Goal: Task Accomplishment & Management: Use online tool/utility

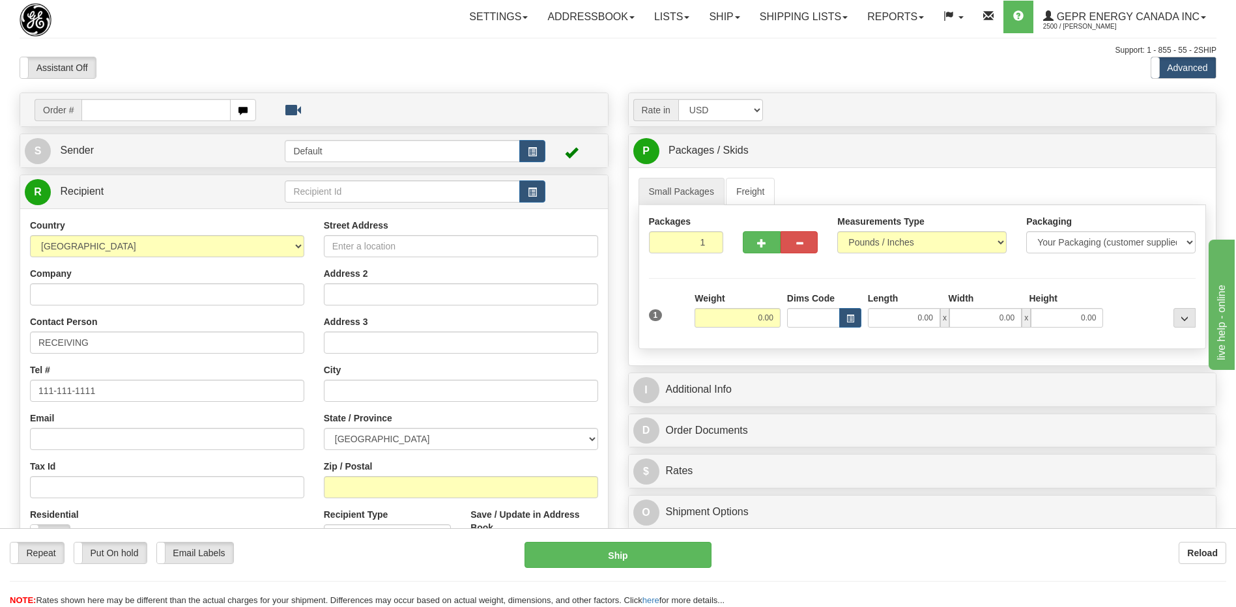
click at [259, 73] on div "Assistant On Assistant Off Do a return Do a return" at bounding box center [263, 68] width 507 height 22
click at [334, 39] on div "Toggle navigation Settings Shipping Preferences Fields Preferences New" at bounding box center [618, 367] width 1236 height 734
click at [308, 66] on div "Assistant On Assistant Off Do a return Do a return" at bounding box center [263, 68] width 507 height 22
click at [519, 66] on div "Assistant On Assistant Off Do a return Do a return Previous Next Standard Advan…" at bounding box center [618, 68] width 1217 height 22
click at [107, 106] on input "text" at bounding box center [155, 110] width 149 height 22
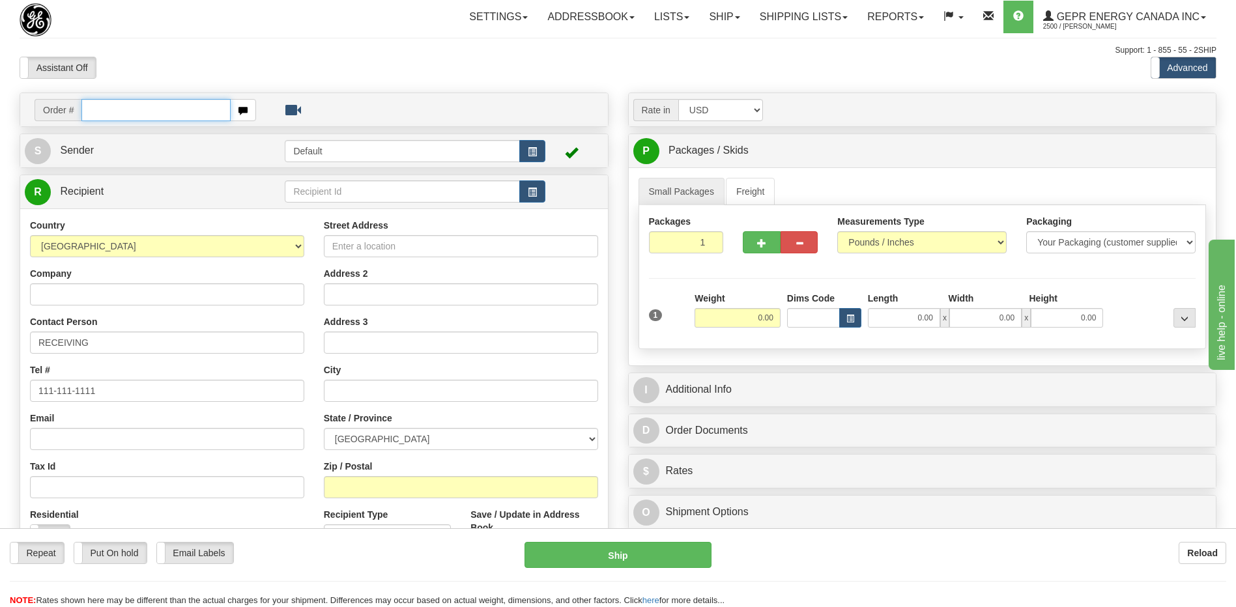
paste input "0086682029"
click at [100, 111] on input "0086682029" at bounding box center [155, 110] width 149 height 22
type input "86682029"
click at [109, 108] on div "Toggle navigation Settings Shipping Preferences Fields Preferences New" at bounding box center [618, 367] width 1236 height 734
click at [105, 112] on input "text" at bounding box center [155, 110] width 149 height 22
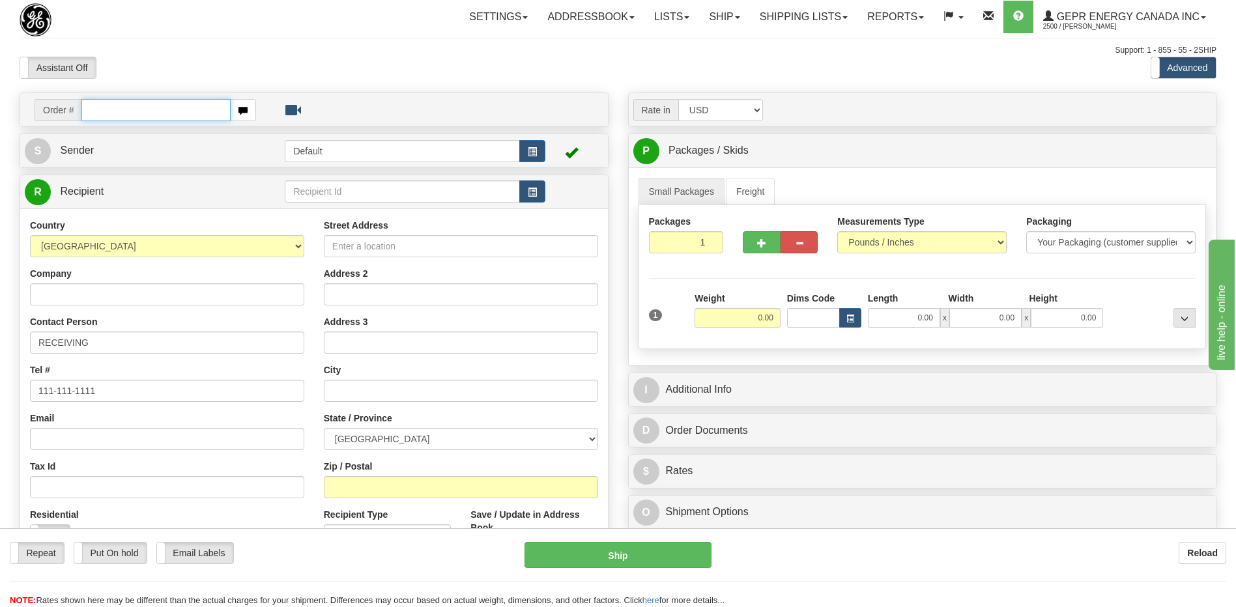
click at [106, 112] on input "text" at bounding box center [155, 110] width 149 height 22
paste input "0086682029"
click at [106, 112] on input "0086682029" at bounding box center [155, 110] width 149 height 22
type input "86682029"
click at [216, 72] on body "Training Course Close Toggle navigation Settings Shipping Preferences New Recip…" at bounding box center [618, 303] width 1236 height 607
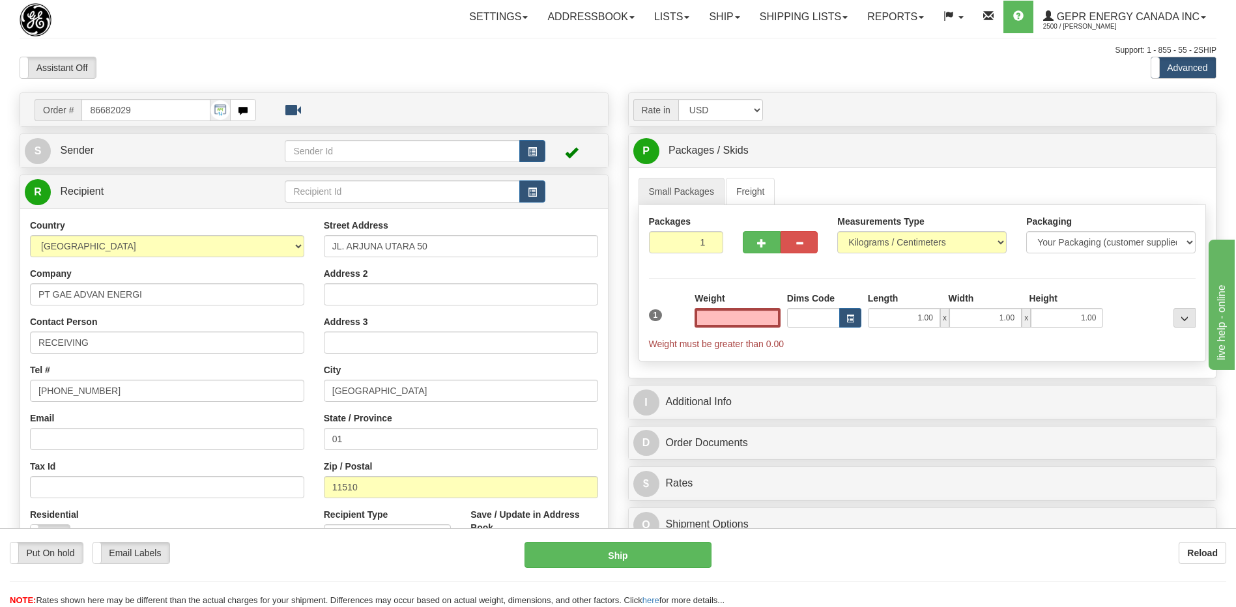
type input "0.00"
drag, startPoint x: 123, startPoint y: 344, endPoint x: -3, endPoint y: 349, distance: 125.9
click at [0, 349] on html "Training Course Close Toggle navigation Settings Shipping Preferences New Sende…" at bounding box center [618, 303] width 1236 height 607
paste input "Attn : [PERSON_NAME]"
type input "Attn : [PERSON_NAME]"
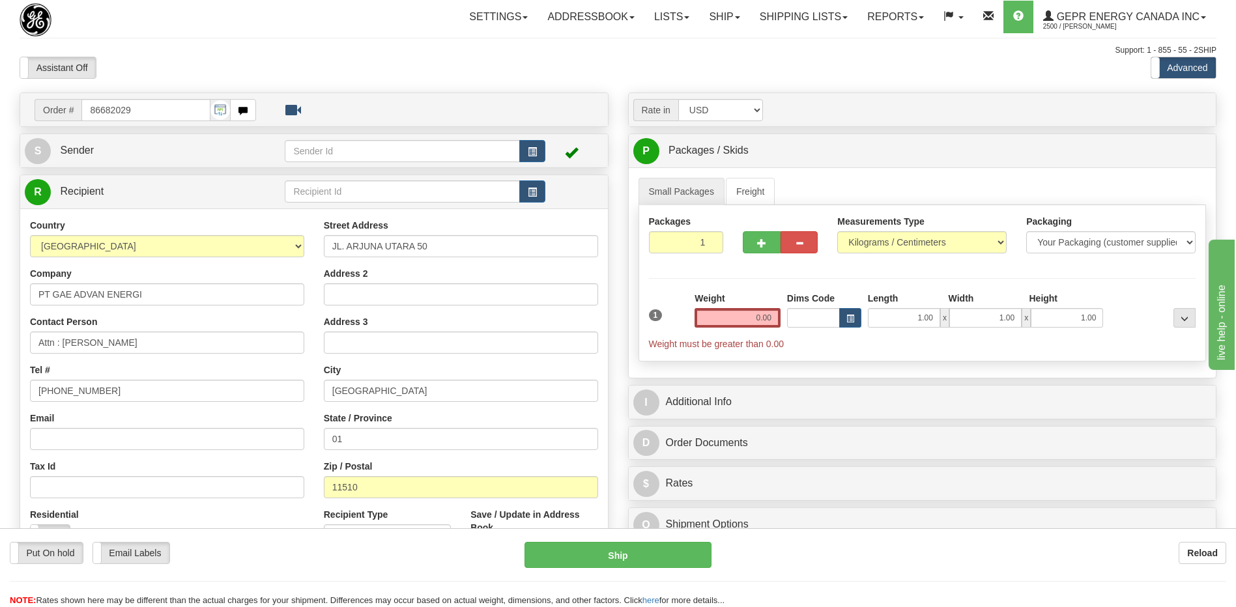
click at [321, 59] on div "Assistant On Assistant Off Do a return Do a return" at bounding box center [263, 68] width 507 height 22
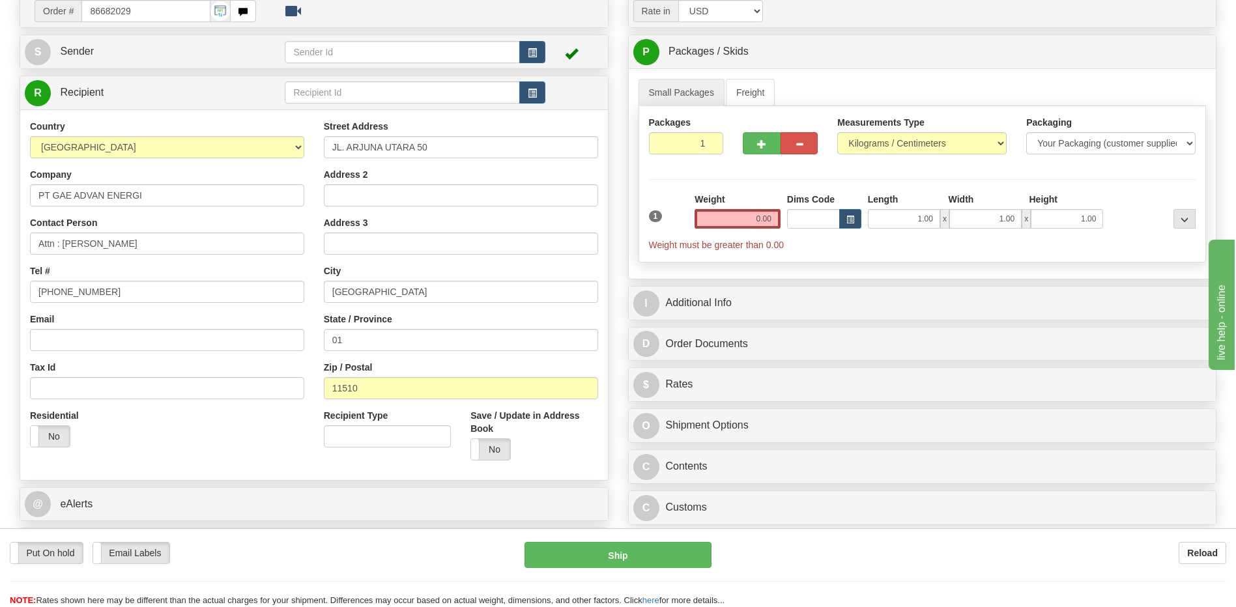
scroll to position [261, 0]
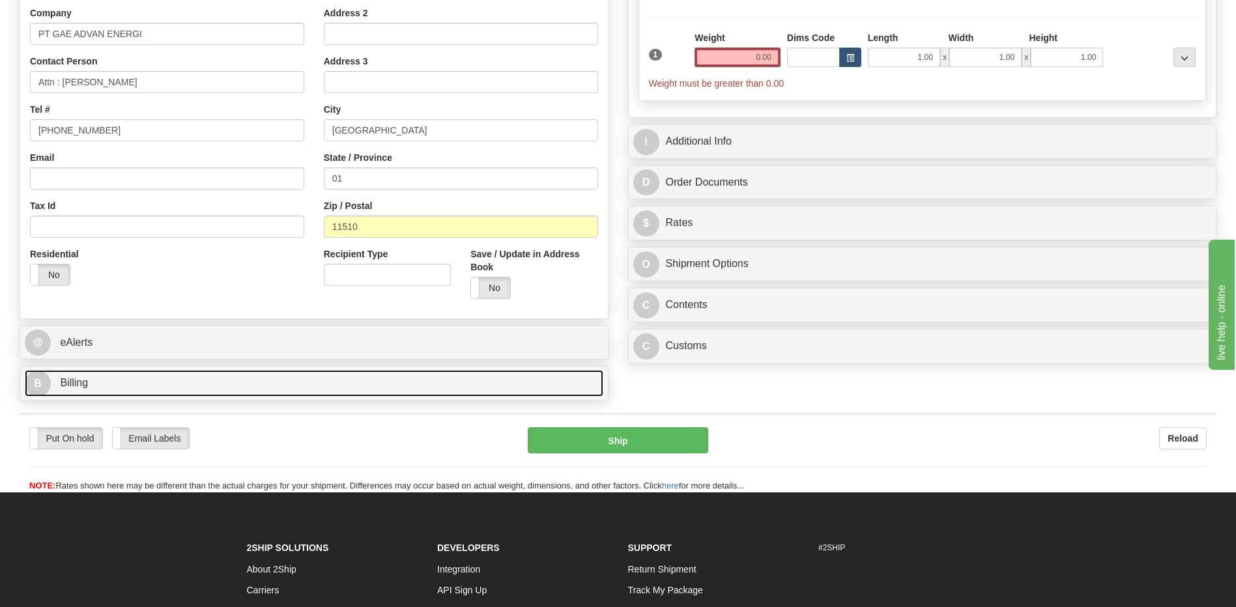
click at [220, 390] on link "B Billing" at bounding box center [314, 383] width 579 height 27
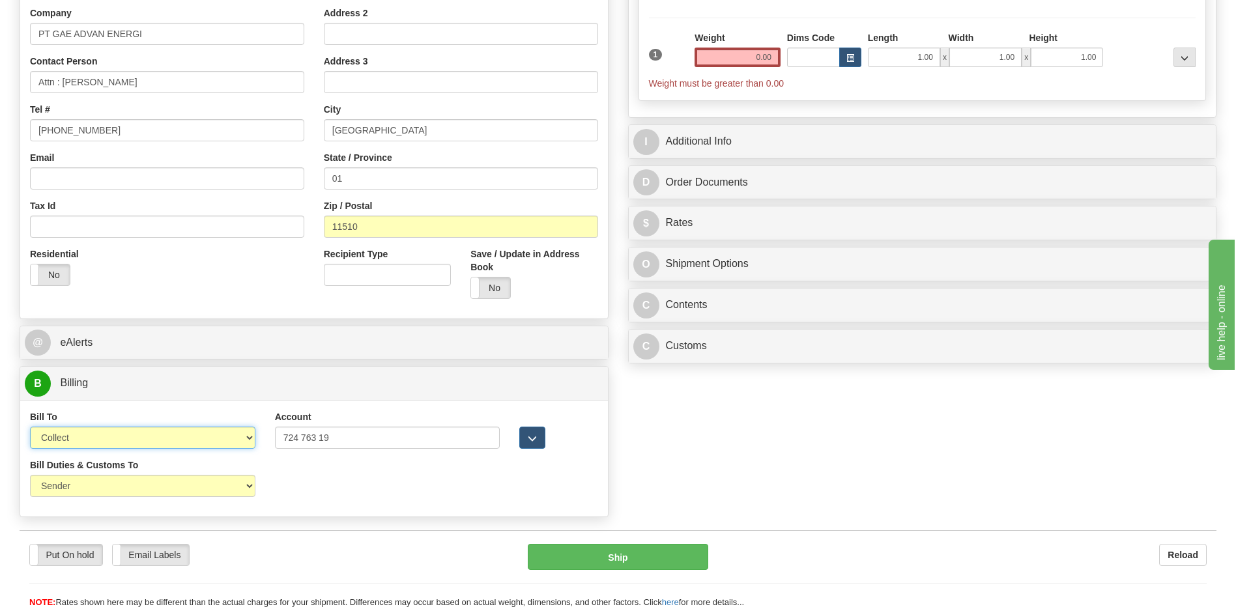
drag, startPoint x: 160, startPoint y: 434, endPoint x: 150, endPoint y: 452, distance: 20.5
click at [160, 434] on select "Sender Recipient Third Party Collect" at bounding box center [142, 438] width 225 height 22
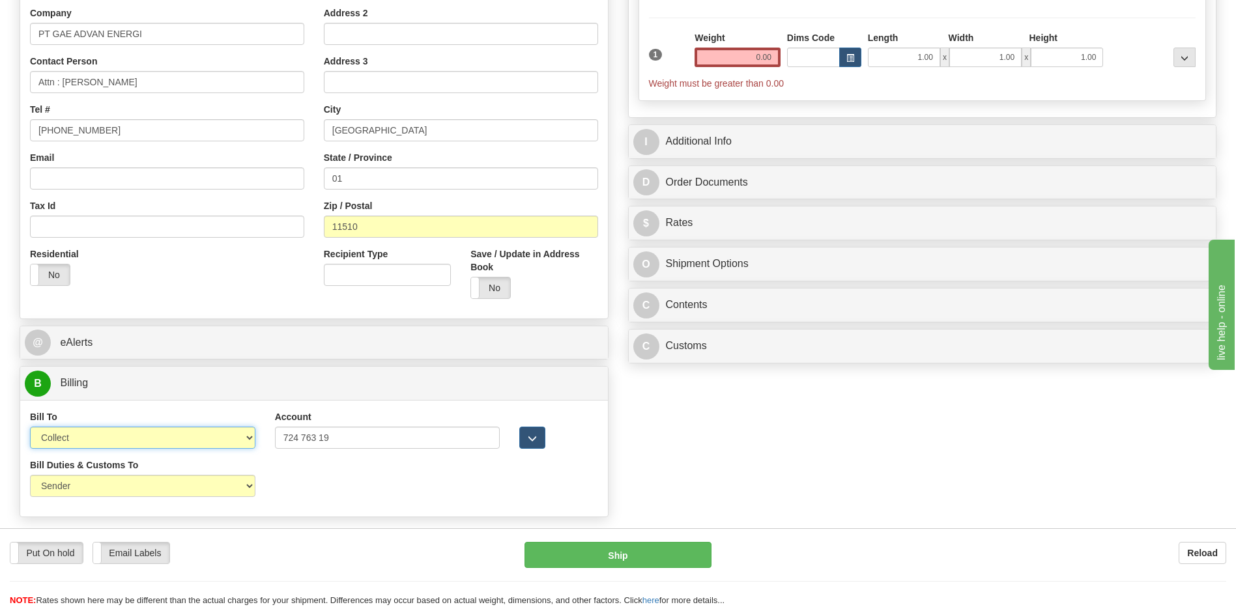
select select "2"
click at [30, 427] on select "Sender Recipient Third Party Collect" at bounding box center [142, 438] width 225 height 22
click at [158, 485] on select "Sender Recipient Third Party" at bounding box center [142, 486] width 225 height 22
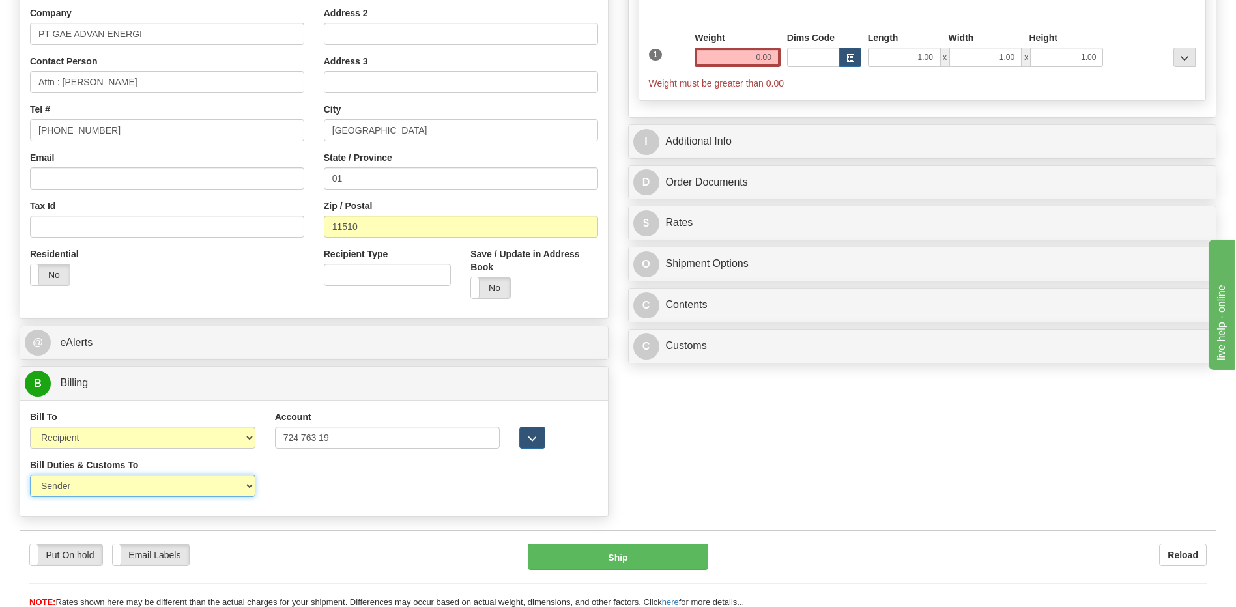
select select "2"
click at [30, 475] on select "Sender Recipient Third Party" at bounding box center [142, 486] width 225 height 22
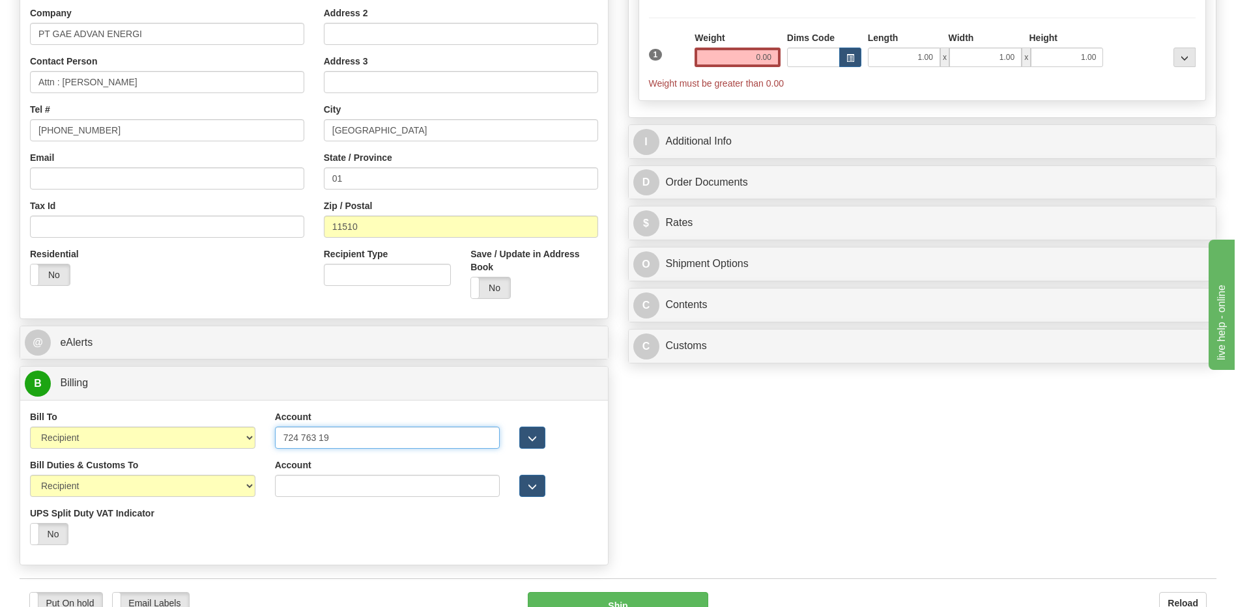
drag, startPoint x: 340, startPoint y: 439, endPoint x: 144, endPoint y: 424, distance: 196.7
click at [150, 427] on div "Bill To Sender Recipient Third Party Collect Account 724 763 19 3rd Party Accou…" at bounding box center [314, 435] width 588 height 48
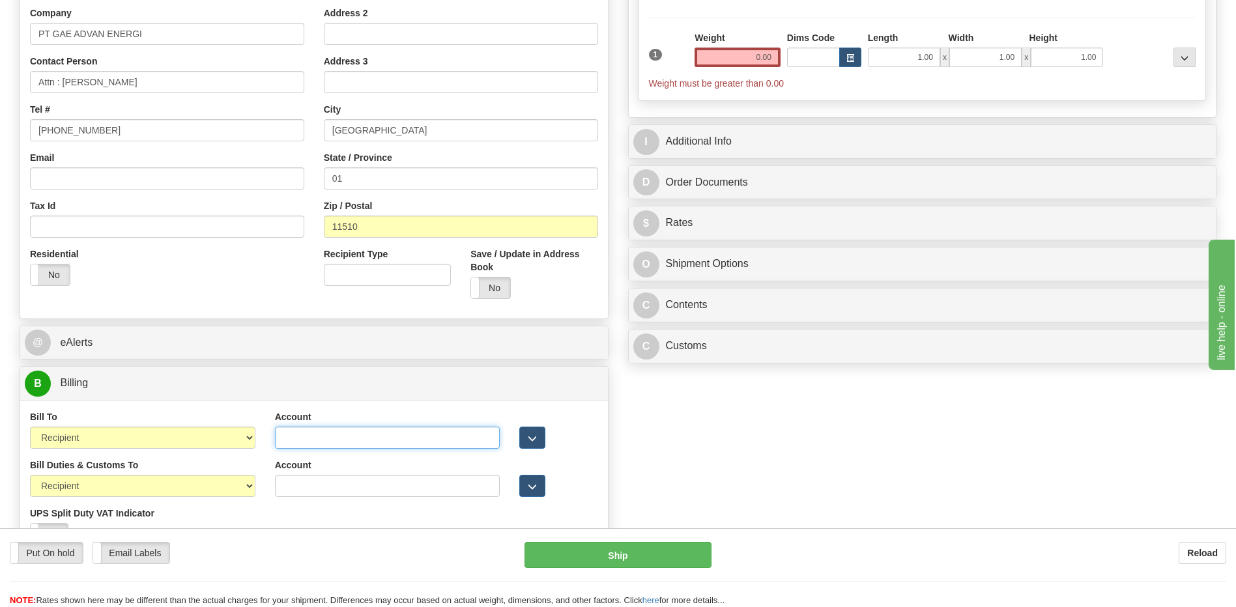
paste input "724763197"
type input "724763197"
click at [858, 476] on div "Order # 86682029 S Sender" at bounding box center [618, 202] width 1217 height 740
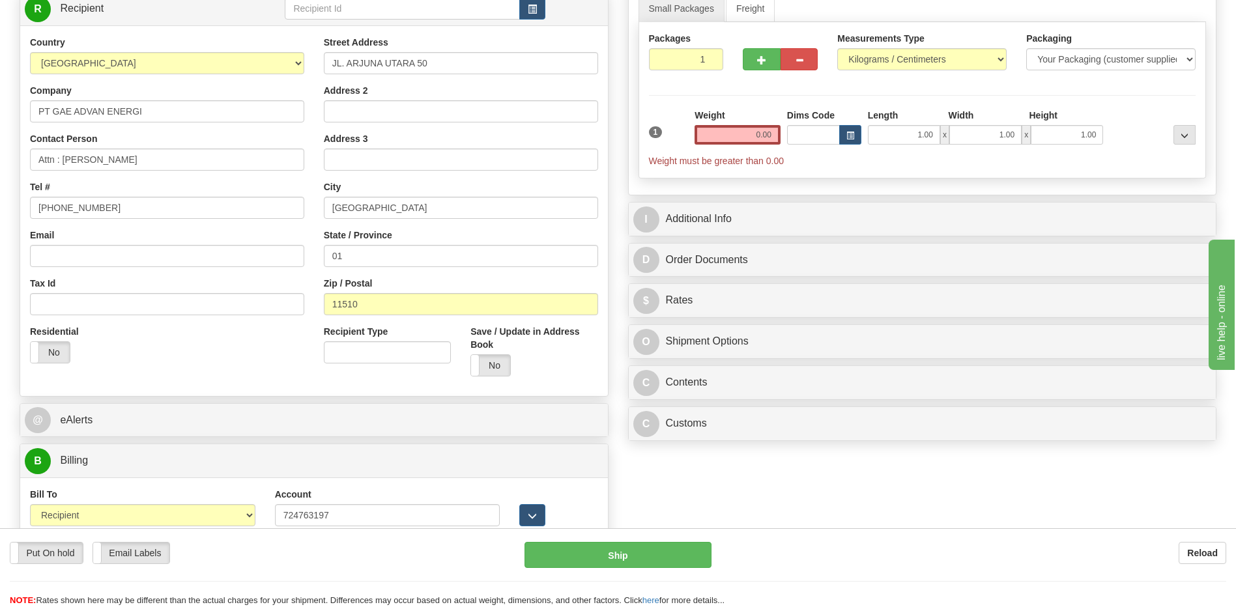
scroll to position [0, 0]
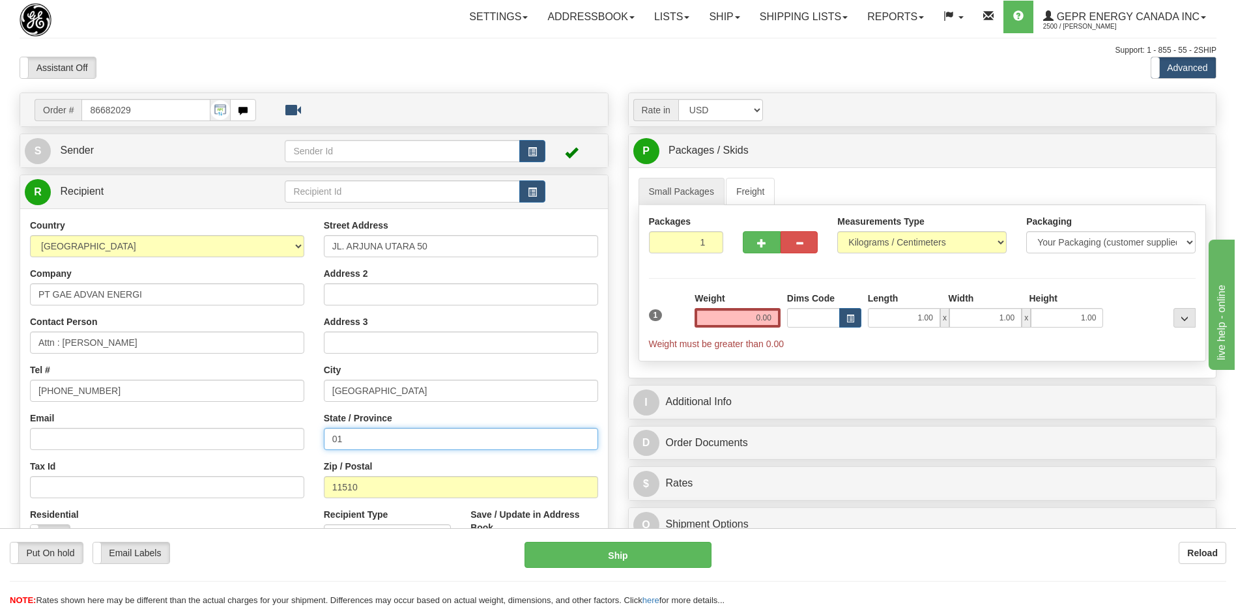
drag, startPoint x: 323, startPoint y: 435, endPoint x: 192, endPoint y: 437, distance: 131.0
click at [200, 436] on div "Country [GEOGRAPHIC_DATA] [GEOGRAPHIC_DATA] [GEOGRAPHIC_DATA] [GEOGRAPHIC_DATA]…" at bounding box center [314, 394] width 588 height 351
click at [494, 54] on div "Support: 1 - 855 - 55 - 2SHIP" at bounding box center [618, 50] width 1197 height 11
drag, startPoint x: 739, startPoint y: 313, endPoint x: 841, endPoint y: 289, distance: 104.3
click at [835, 293] on div "1 Weight 0.00 Dims Code 1.00" at bounding box center [923, 321] width 554 height 59
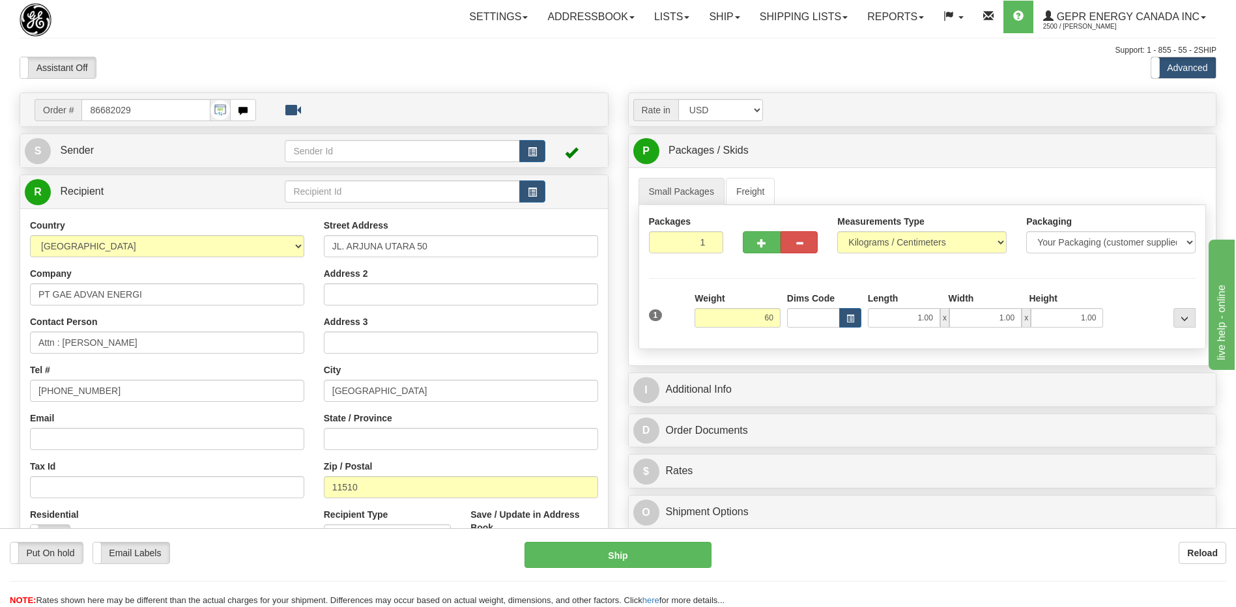
type input "60.00"
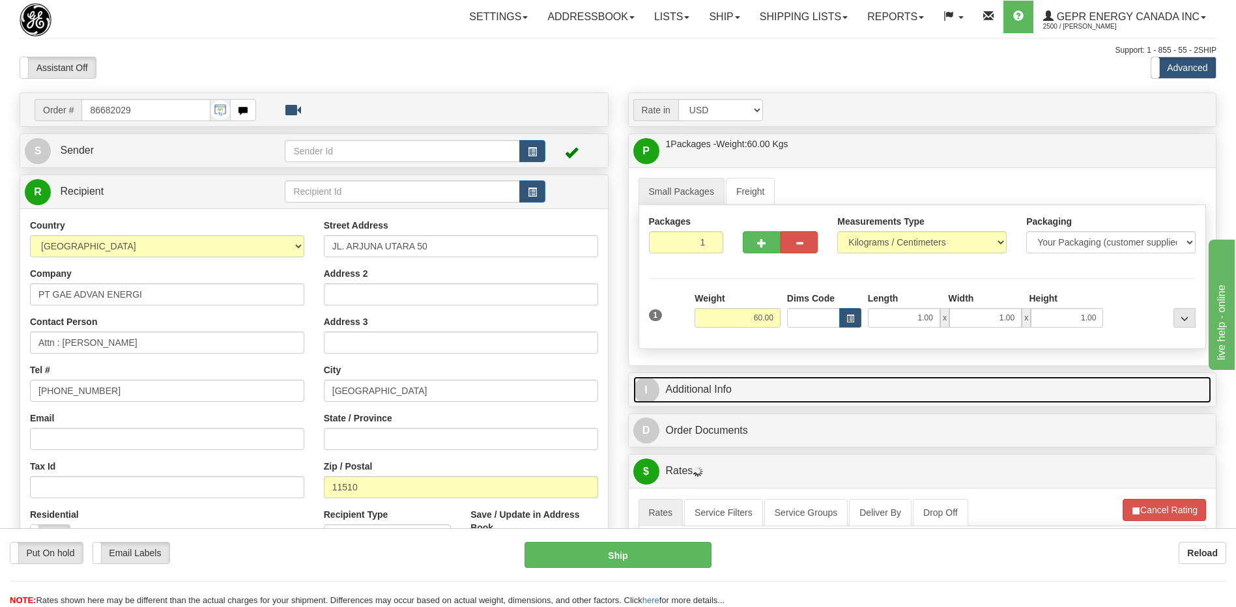
click at [827, 394] on link "I Additional Info" at bounding box center [922, 390] width 579 height 27
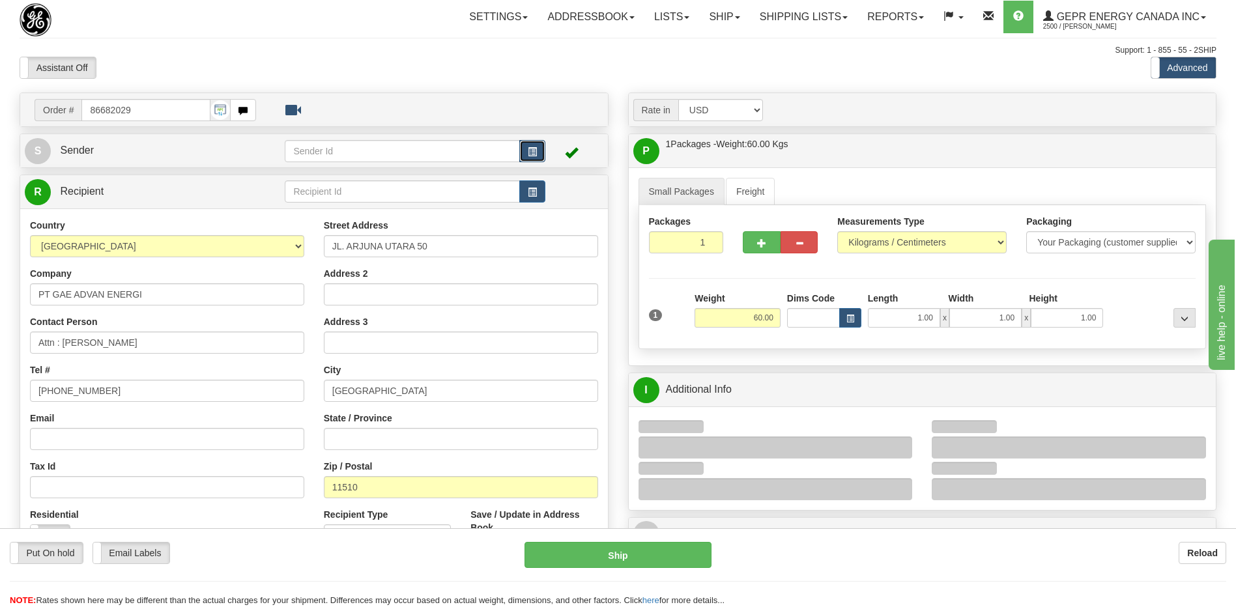
click at [526, 141] on button "button" at bounding box center [532, 151] width 26 height 22
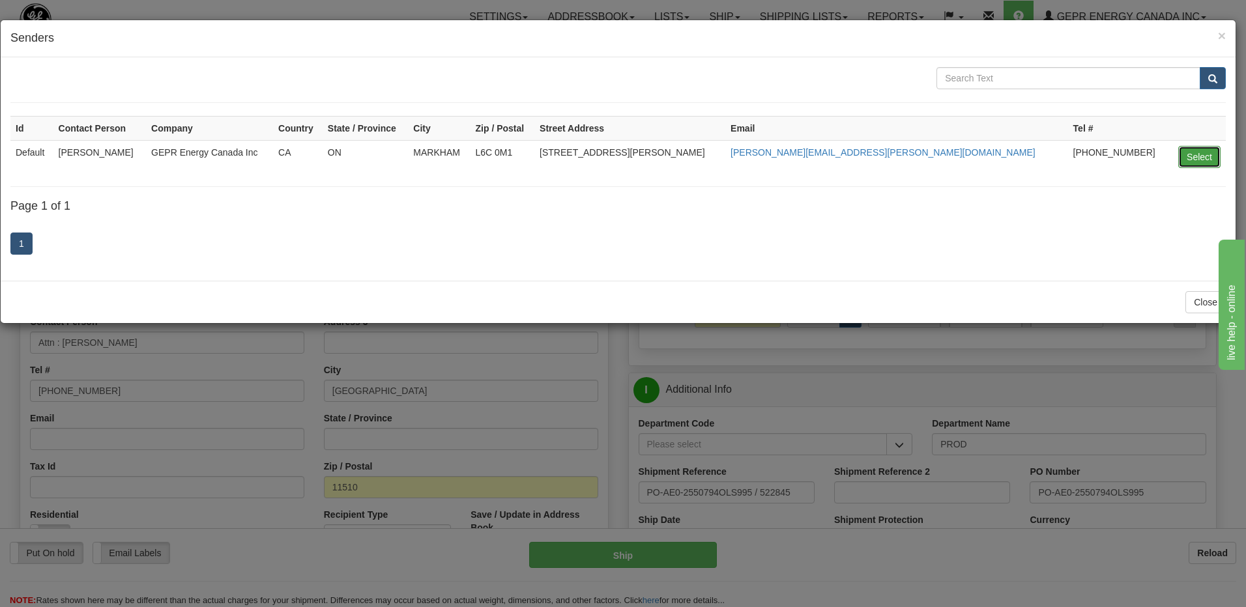
click at [1189, 152] on button "Select" at bounding box center [1199, 157] width 42 height 22
type input "Default"
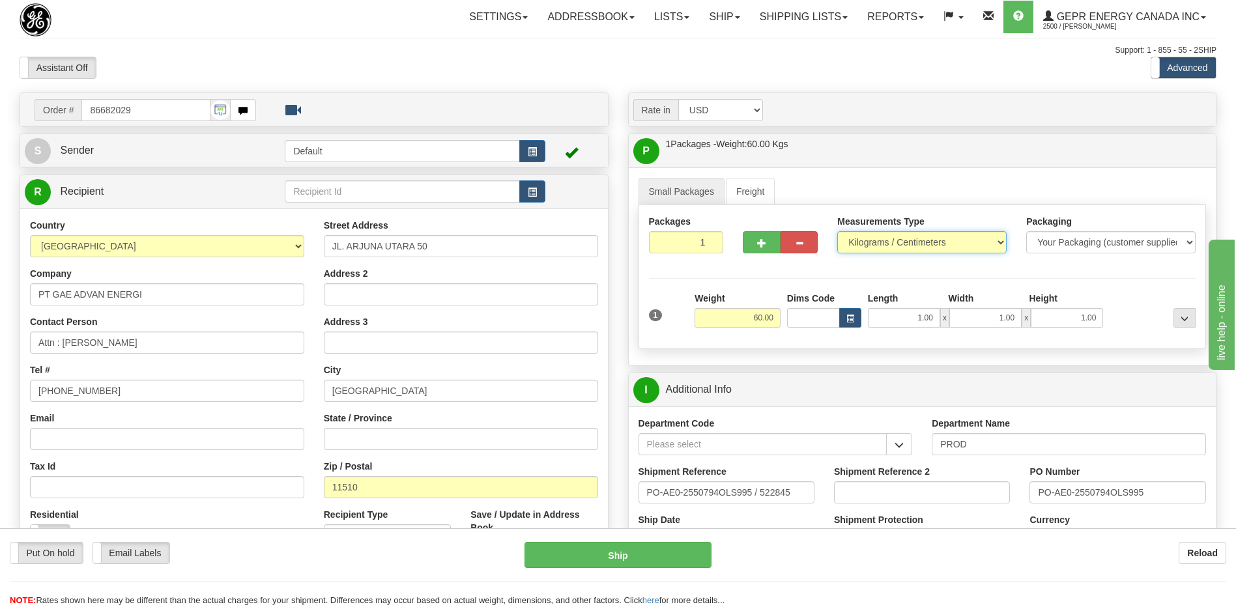
click at [923, 238] on select "Pounds / Inches Kilograms / Centimeters" at bounding box center [921, 242] width 169 height 22
select select "0"
click at [837, 231] on select "Pounds / Inches Kilograms / Centimeters" at bounding box center [921, 242] width 169 height 22
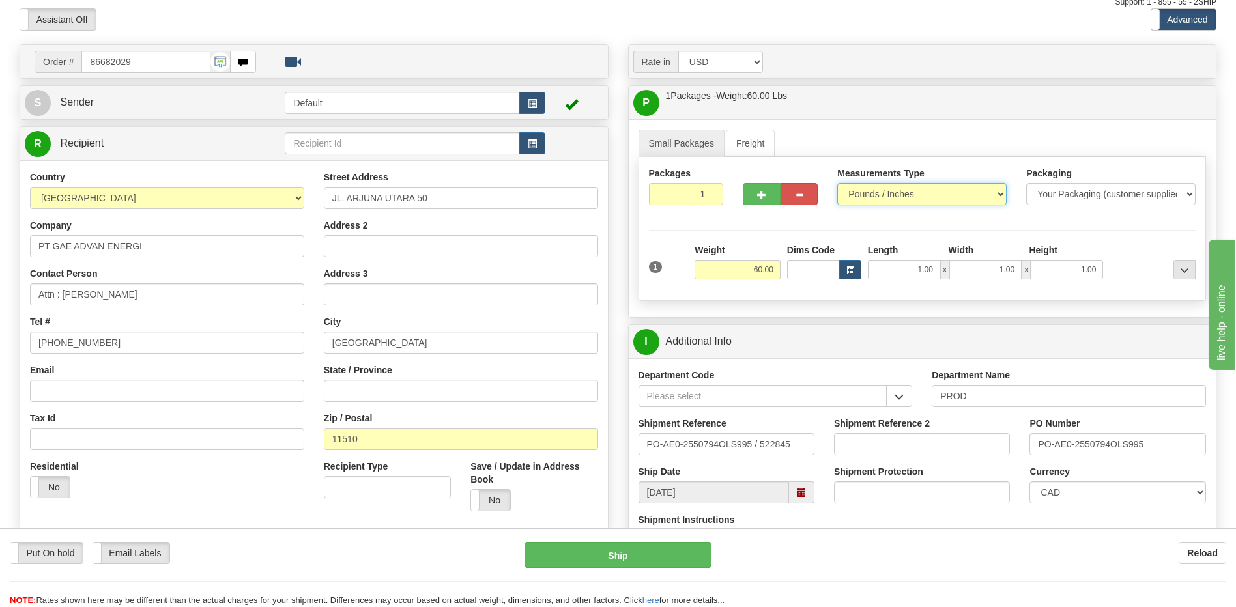
scroll to position [195, 0]
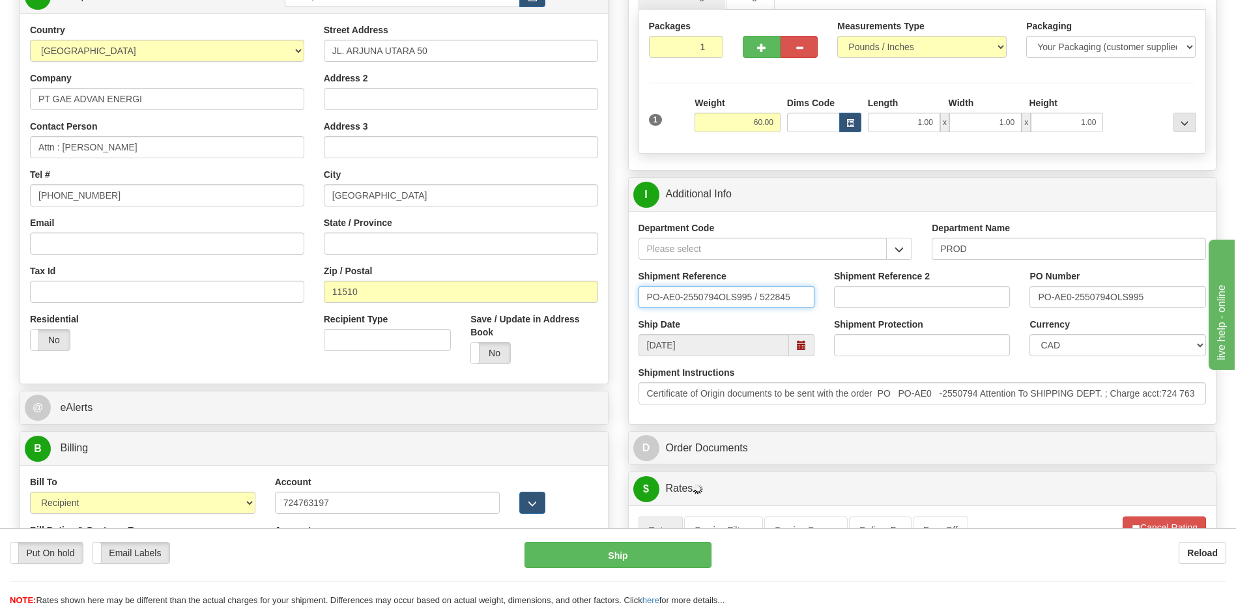
drag, startPoint x: 801, startPoint y: 304, endPoint x: 460, endPoint y: 272, distance: 342.3
type input "5399004476"
drag, startPoint x: 1032, startPoint y: 296, endPoint x: 1179, endPoint y: 291, distance: 147.4
click at [1179, 291] on input "PO-AE0-2550794OLS995" at bounding box center [1118, 297] width 176 height 22
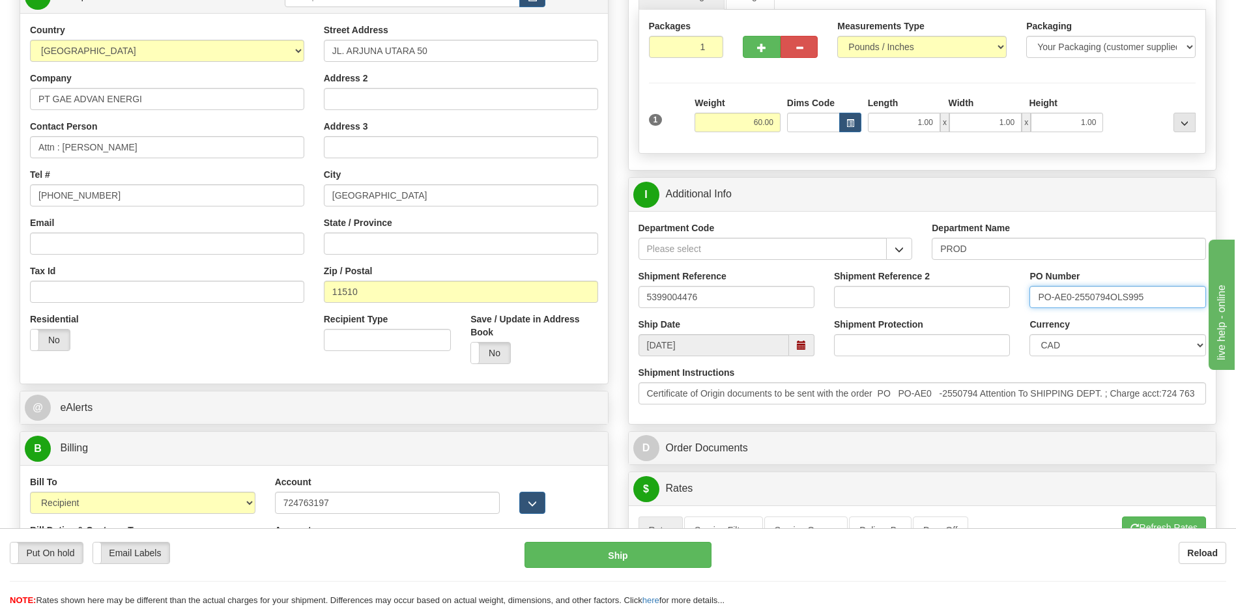
paste input "4501380269"
type input "4501380269"
click at [1090, 350] on select "CAD USD EUR ZAR RON ANG ARN AUD AUS AWG BBD BFR BGN BHD BMD BND BRC BRL CHP CKZ…" at bounding box center [1118, 345] width 176 height 22
select select "1"
click at [1030, 334] on select "CAD USD EUR ZAR RON ANG ARN AUD AUS AWG BBD BFR BGN BHD BMD BND BRC BRL CHP CKZ…" at bounding box center [1118, 345] width 176 height 22
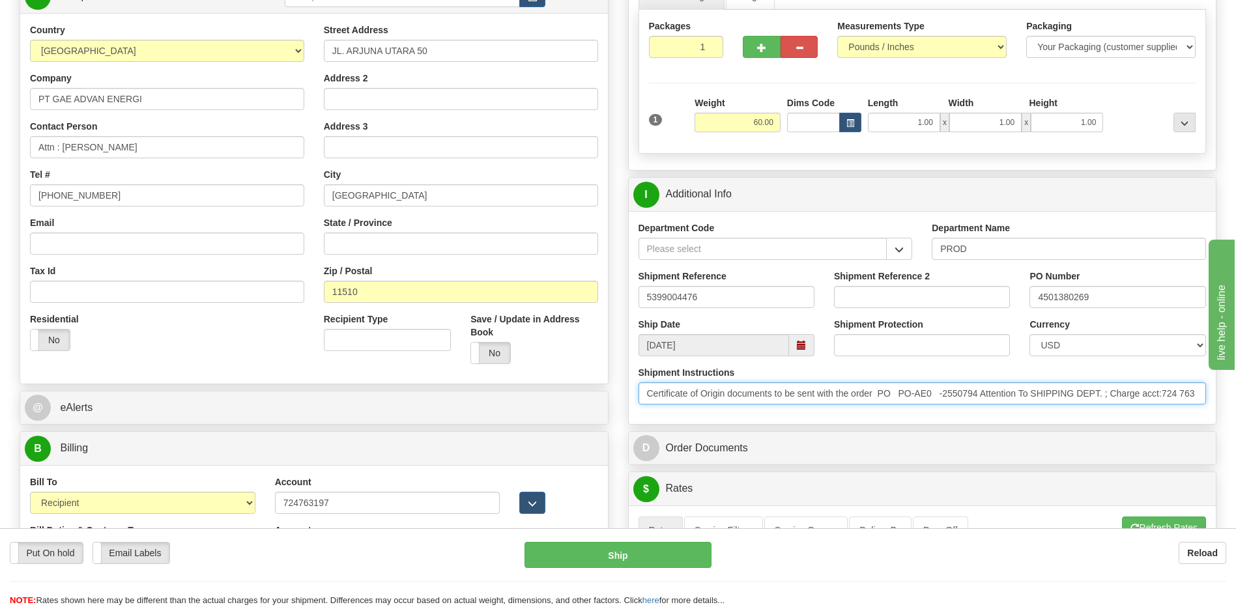
scroll to position [0, 22]
drag, startPoint x: 650, startPoint y: 396, endPoint x: 1414, endPoint y: 375, distance: 764.0
click at [1236, 375] on html "Training Course Close Toggle navigation Settings Shipping Preferences New Sende…" at bounding box center [618, 108] width 1236 height 607
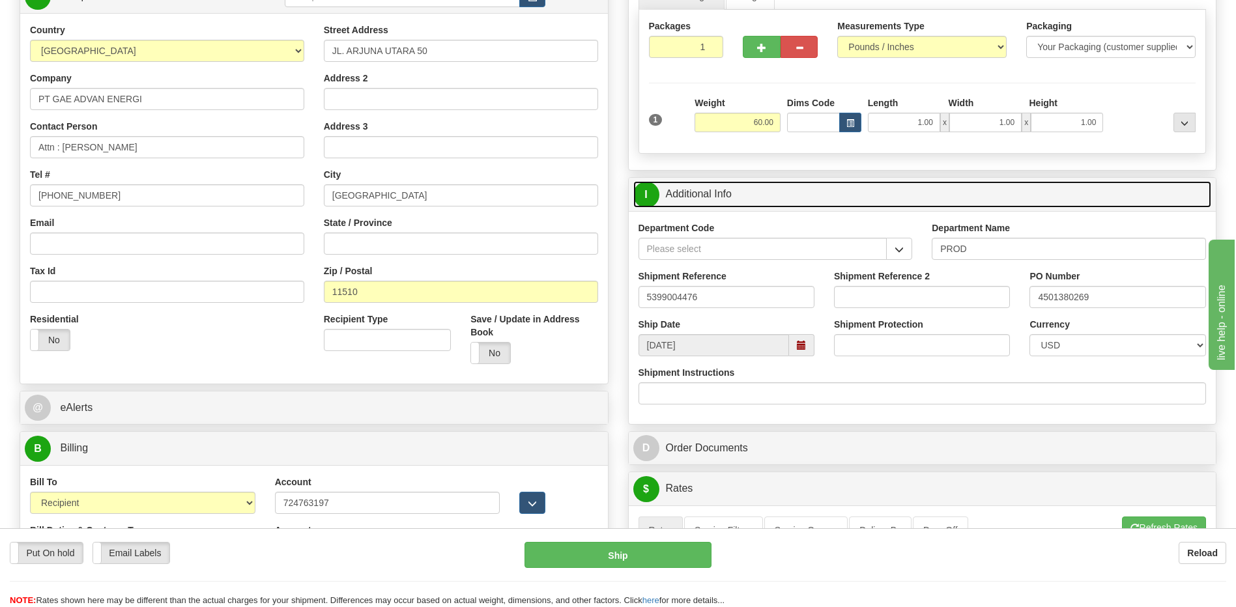
click at [744, 190] on link "I Additional Info" at bounding box center [922, 194] width 579 height 27
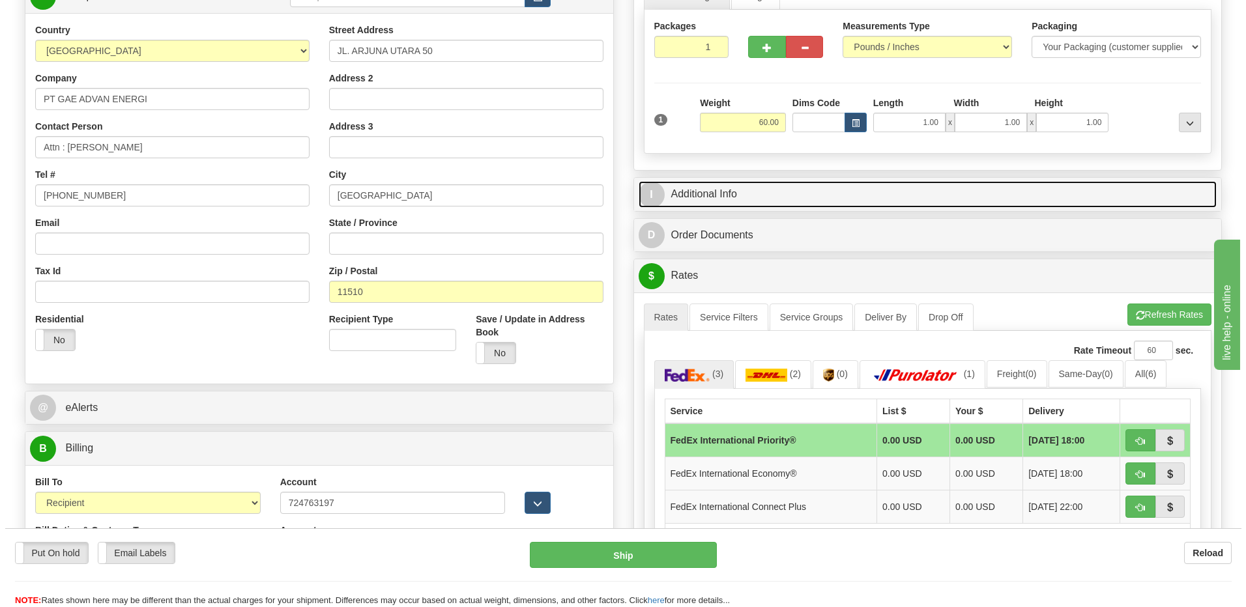
scroll to position [326, 0]
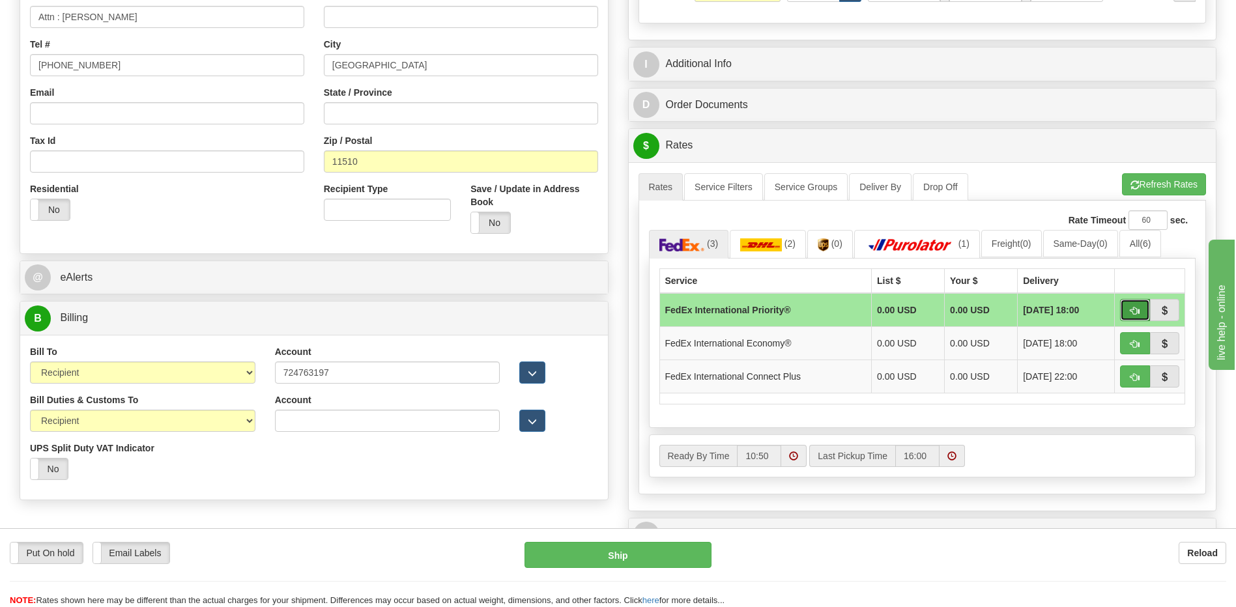
click at [1135, 307] on span "button" at bounding box center [1135, 311] width 9 height 8
type input "01"
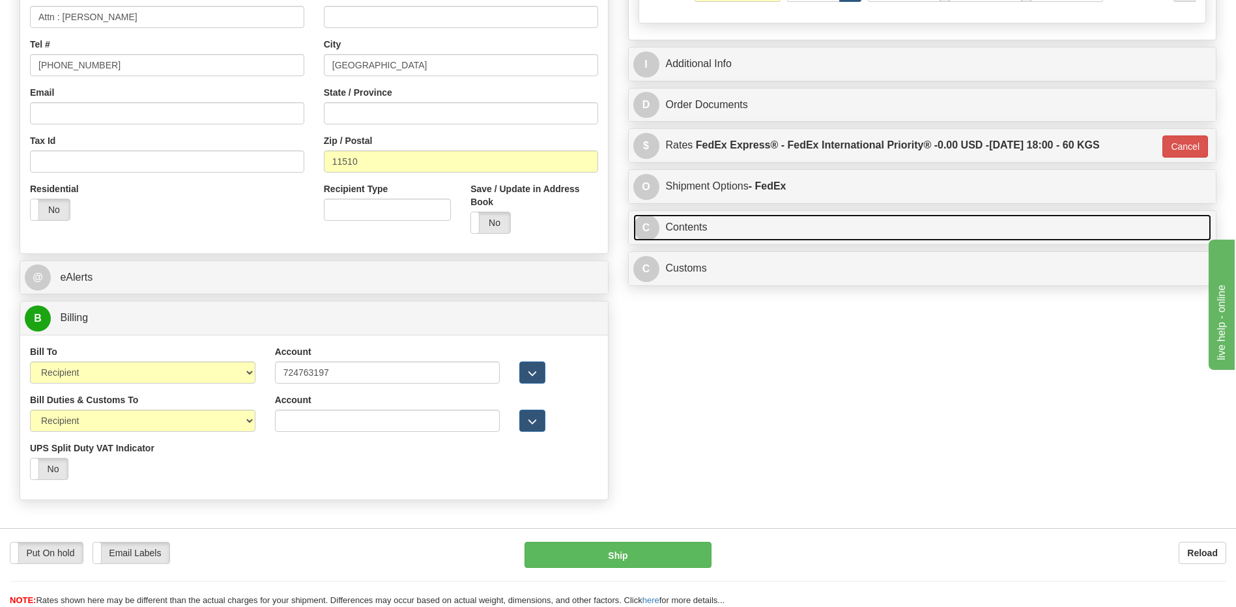
click at [770, 227] on link "C Contents" at bounding box center [922, 227] width 579 height 27
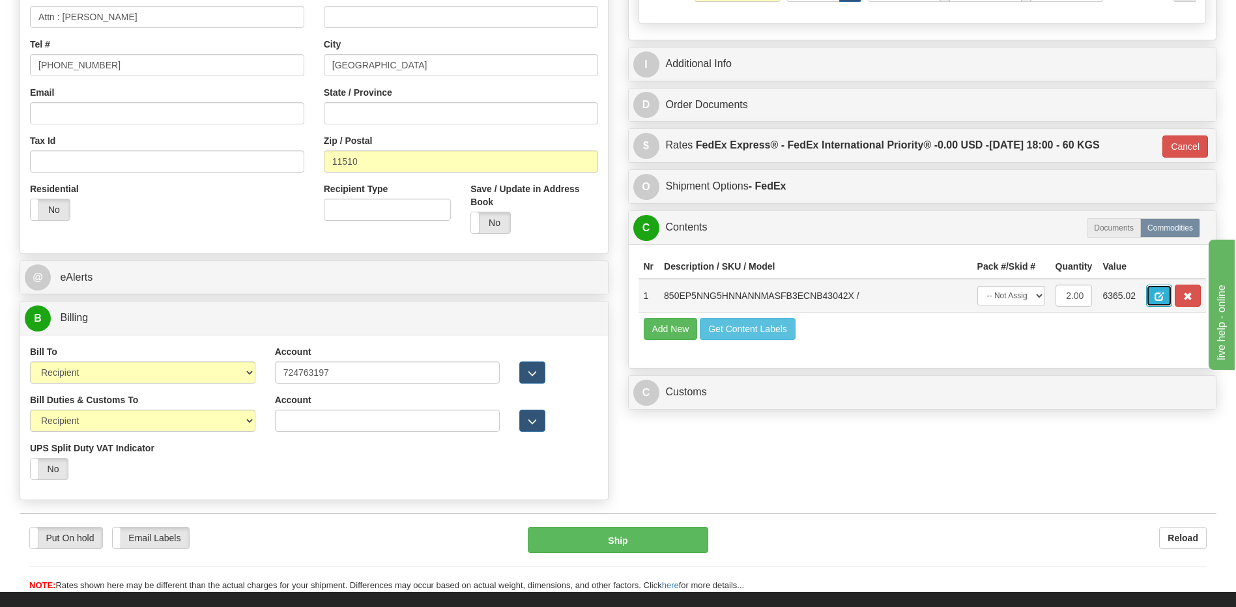
click at [1155, 296] on span "button" at bounding box center [1159, 297] width 9 height 8
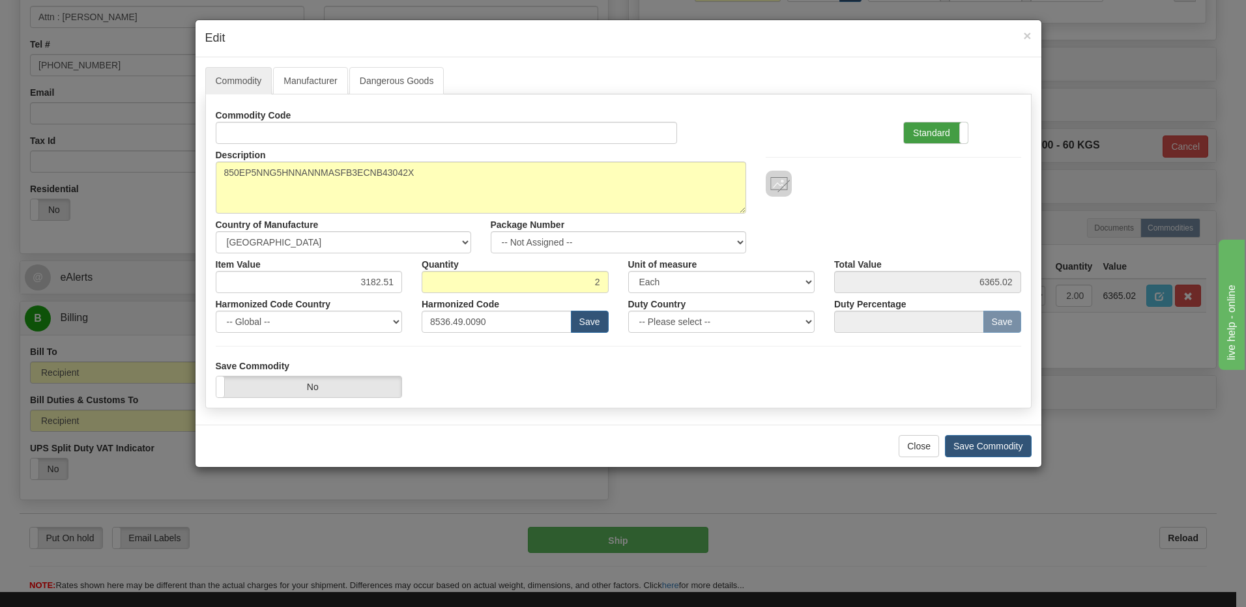
click at [912, 130] on label "Standard" at bounding box center [936, 133] width 64 height 21
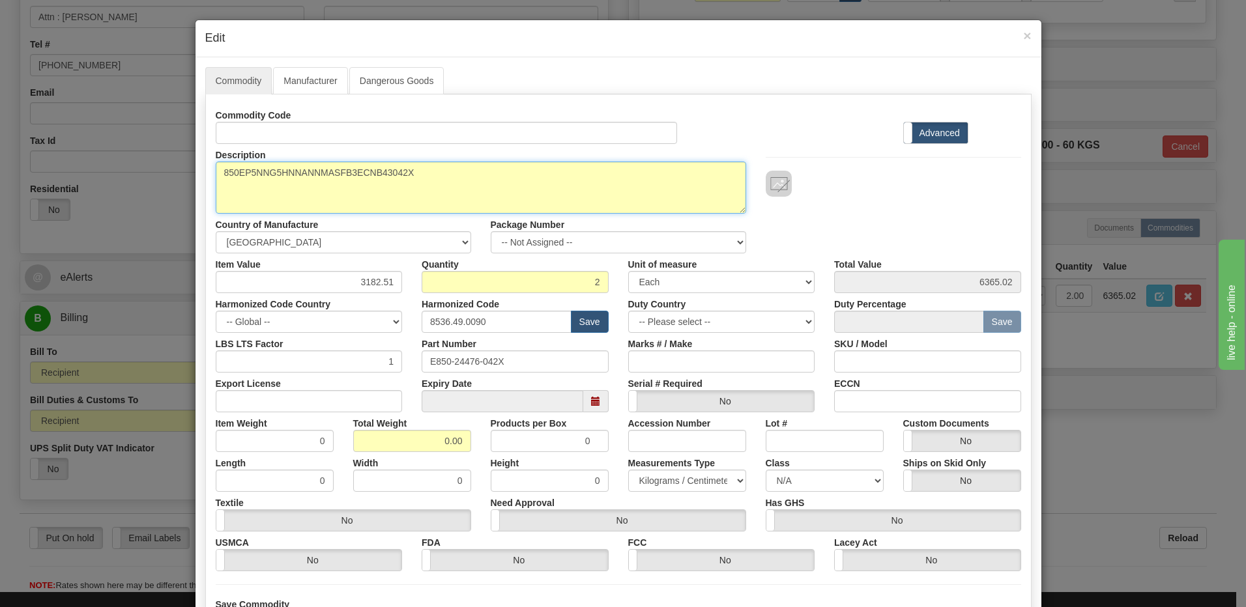
click at [219, 174] on textarea "850EP5NNG5HNNANNMASFB3ECNB43042X" at bounding box center [481, 188] width 530 height 52
paste textarea "850 Feeder Protection System"
type textarea "850 Feeder Protection System P/N 850EP5NNG5HNNANNMASFB3ECNB43042X"
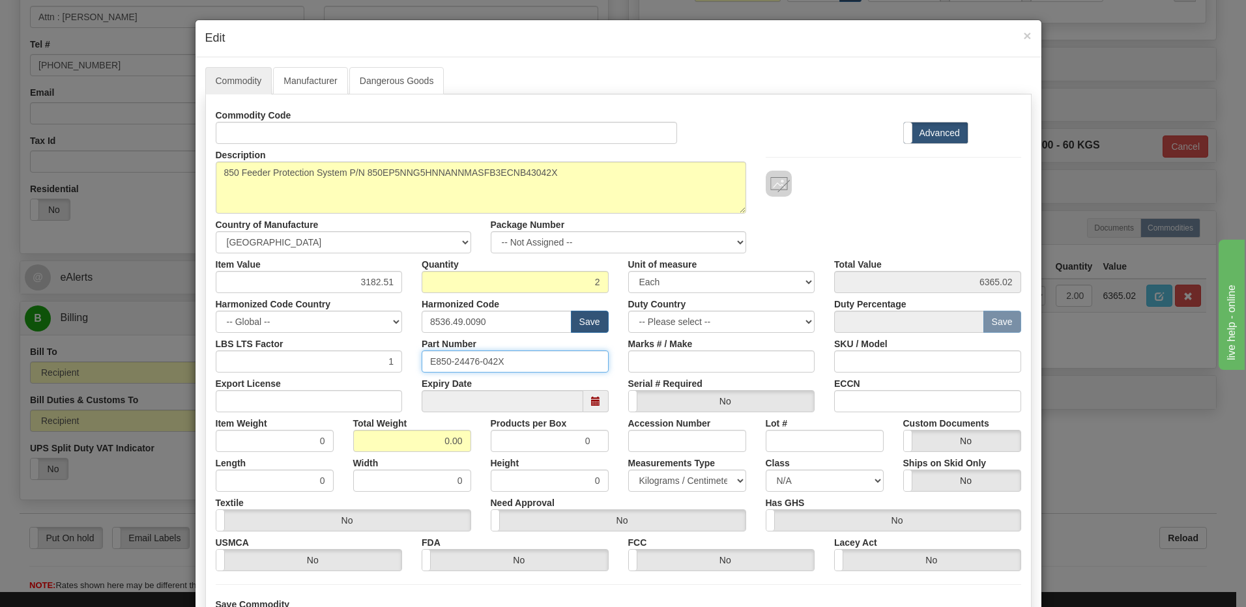
drag, startPoint x: 519, startPoint y: 363, endPoint x: 282, endPoint y: 379, distance: 237.8
click at [282, 379] on div "Commodity Code Standard Advanced Description 850EP5NNG5HNNANNMASFB3ECNB43042X C…" at bounding box center [618, 337] width 805 height 467
drag, startPoint x: 430, startPoint y: 442, endPoint x: 552, endPoint y: 443, distance: 121.9
click at [552, 443] on div "Item Weight 0 Total Weight 0.00 Products per Box 0 Accession Number Lot # Custo…" at bounding box center [618, 432] width 825 height 40
type input "2"
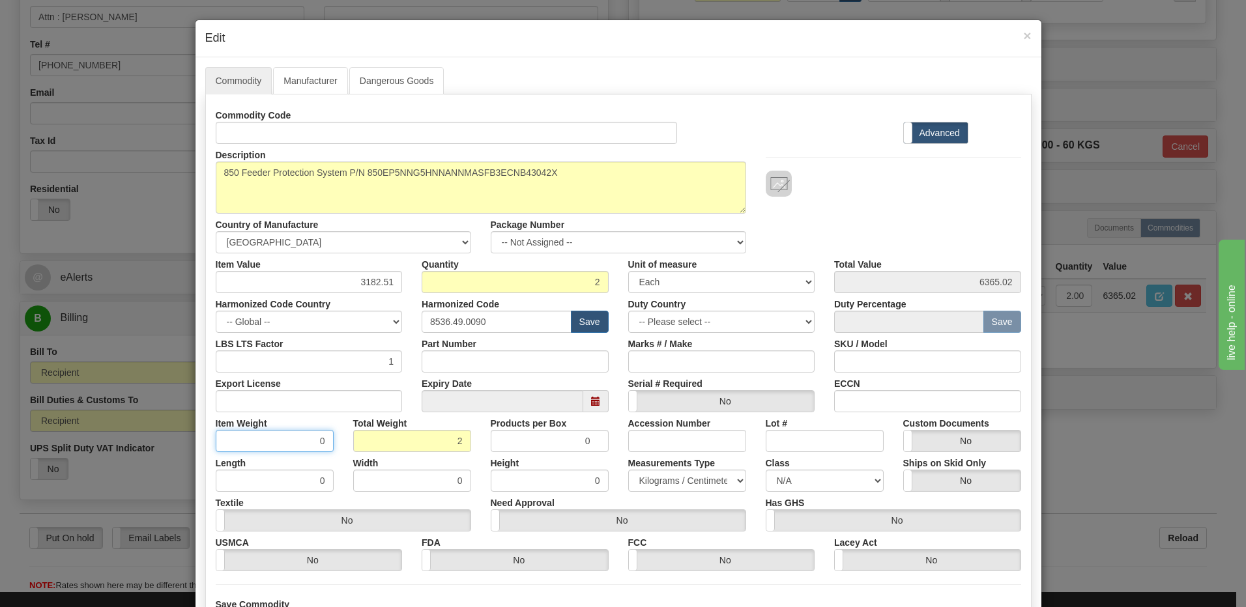
type input "1.0000"
click at [239, 444] on input "1.0000" at bounding box center [275, 441] width 118 height 22
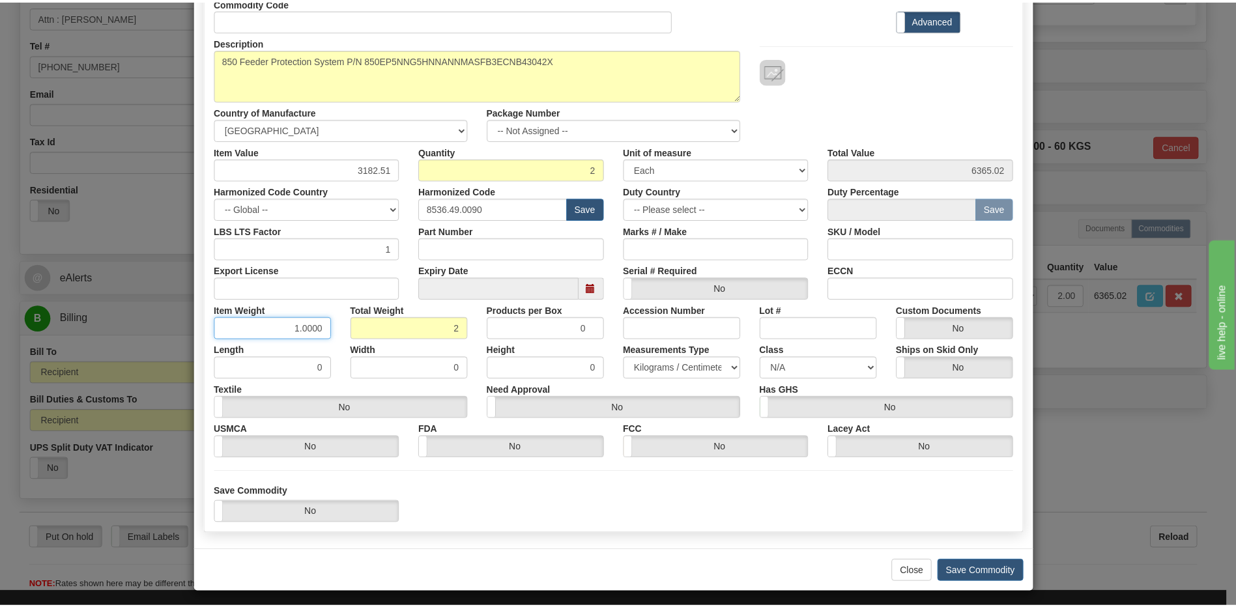
scroll to position [119, 0]
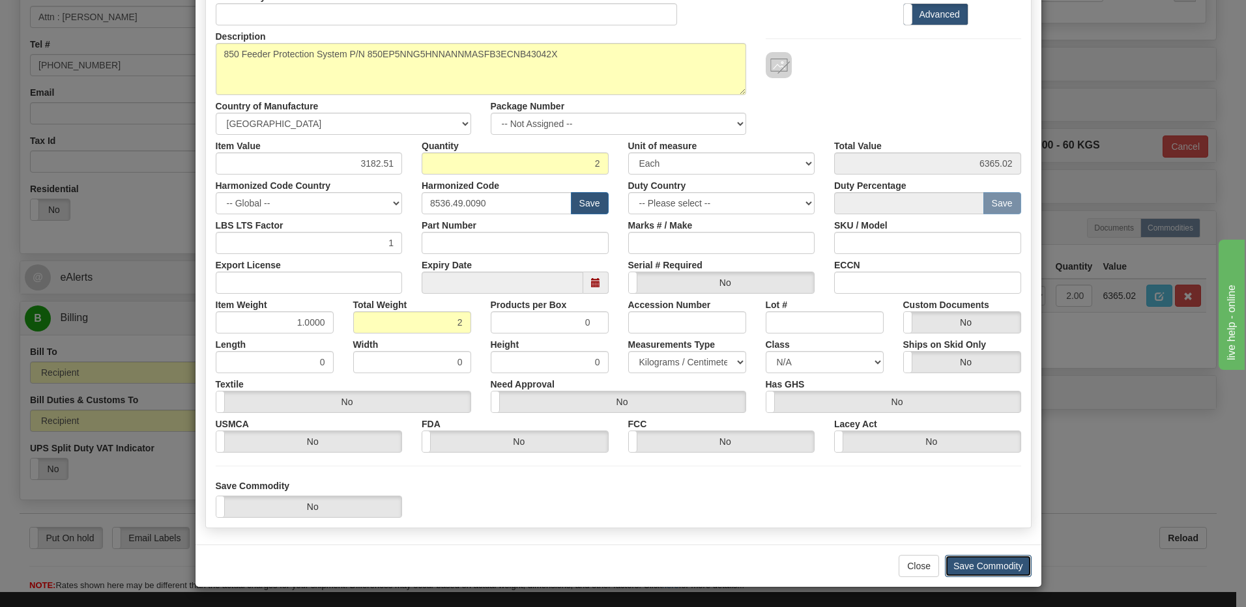
click at [1002, 571] on button "Save Commodity" at bounding box center [988, 566] width 87 height 22
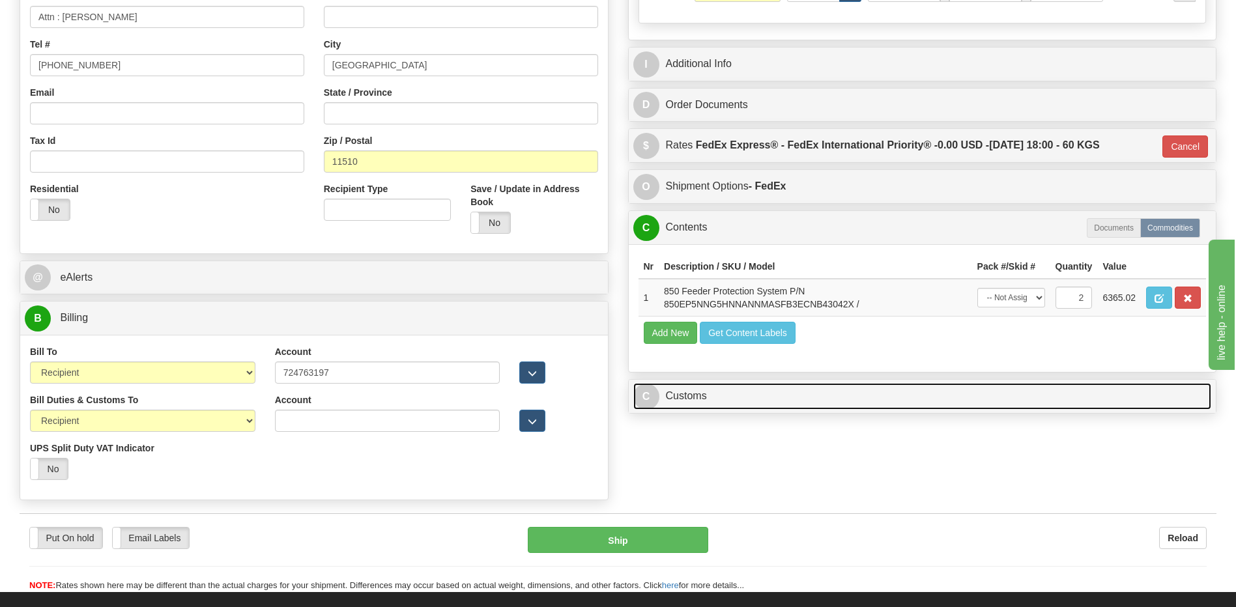
click at [790, 399] on link "C Customs" at bounding box center [922, 396] width 579 height 27
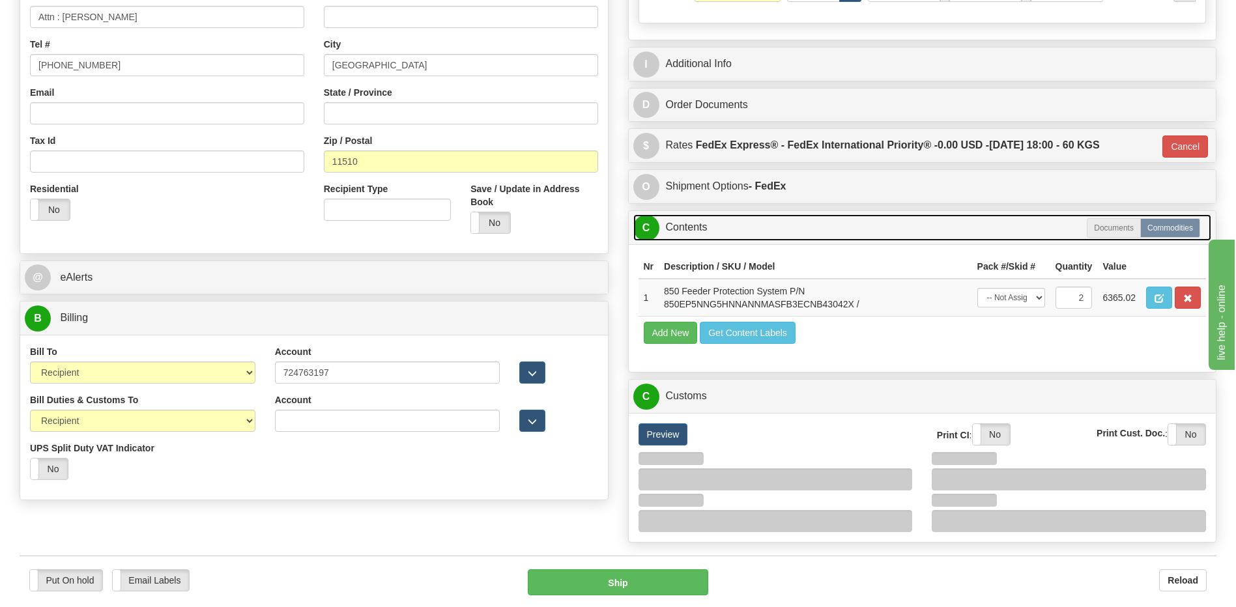
click at [720, 227] on link "C Contents" at bounding box center [922, 227] width 579 height 27
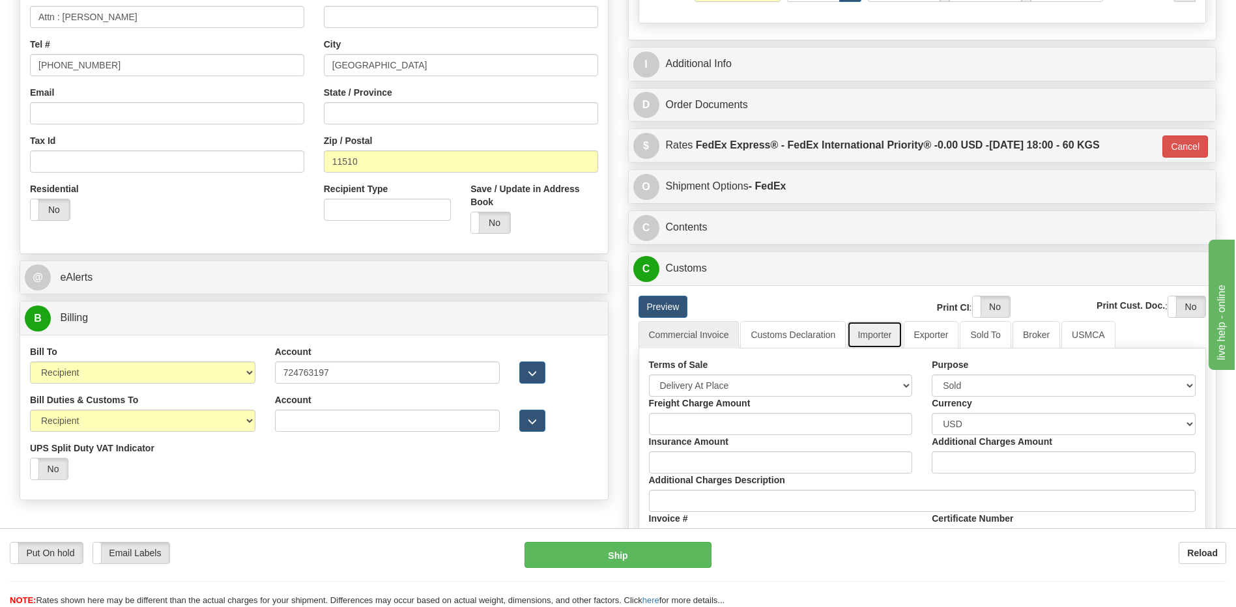
click at [895, 338] on link "Importer" at bounding box center [874, 334] width 55 height 27
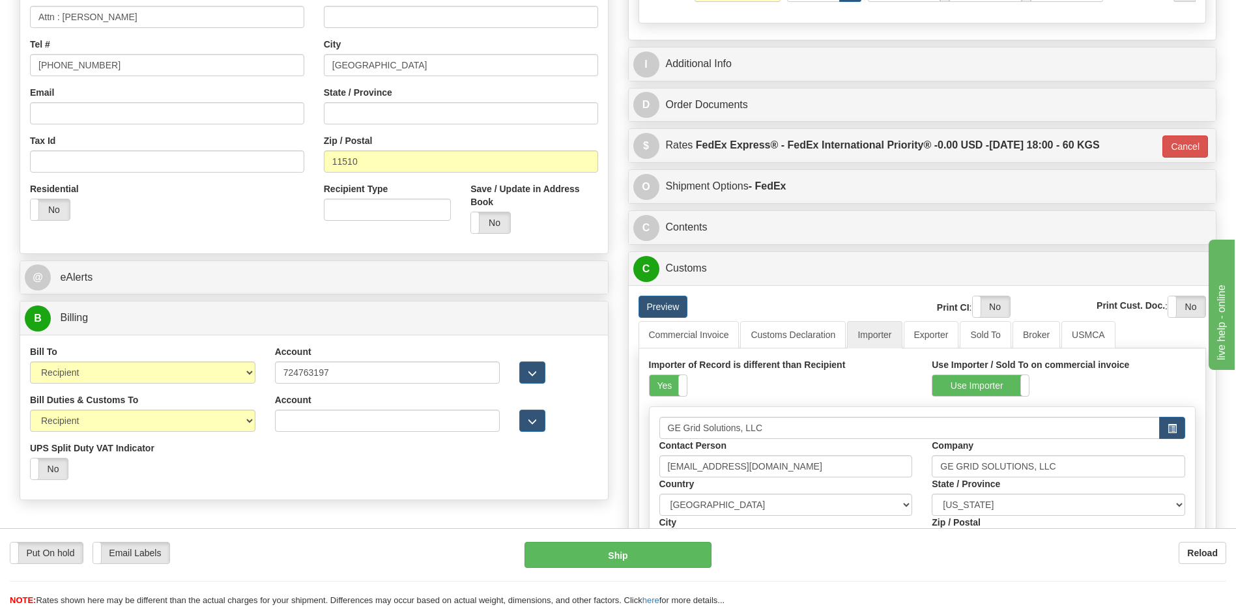
drag, startPoint x: 664, startPoint y: 383, endPoint x: 760, endPoint y: 358, distance: 98.9
click at [664, 383] on label "Yes" at bounding box center [668, 385] width 37 height 21
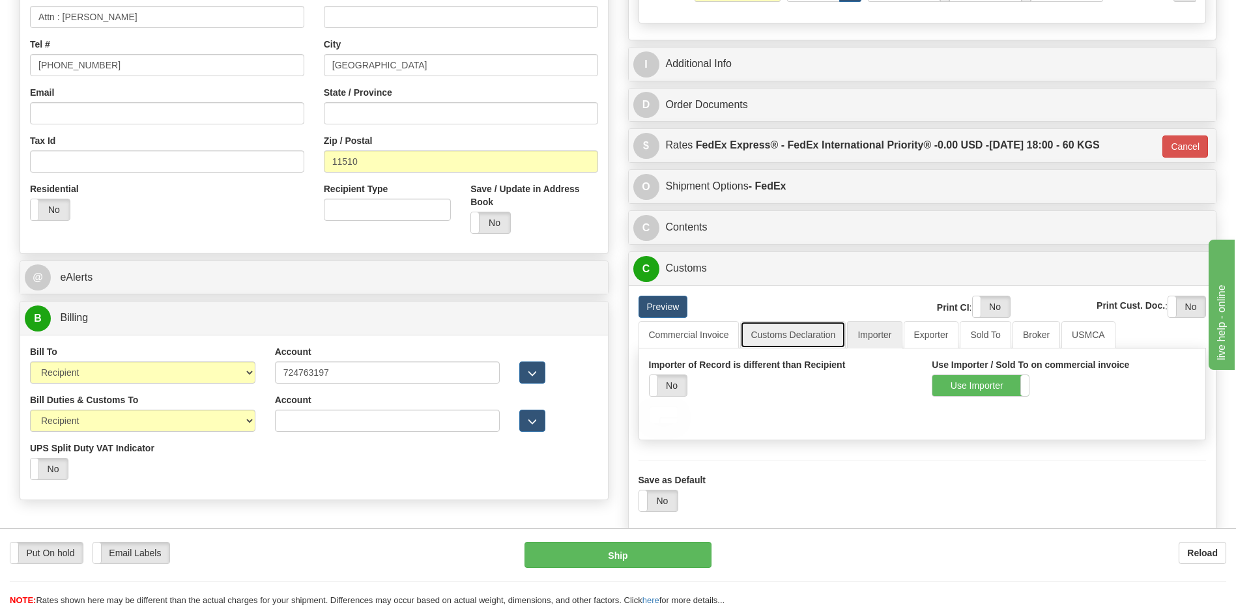
click at [798, 327] on link "Customs Declaration" at bounding box center [793, 334] width 106 height 27
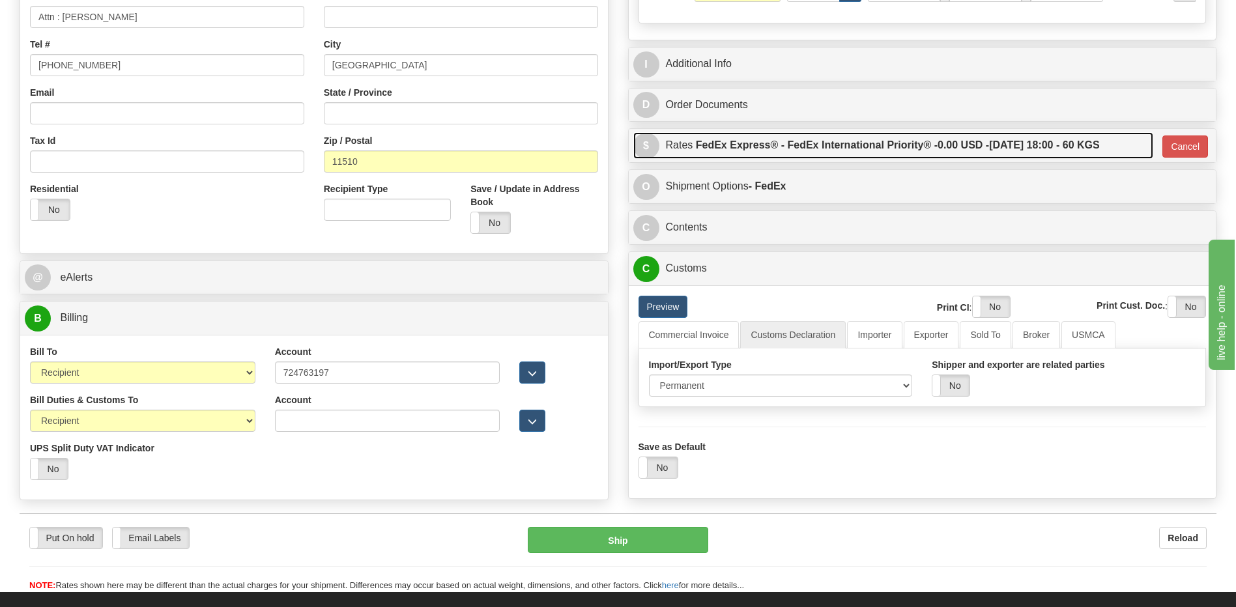
click at [872, 144] on label "FedEx Express® - FedEx International Priority® - 0.00 USD - 08/28/2025 18:00 - …" at bounding box center [898, 145] width 404 height 26
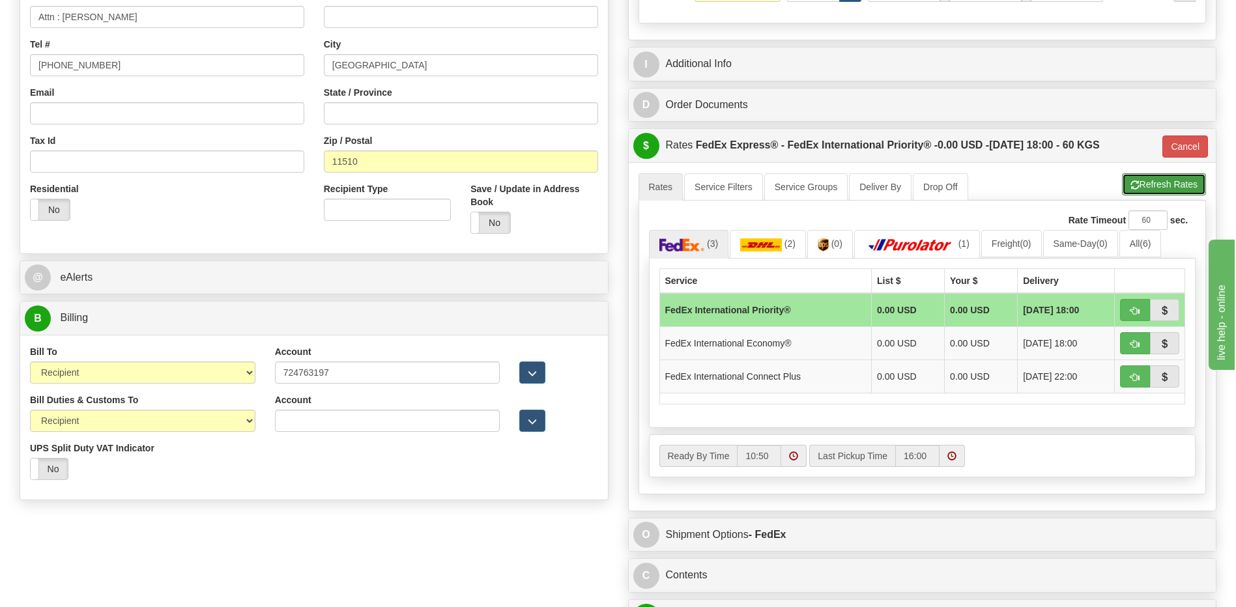
click at [1159, 187] on button "Refresh Rates" at bounding box center [1164, 184] width 84 height 22
type input "01"
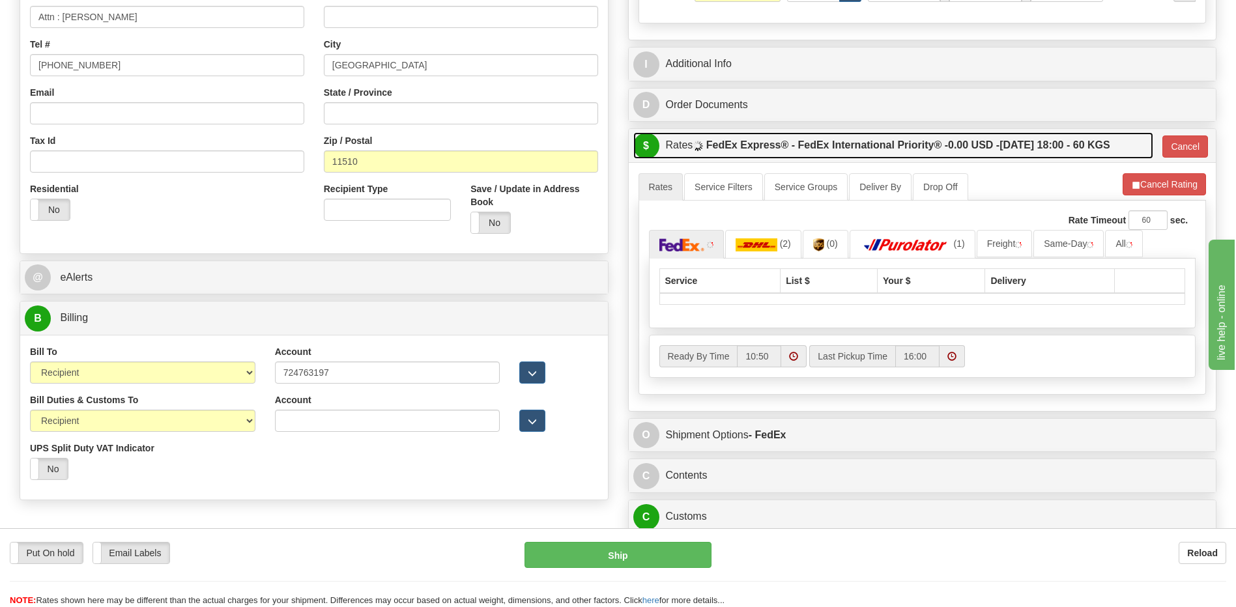
click at [1040, 146] on label "FedEx Express® - FedEx International Priority® - 0.00 USD - 08/28/2025 18:00 - …" at bounding box center [908, 145] width 404 height 26
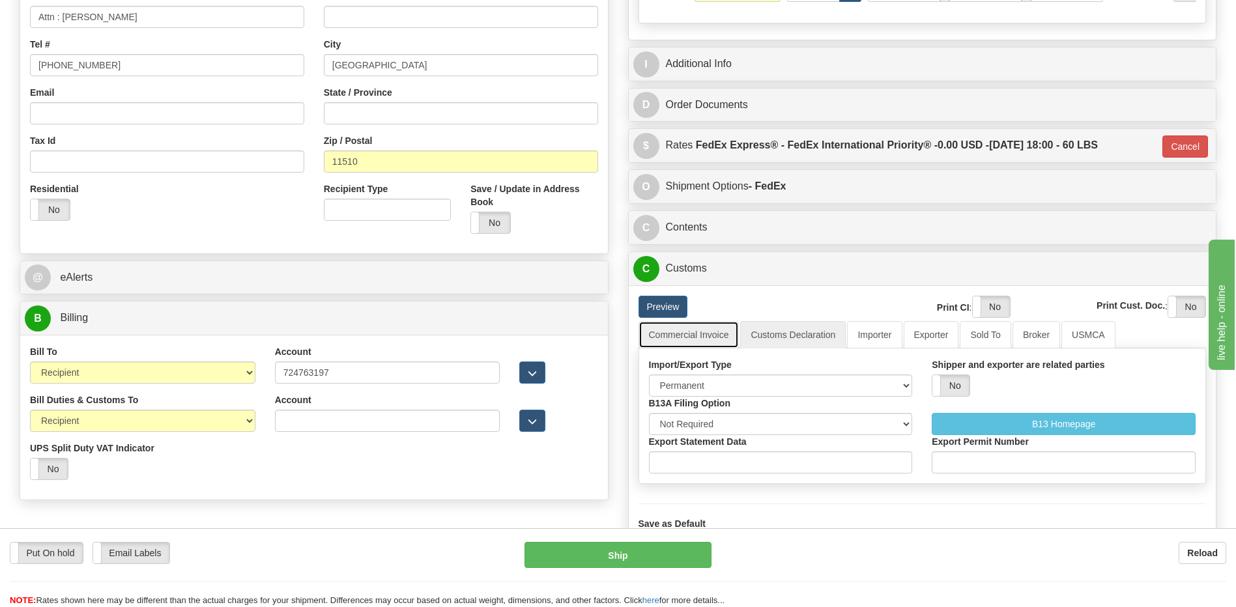
click at [693, 332] on link "Commercial Invoice" at bounding box center [689, 334] width 101 height 27
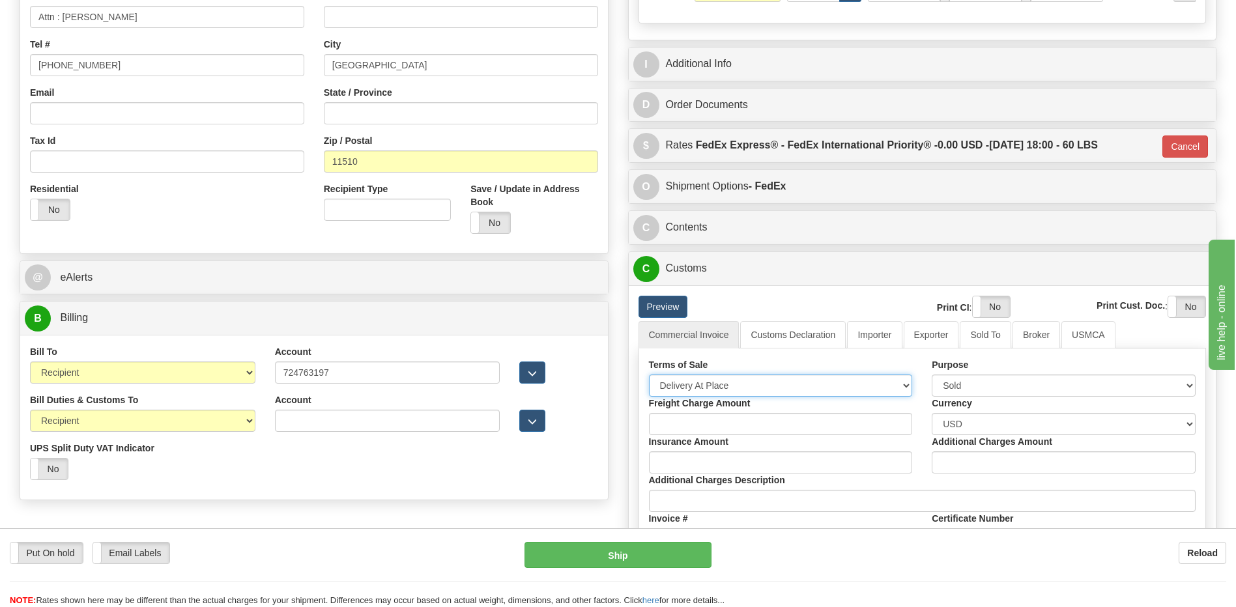
click at [688, 380] on select "Free Carrier Free On Board Ex Works Delivered Duty Unpaid Delivered Duty Paid C…" at bounding box center [781, 386] width 264 height 22
select select "7"
click at [649, 375] on select "Free Carrier Free On Board Ex Works Delivered Duty Unpaid Delivered Duty Paid C…" at bounding box center [781, 386] width 264 height 22
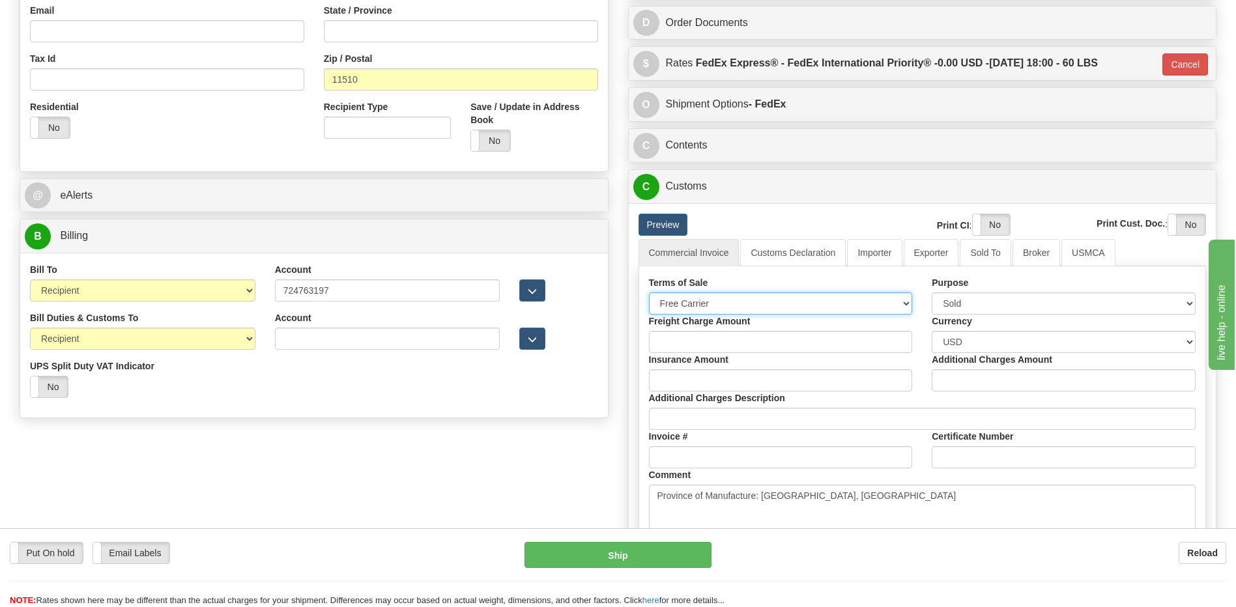
scroll to position [521, 0]
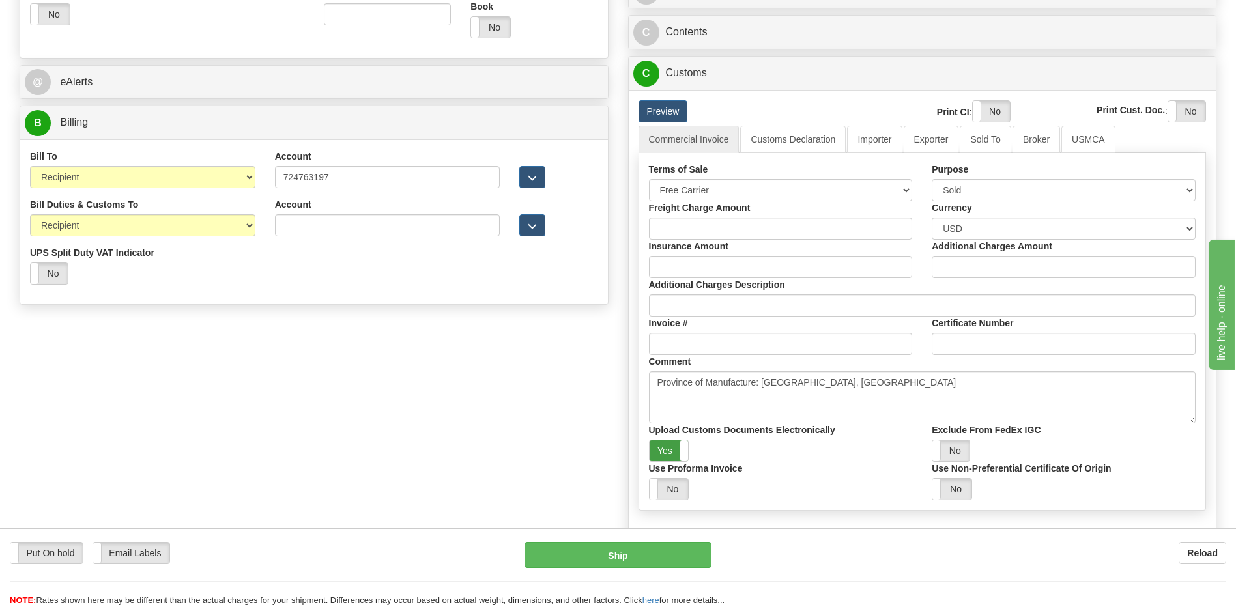
click at [671, 452] on label "Yes" at bounding box center [669, 451] width 39 height 21
click at [993, 109] on label "Yes" at bounding box center [991, 111] width 37 height 21
click at [1182, 113] on label "Yes" at bounding box center [1186, 111] width 37 height 21
drag, startPoint x: 780, startPoint y: 145, endPoint x: 778, endPoint y: 177, distance: 31.3
click at [781, 145] on link "Customs Declaration" at bounding box center [793, 139] width 106 height 27
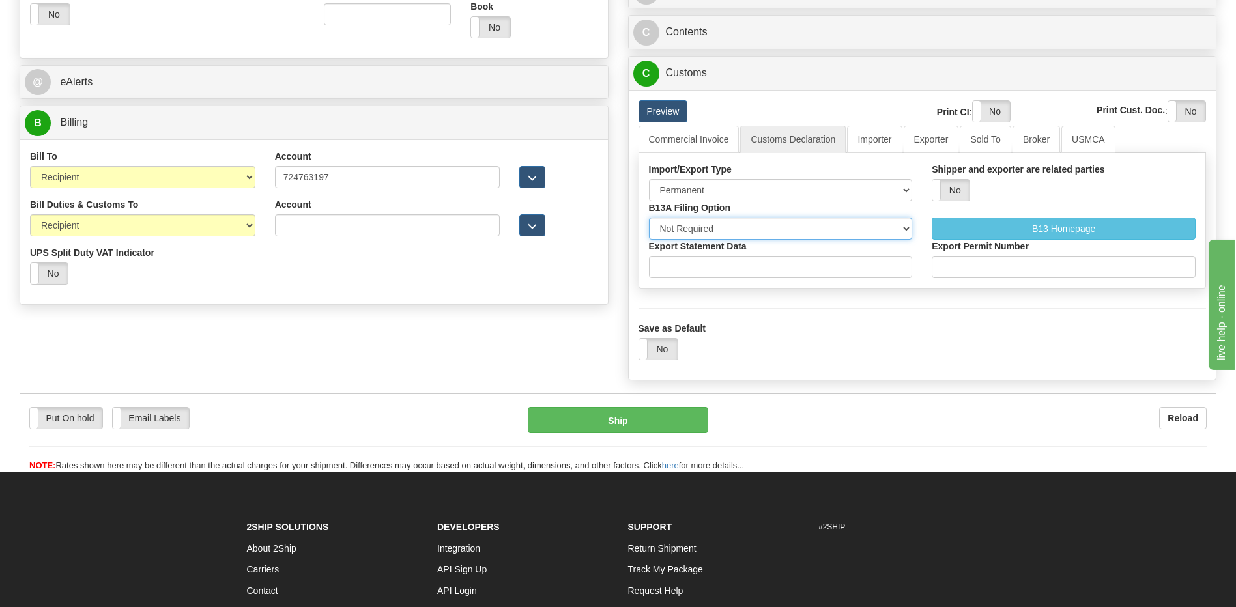
click at [759, 230] on select "Not Required Manual Electronic Summary Reporting" at bounding box center [781, 229] width 264 height 22
select select "3"
click at [649, 218] on select "Not Required Manual Electronic Summary Reporting" at bounding box center [781, 229] width 264 height 22
click at [716, 276] on input "Export Statement Data" at bounding box center [781, 267] width 264 height 22
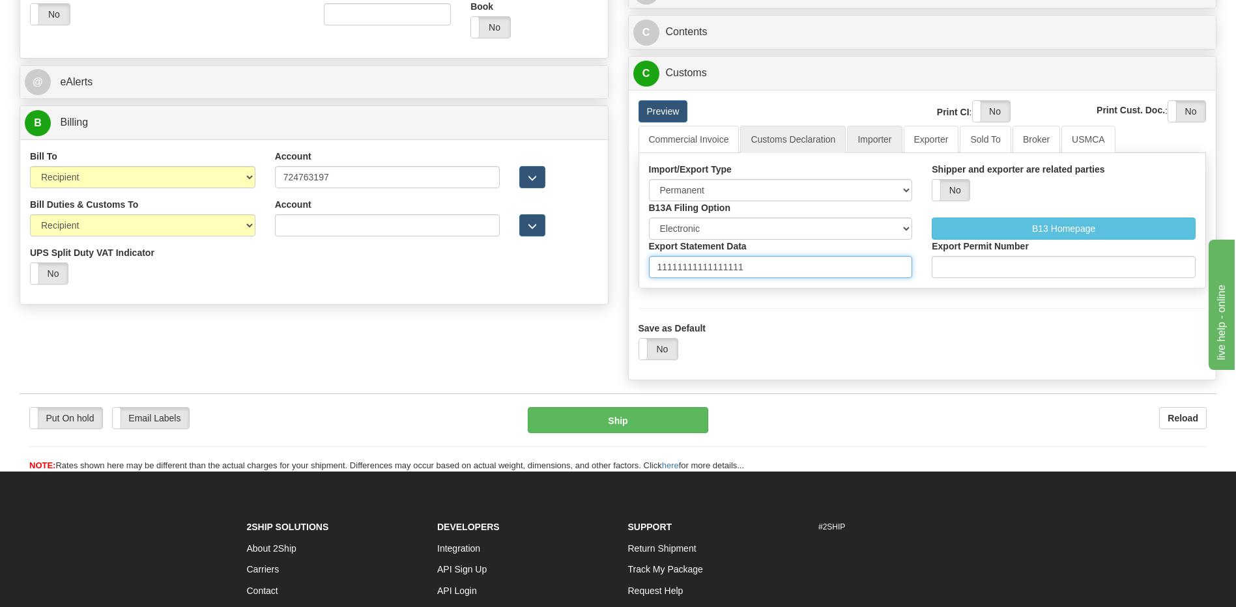
type input "11111111111111111"
click at [888, 139] on link "Importer" at bounding box center [874, 139] width 55 height 27
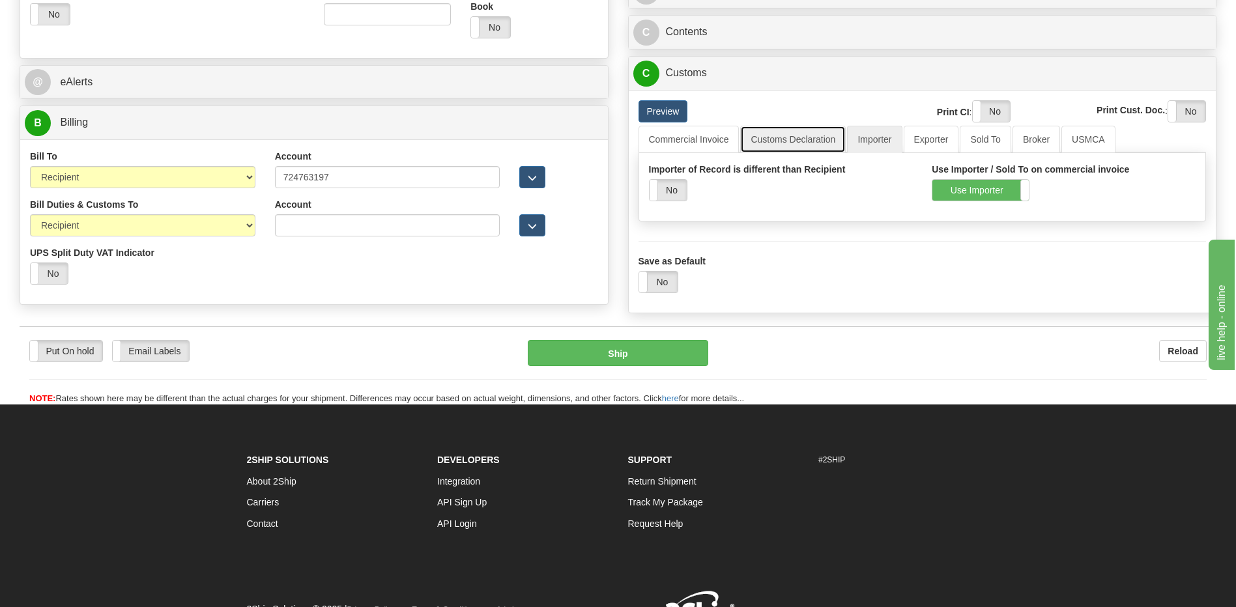
click at [783, 139] on link "Customs Declaration" at bounding box center [793, 139] width 106 height 27
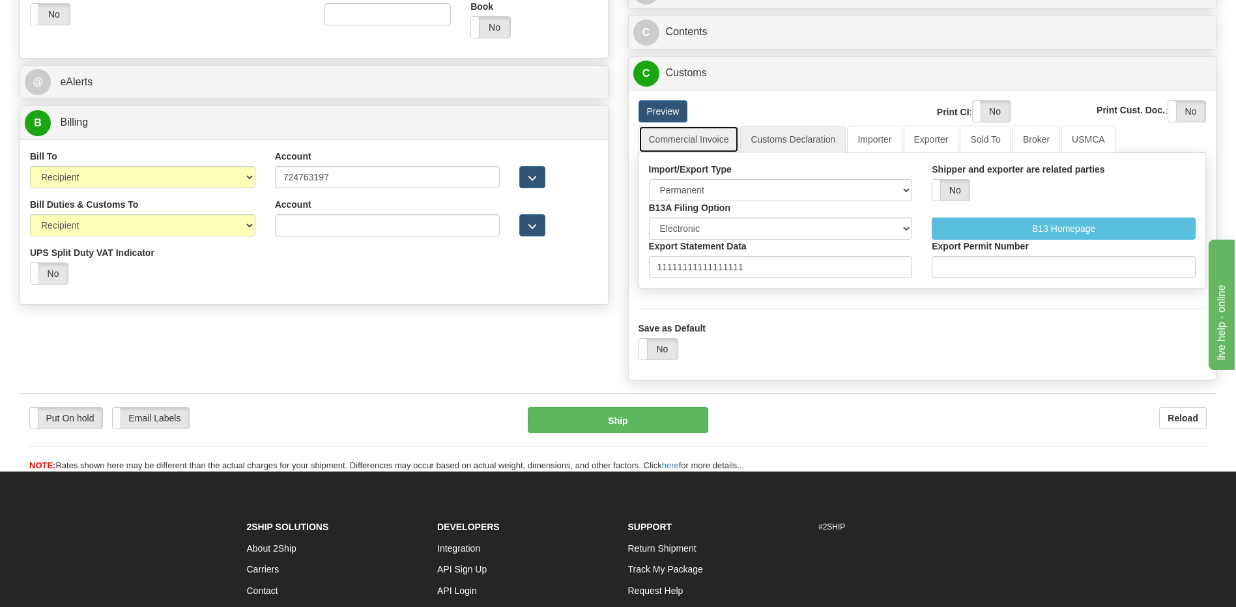
click at [700, 141] on link "Commercial Invoice" at bounding box center [689, 139] width 101 height 27
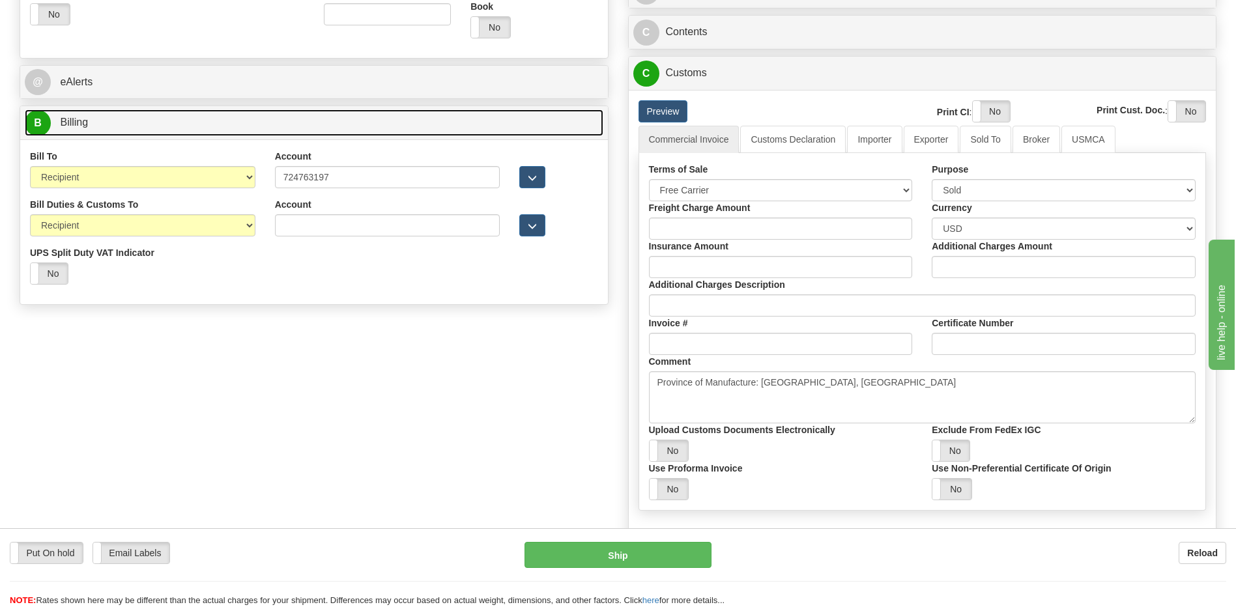
click at [311, 118] on link "B Billing" at bounding box center [314, 122] width 579 height 27
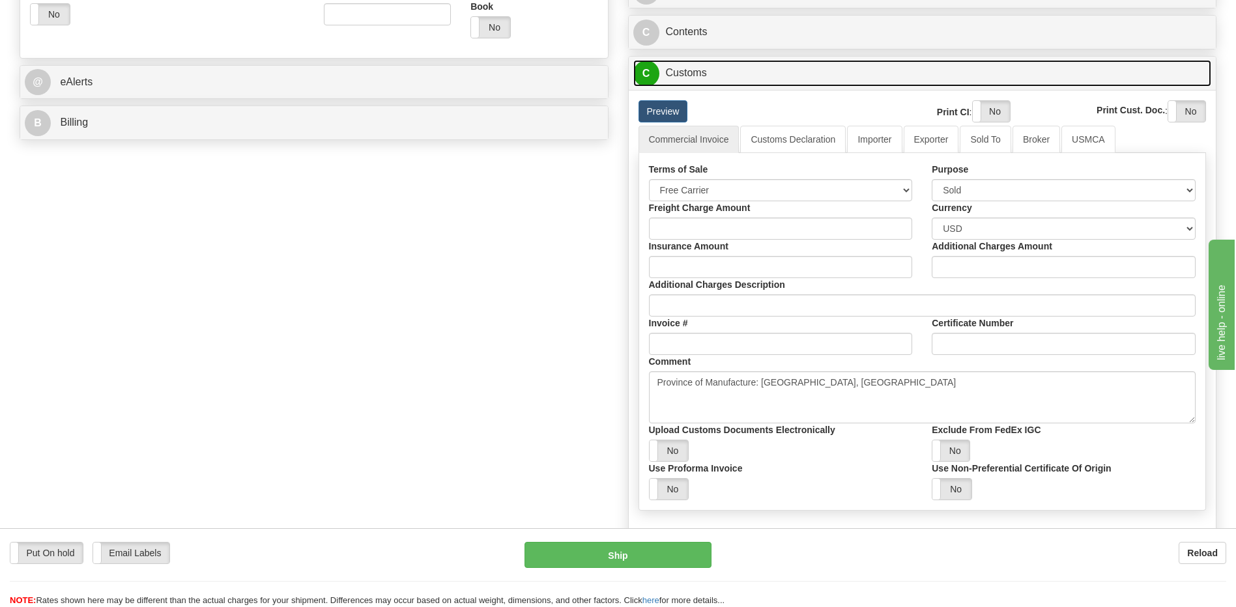
click at [714, 78] on link "C Customs" at bounding box center [922, 73] width 579 height 27
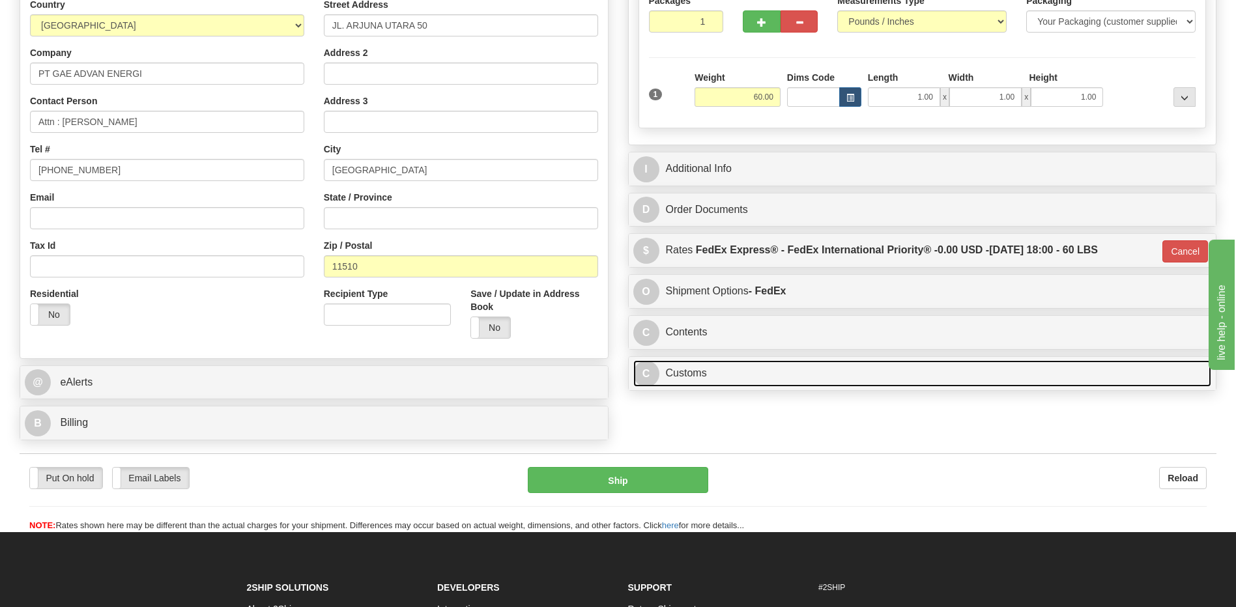
scroll to position [156, 0]
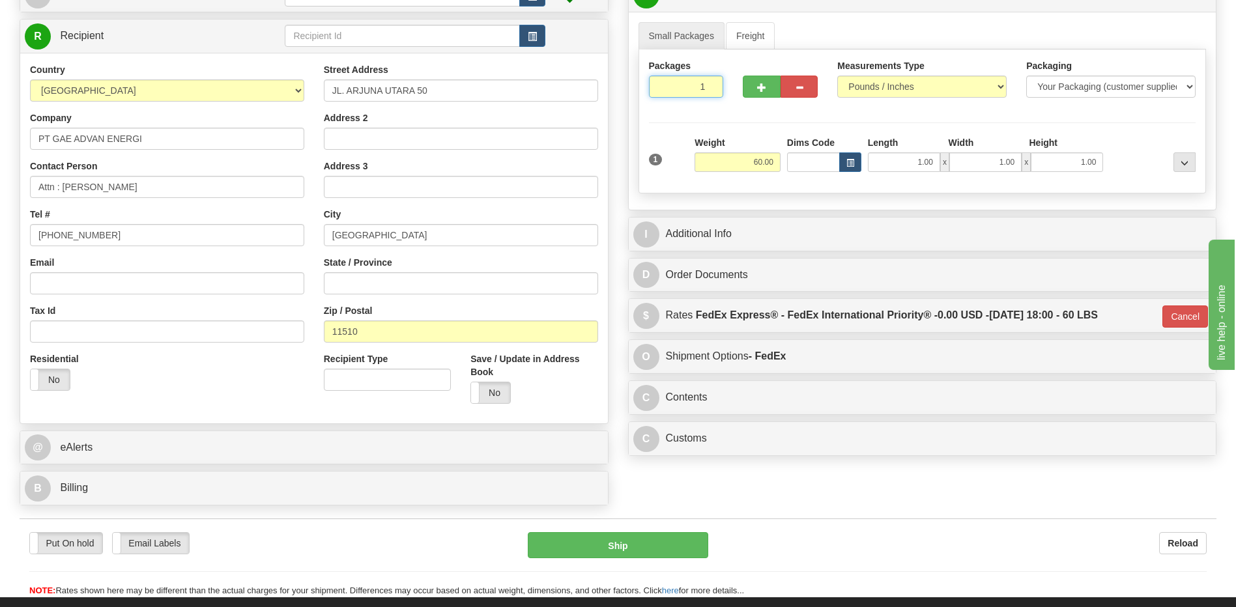
click at [686, 76] on input "1" at bounding box center [686, 87] width 75 height 22
type input "2"
click at [543, 220] on div "City JAKARTA" at bounding box center [461, 227] width 274 height 38
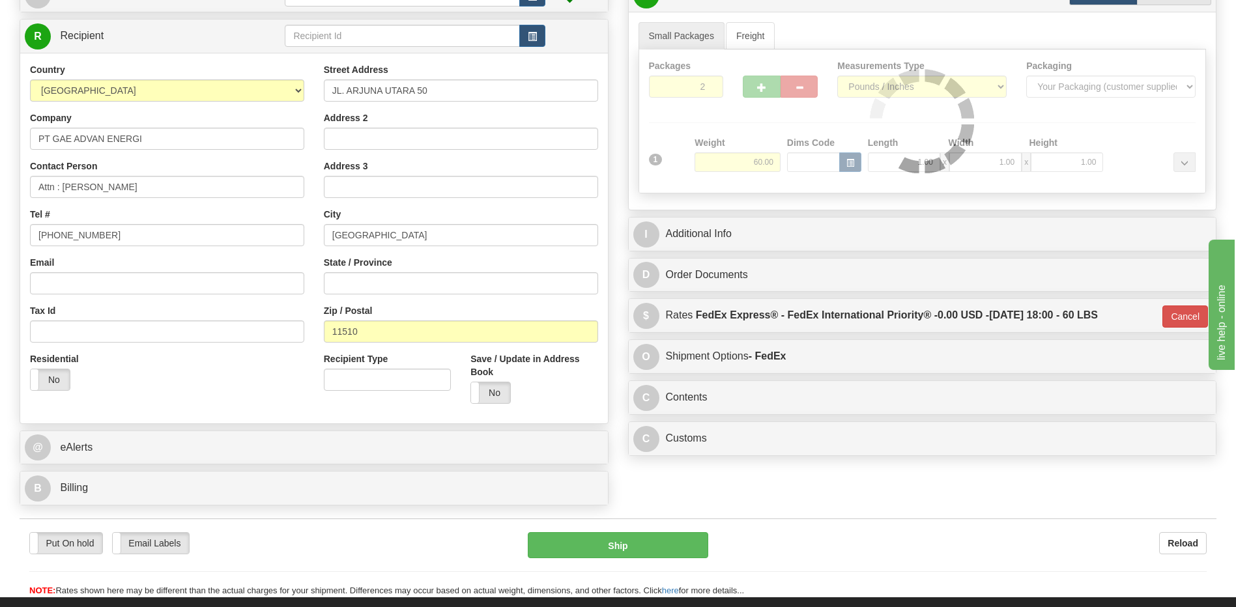
type input "01"
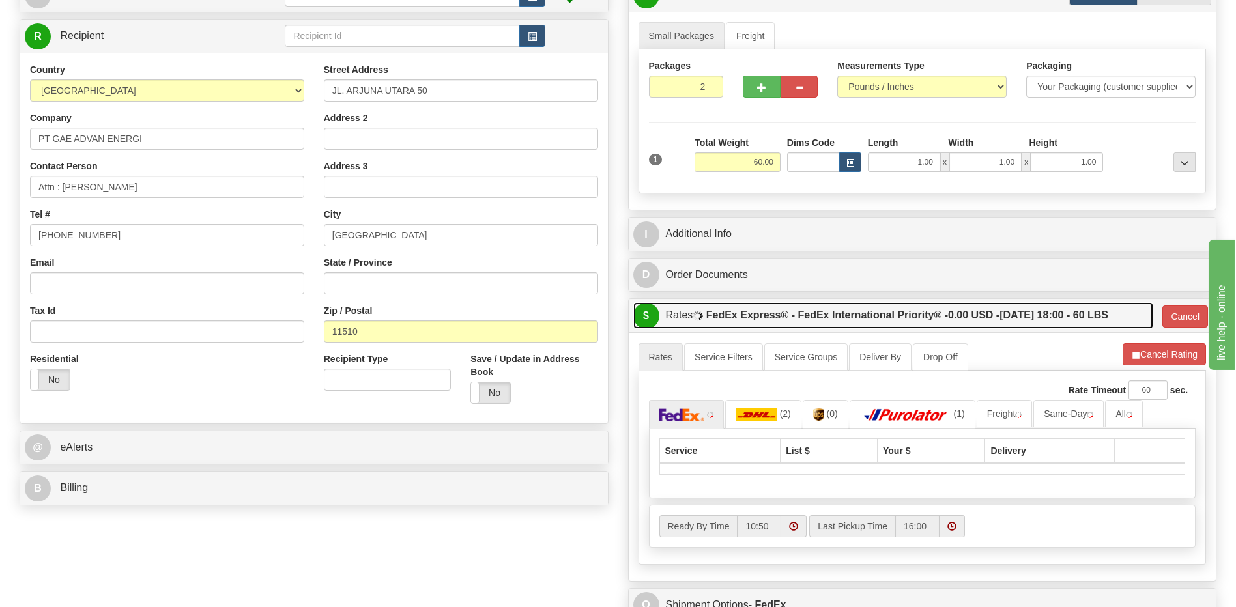
click at [790, 319] on label "FedEx Express® - FedEx International Priority® - 0.00 USD - 08/28/2025 18:00 - …" at bounding box center [907, 315] width 402 height 26
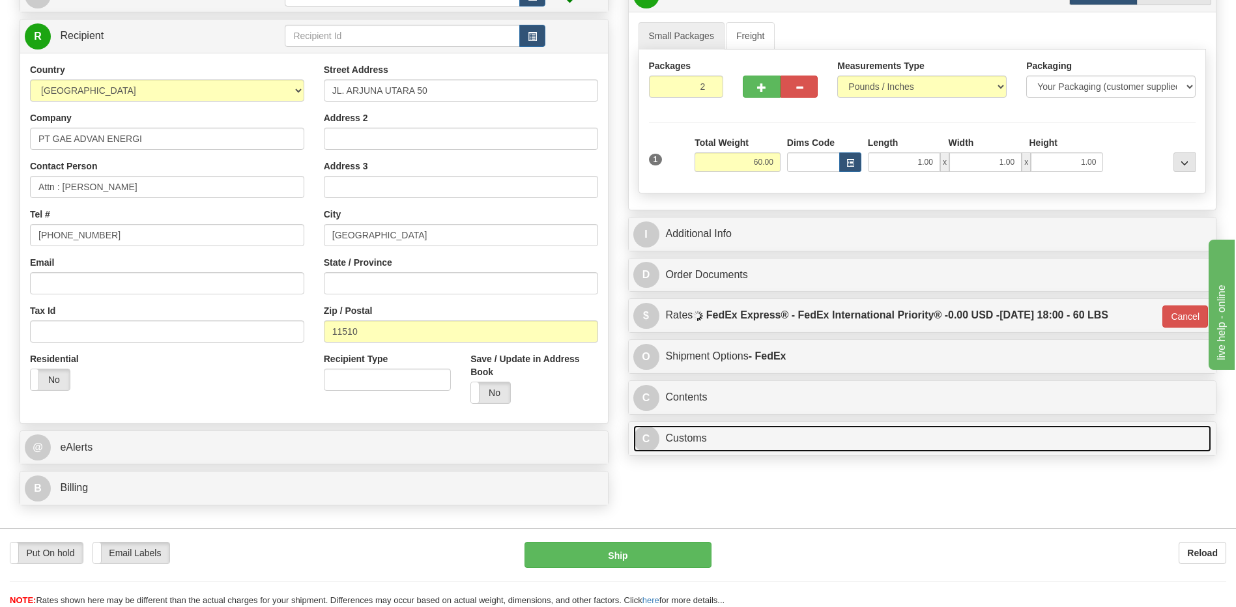
click at [699, 436] on link "C Customs" at bounding box center [922, 439] width 579 height 27
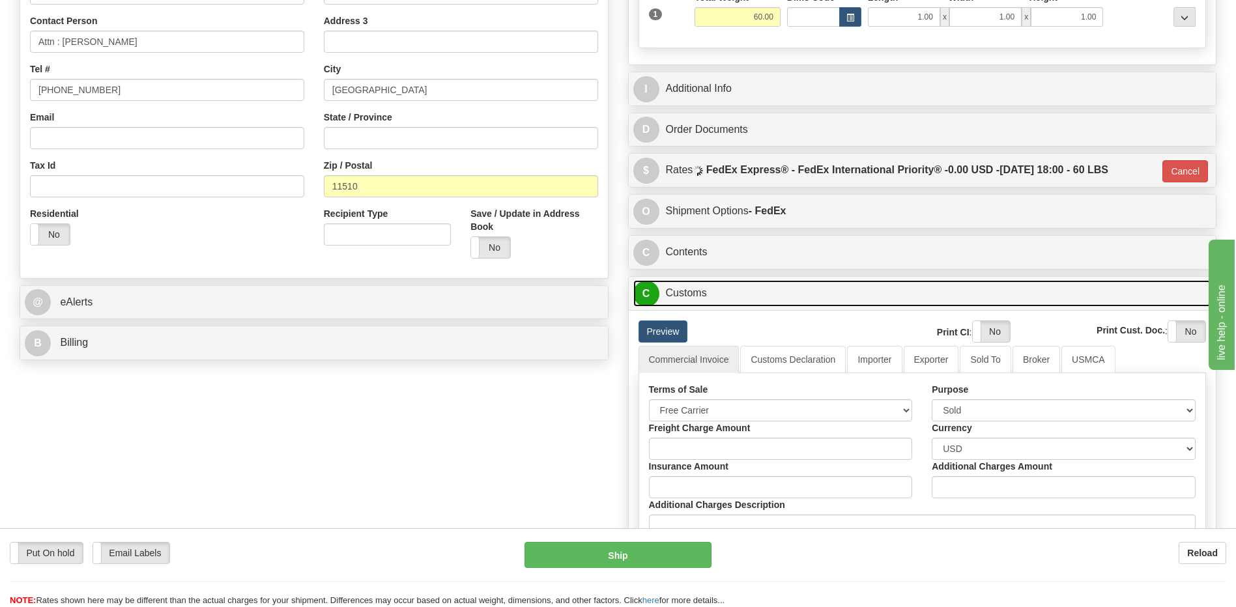
scroll to position [416, 0]
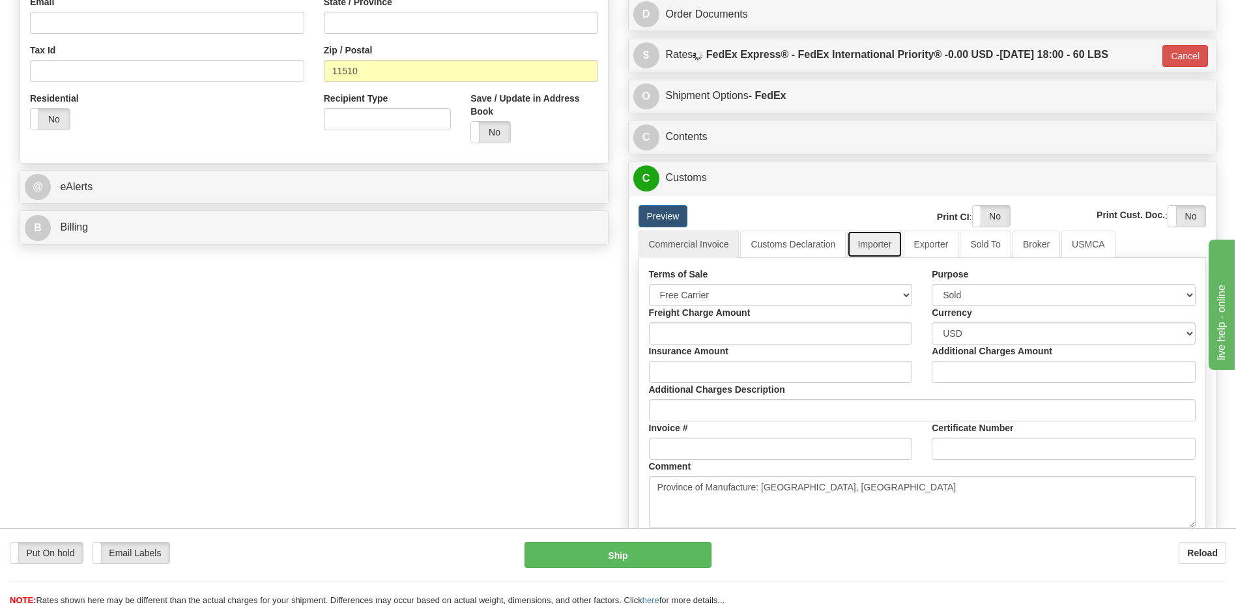
click at [879, 238] on link "Importer" at bounding box center [874, 244] width 55 height 27
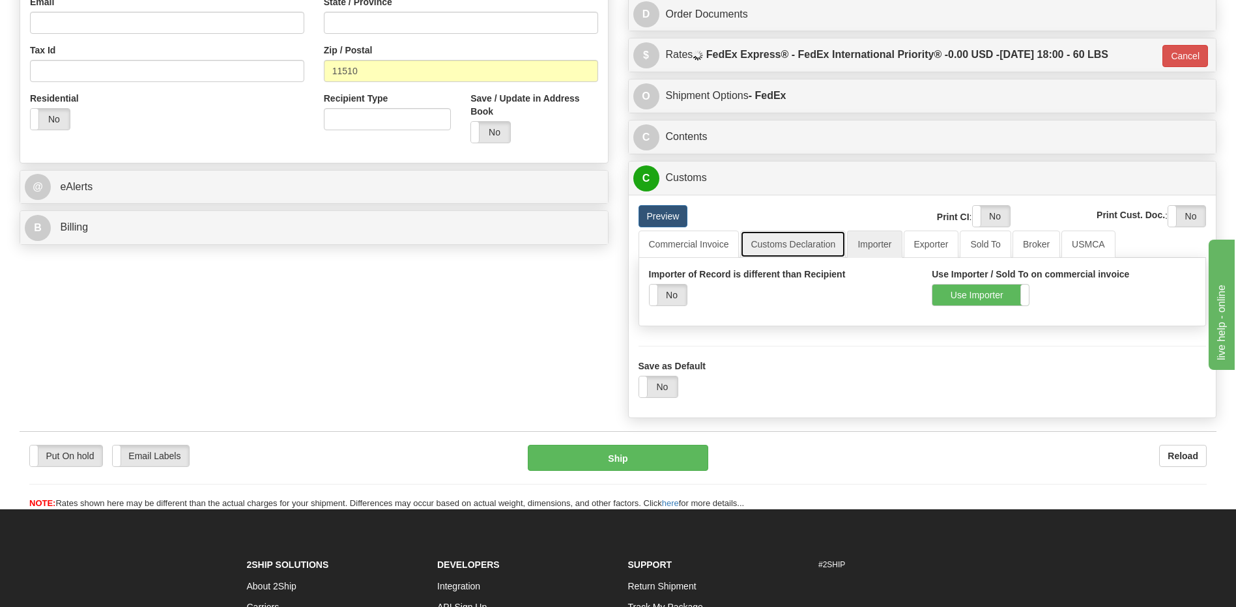
click at [800, 247] on link "Customs Declaration" at bounding box center [793, 244] width 106 height 27
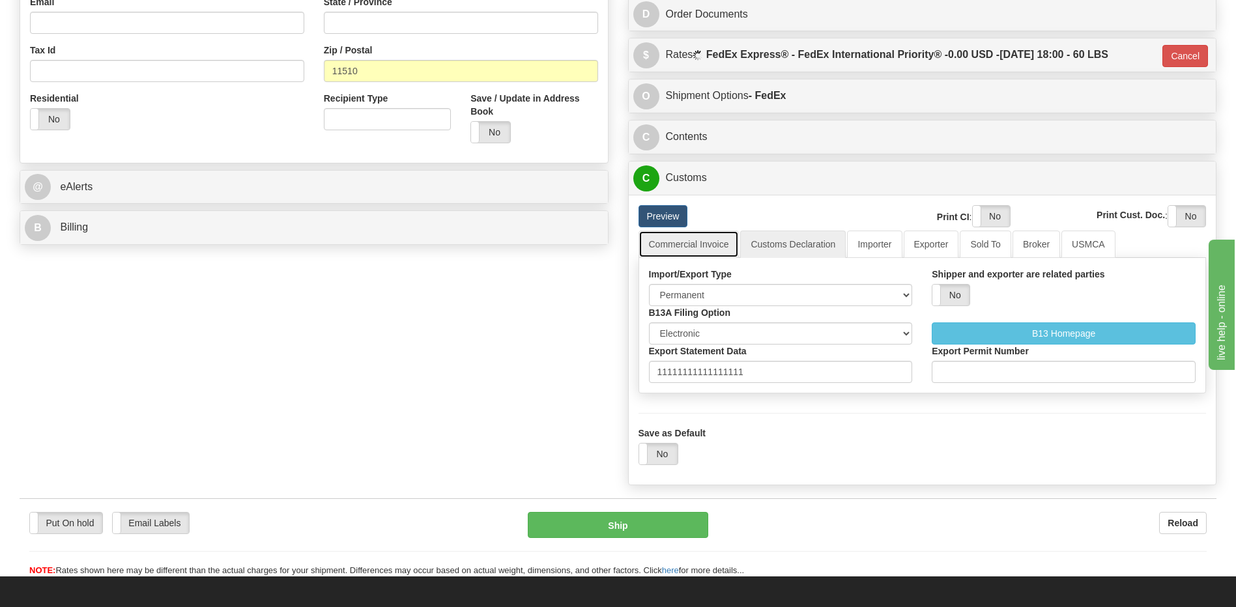
click at [708, 249] on link "Commercial Invoice" at bounding box center [689, 244] width 101 height 27
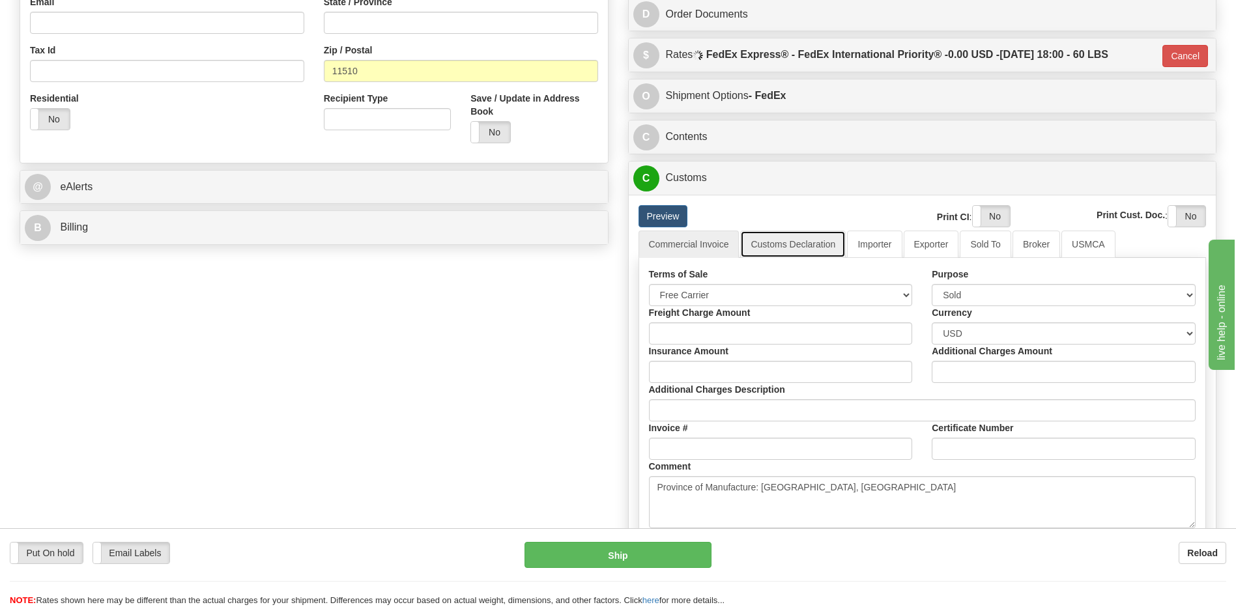
click at [789, 240] on link "Customs Declaration" at bounding box center [793, 244] width 106 height 27
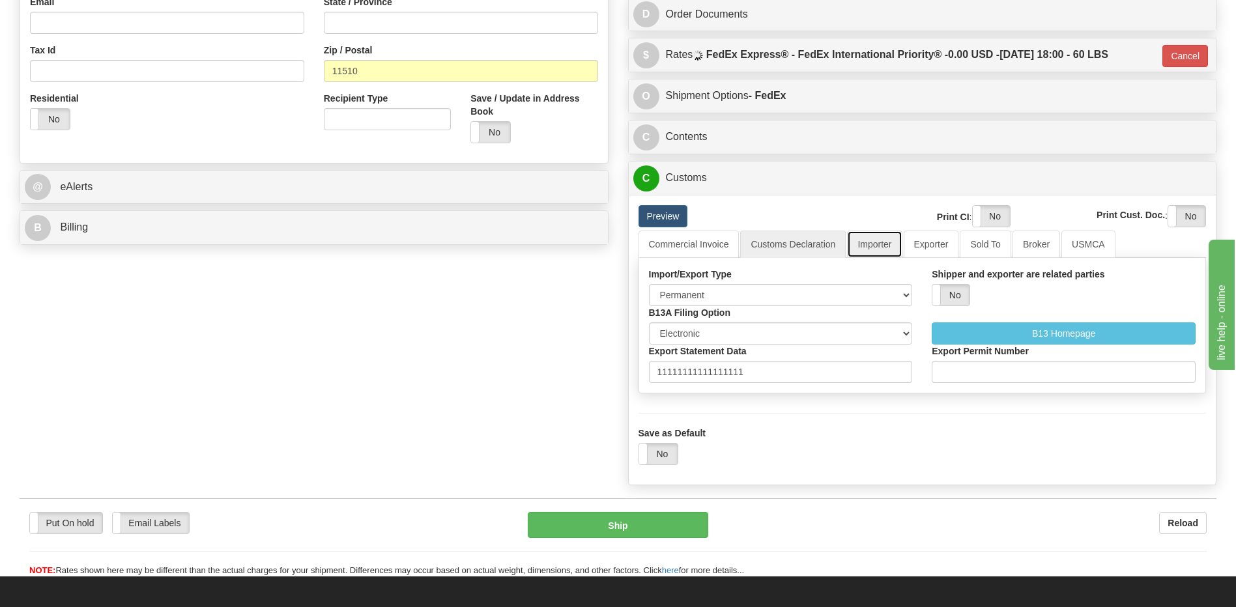
click at [877, 250] on link "Importer" at bounding box center [874, 244] width 55 height 27
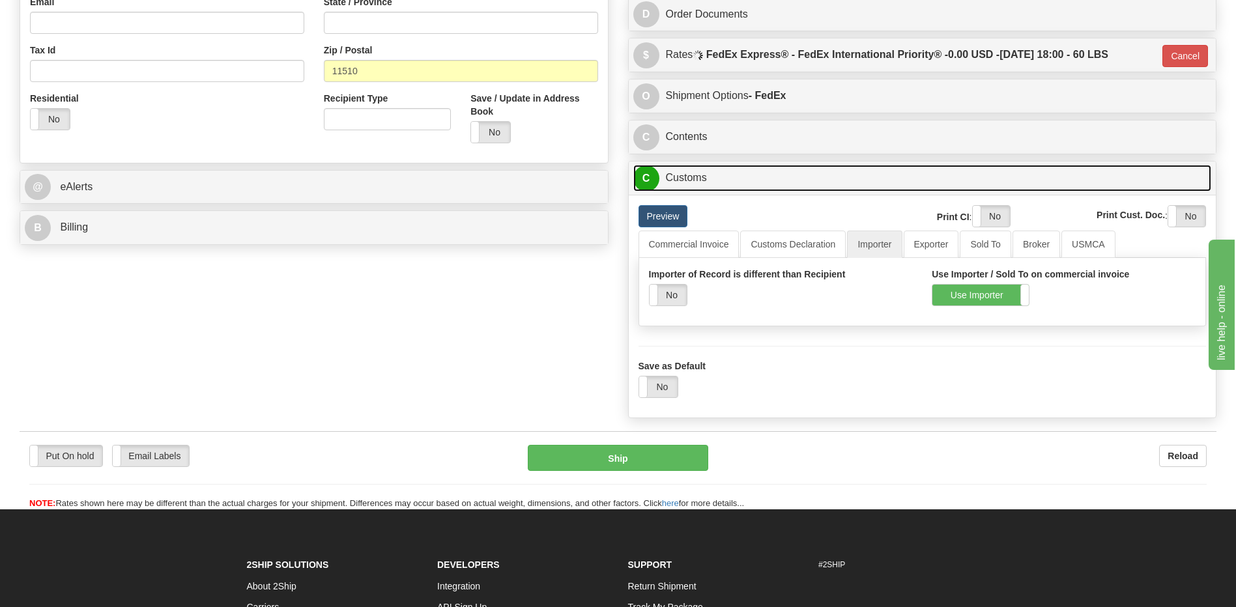
click at [719, 177] on link "C Customs" at bounding box center [922, 178] width 579 height 27
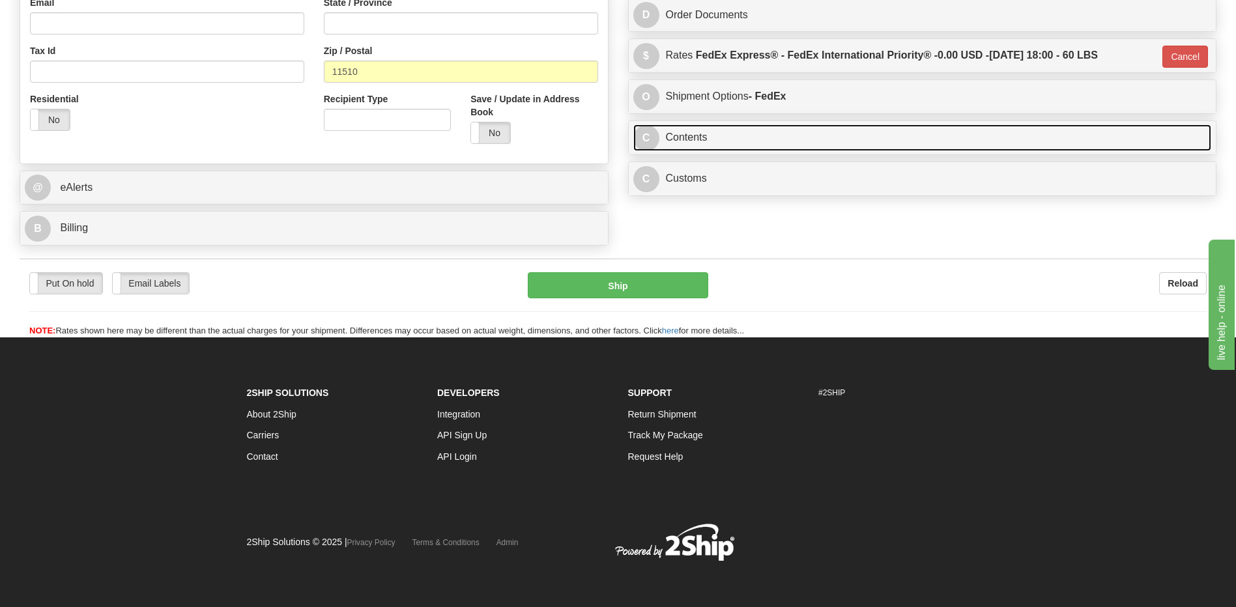
click at [717, 149] on link "C Contents" at bounding box center [922, 137] width 579 height 27
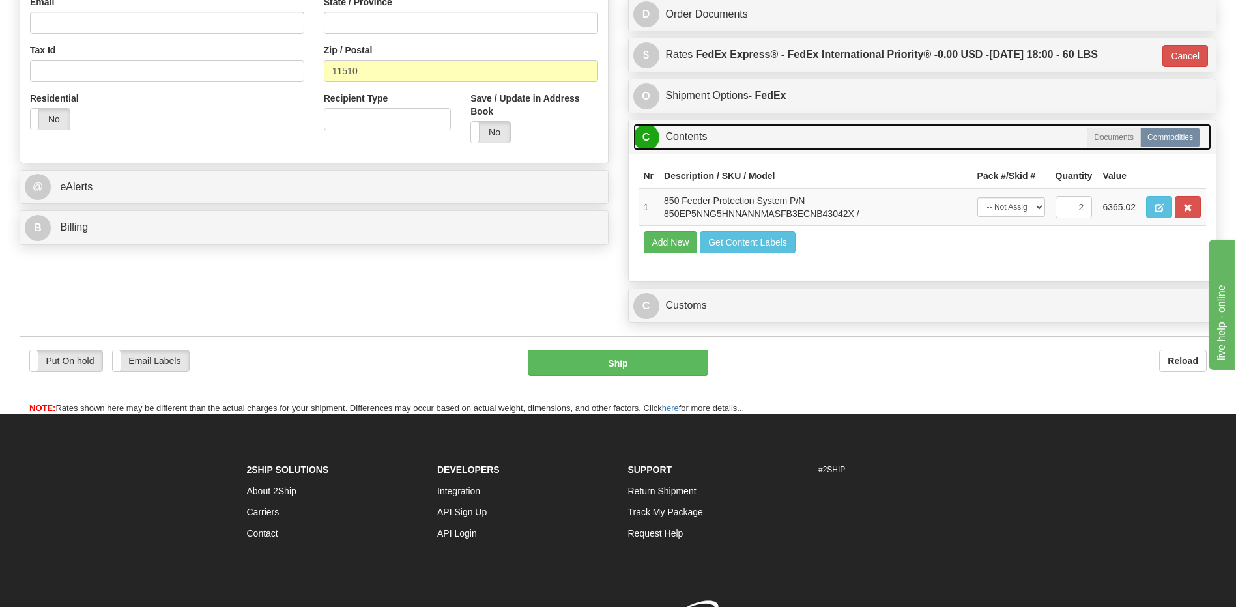
click at [717, 149] on link "C Contents" at bounding box center [922, 137] width 579 height 27
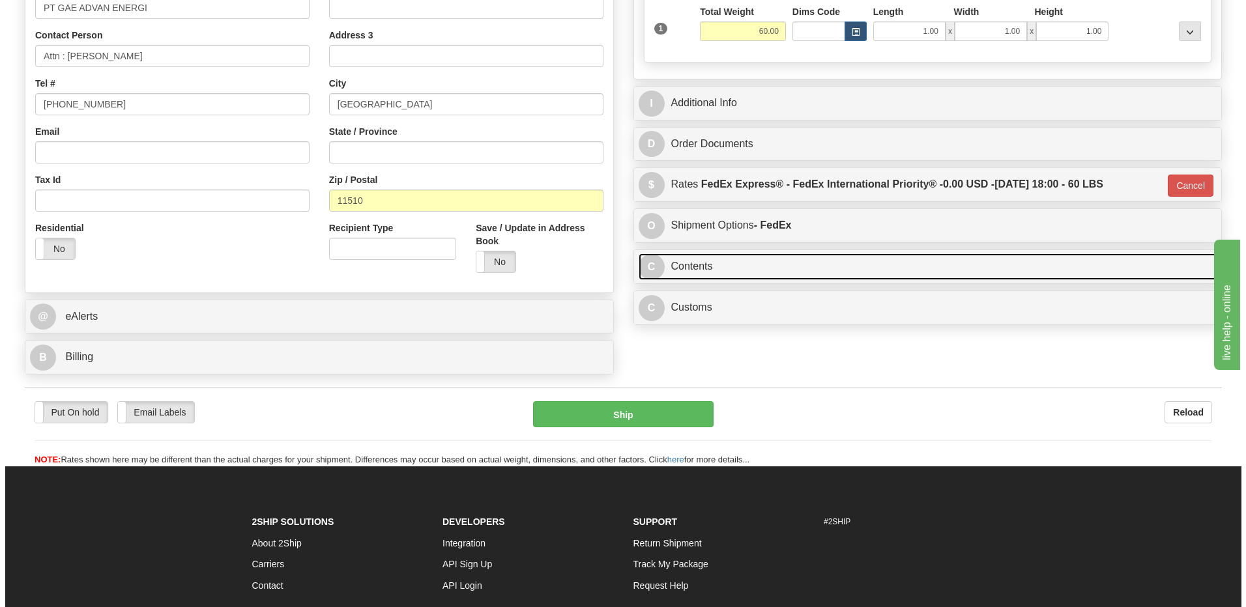
scroll to position [286, 0]
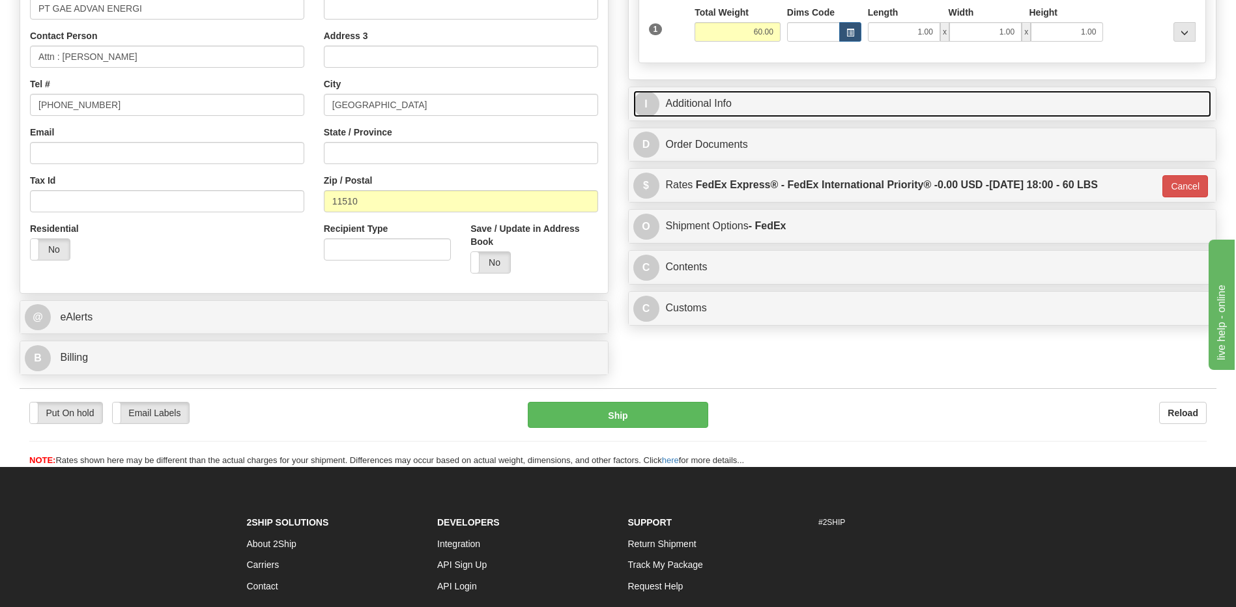
click at [734, 104] on link "I Additional Info" at bounding box center [922, 104] width 579 height 27
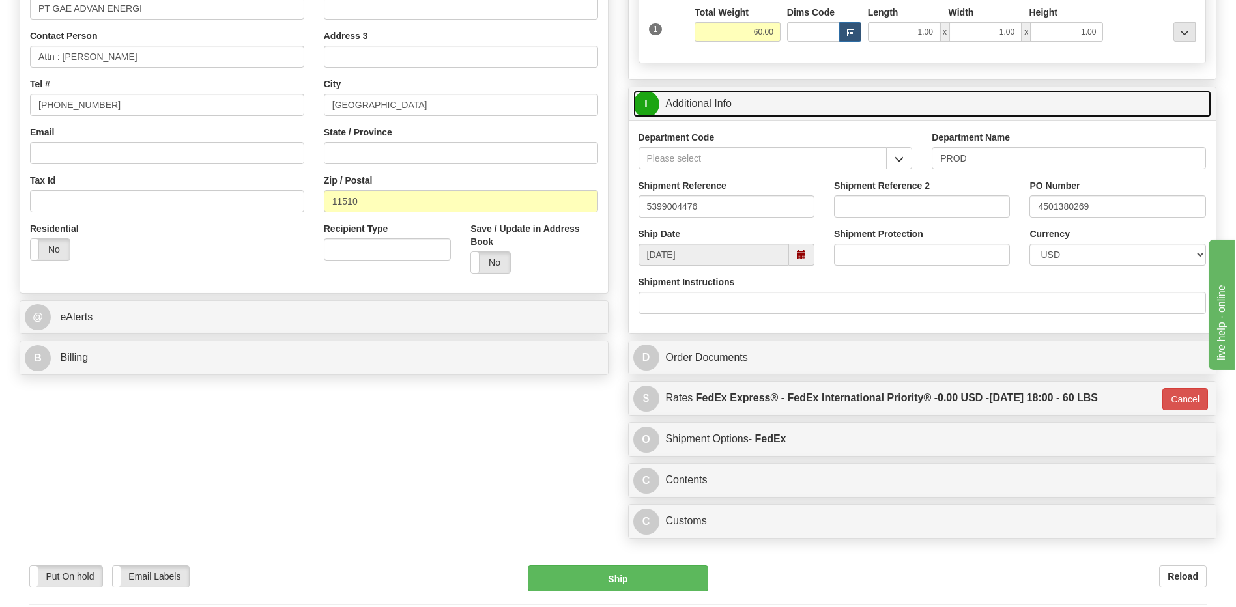
click at [734, 104] on link "I Additional Info" at bounding box center [922, 104] width 579 height 27
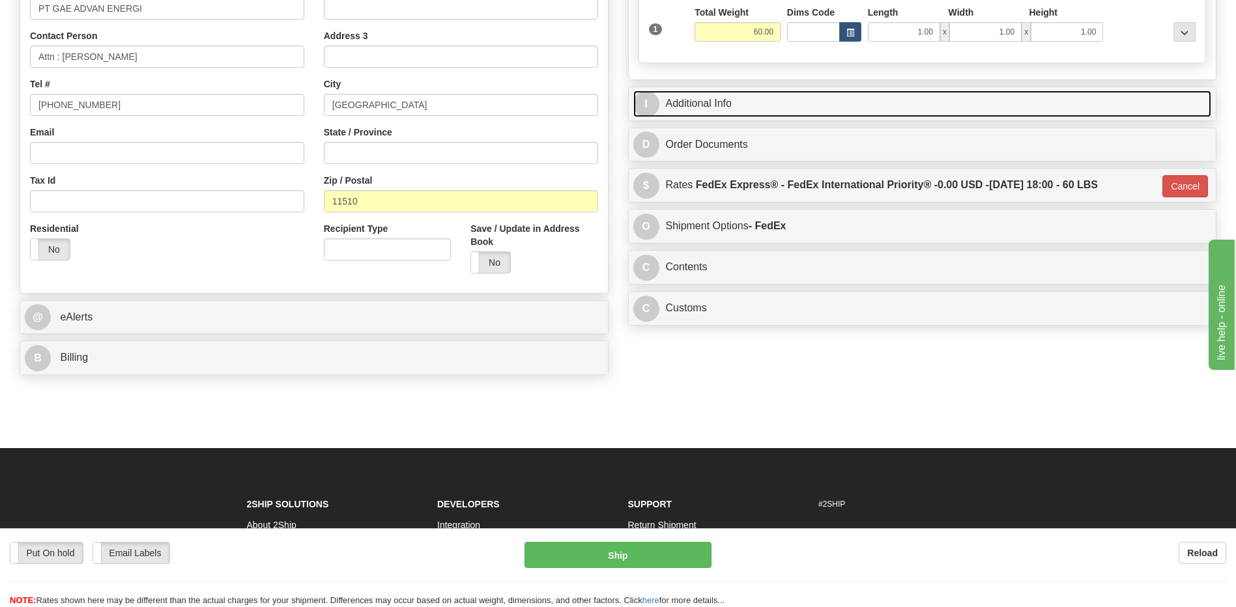
click at [716, 108] on link "I Additional Info" at bounding box center [922, 104] width 579 height 27
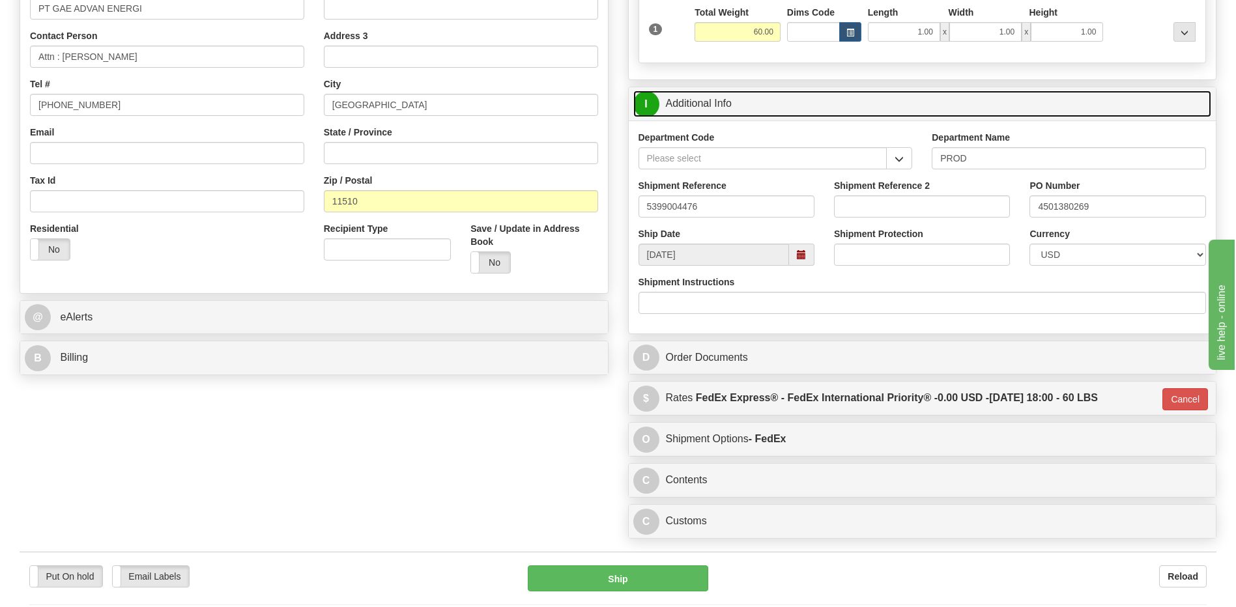
click at [716, 108] on link "I Additional Info" at bounding box center [922, 104] width 579 height 27
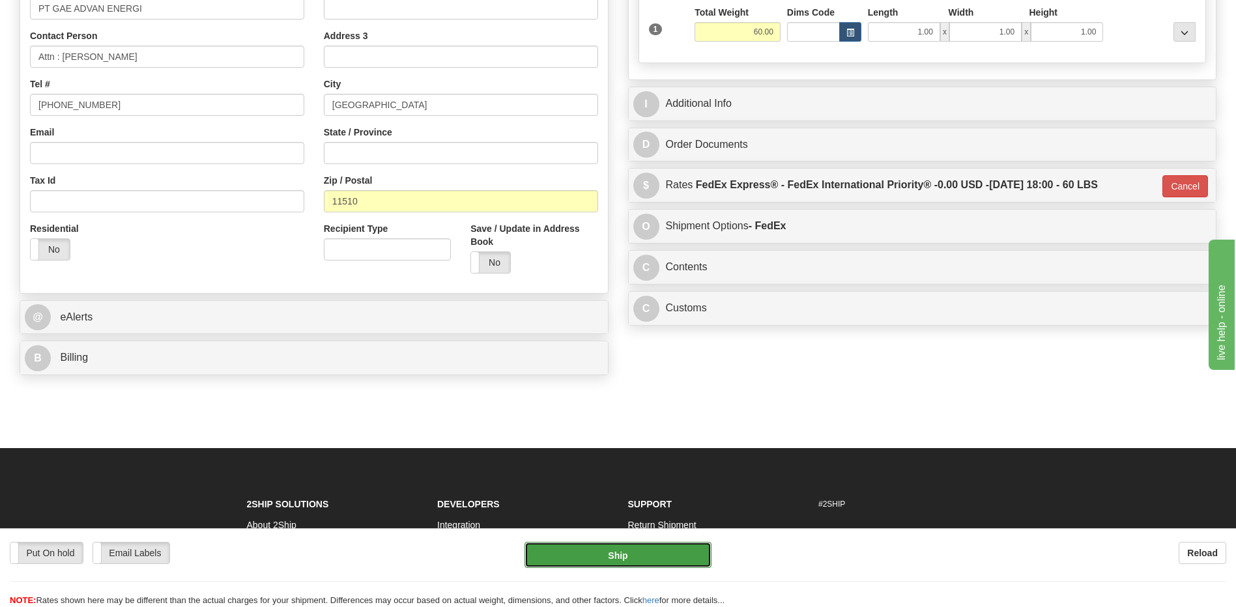
click at [674, 555] on button "Ship" at bounding box center [618, 555] width 186 height 26
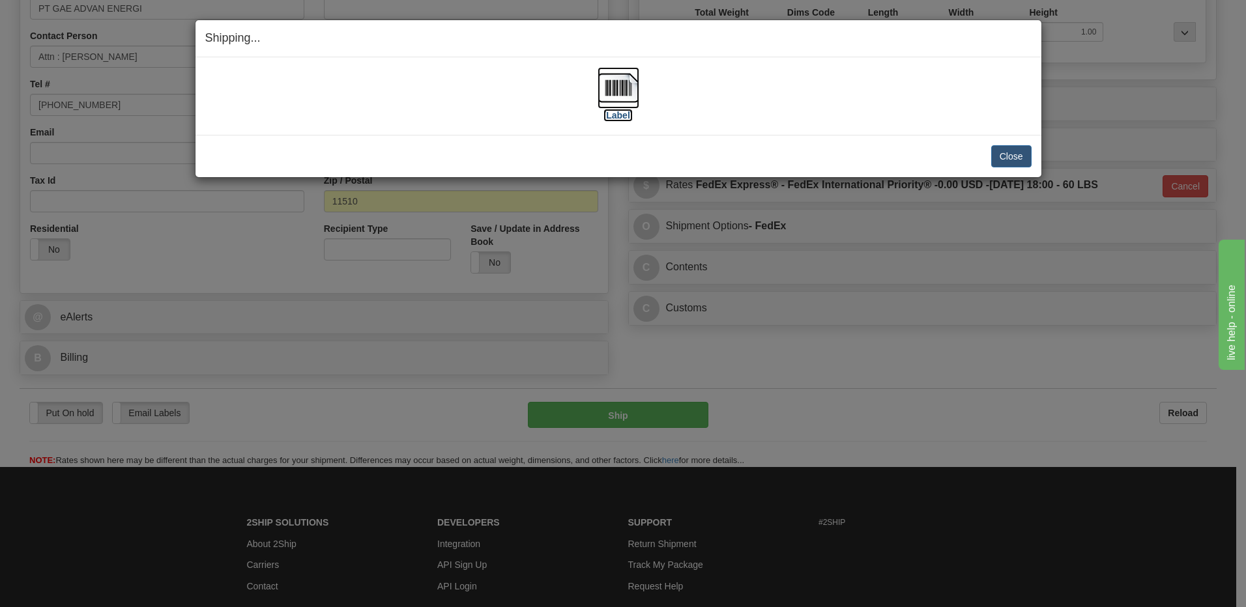
click at [624, 93] on img at bounding box center [619, 88] width 42 height 42
click at [1020, 158] on button "Close" at bounding box center [1011, 156] width 40 height 22
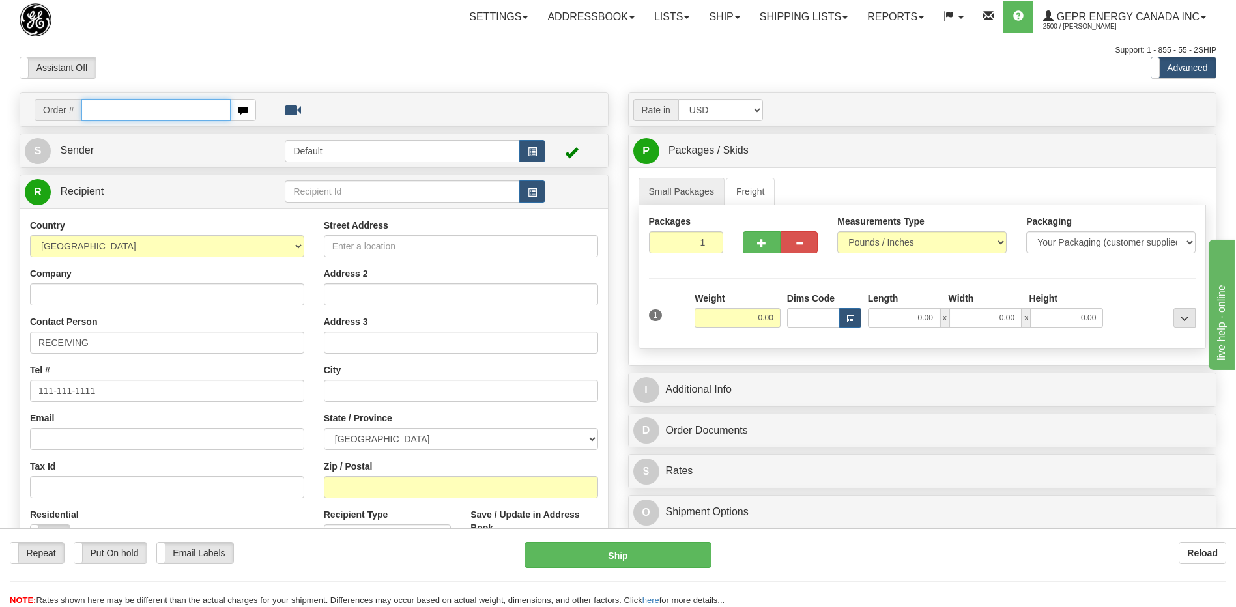
drag, startPoint x: 105, startPoint y: 111, endPoint x: 106, endPoint y: 119, distance: 7.2
click at [105, 111] on input "text" at bounding box center [155, 110] width 149 height 22
drag, startPoint x: 106, startPoint y: 119, endPoint x: 99, endPoint y: 117, distance: 6.6
click at [99, 117] on input "text" at bounding box center [155, 110] width 149 height 22
paste input "0086683944"
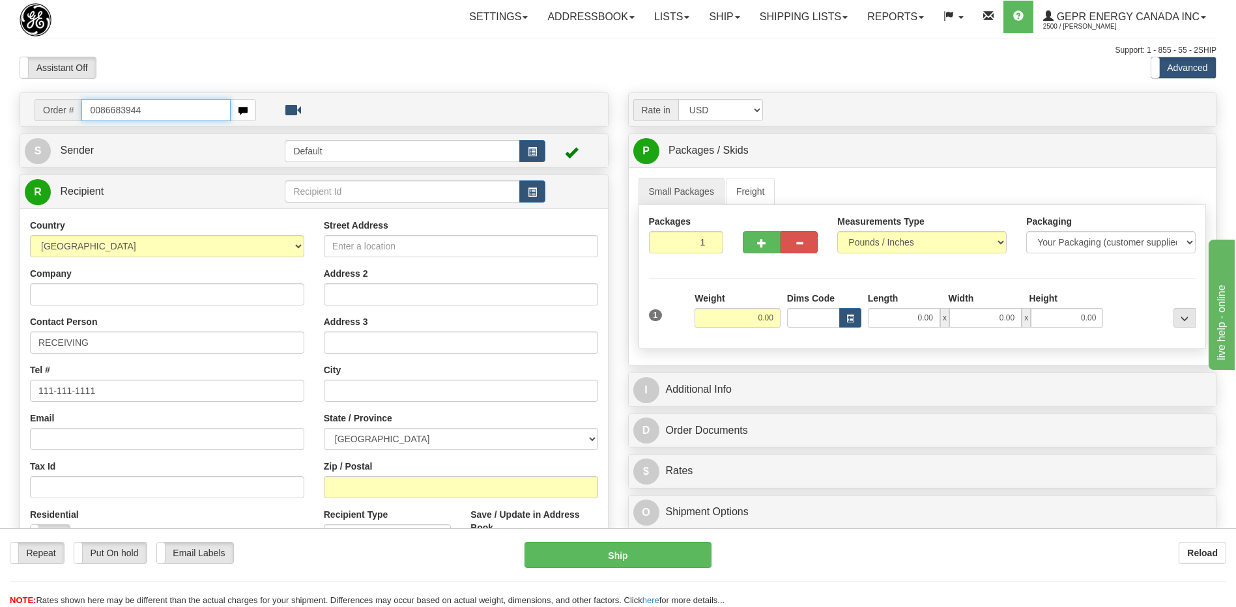
type input "0086683944"
click at [169, 59] on body "Training Course Close Toggle navigation Settings Shipping Preferences New Recip…" at bounding box center [618, 303] width 1236 height 607
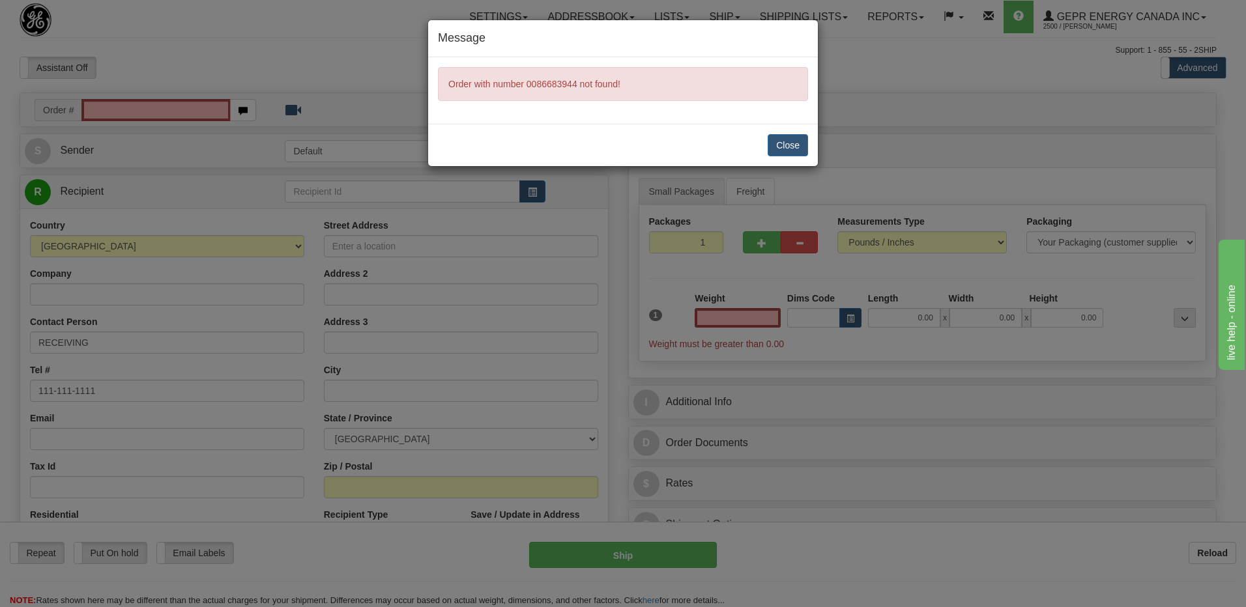
type input "0.00"
click at [790, 147] on button "Close" at bounding box center [788, 145] width 40 height 22
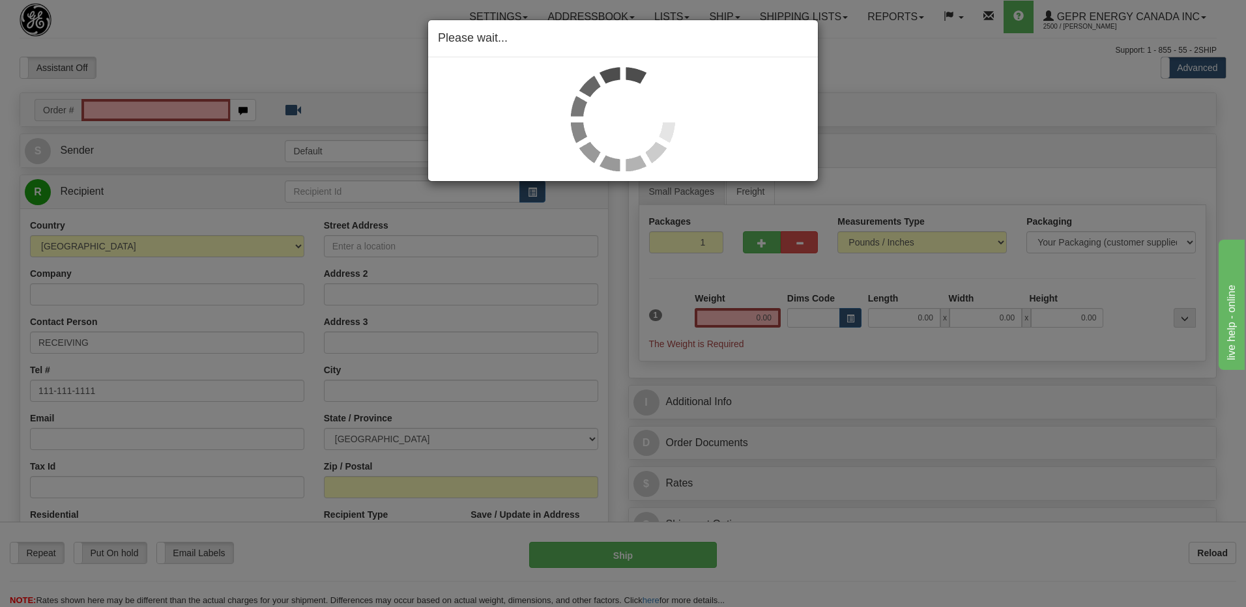
click at [102, 111] on div "Please wait..." at bounding box center [623, 303] width 1246 height 607
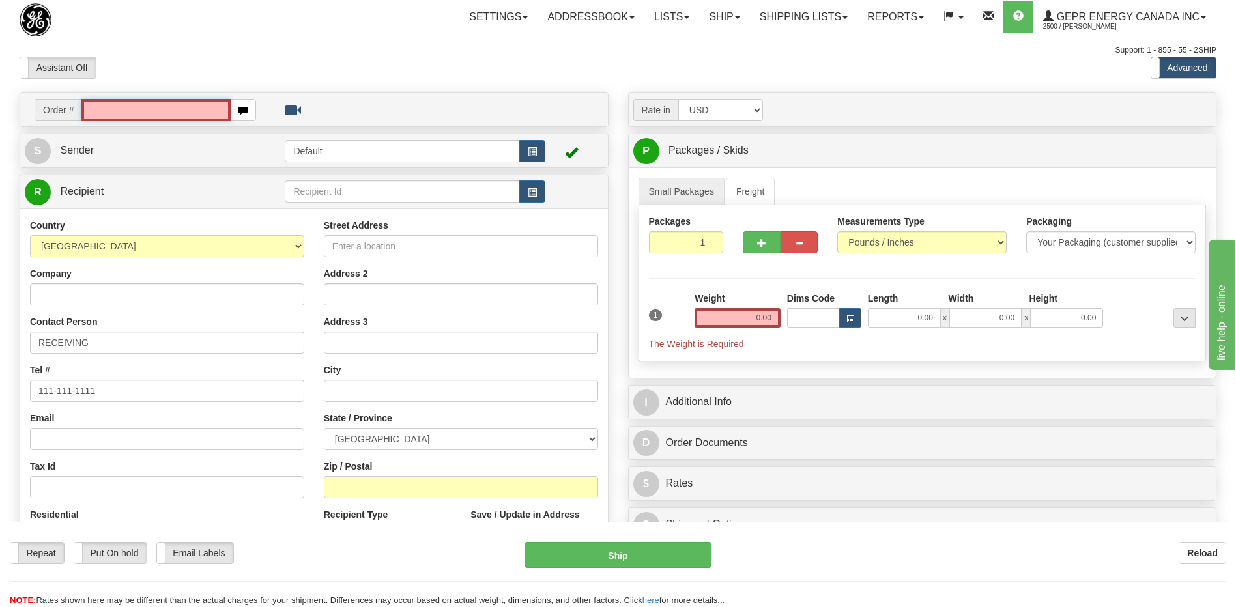
click at [102, 112] on input "text" at bounding box center [155, 110] width 149 height 22
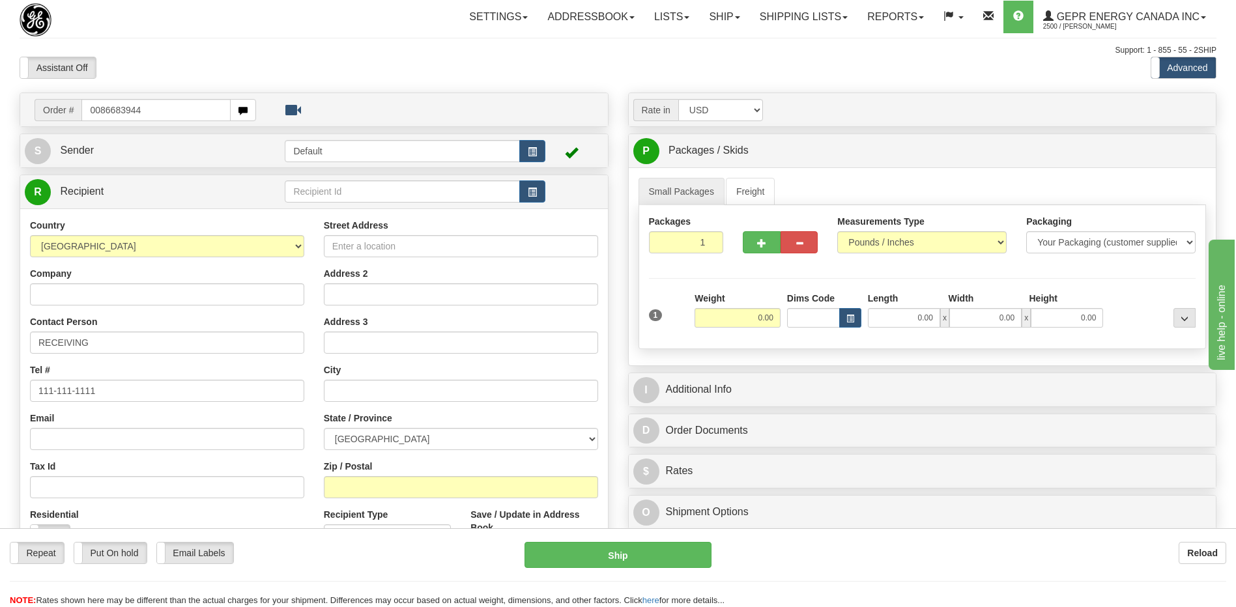
click at [98, 110] on input "0086683944" at bounding box center [155, 110] width 149 height 22
type input "86683944"
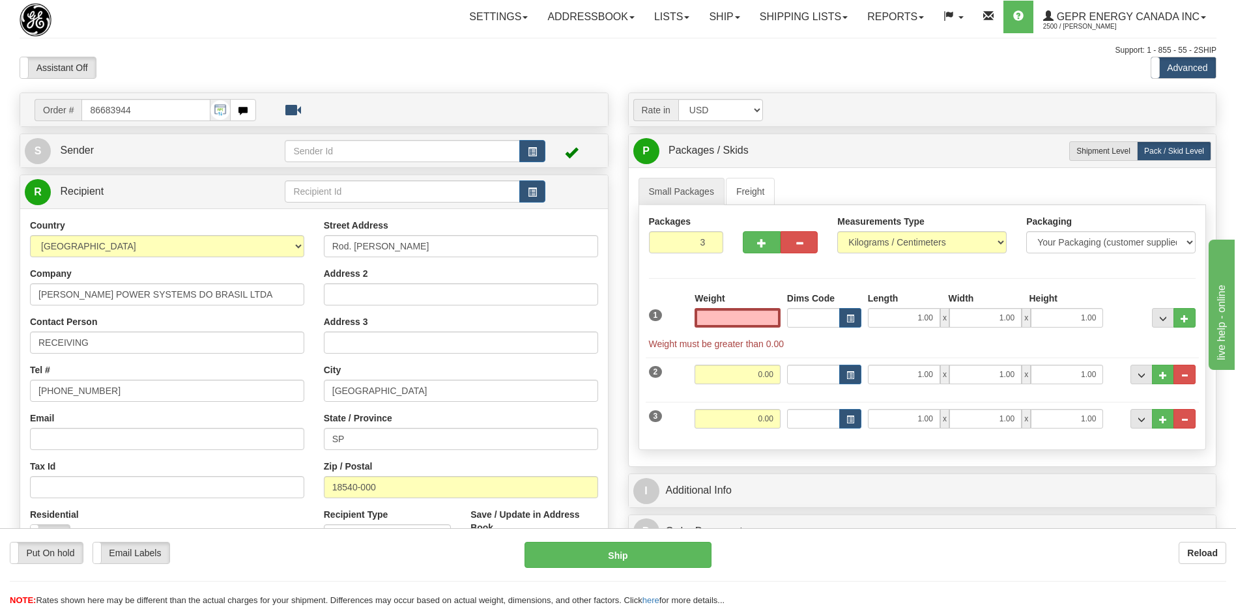
type input "0.00"
click at [1181, 417] on span "..." at bounding box center [1185, 419] width 8 height 7
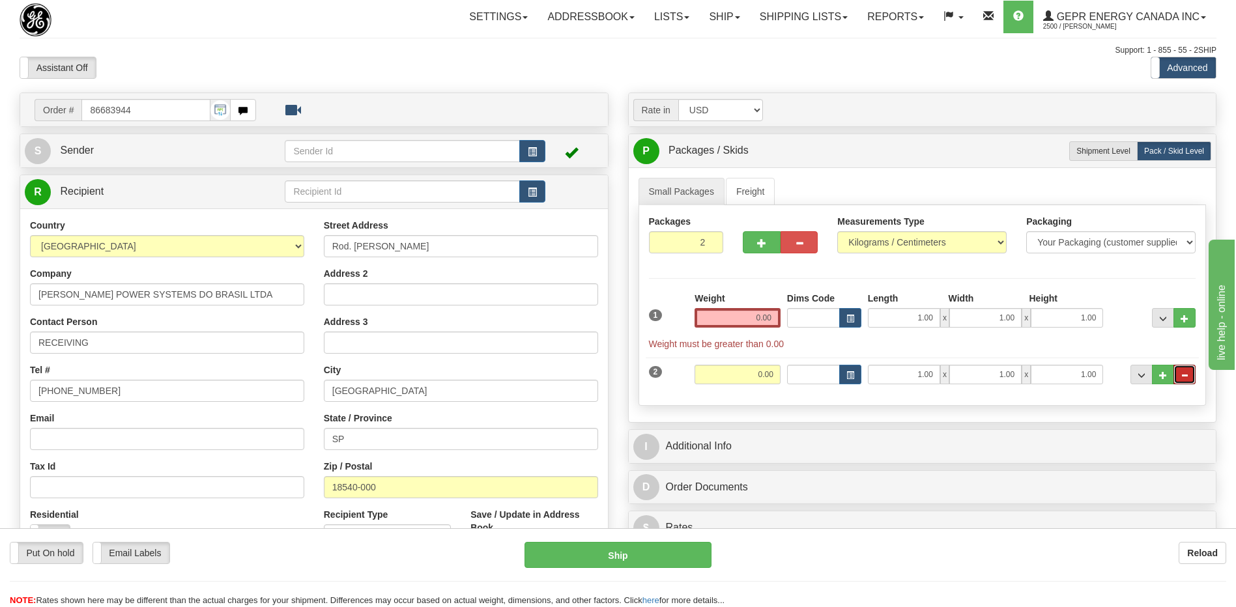
click at [1187, 377] on span "..." at bounding box center [1185, 375] width 8 height 7
type input "1"
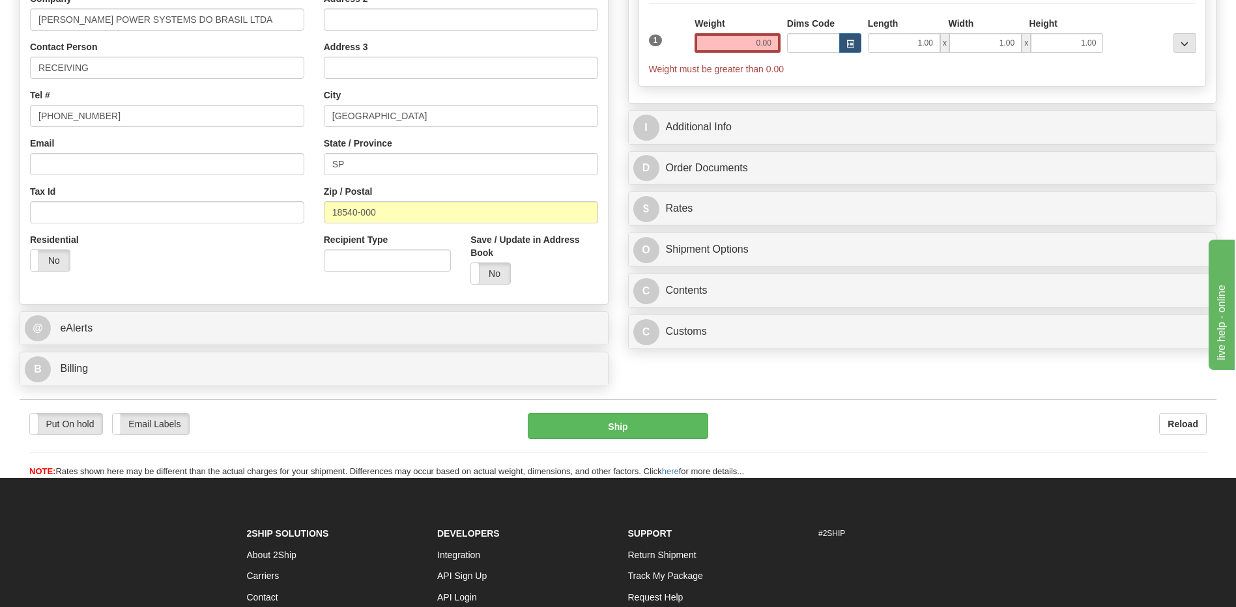
scroll to position [326, 0]
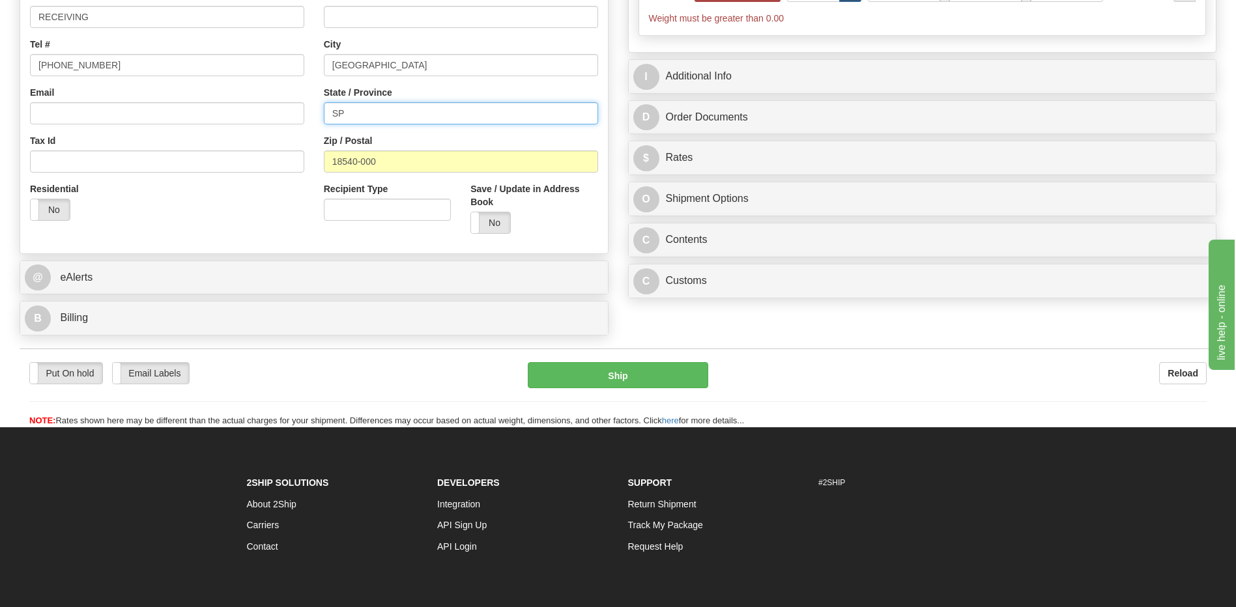
drag, startPoint x: 352, startPoint y: 115, endPoint x: 325, endPoint y: 116, distance: 27.4
click at [325, 116] on input "SP" at bounding box center [461, 113] width 274 height 22
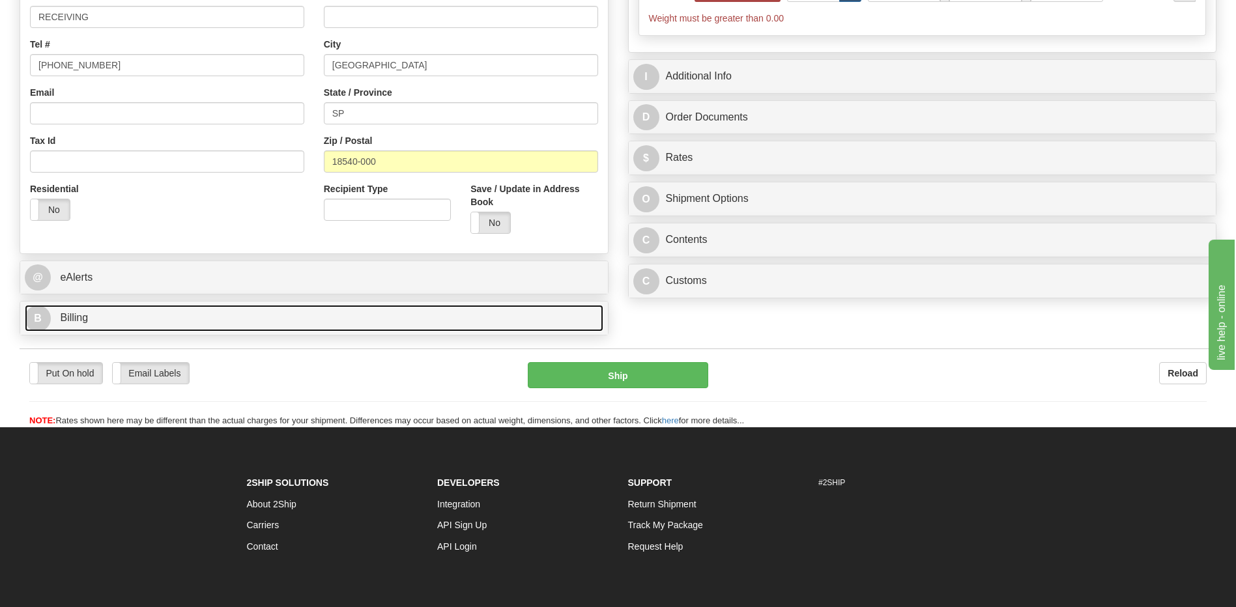
click at [78, 326] on link "B Billing" at bounding box center [314, 318] width 579 height 27
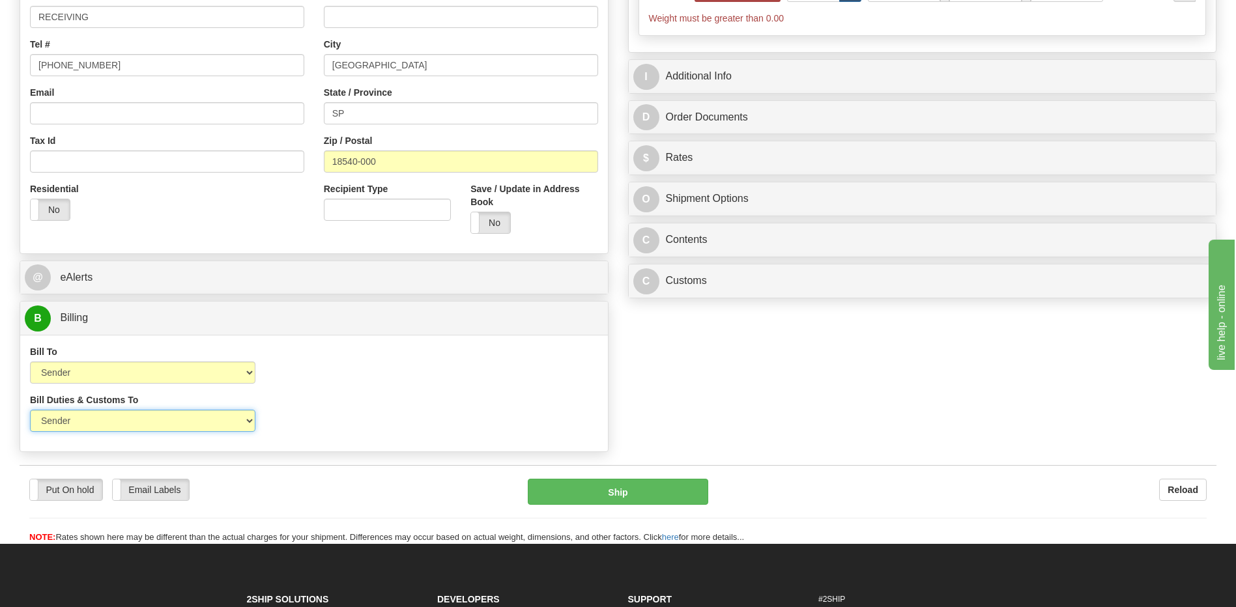
drag, startPoint x: 142, startPoint y: 419, endPoint x: 135, endPoint y: 425, distance: 9.3
click at [142, 419] on select "Sender Recipient Third Party" at bounding box center [142, 421] width 225 height 22
select select "2"
click at [30, 410] on select "Sender Recipient Third Party" at bounding box center [142, 421] width 225 height 22
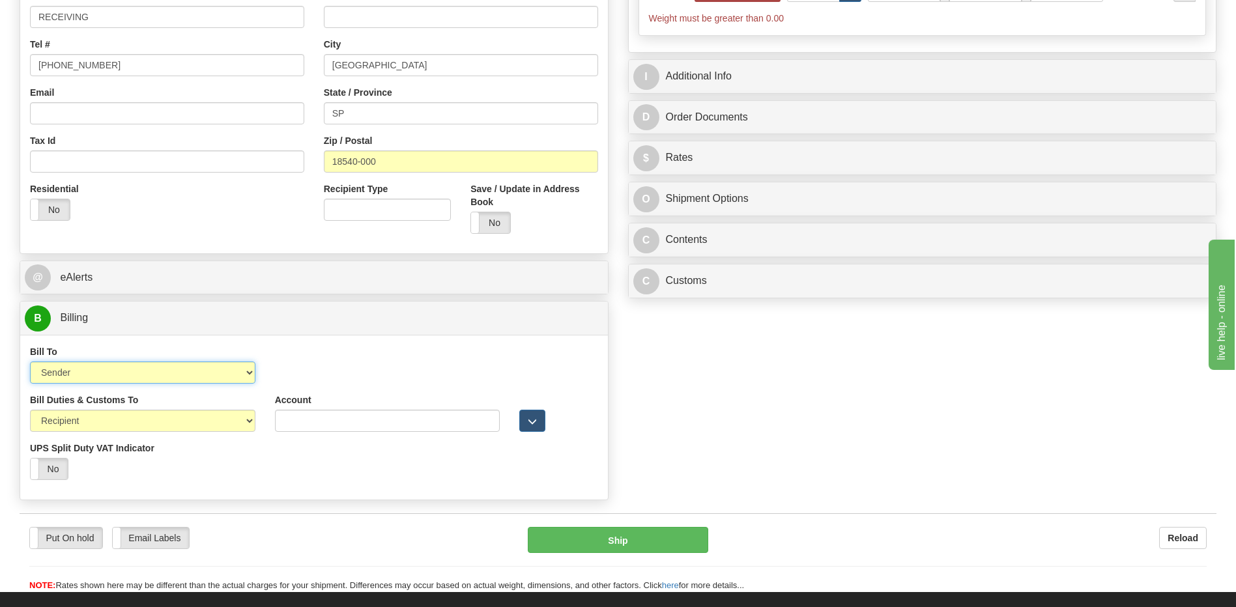
click at [138, 380] on select "Sender Recipient Third Party Collect" at bounding box center [142, 373] width 225 height 22
select select "2"
click at [30, 362] on select "Sender Recipient Third Party Collect" at bounding box center [142, 373] width 225 height 22
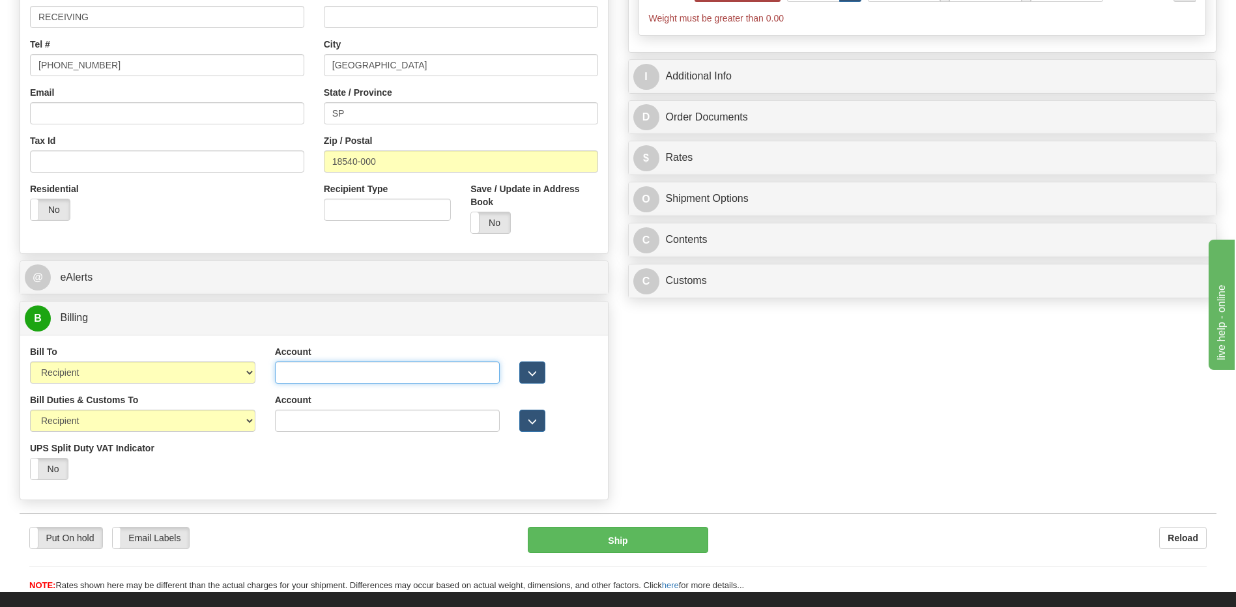
click at [288, 377] on input "Account" at bounding box center [387, 373] width 225 height 22
paste input "950804347"
type input "950804347"
click at [287, 418] on input "Account" at bounding box center [387, 421] width 225 height 22
paste input "950804347"
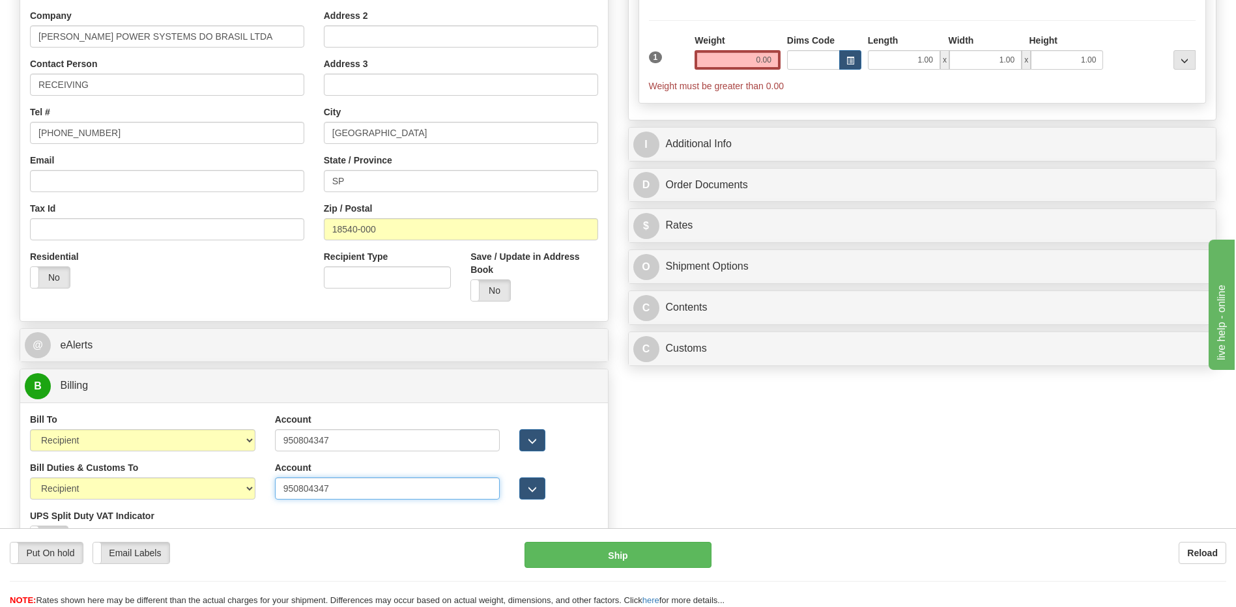
scroll to position [130, 0]
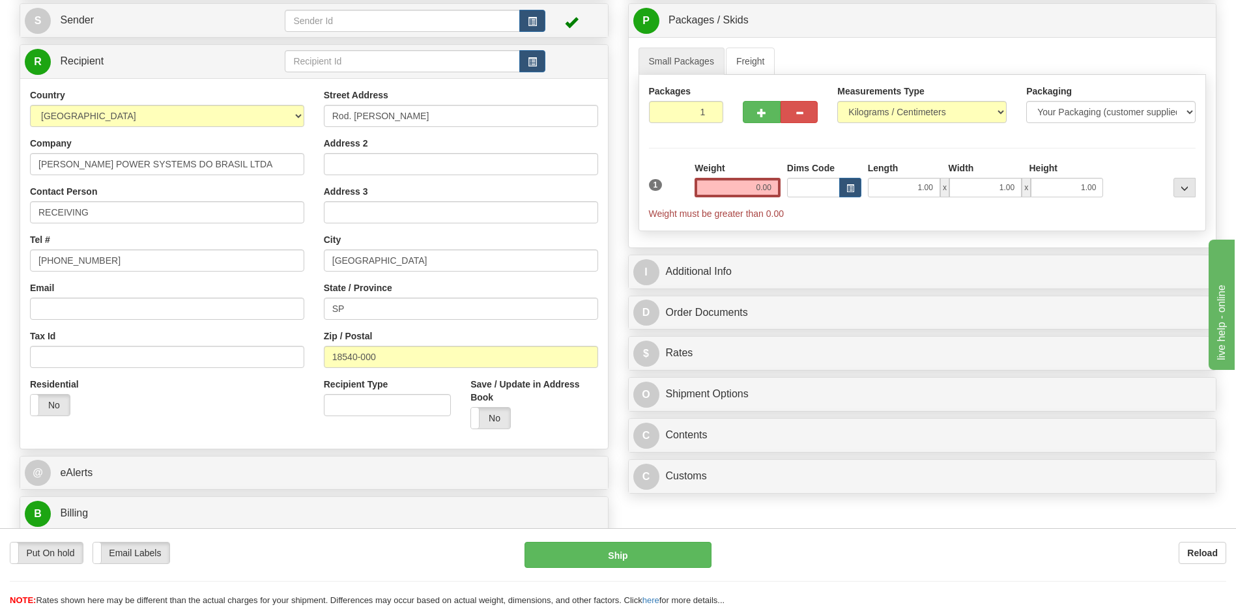
type input "950804347"
click at [686, 112] on input "1" at bounding box center [686, 112] width 75 height 22
type input "3"
click at [762, 189] on input "0.00" at bounding box center [738, 188] width 86 height 20
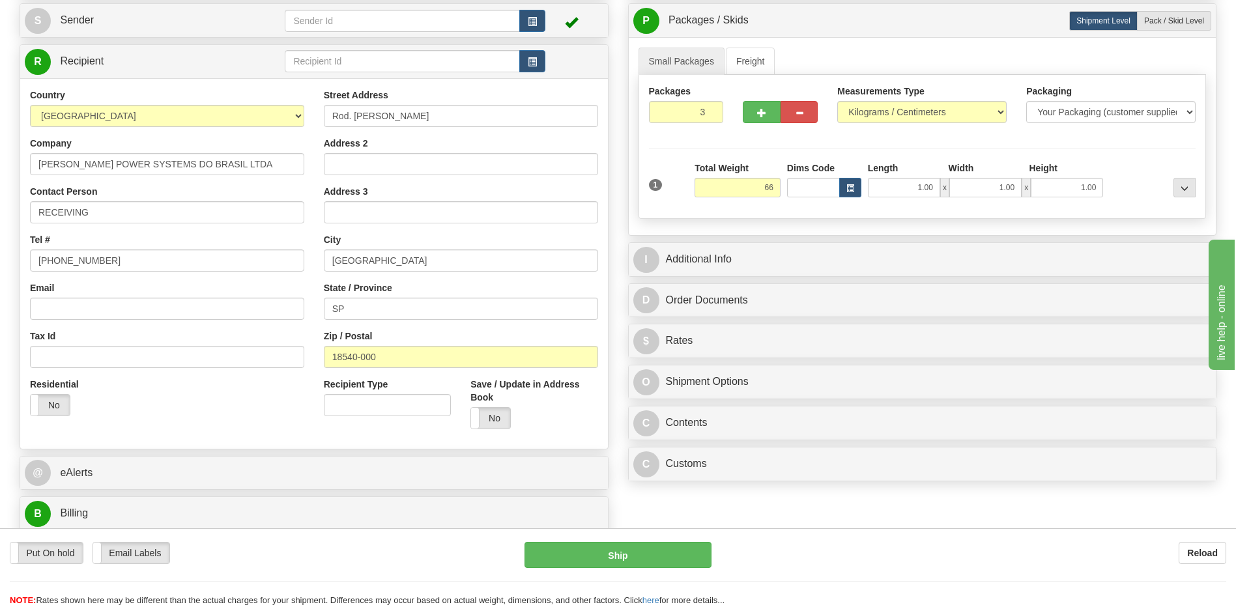
type input "66.00"
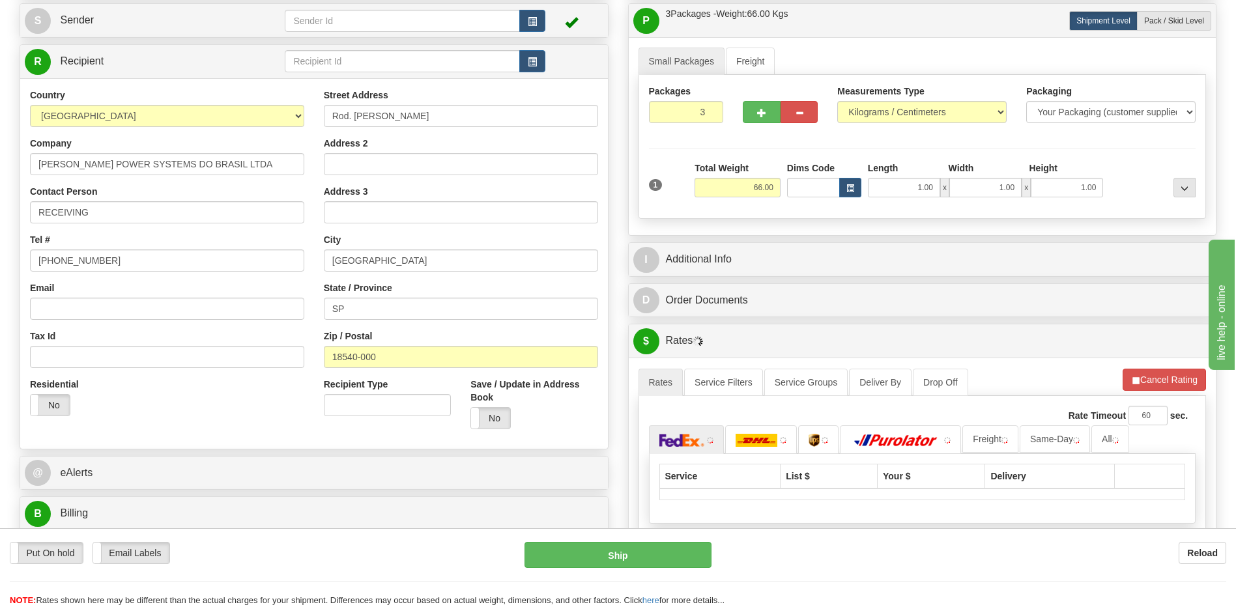
click at [463, 233] on div "City PORTO FELIZ" at bounding box center [461, 252] width 274 height 38
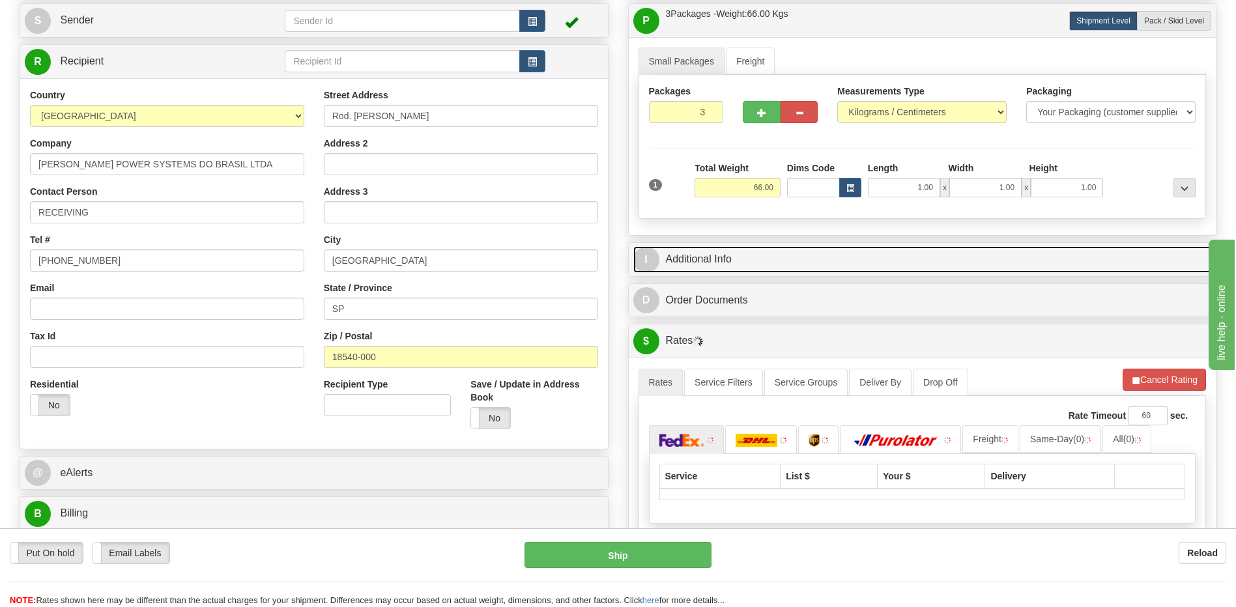
click at [742, 265] on link "I Additional Info" at bounding box center [922, 259] width 579 height 27
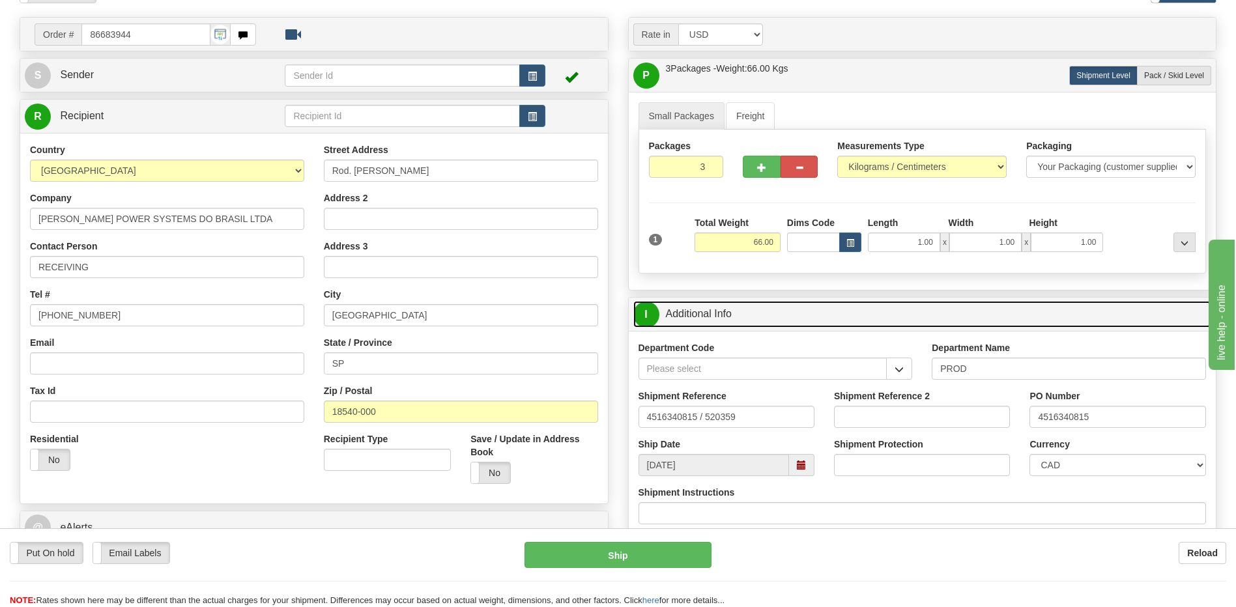
scroll to position [0, 0]
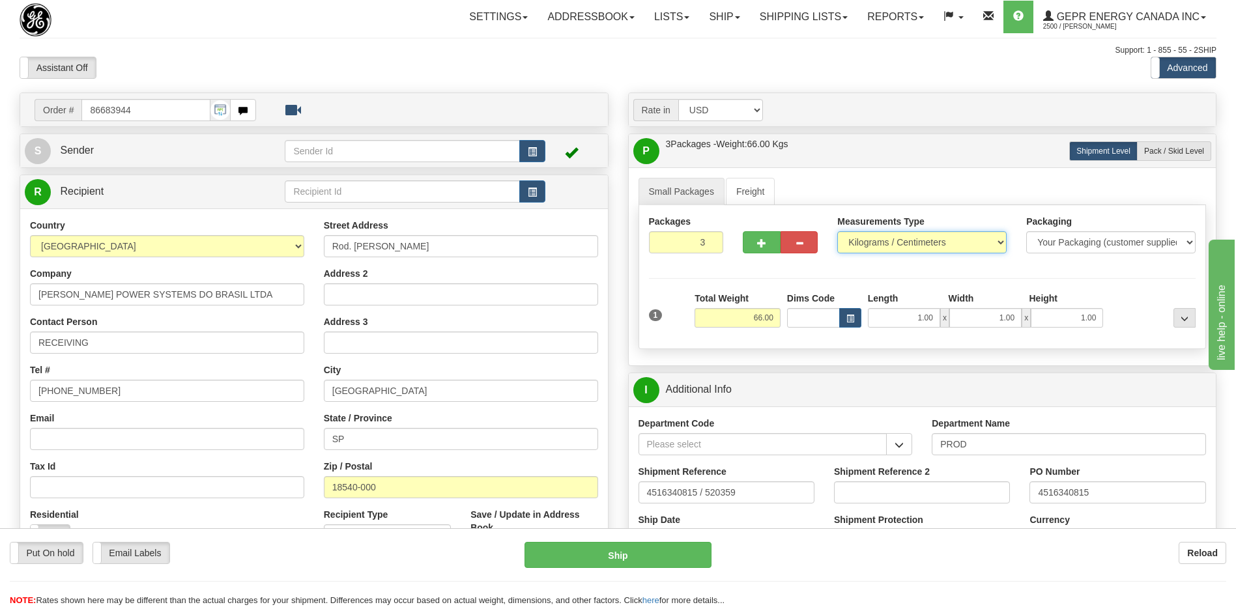
click at [897, 236] on select "Pounds / Inches Kilograms / Centimeters" at bounding box center [921, 242] width 169 height 22
select select "0"
click at [837, 231] on select "Pounds / Inches Kilograms / Centimeters" at bounding box center [921, 242] width 169 height 22
click at [525, 148] on button "button" at bounding box center [532, 151] width 26 height 22
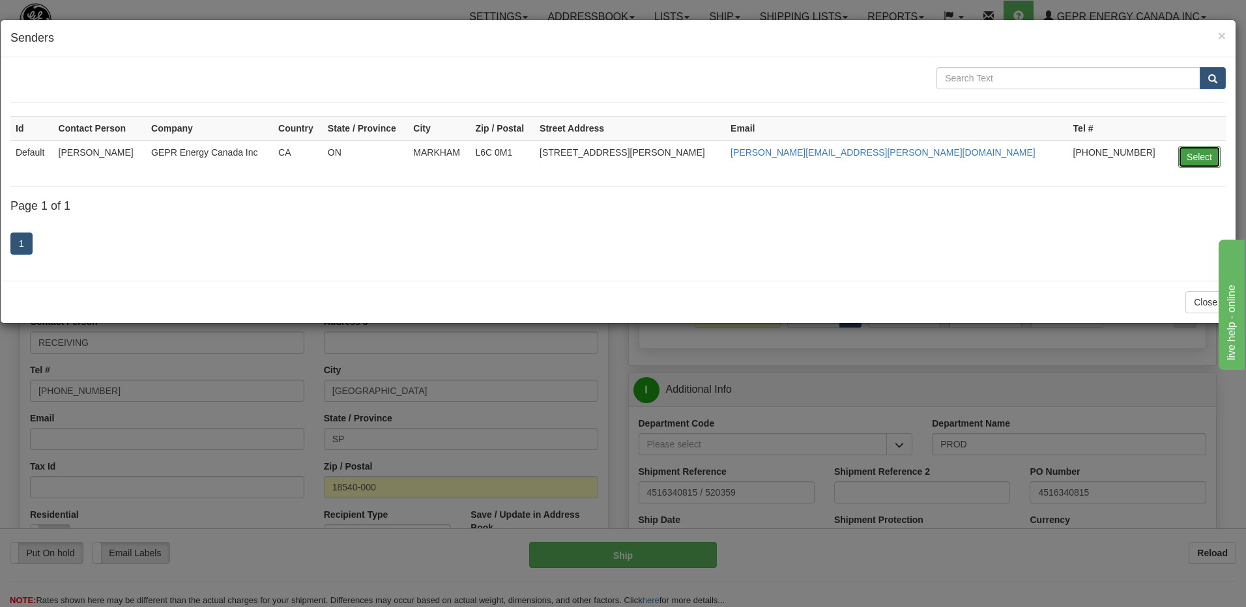
click at [1189, 151] on button "Select" at bounding box center [1199, 157] width 42 height 22
type input "Default"
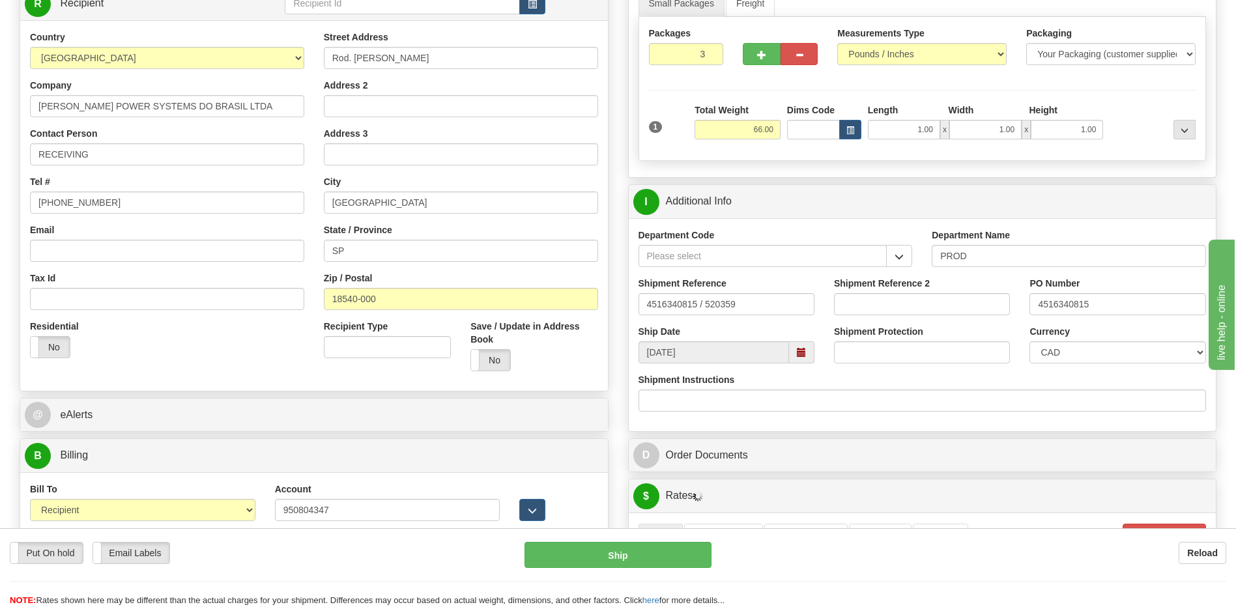
scroll to position [195, 0]
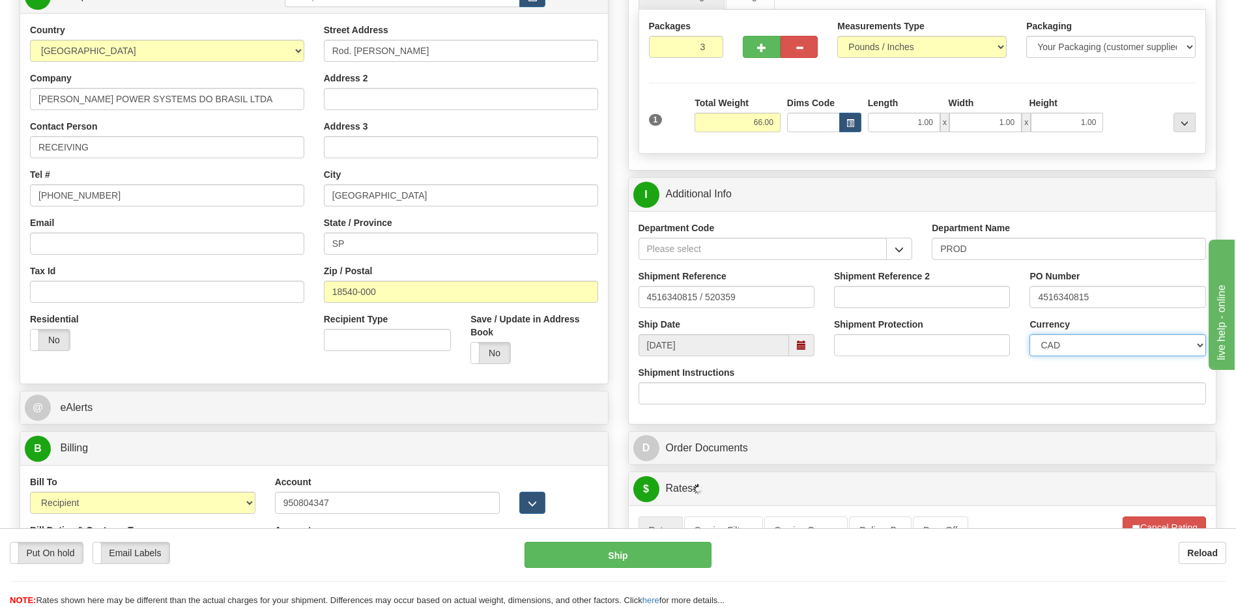
click at [1092, 348] on select "CAD USD EUR ZAR RON ANG ARN AUD AUS AWG BBD BFR BGN BHD BMD BND BRC BRL CHP CKZ…" at bounding box center [1118, 345] width 176 height 22
drag, startPoint x: 757, startPoint y: 301, endPoint x: 567, endPoint y: 286, distance: 190.9
type input "5399004042"
drag, startPoint x: 1096, startPoint y: 298, endPoint x: 1000, endPoint y: 296, distance: 96.5
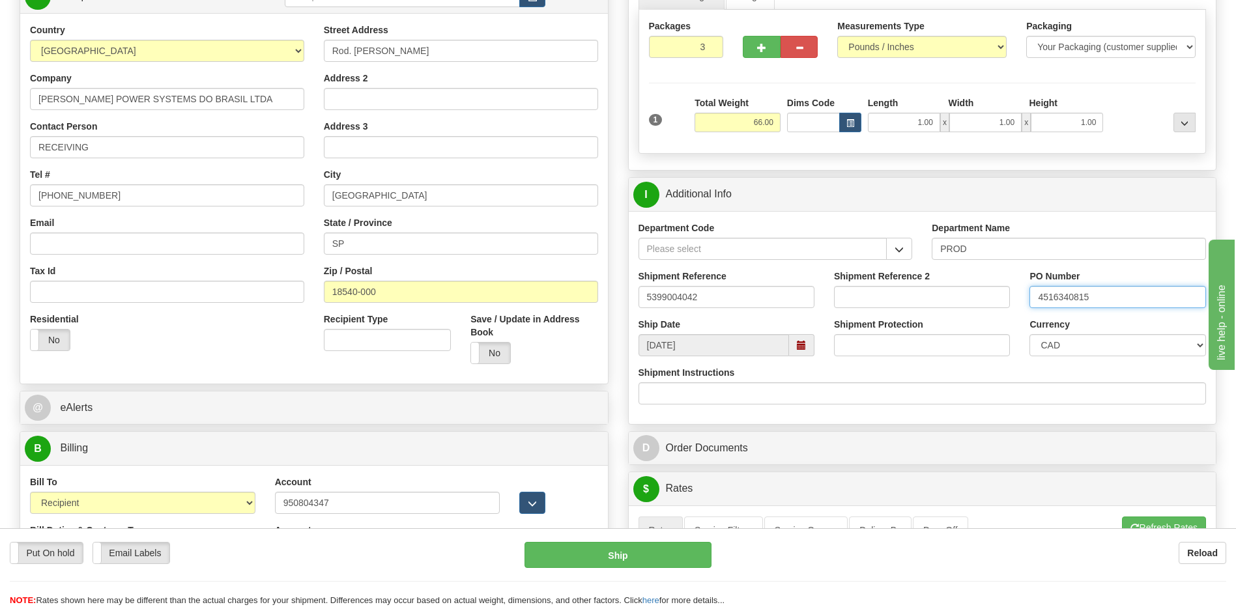
click at [1000, 296] on div "Shipment Reference 5399004042 Shipment Reference 2 PO Number 4516340815" at bounding box center [923, 294] width 588 height 48
type input "4201948249"
click at [1059, 352] on select "CAD USD EUR ZAR RON ANG ARN AUD AUS AWG BBD BFR BGN BHD BMD BND BRC BRL CHP CKZ…" at bounding box center [1118, 345] width 176 height 22
select select "1"
click at [1030, 334] on select "CAD USD EUR ZAR RON ANG ARN AUD AUS AWG BBD BFR BGN BHD BMD BND BRC BRL CHP CKZ…" at bounding box center [1118, 345] width 176 height 22
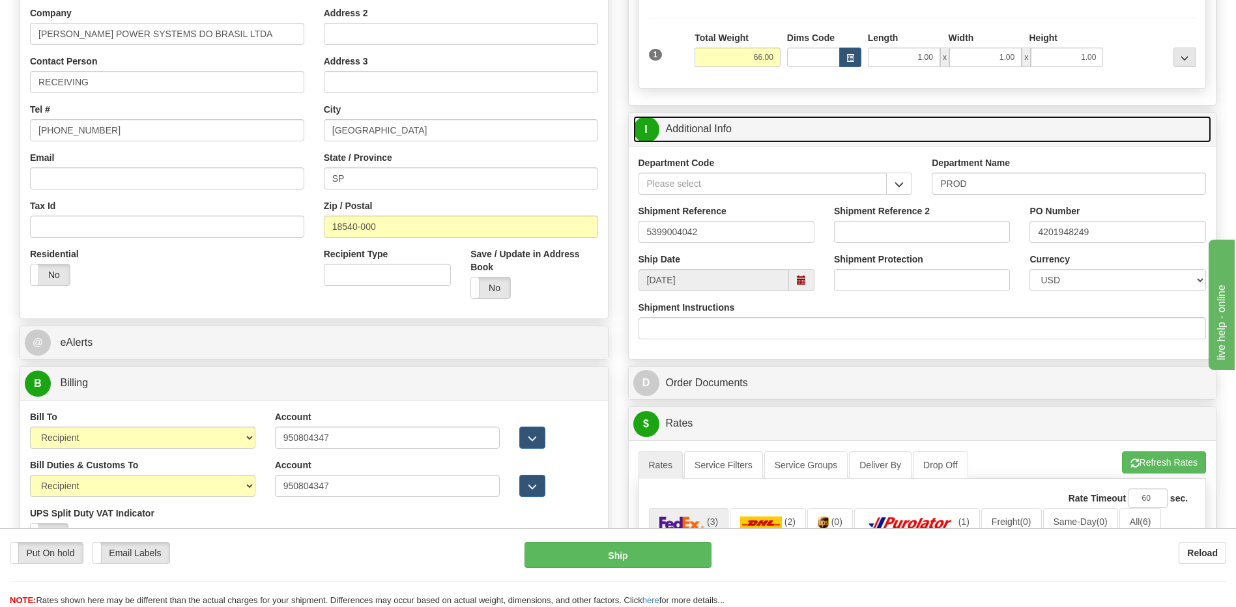
drag, startPoint x: 757, startPoint y: 136, endPoint x: 822, endPoint y: 172, distance: 75.3
click at [757, 136] on link "I Additional Info" at bounding box center [922, 129] width 579 height 27
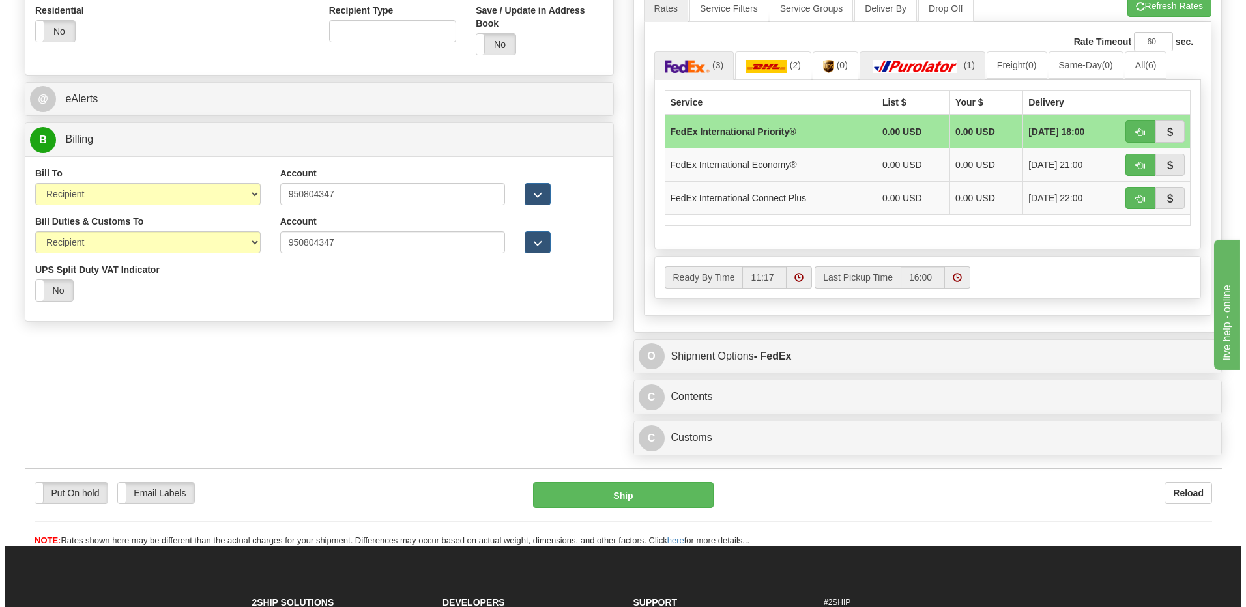
scroll to position [326, 0]
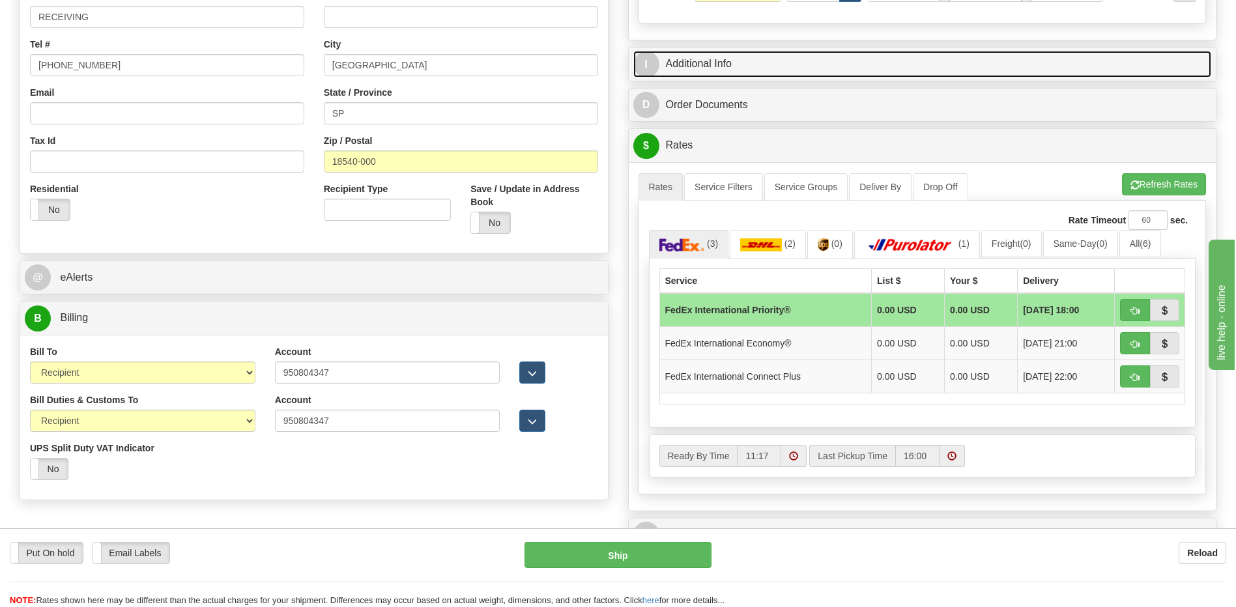
click at [723, 64] on link "I Additional Info" at bounding box center [922, 64] width 579 height 27
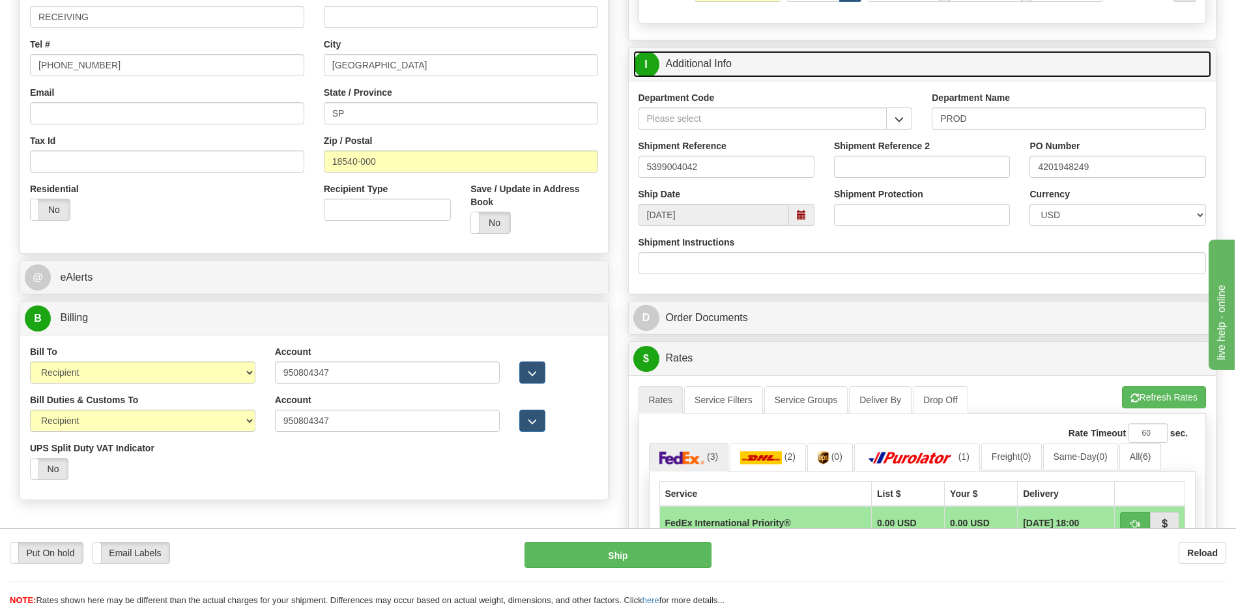
click at [723, 64] on link "I Additional Info" at bounding box center [922, 64] width 579 height 27
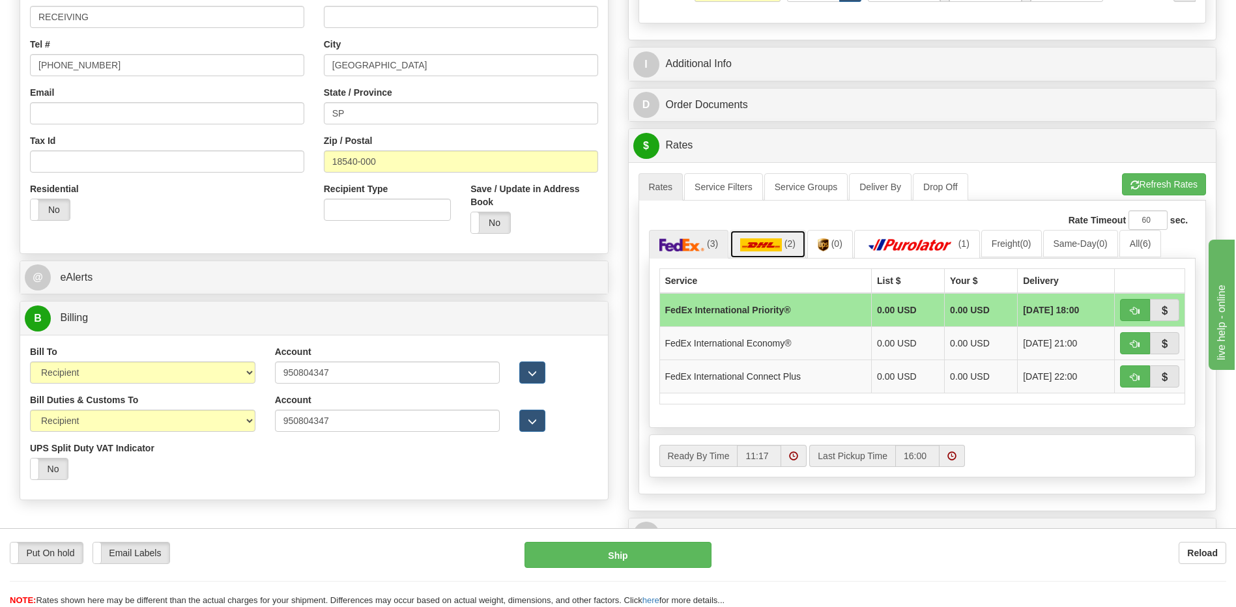
click at [777, 239] on img at bounding box center [761, 245] width 42 height 13
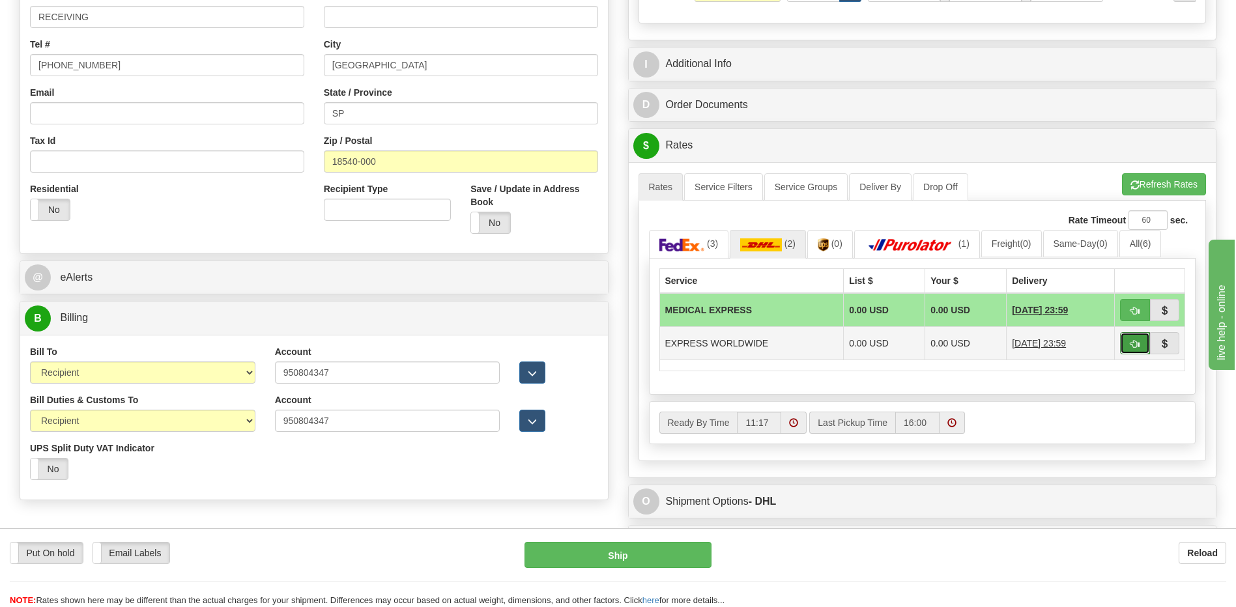
click at [1135, 346] on span "button" at bounding box center [1135, 344] width 9 height 8
type input "P"
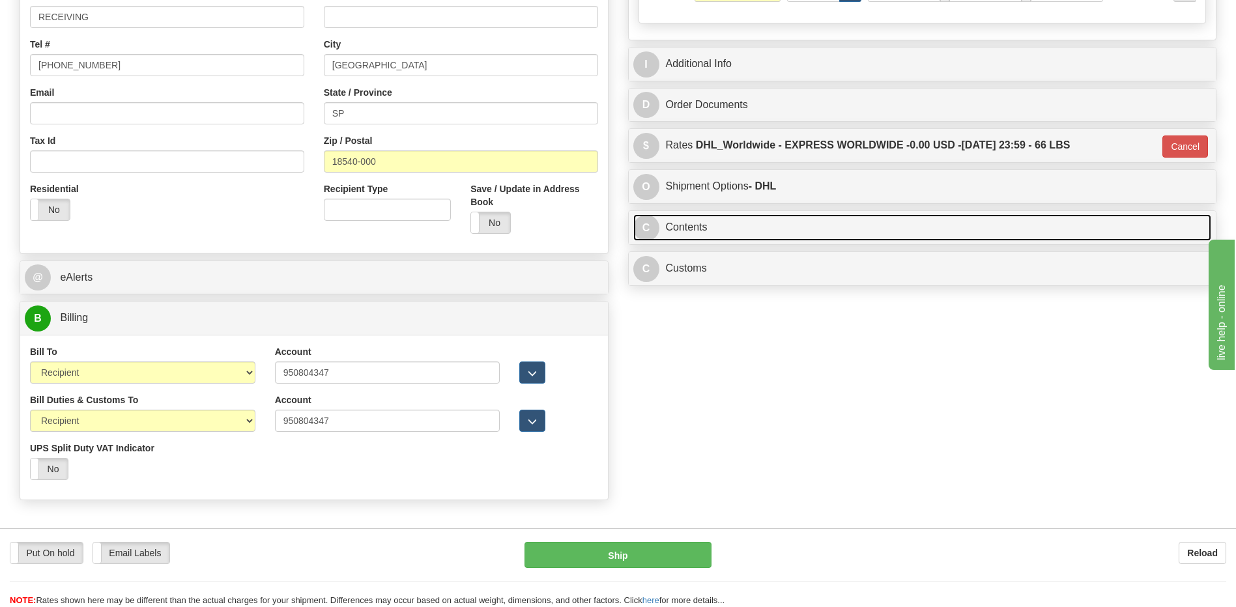
click at [725, 233] on link "C Contents" at bounding box center [922, 227] width 579 height 27
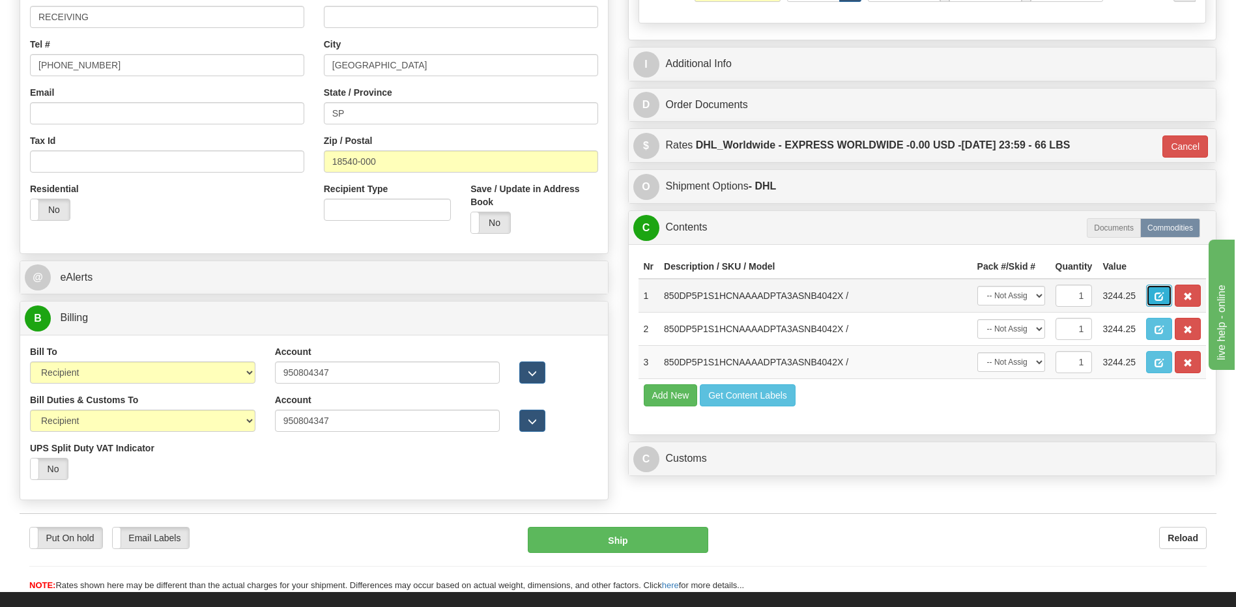
click at [1157, 303] on button "button" at bounding box center [1159, 296] width 26 height 22
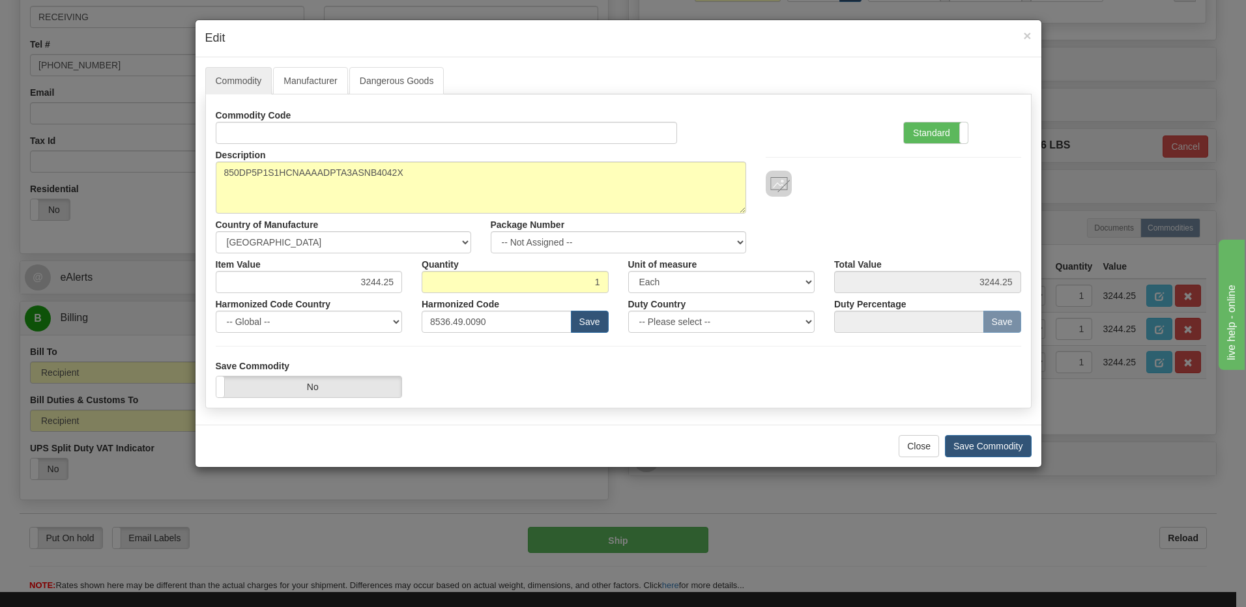
click at [924, 114] on div "Standard Advanced" at bounding box center [961, 124] width 137 height 40
click at [921, 136] on label "Standard" at bounding box center [936, 133] width 64 height 21
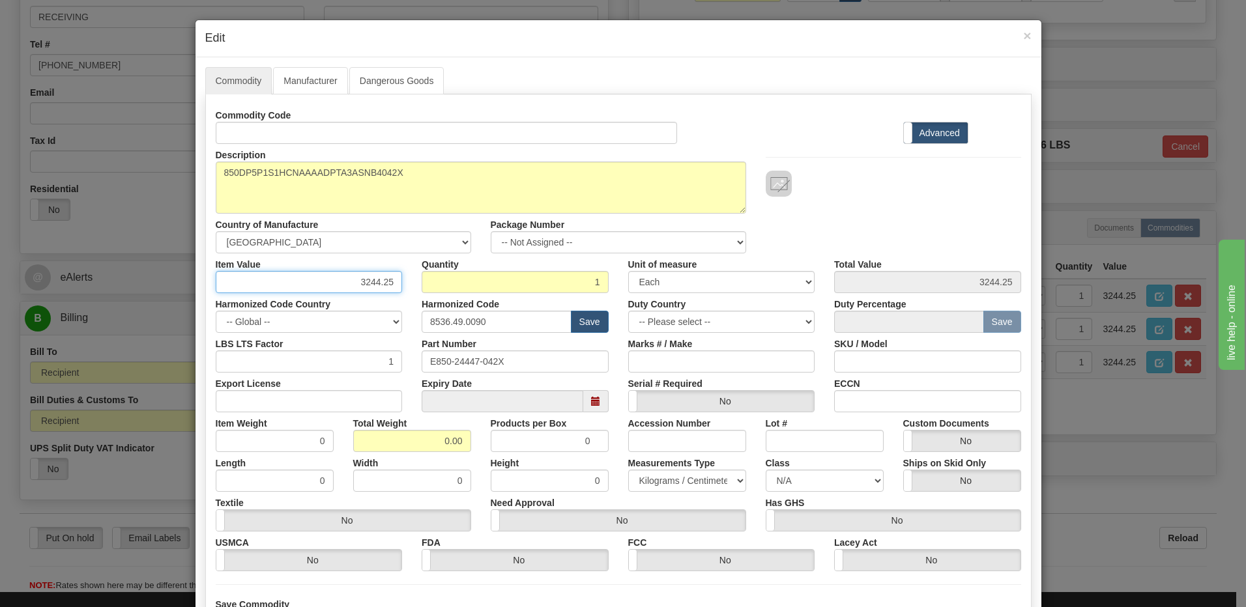
drag, startPoint x: 355, startPoint y: 282, endPoint x: 404, endPoint y: 283, distance: 48.9
click at [404, 283] on div "Item Value 3244.25" at bounding box center [309, 273] width 207 height 40
type input "3415.50"
click at [507, 283] on input "1" at bounding box center [515, 282] width 187 height 22
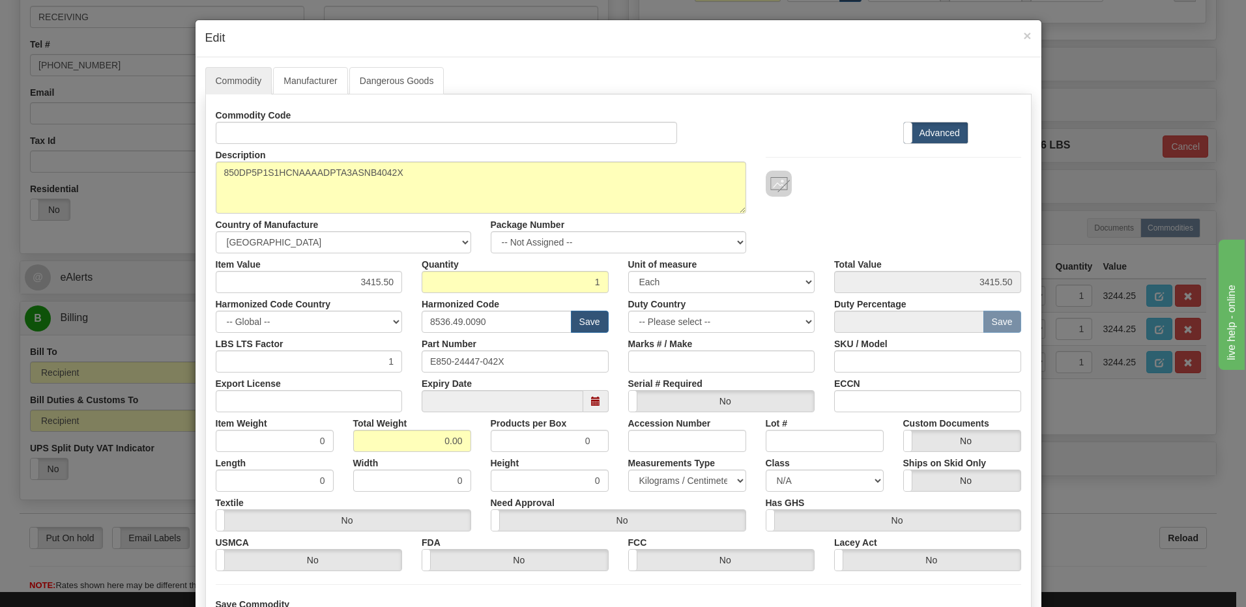
click at [968, 217] on div "Description 850DP5P1S1HCNAAAADPTA3ASNB4042X Country of Manufacture -- Unknown -…" at bounding box center [618, 198] width 825 height 109
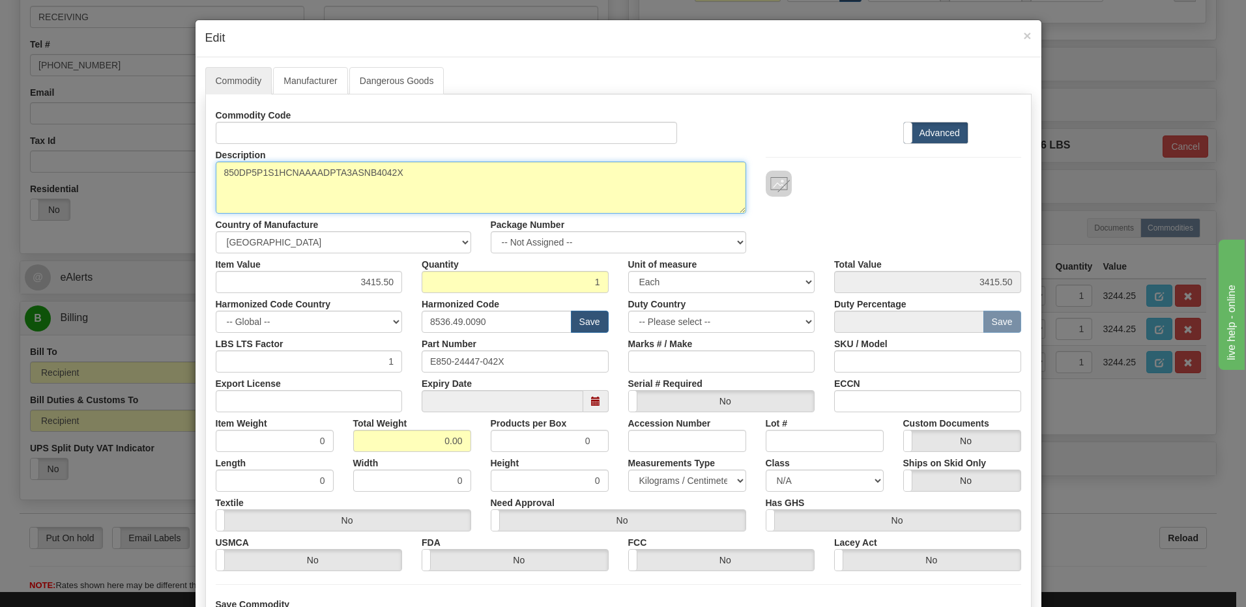
click at [216, 169] on textarea "850DP5P1S1HCNAAAADPTA3ASNB4042X" at bounding box center [481, 188] width 530 height 52
paste textarea "Feeder Protection System"
type textarea "Feeder Protection System P/N 850DP5P1S1HCNAAAADPTA3ASNB4042X"
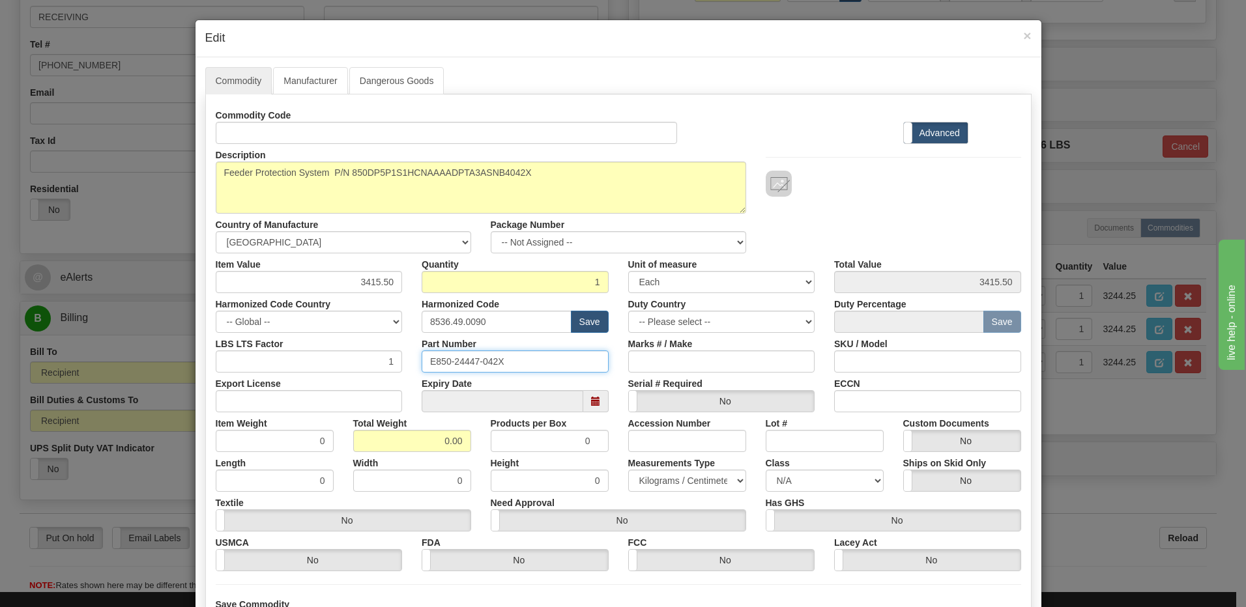
drag, startPoint x: 519, startPoint y: 358, endPoint x: 286, endPoint y: 324, distance: 235.2
click at [286, 324] on div "Commodity Code Standard Advanced Description 850DP5P1S1HCNAAAADPTA3ASNB4042X Co…" at bounding box center [618, 337] width 805 height 467
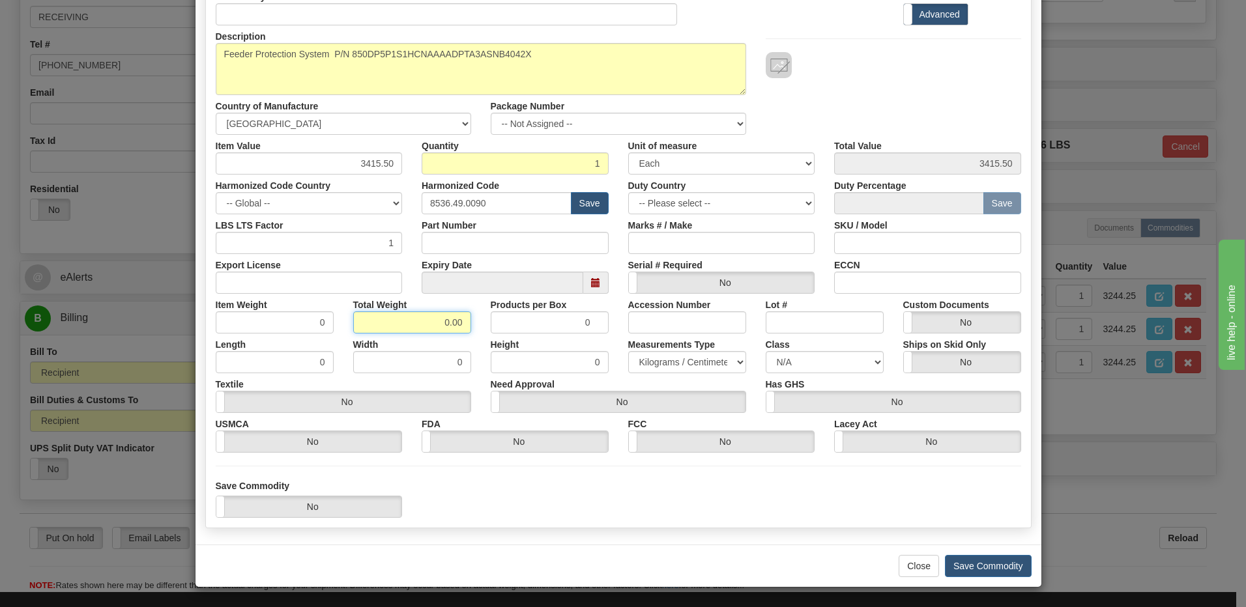
drag, startPoint x: 431, startPoint y: 325, endPoint x: 536, endPoint y: 319, distance: 105.7
click at [536, 319] on div "Item Weight 0 Total Weight 0.00 Products per Box 0 Accession Number Lot # Custo…" at bounding box center [618, 314] width 825 height 40
type input "1"
type input "1.0000"
click at [270, 325] on input "1.0000" at bounding box center [275, 322] width 118 height 22
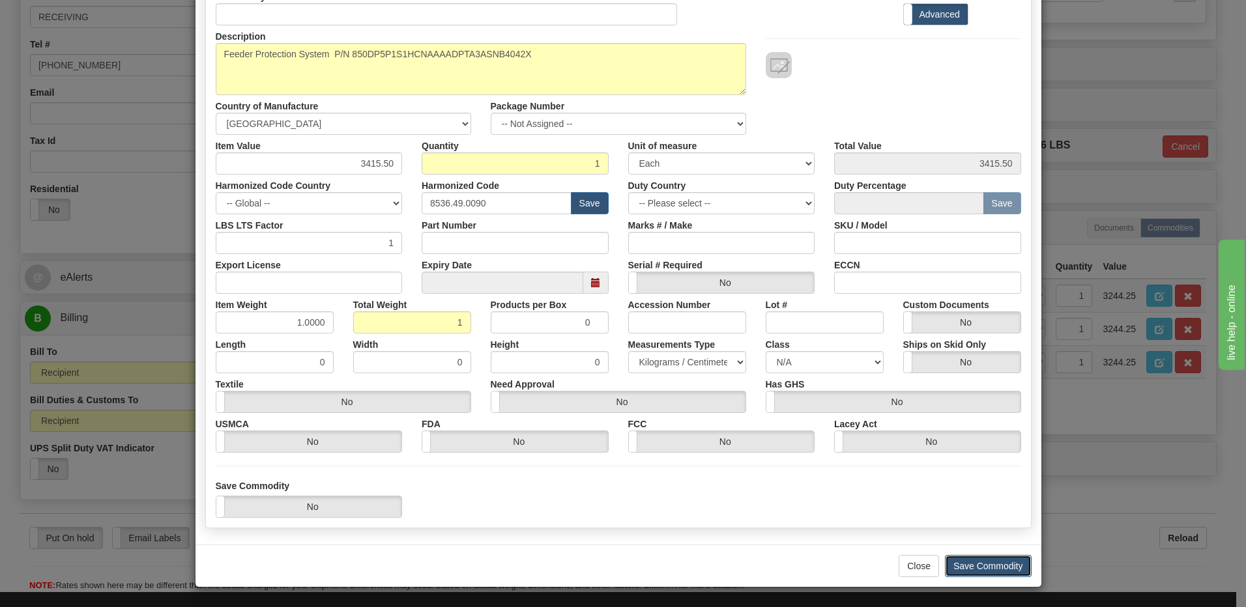
click at [979, 558] on button "Save Commodity" at bounding box center [988, 566] width 87 height 22
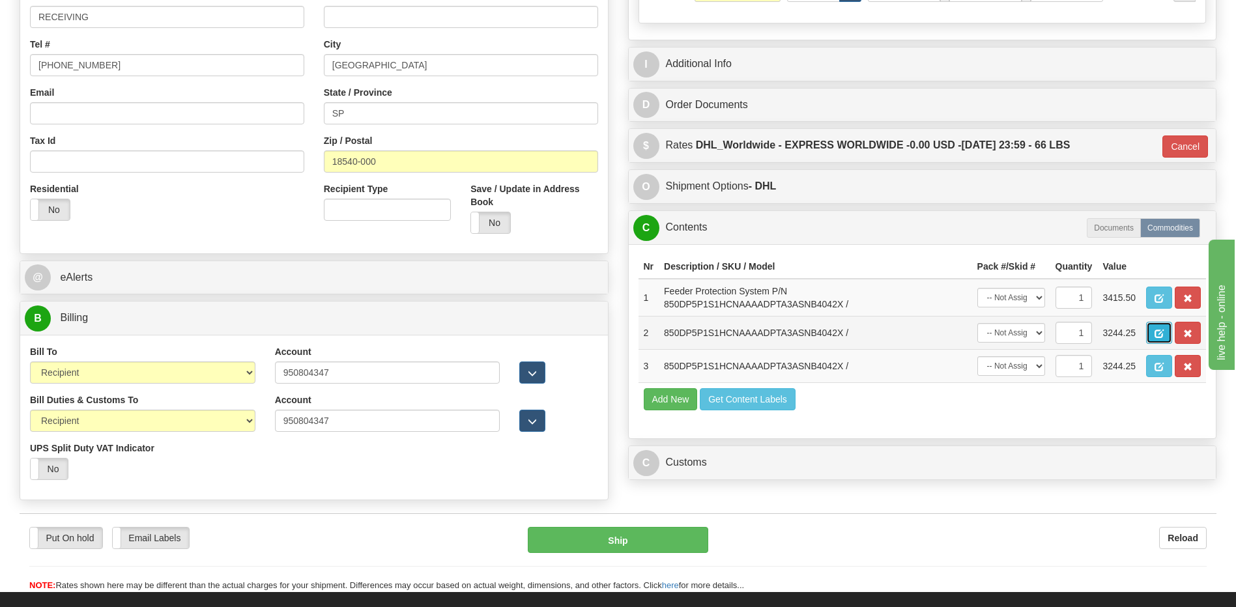
click at [1156, 332] on span "button" at bounding box center [1159, 334] width 9 height 8
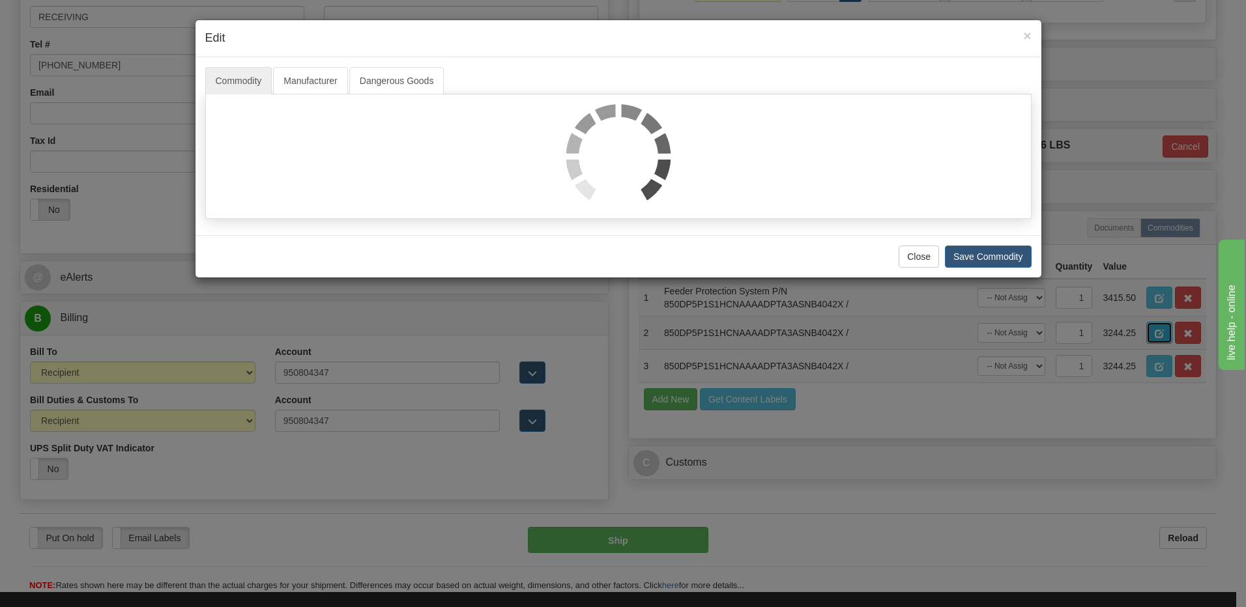
scroll to position [0, 0]
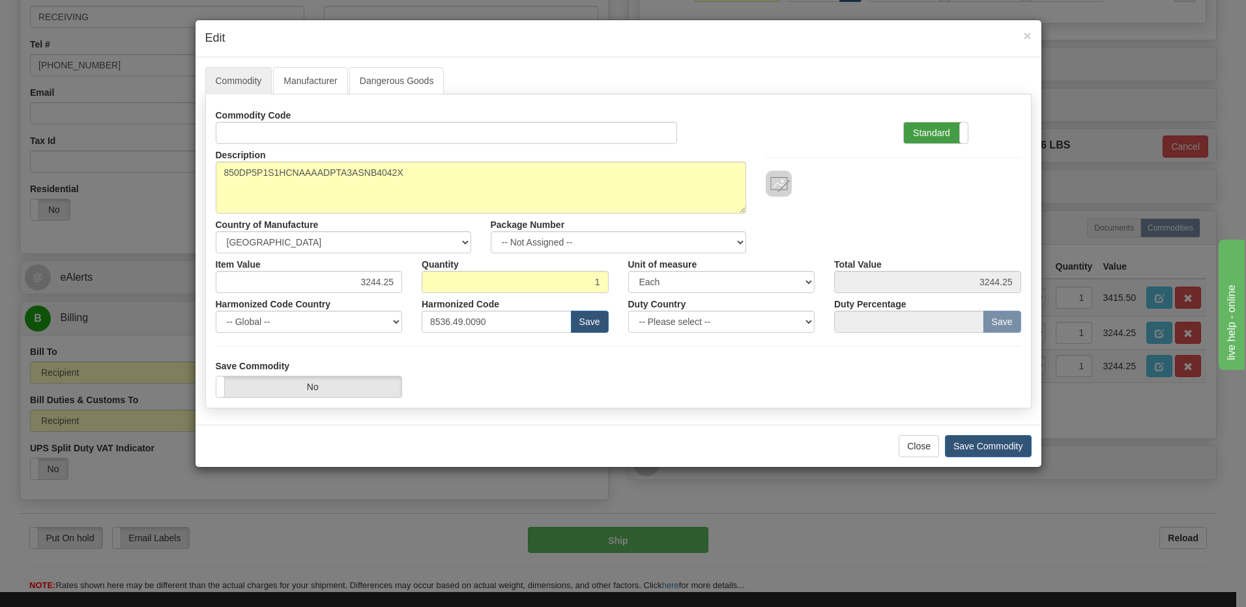
click at [942, 141] on label "Standard" at bounding box center [936, 133] width 64 height 21
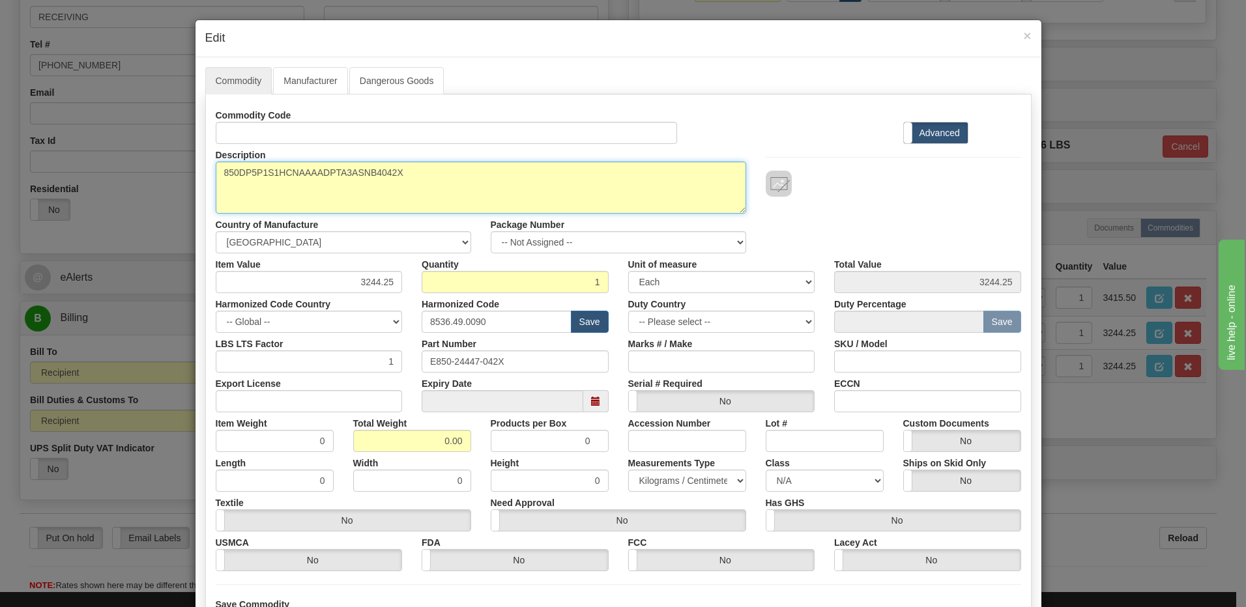
click at [218, 176] on textarea "850DP5P1S1HCNAAAADPTA3ASNB4042X" at bounding box center [481, 188] width 530 height 52
paste textarea "Feeder Protection System"
type textarea "Feeder Protection System P/N 850DP5P1S1HCNAAAADPTA3ASNB4042X"
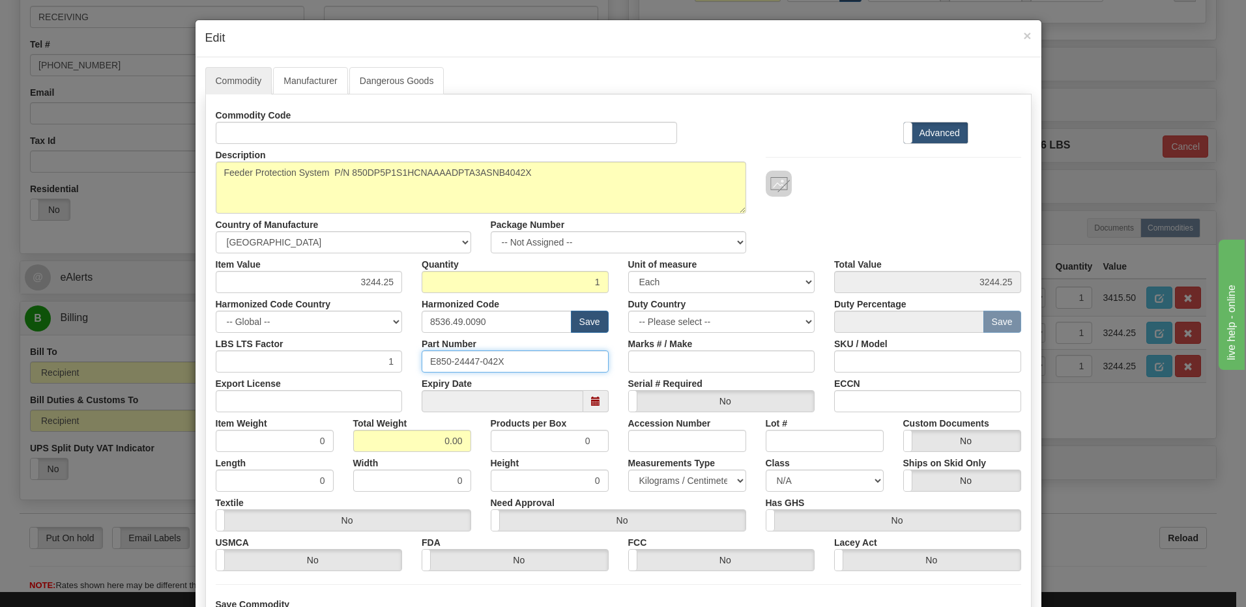
drag, startPoint x: 540, startPoint y: 364, endPoint x: 256, endPoint y: 347, distance: 284.6
click at [256, 347] on div "LBS LTS Factor 1 Part Number E850-24447-042X Marks # / Make SKU / Model" at bounding box center [618, 353] width 825 height 40
drag, startPoint x: 368, startPoint y: 441, endPoint x: 597, endPoint y: 452, distance: 229.0
click at [597, 452] on div "Commodity Code Standard Advanced Description 850DP5P1S1HCNAAAADPTA3ASNB4042X Co…" at bounding box center [618, 337] width 805 height 467
type input "1"
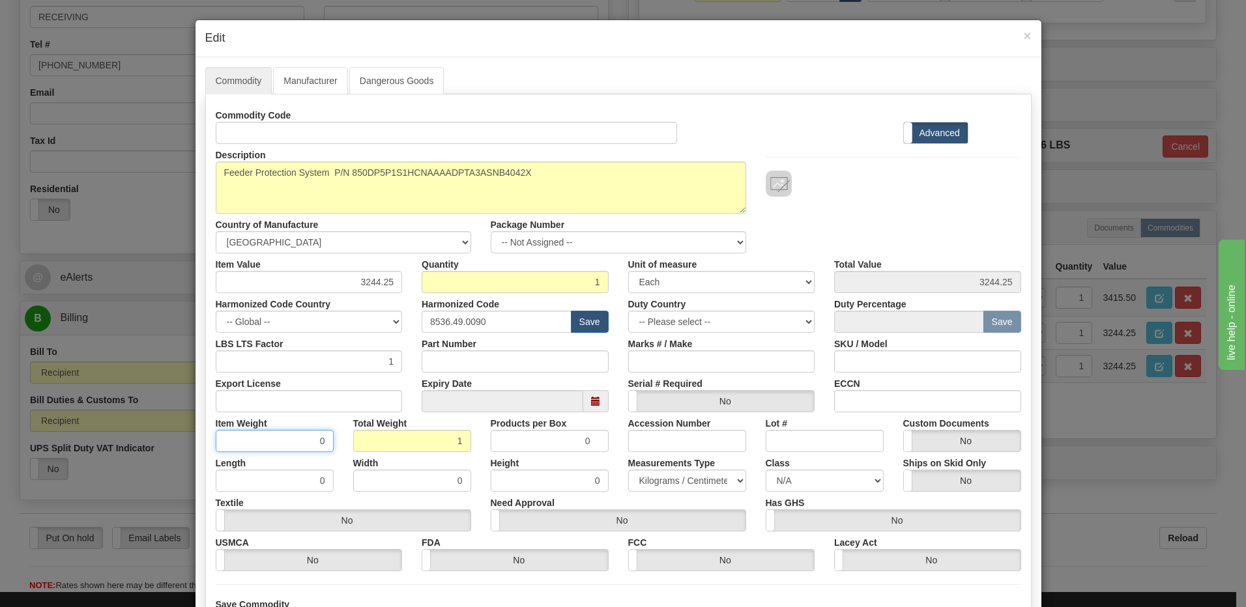
type input "1.0000"
click at [244, 448] on input "1.0000" at bounding box center [275, 441] width 118 height 22
drag, startPoint x: 342, startPoint y: 286, endPoint x: 437, endPoint y: 282, distance: 95.2
click at [437, 282] on div "Item Value 3244.25 Quantity 1 Unit of measure 3 Thousand Square Inches Adjustme…" at bounding box center [618, 273] width 825 height 40
type input "3415.50"
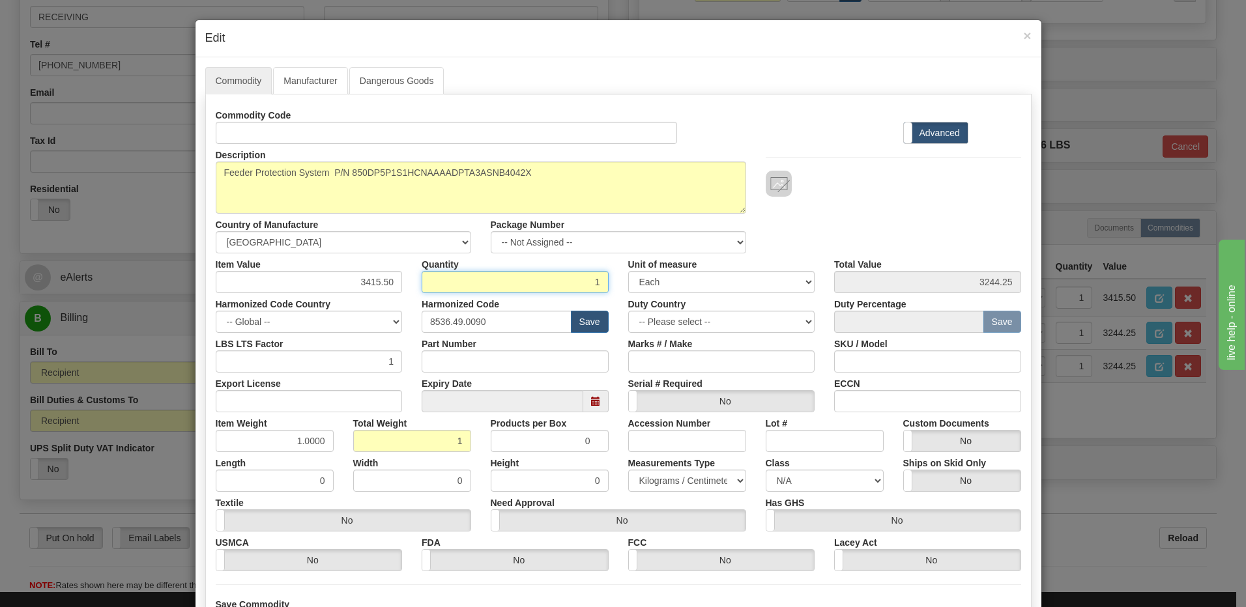
type input "3415.50"
click at [437, 282] on input "1" at bounding box center [515, 282] width 187 height 22
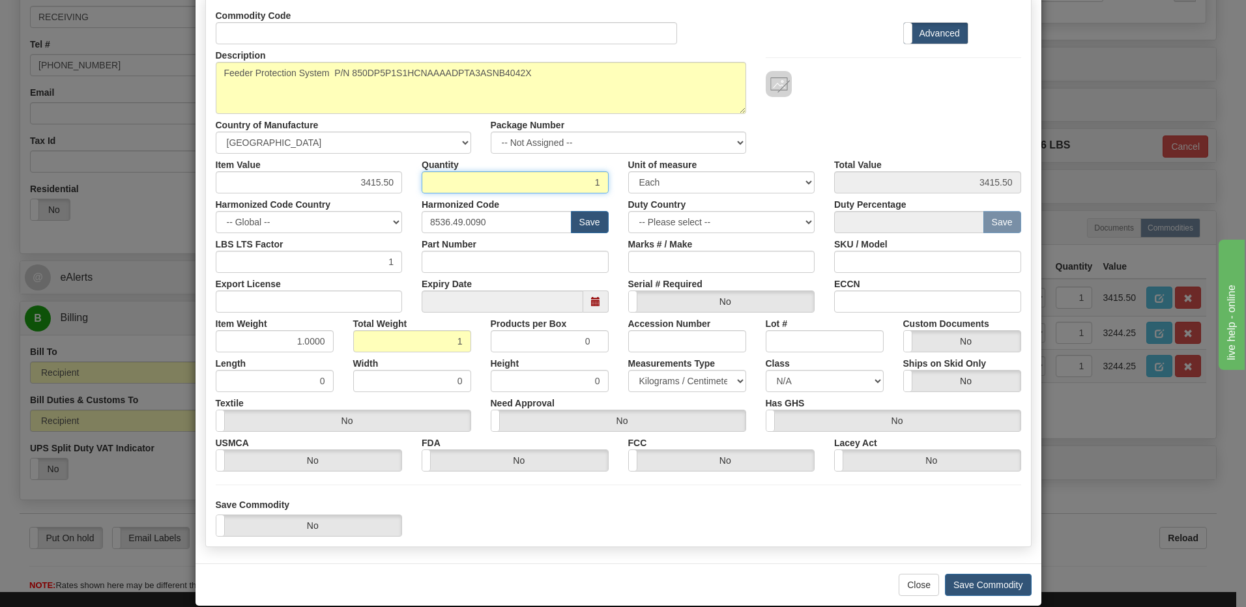
scroll to position [119, 0]
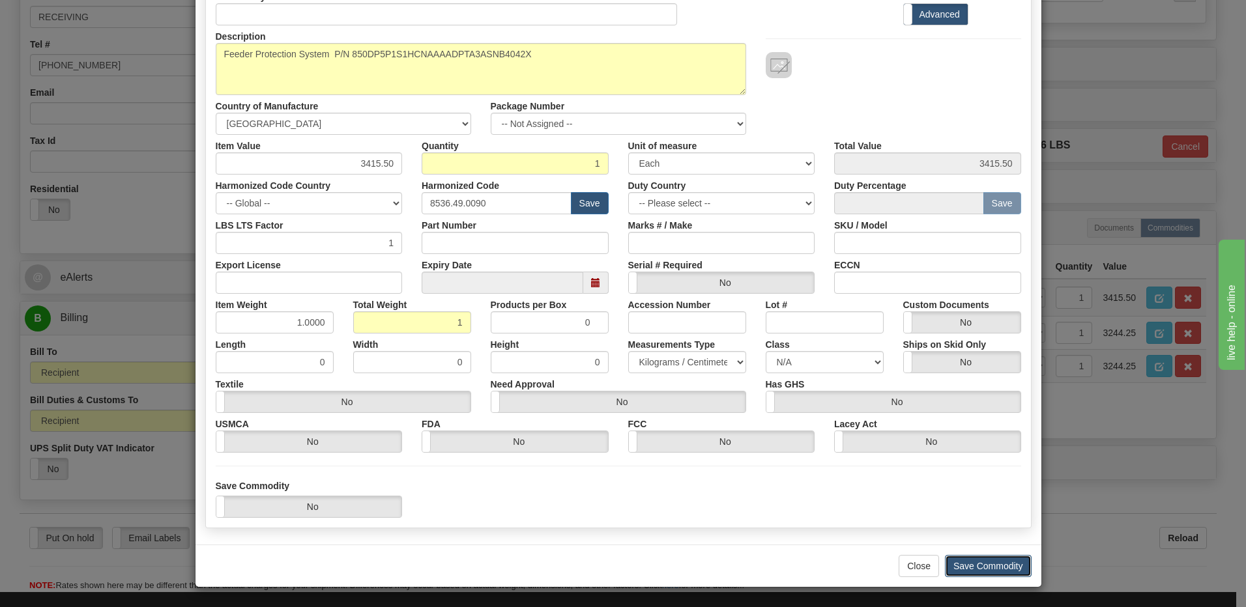
click at [1005, 558] on button "Save Commodity" at bounding box center [988, 566] width 87 height 22
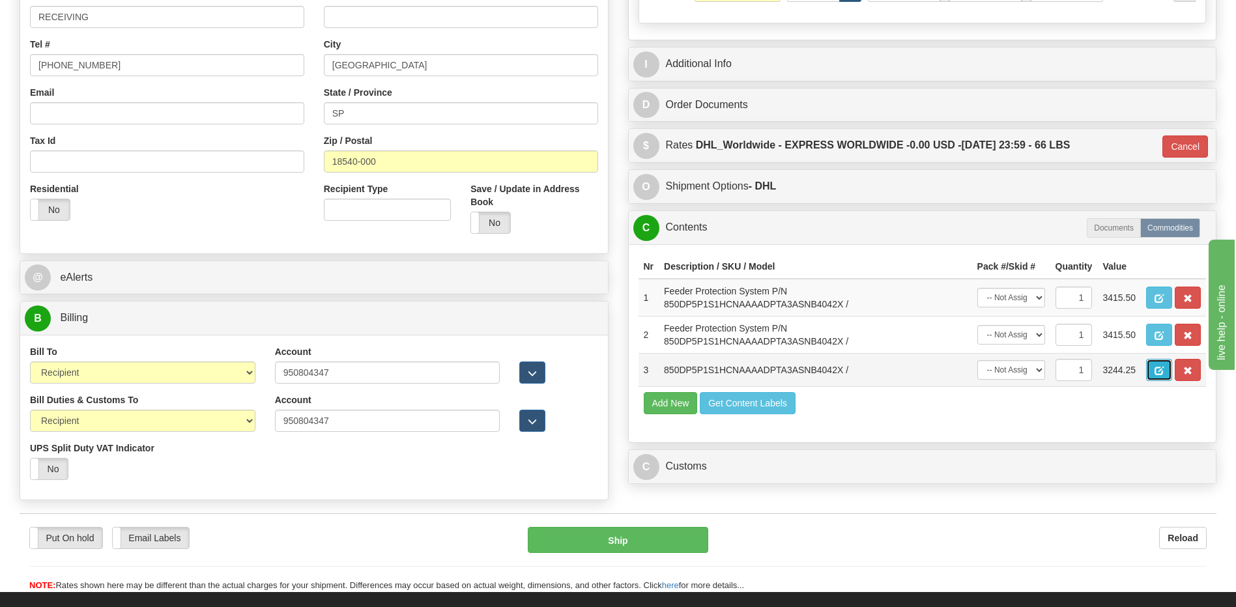
click at [1160, 373] on span "button" at bounding box center [1159, 371] width 9 height 8
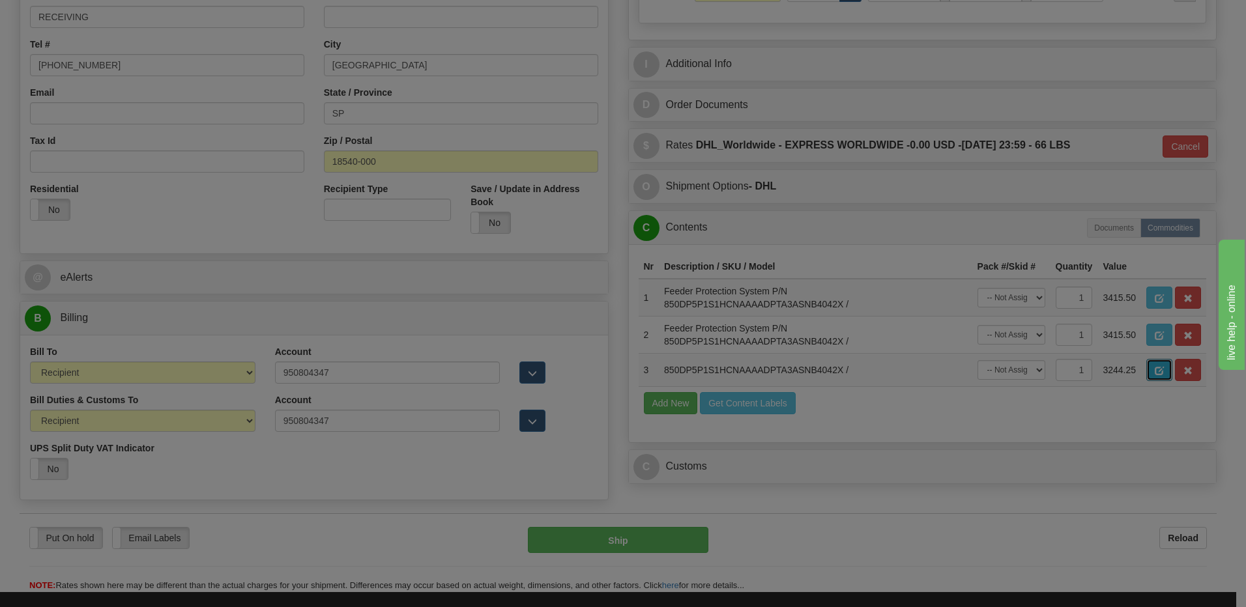
scroll to position [0, 0]
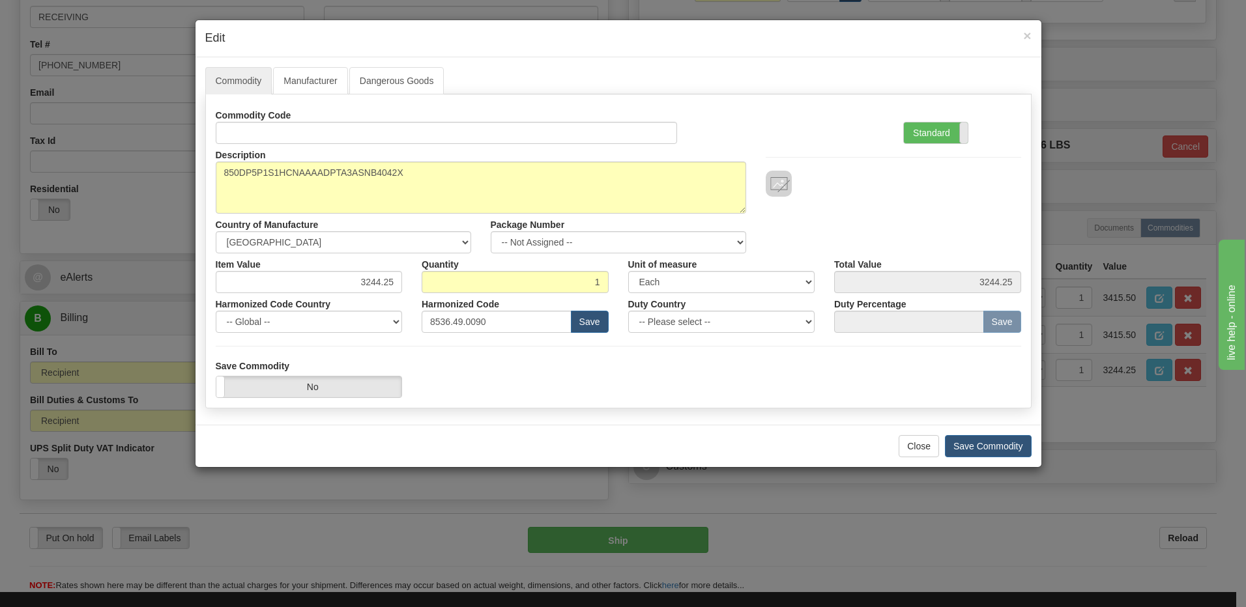
click at [961, 137] on span at bounding box center [967, 133] width 17 height 21
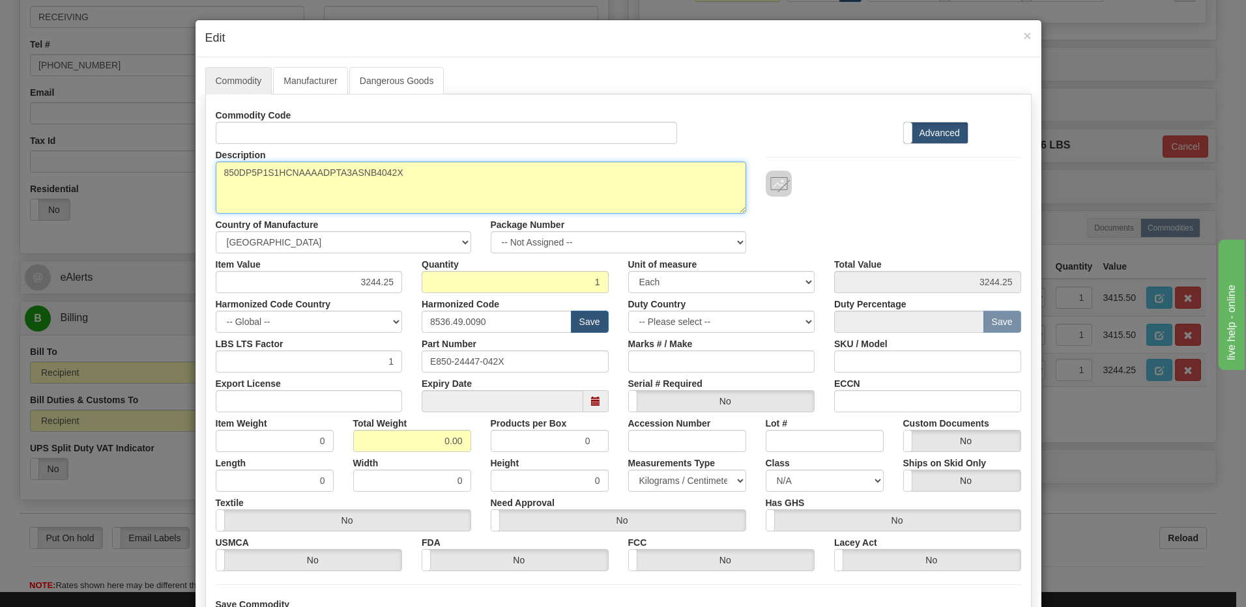
click at [216, 173] on textarea "850DP5P1S1HCNAAAADPTA3ASNB4042X" at bounding box center [481, 188] width 530 height 52
paste textarea "Feeder Protection System"
type textarea "Feeder Protection System P/N 850DP5P1S1HCNAAAADPTA3ASNB4042X"
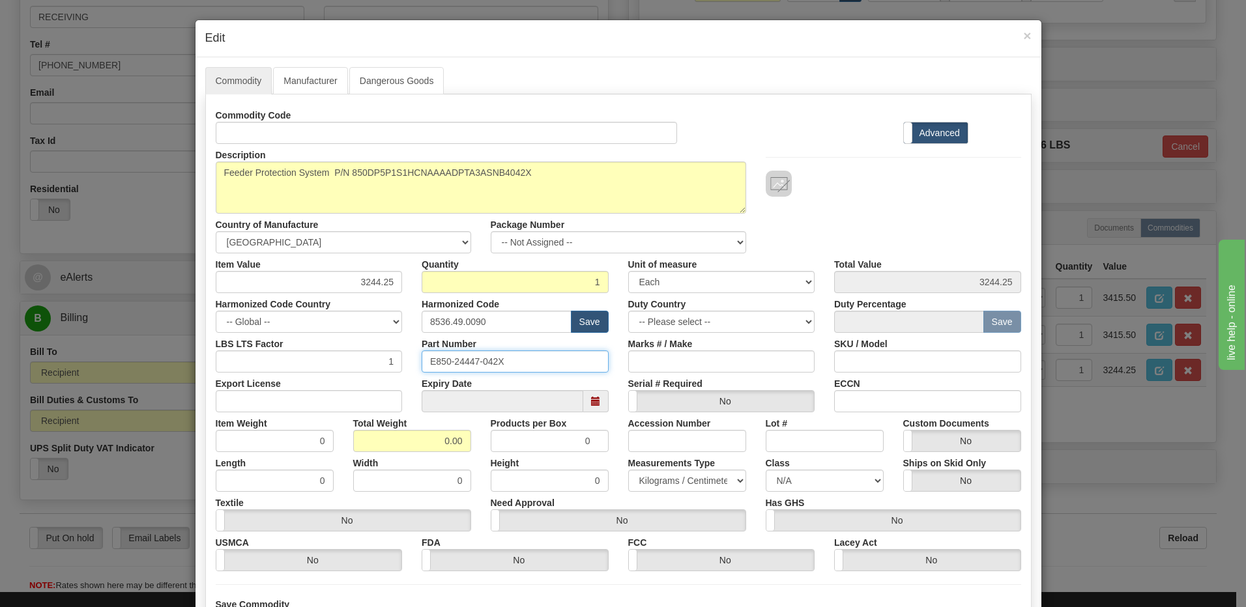
drag, startPoint x: 520, startPoint y: 356, endPoint x: 272, endPoint y: 354, distance: 248.3
click at [272, 354] on div "LBS LTS Factor 1 Part Number E850-24447-042X Marks # / Make SKU / Model" at bounding box center [618, 353] width 825 height 40
drag, startPoint x: 379, startPoint y: 441, endPoint x: 527, endPoint y: 442, distance: 148.6
click at [527, 442] on div "Item Weight 0 Total Weight 0.00 Products per Box 0 Accession Number Lot # Custo…" at bounding box center [618, 432] width 825 height 40
type input "1"
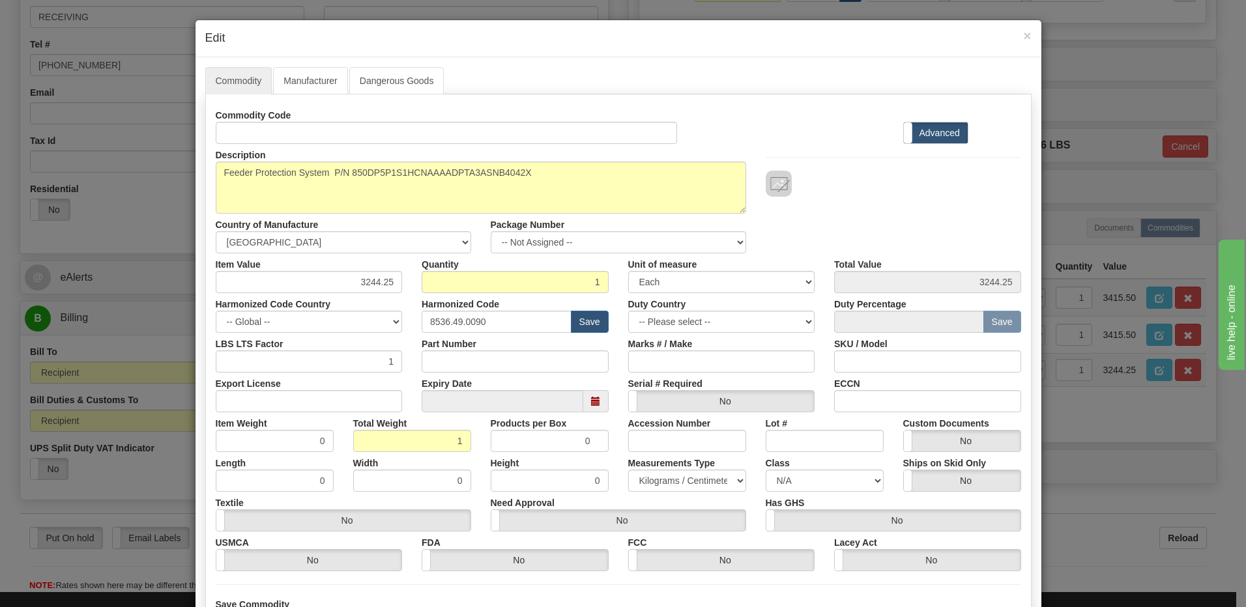
type input "1.0000"
click at [545, 264] on div "Quantity 1" at bounding box center [515, 273] width 207 height 40
click at [454, 287] on div "Item Value 3244.25 Quantity 1 Unit of measure 3 Thousand Square Inches Adjustme…" at bounding box center [618, 273] width 825 height 40
type input "3415.50"
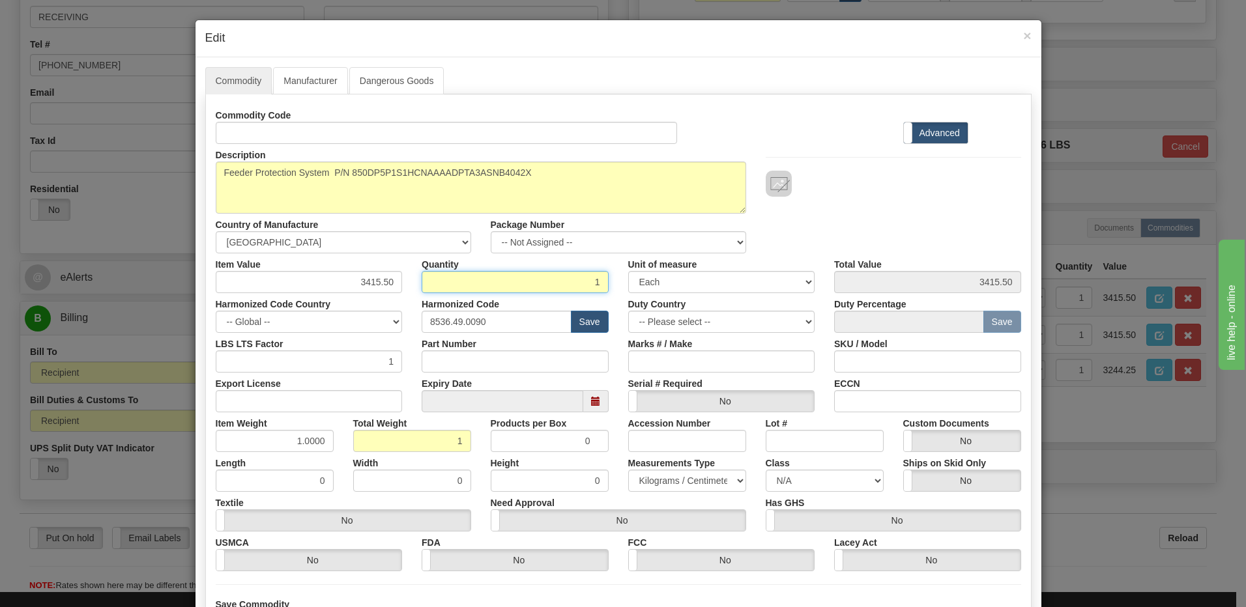
click at [454, 287] on input "1" at bounding box center [515, 282] width 187 height 22
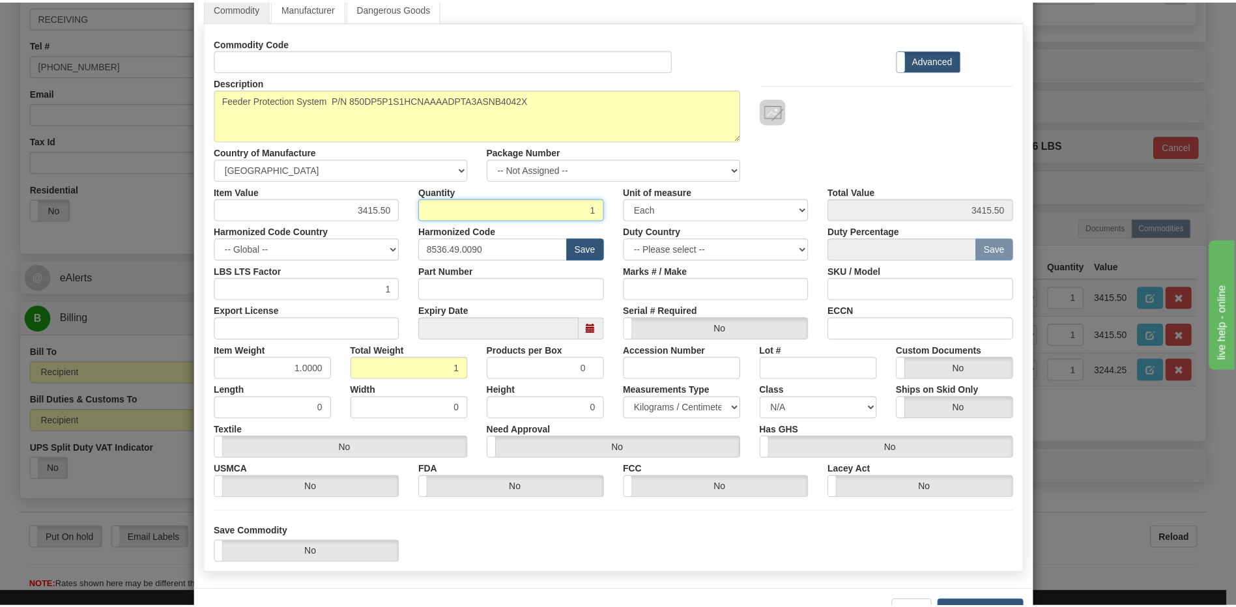
scroll to position [119, 0]
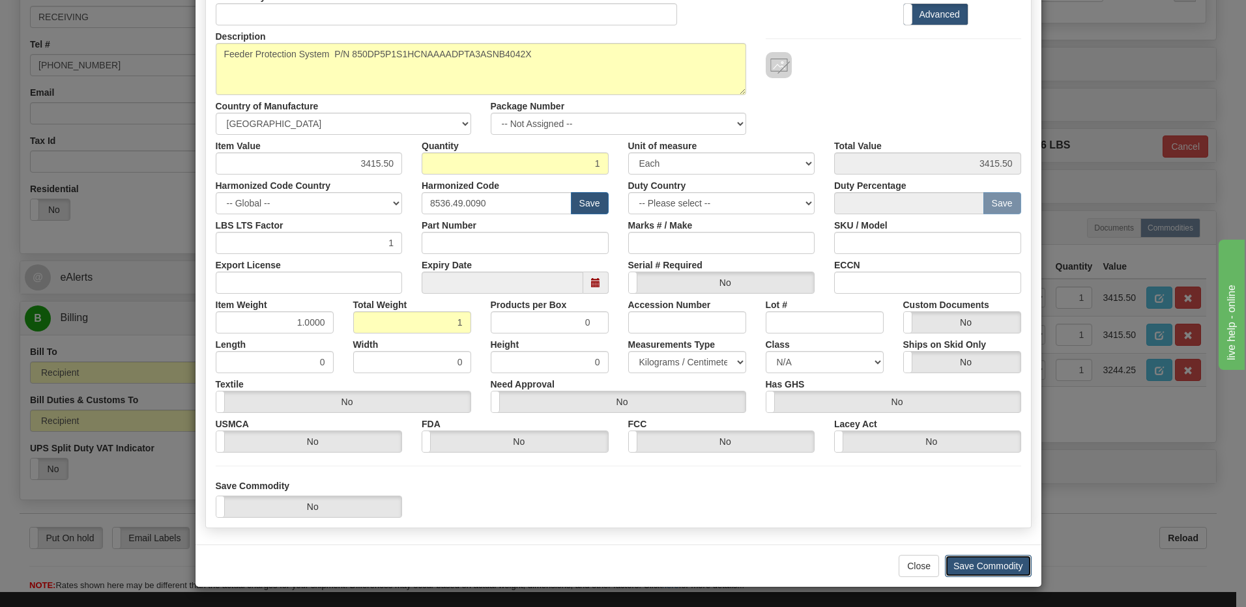
click at [1015, 564] on button "Save Commodity" at bounding box center [988, 566] width 87 height 22
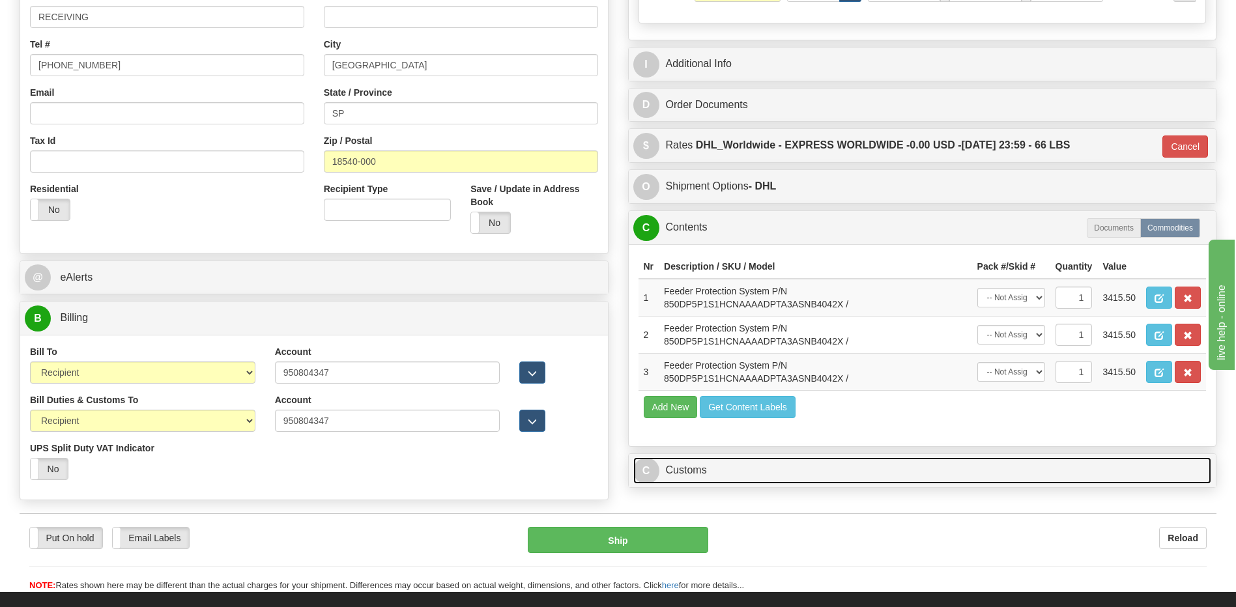
drag, startPoint x: 688, startPoint y: 474, endPoint x: 694, endPoint y: 419, distance: 55.1
click at [688, 472] on link "C Customs" at bounding box center [922, 470] width 579 height 27
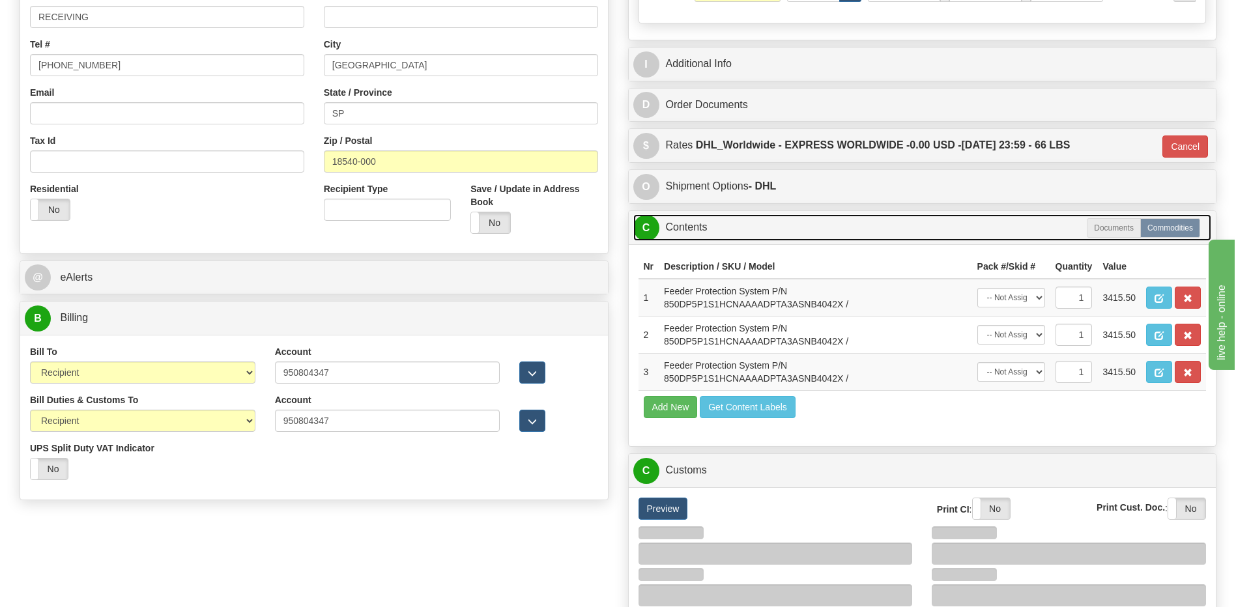
click at [727, 237] on link "C Contents" at bounding box center [922, 227] width 579 height 27
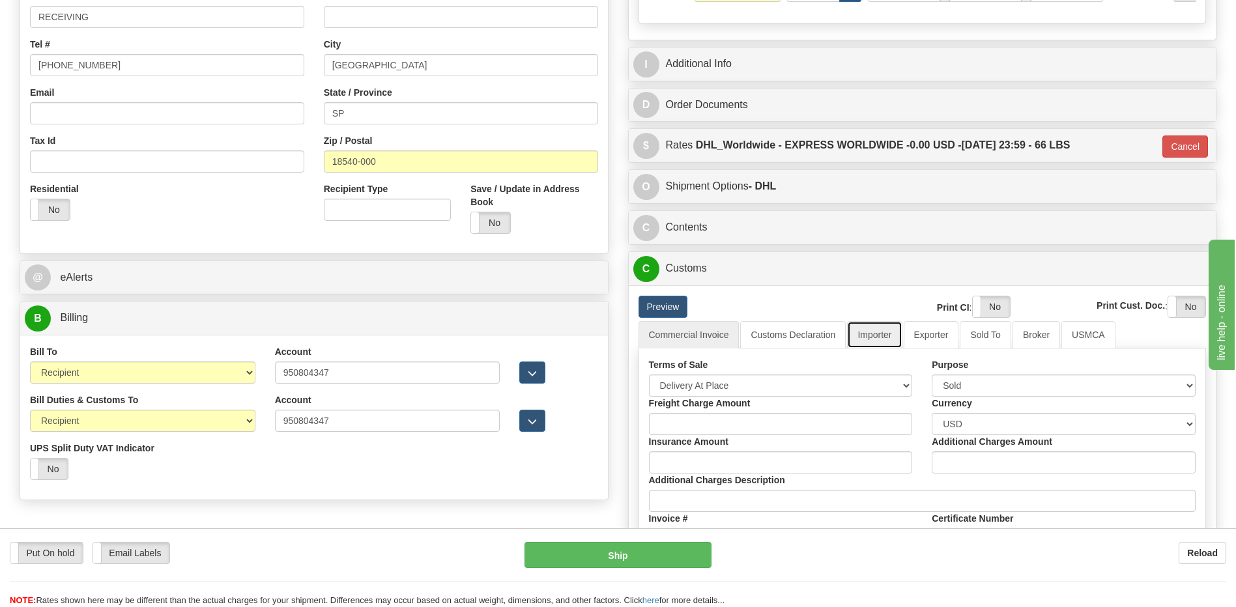
click at [876, 333] on link "Importer" at bounding box center [874, 334] width 55 height 27
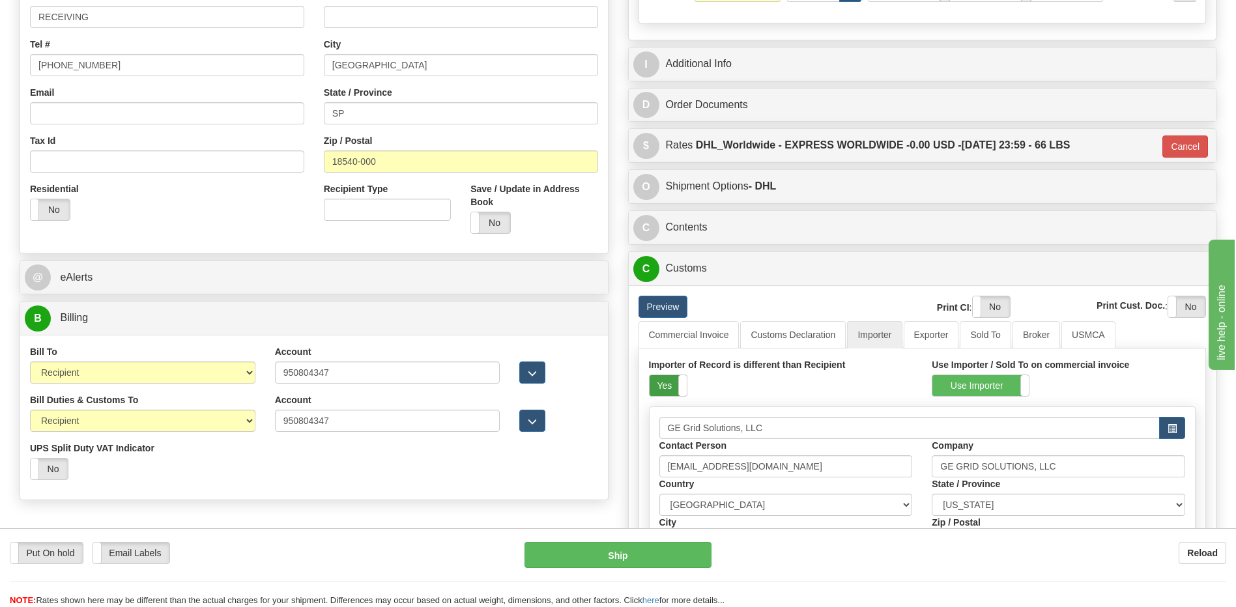
click at [668, 387] on label "Yes" at bounding box center [668, 385] width 37 height 21
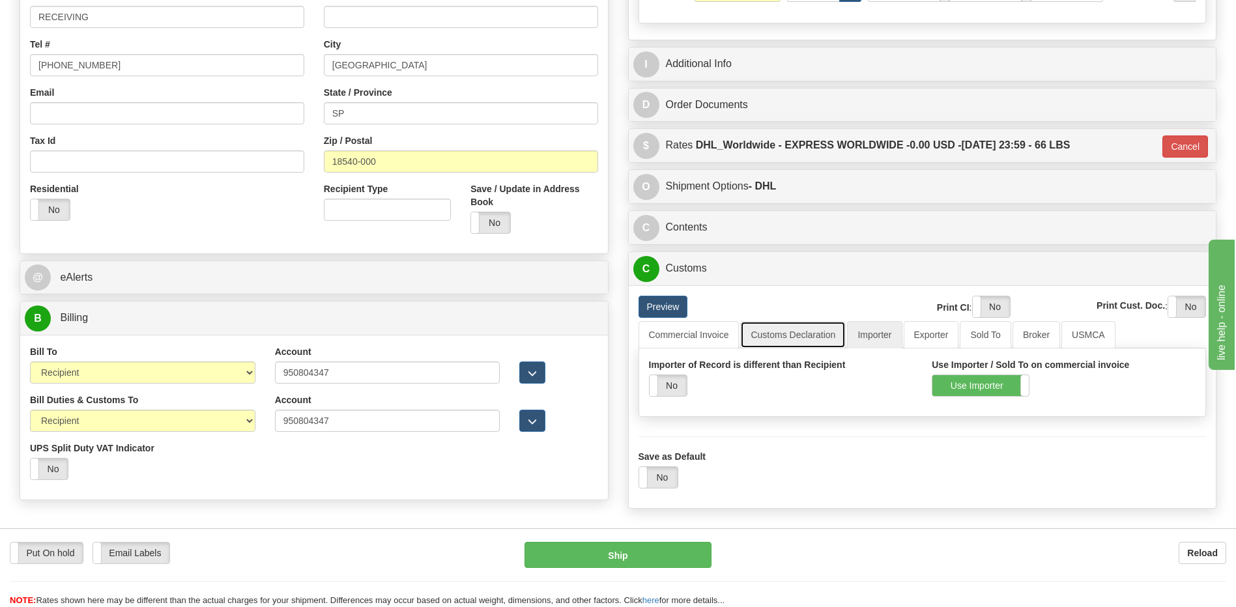
click at [765, 341] on link "Customs Declaration" at bounding box center [793, 334] width 106 height 27
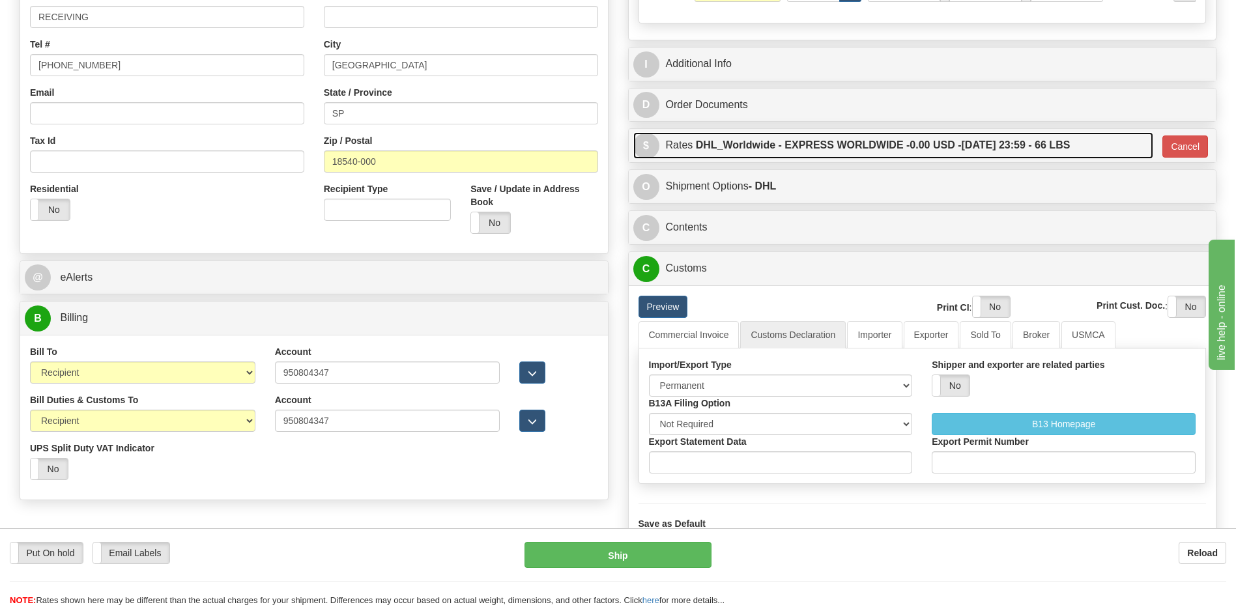
drag, startPoint x: 868, startPoint y: 139, endPoint x: 883, endPoint y: 145, distance: 15.9
click at [868, 141] on label "DHL_Worldwide - EXPRESS WORLDWIDE - 0.00 USD - 08/29/2025 23:59 - 66 LBS" at bounding box center [883, 145] width 375 height 26
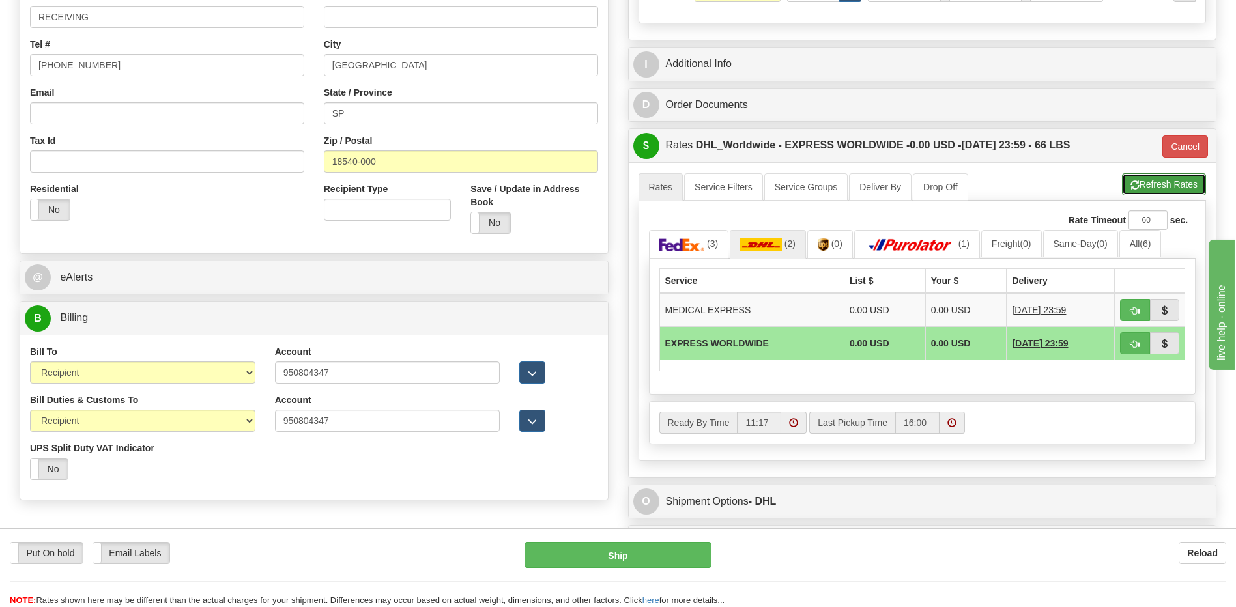
click at [1150, 182] on button "Refresh Rates" at bounding box center [1164, 184] width 84 height 22
type input "P"
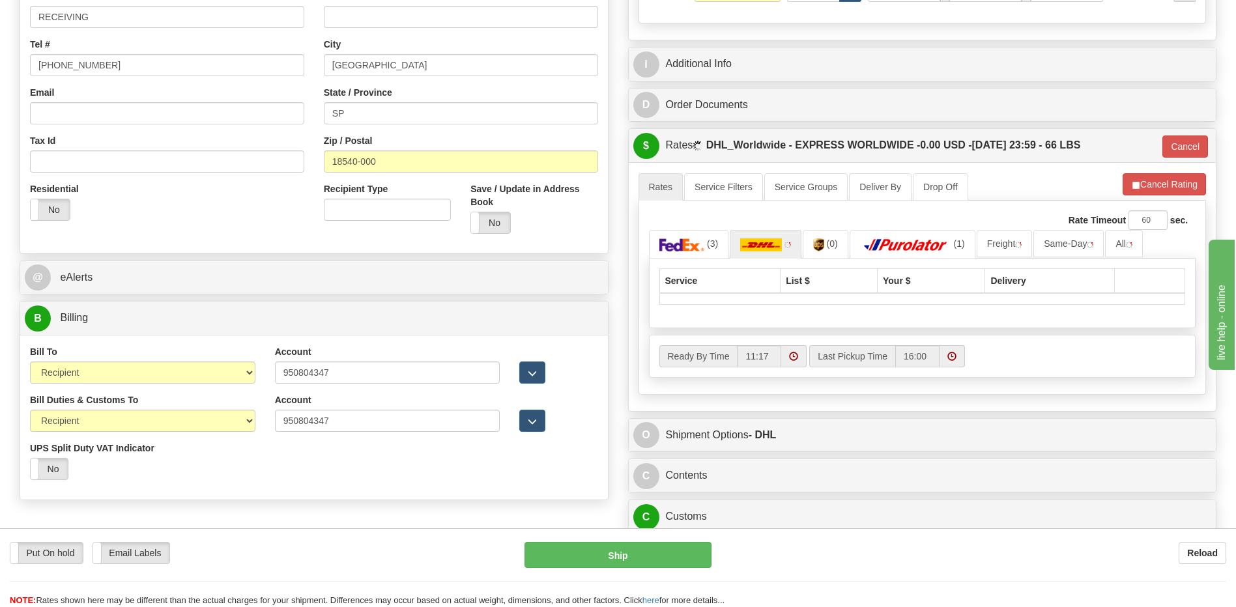
click at [973, 81] on div "D Order Documents" at bounding box center [923, 64] width 588 height 33
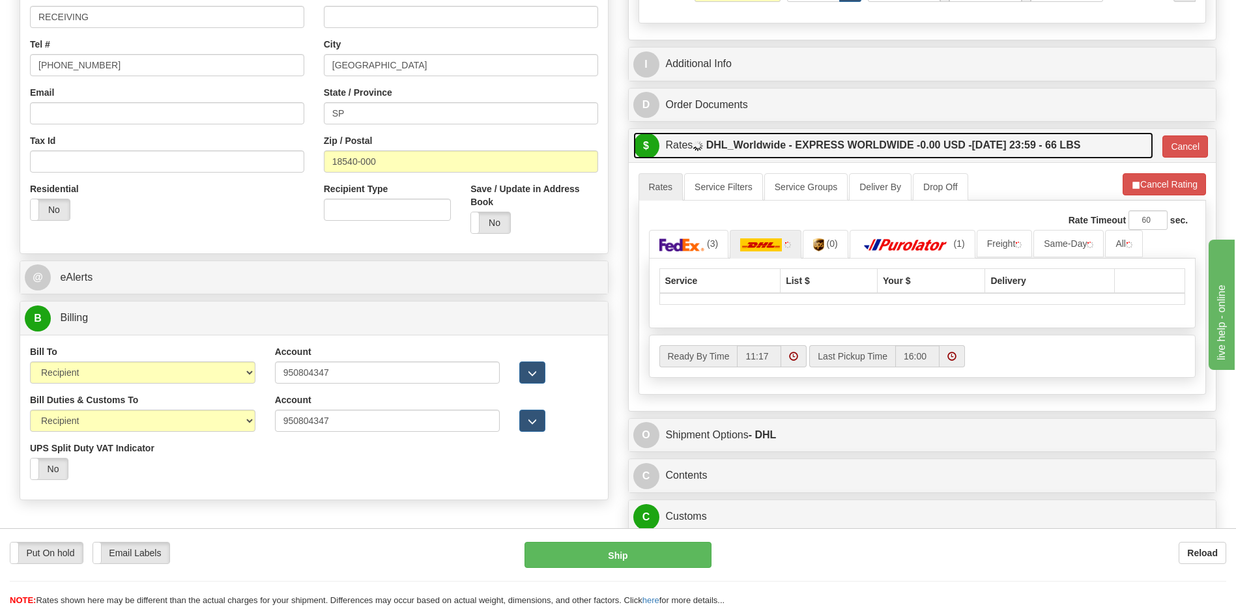
click at [966, 149] on span "0.00 USD -" at bounding box center [945, 144] width 51 height 11
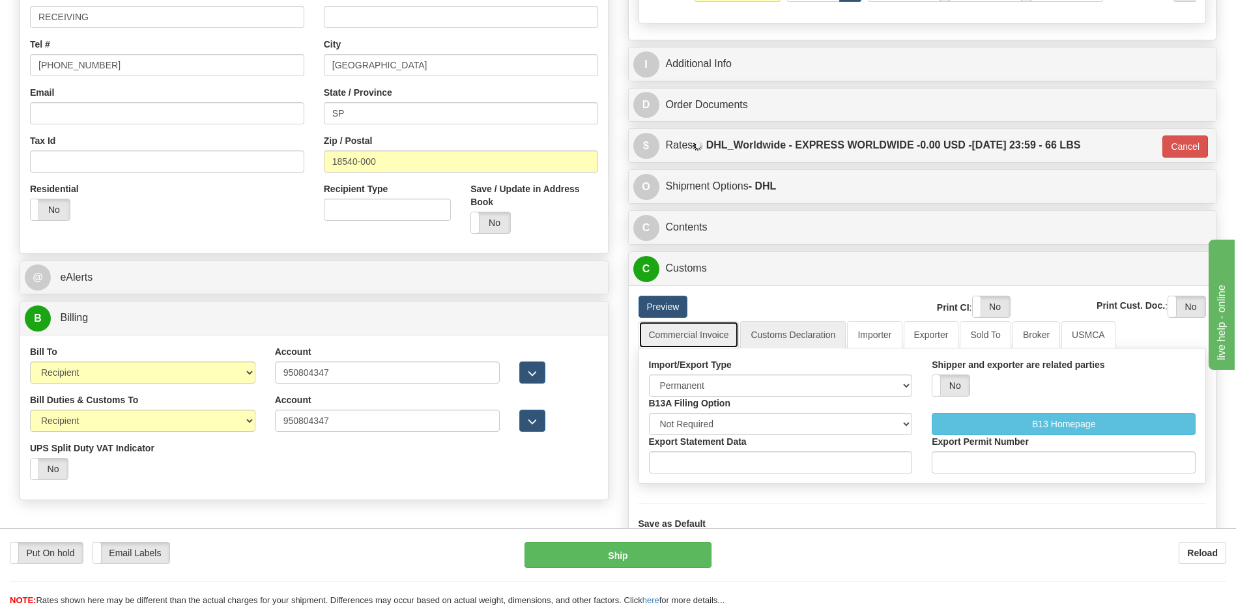
click at [717, 336] on link "Commercial Invoice" at bounding box center [689, 334] width 101 height 27
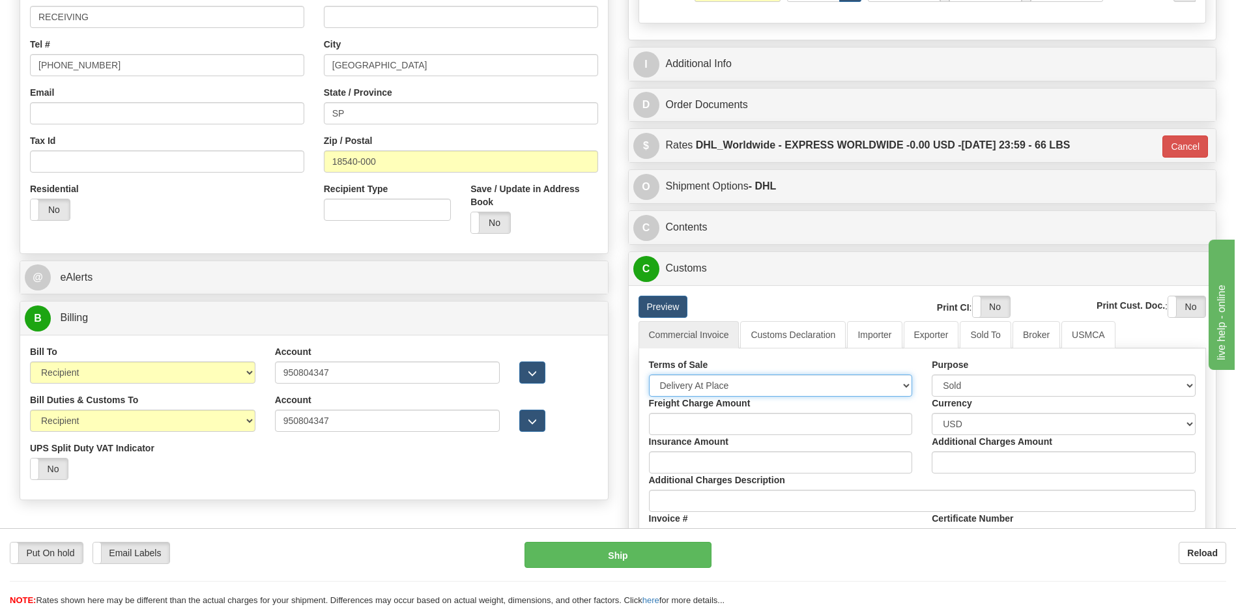
click at [717, 387] on select "Free Carrier Free On Board Ex Works Delivered Duty Unpaid Delivered Duty Paid C…" at bounding box center [781, 386] width 264 height 22
select select "7"
click at [649, 375] on select "Free Carrier Free On Board Ex Works Delivered Duty Unpaid Delivered Duty Paid C…" at bounding box center [781, 386] width 264 height 22
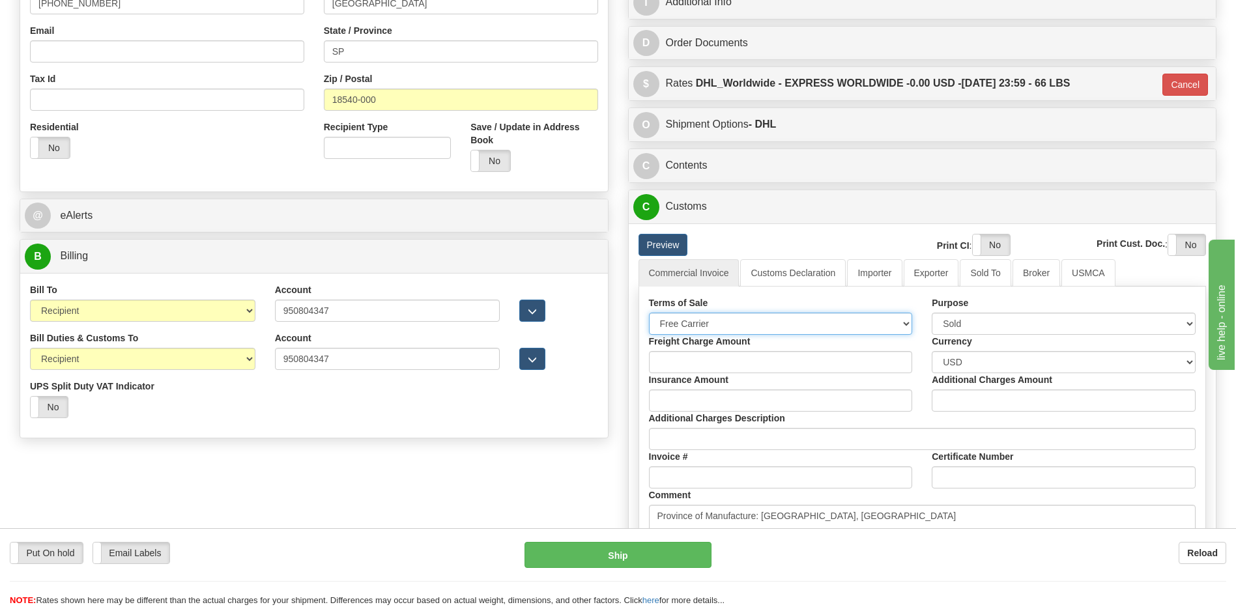
scroll to position [456, 0]
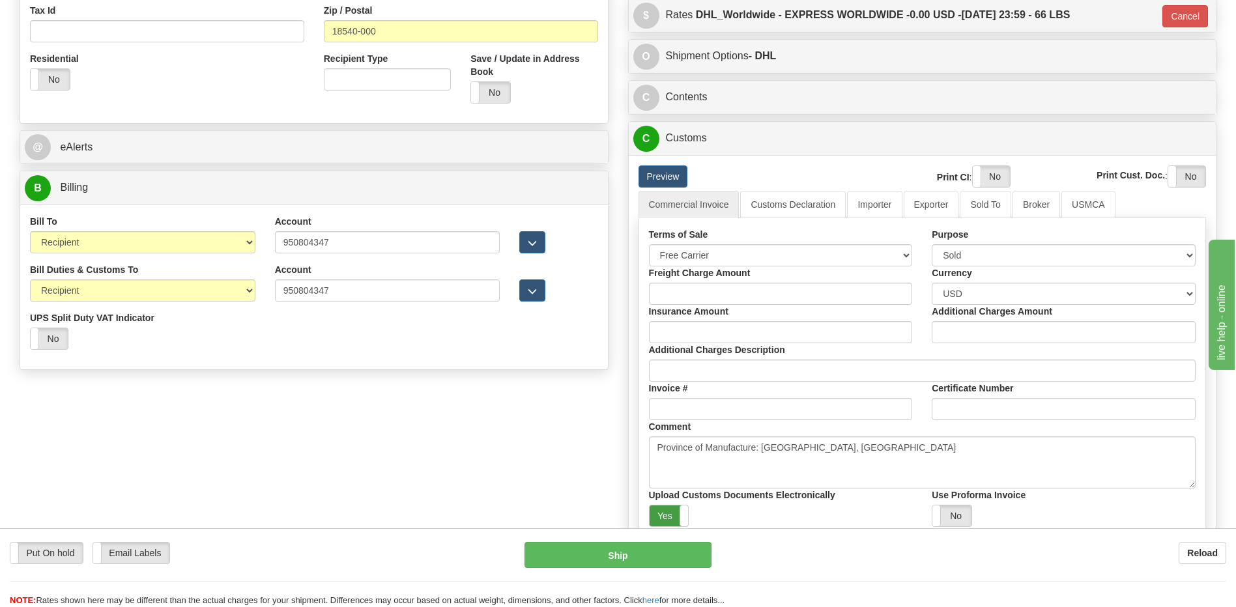
drag, startPoint x: 668, startPoint y: 513, endPoint x: 781, endPoint y: 450, distance: 129.5
click at [669, 513] on label "Yes" at bounding box center [669, 516] width 39 height 21
click at [1000, 179] on label "Yes" at bounding box center [991, 176] width 37 height 21
click at [1183, 179] on label "Yes" at bounding box center [1186, 176] width 37 height 21
click at [777, 188] on div "Preview" at bounding box center [751, 177] width 245 height 22
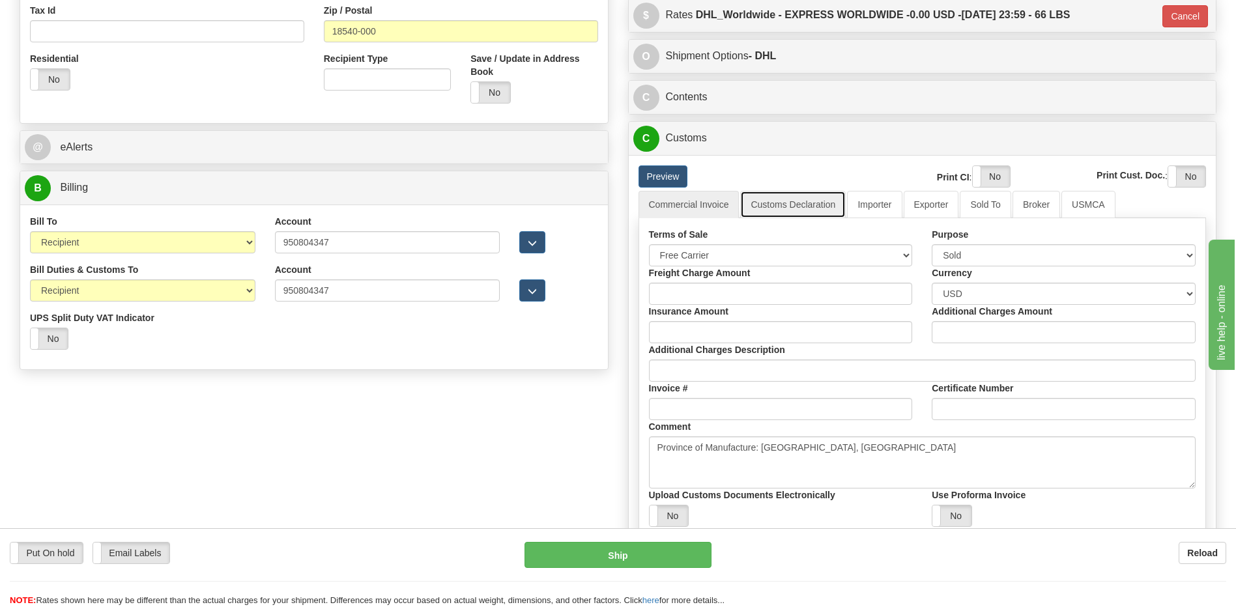
click at [773, 203] on link "Customs Declaration" at bounding box center [793, 204] width 106 height 27
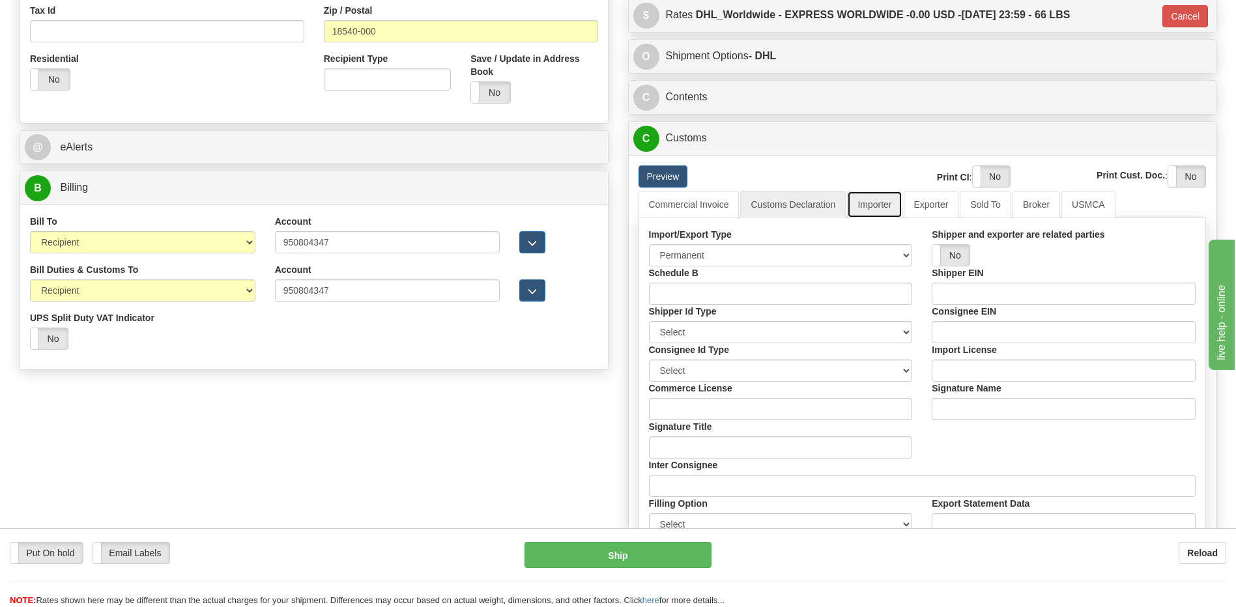
click at [887, 201] on link "Importer" at bounding box center [874, 204] width 55 height 27
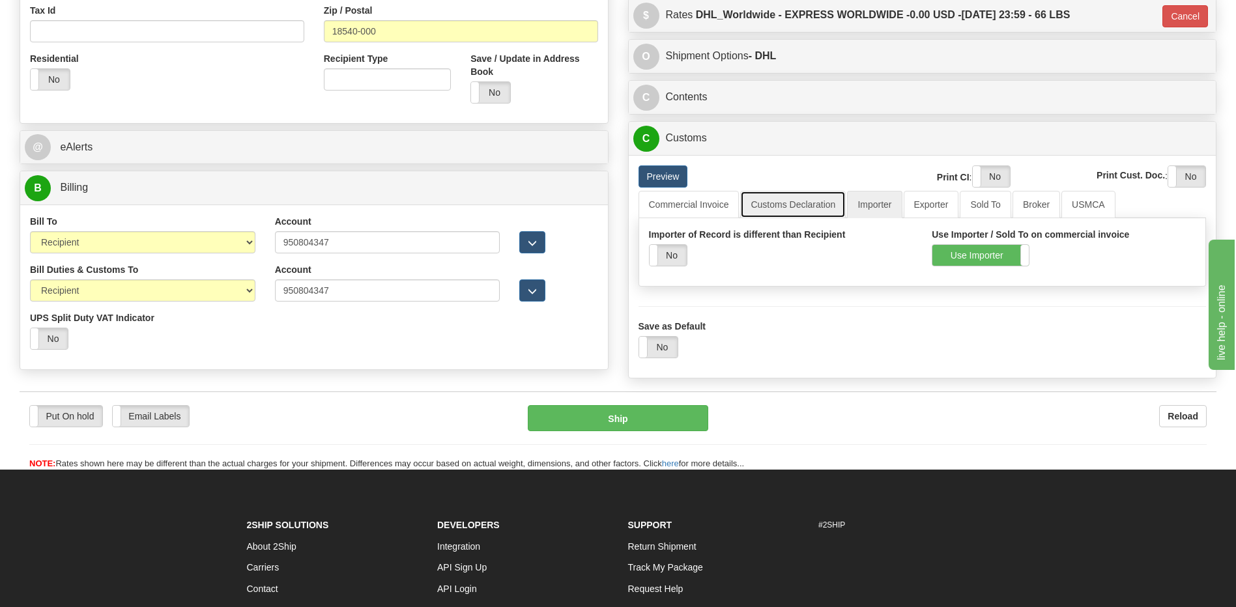
click at [787, 197] on link "Customs Declaration" at bounding box center [793, 204] width 106 height 27
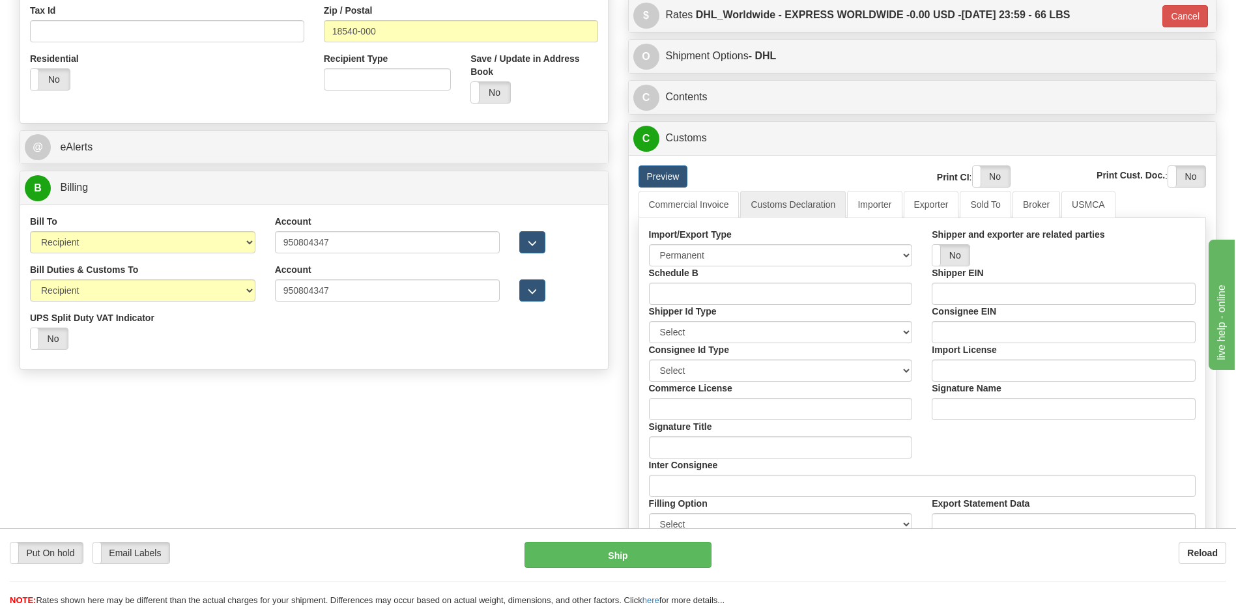
click at [694, 187] on div "Preview" at bounding box center [751, 177] width 245 height 22
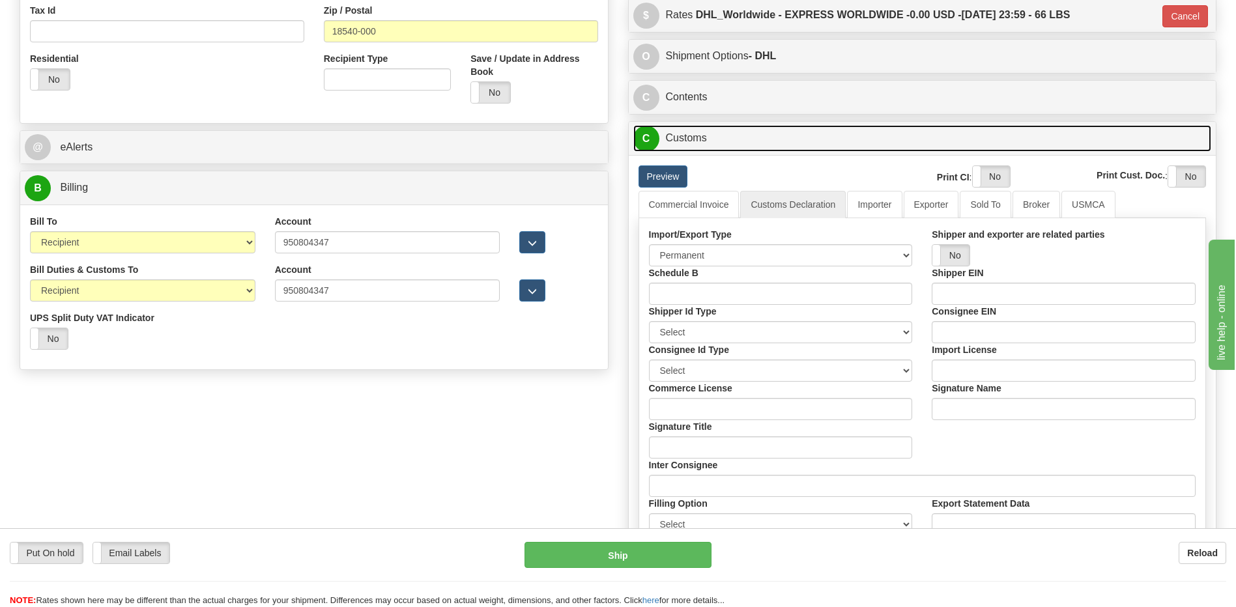
click at [701, 134] on link "C Customs" at bounding box center [922, 138] width 579 height 27
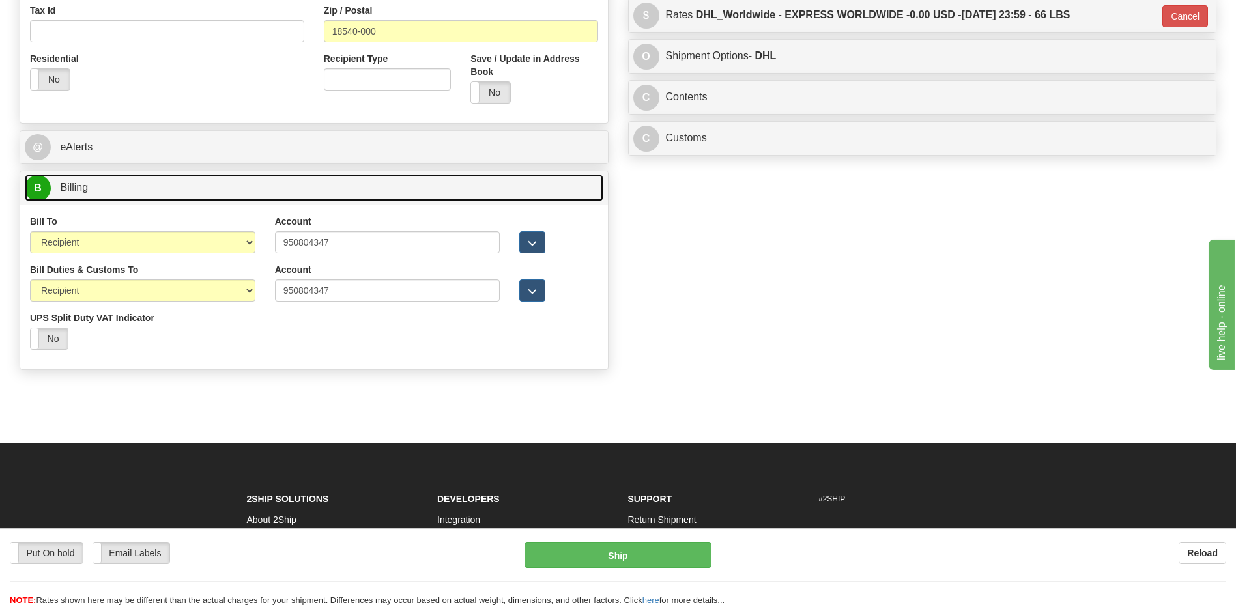
click at [282, 179] on link "B Billing" at bounding box center [314, 188] width 579 height 27
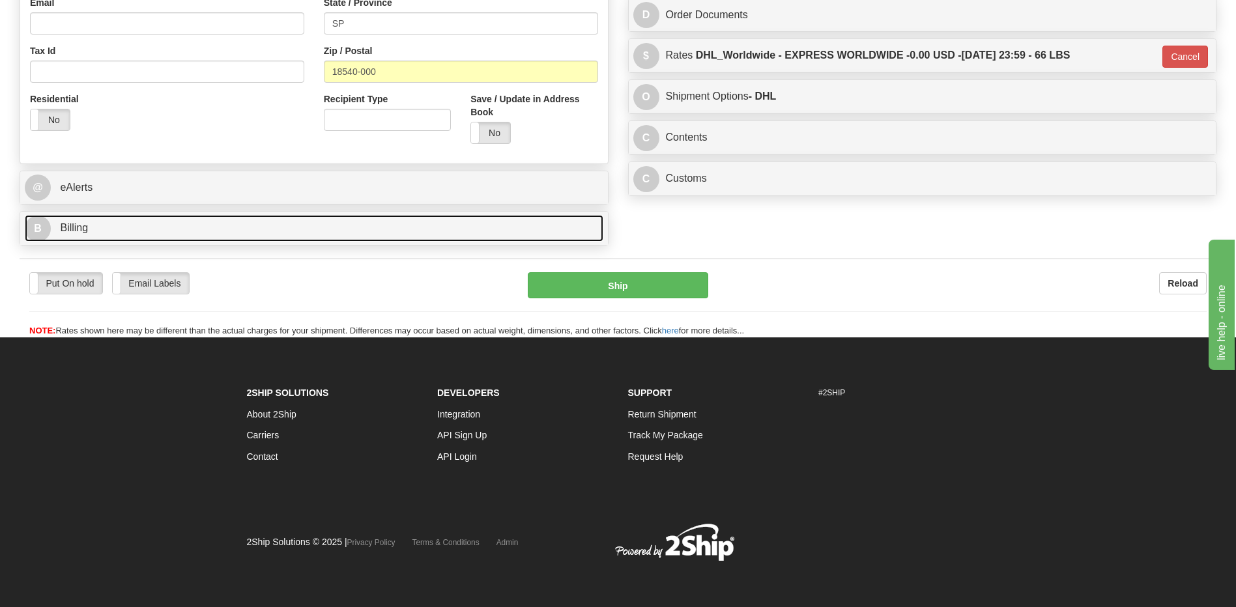
scroll to position [416, 0]
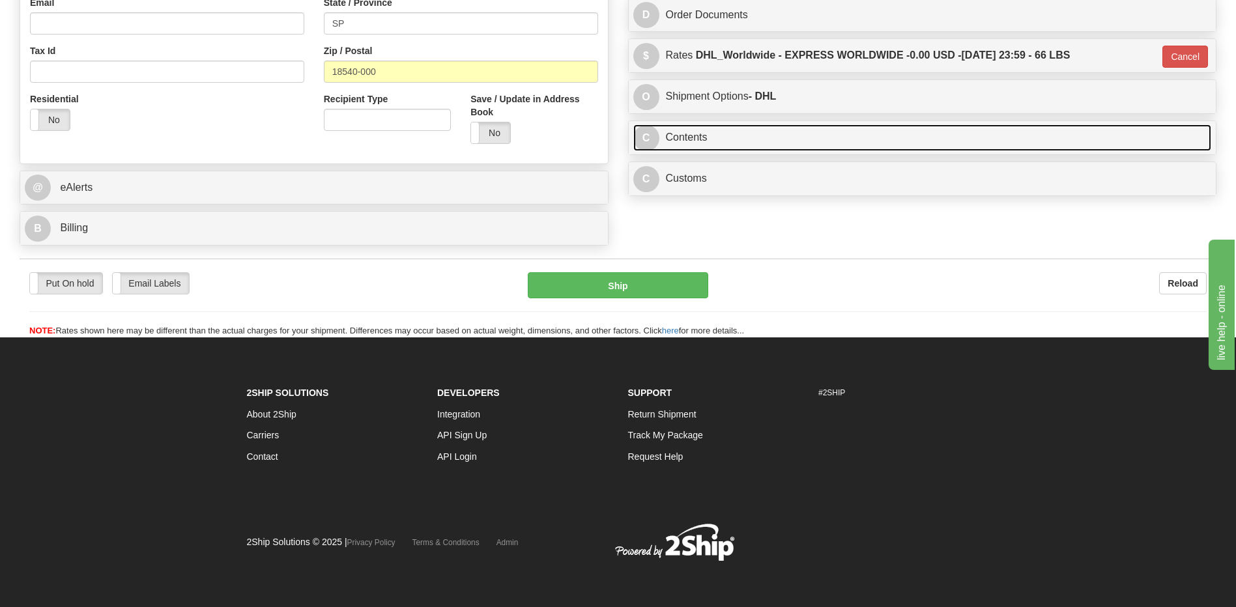
click at [695, 137] on link "C Contents" at bounding box center [922, 137] width 579 height 27
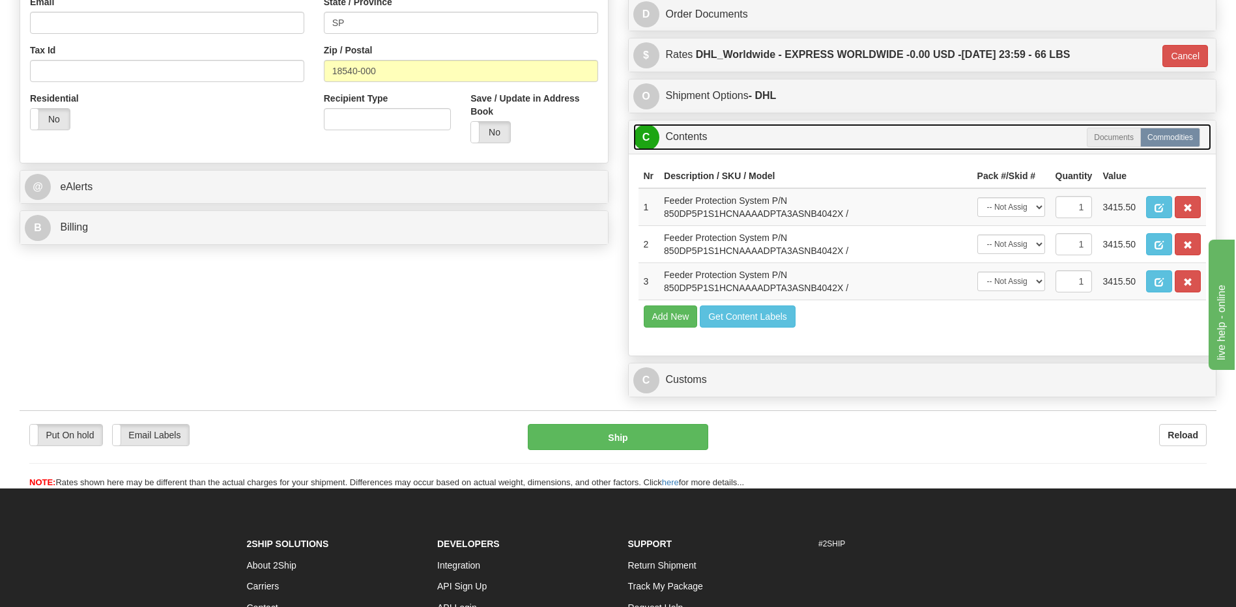
click at [695, 137] on link "C Contents" at bounding box center [922, 137] width 579 height 27
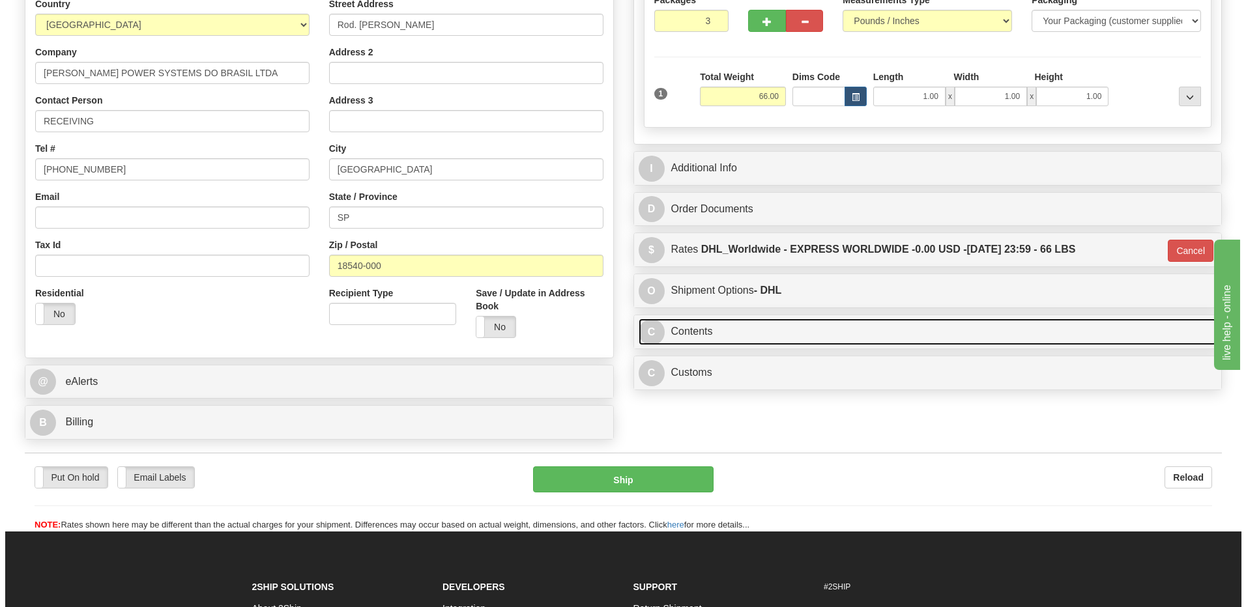
scroll to position [221, 0]
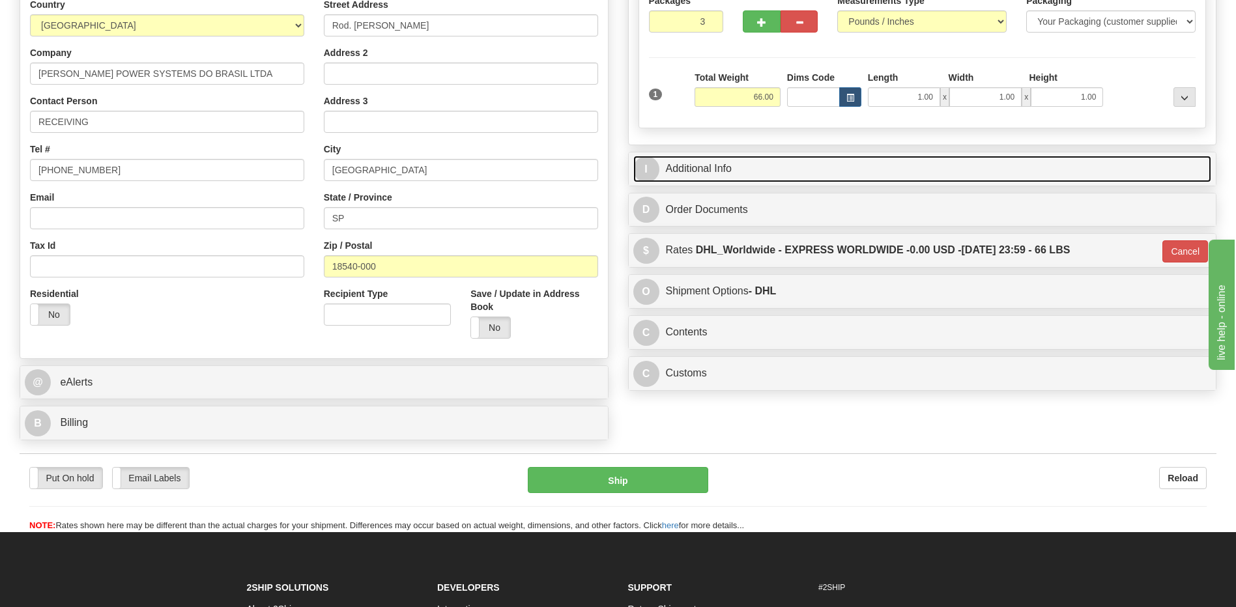
click at [728, 167] on link "I Additional Info" at bounding box center [922, 169] width 579 height 27
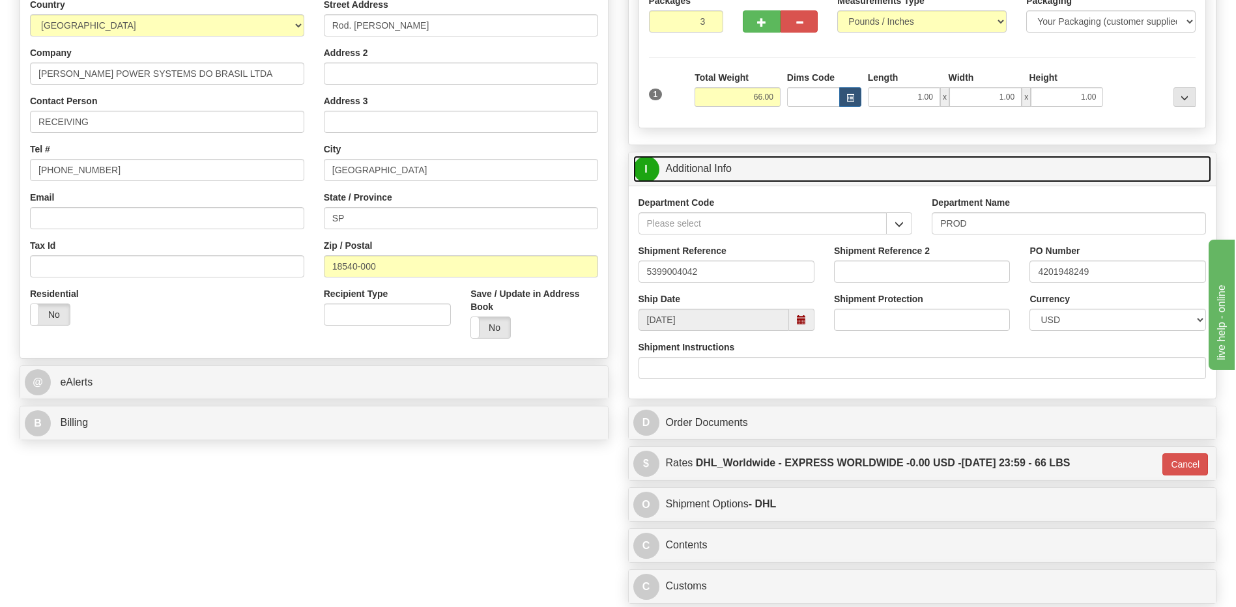
click at [728, 167] on link "I Additional Info" at bounding box center [922, 169] width 579 height 27
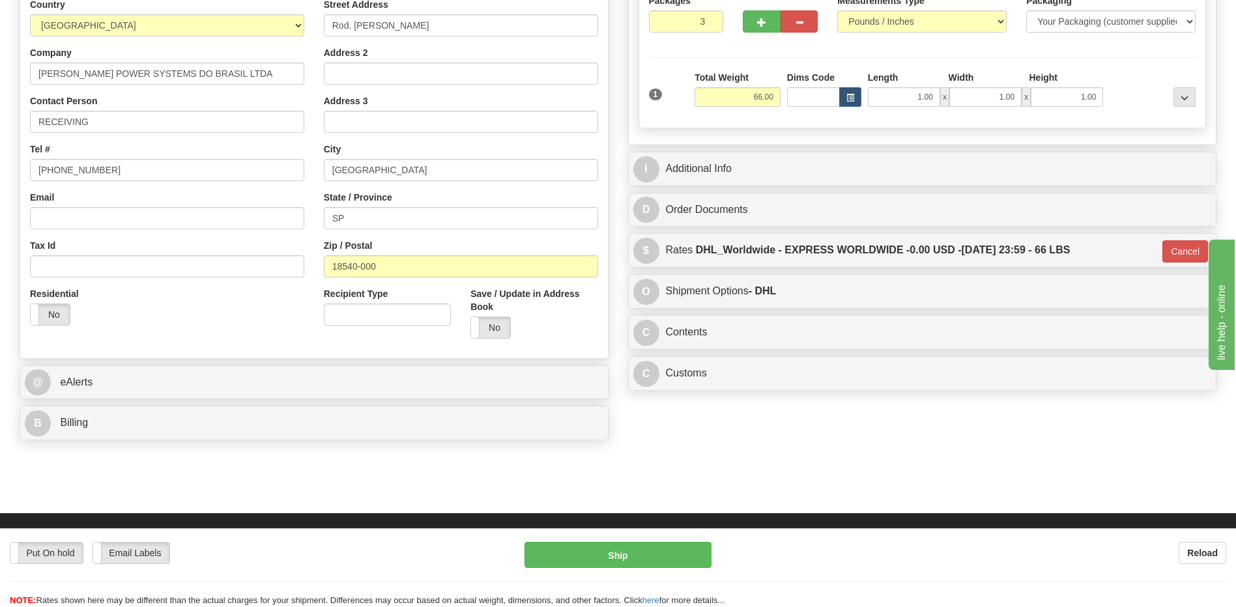
click at [250, 340] on div "Country [GEOGRAPHIC_DATA] [GEOGRAPHIC_DATA] [GEOGRAPHIC_DATA] [GEOGRAPHIC_DATA]…" at bounding box center [314, 173] width 588 height 351
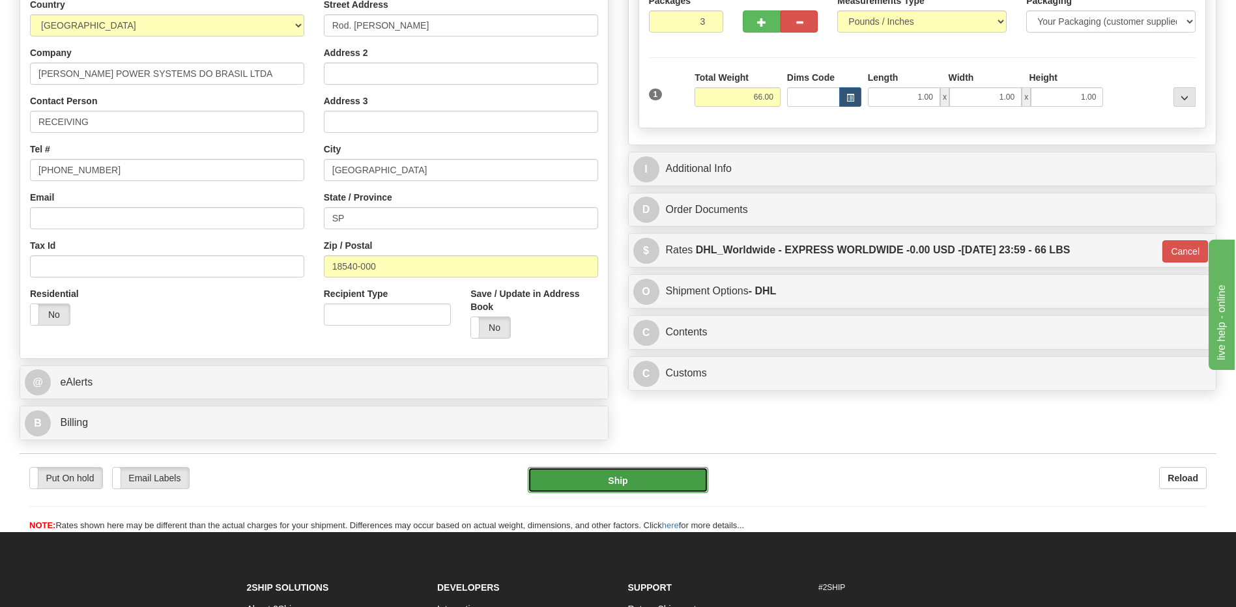
click at [602, 479] on button "Ship" at bounding box center [618, 480] width 180 height 26
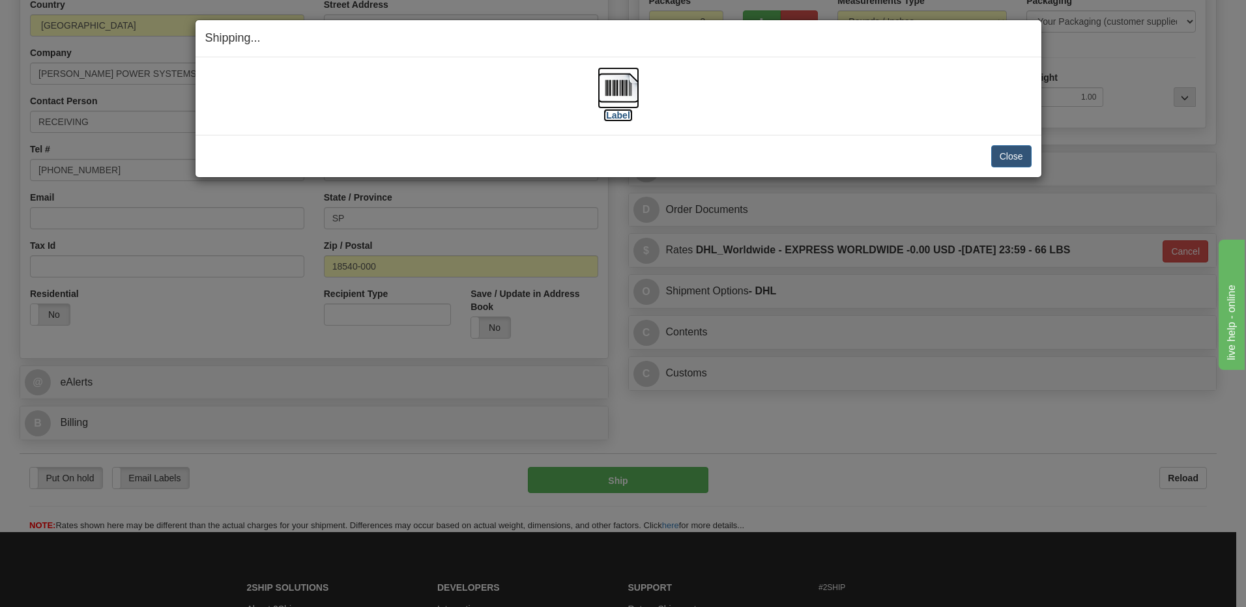
click at [625, 84] on img at bounding box center [619, 88] width 42 height 42
click at [1019, 154] on button "Close" at bounding box center [1011, 156] width 40 height 22
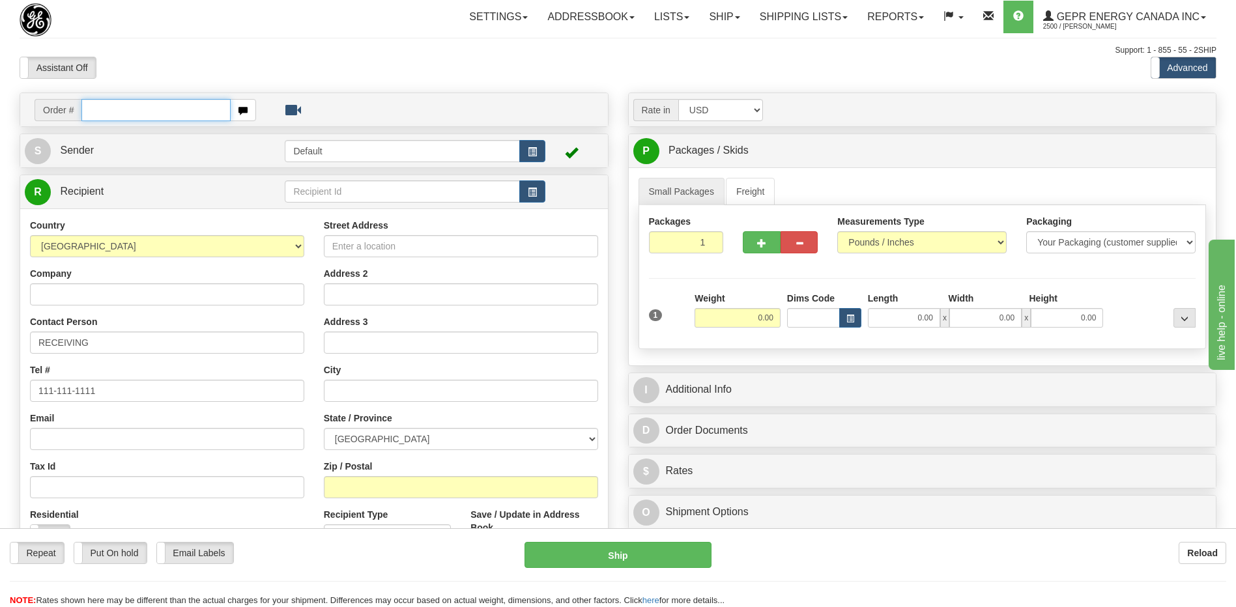
click at [107, 117] on input "text" at bounding box center [155, 110] width 149 height 22
paste input "86684018"
type input "86684018"
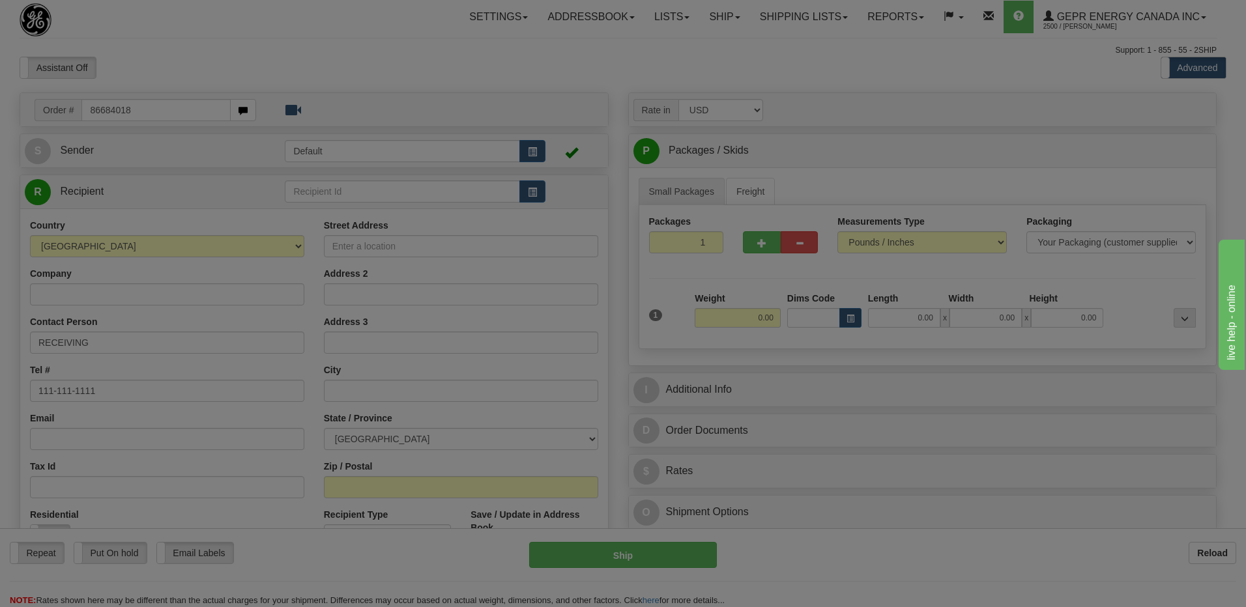
click at [143, 62] on body "Training Course Close Toggle navigation Settings Shipping Preferences New Recip…" at bounding box center [623, 303] width 1246 height 607
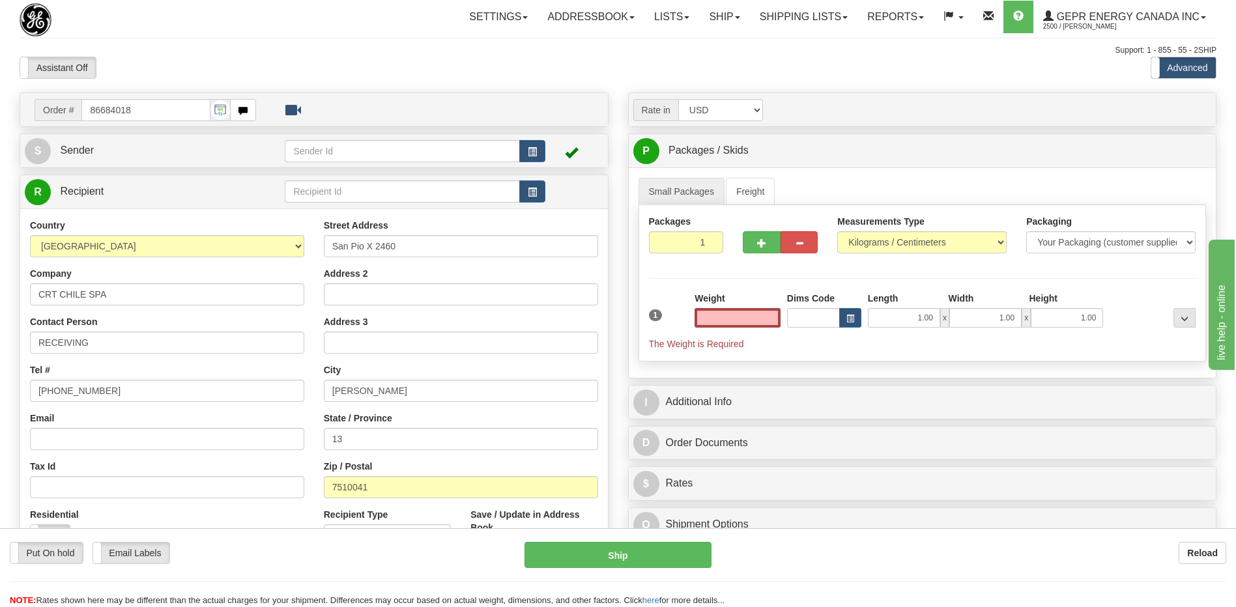
type input "0.00"
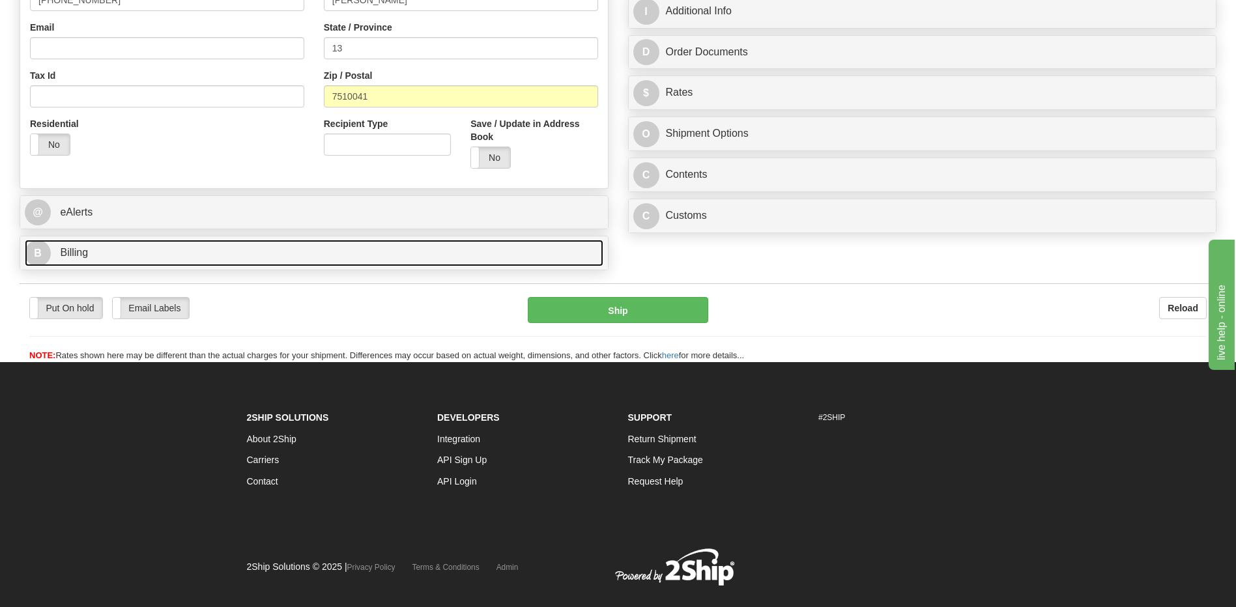
click at [96, 252] on link "B Billing" at bounding box center [314, 253] width 579 height 27
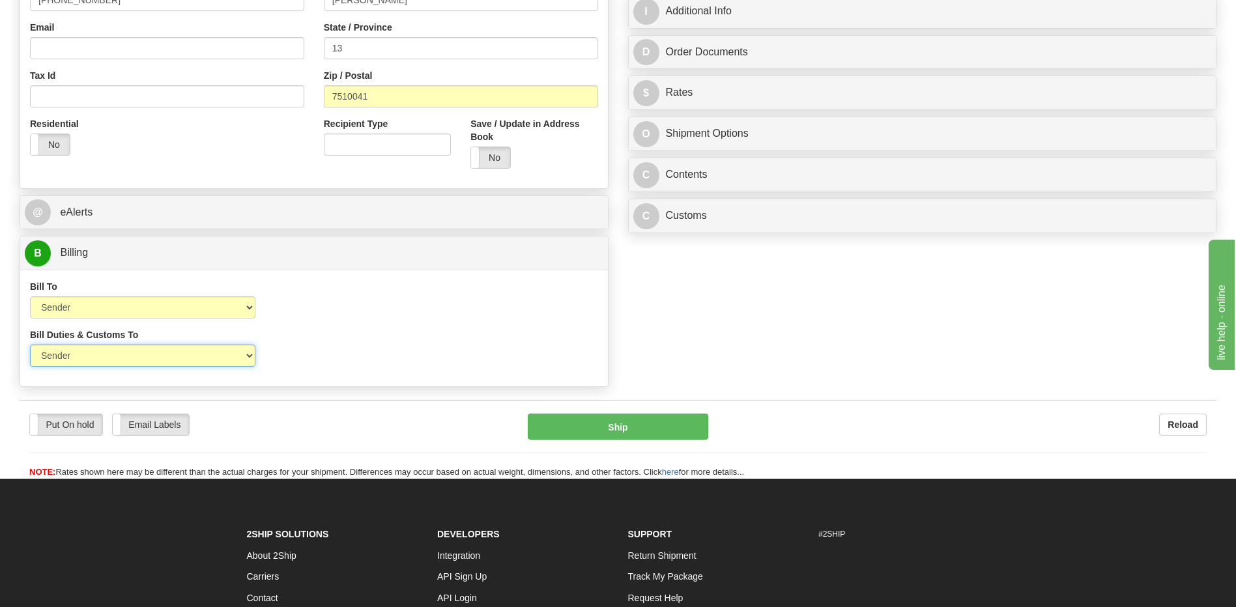
drag, startPoint x: 214, startPoint y: 356, endPoint x: 213, endPoint y: 363, distance: 6.5
click at [214, 356] on select "Sender Recipient Third Party" at bounding box center [142, 356] width 225 height 22
select select "2"
click at [30, 345] on select "Sender Recipient Third Party" at bounding box center [142, 356] width 225 height 22
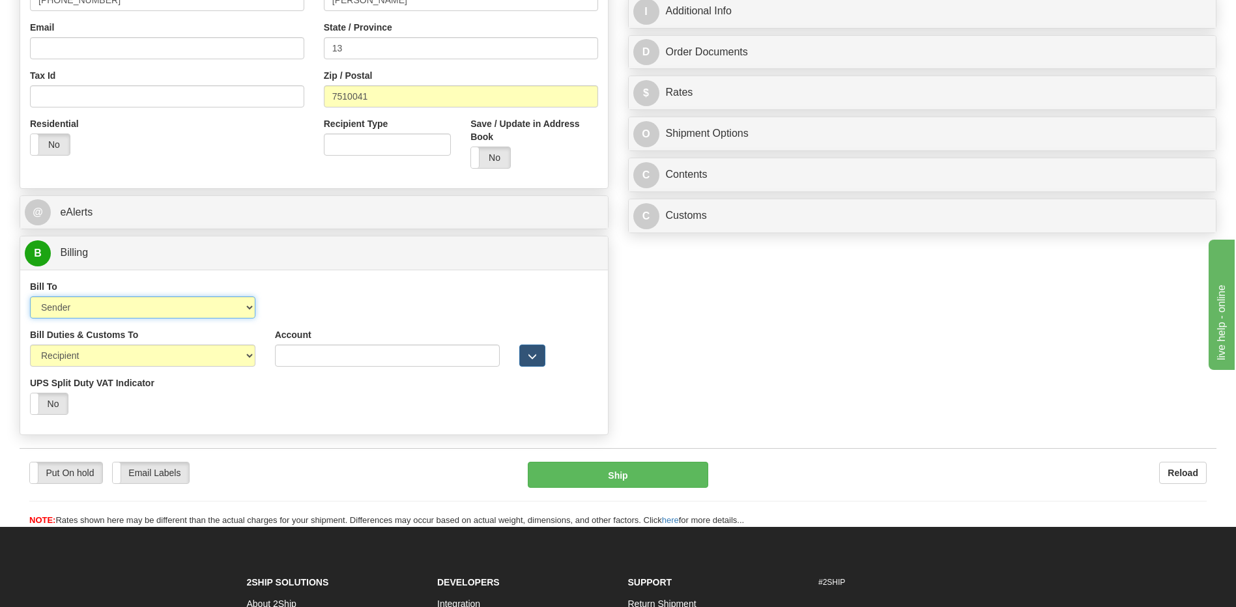
drag, startPoint x: 203, startPoint y: 311, endPoint x: 201, endPoint y: 319, distance: 7.3
click at [203, 311] on select "Sender Recipient Third Party Collect" at bounding box center [142, 307] width 225 height 22
click at [30, 296] on select "Sender Recipient Third Party Collect" at bounding box center [142, 307] width 225 height 22
drag, startPoint x: 216, startPoint y: 306, endPoint x: 203, endPoint y: 321, distance: 19.4
click at [216, 306] on select "Sender Recipient Third Party Collect" at bounding box center [142, 307] width 225 height 22
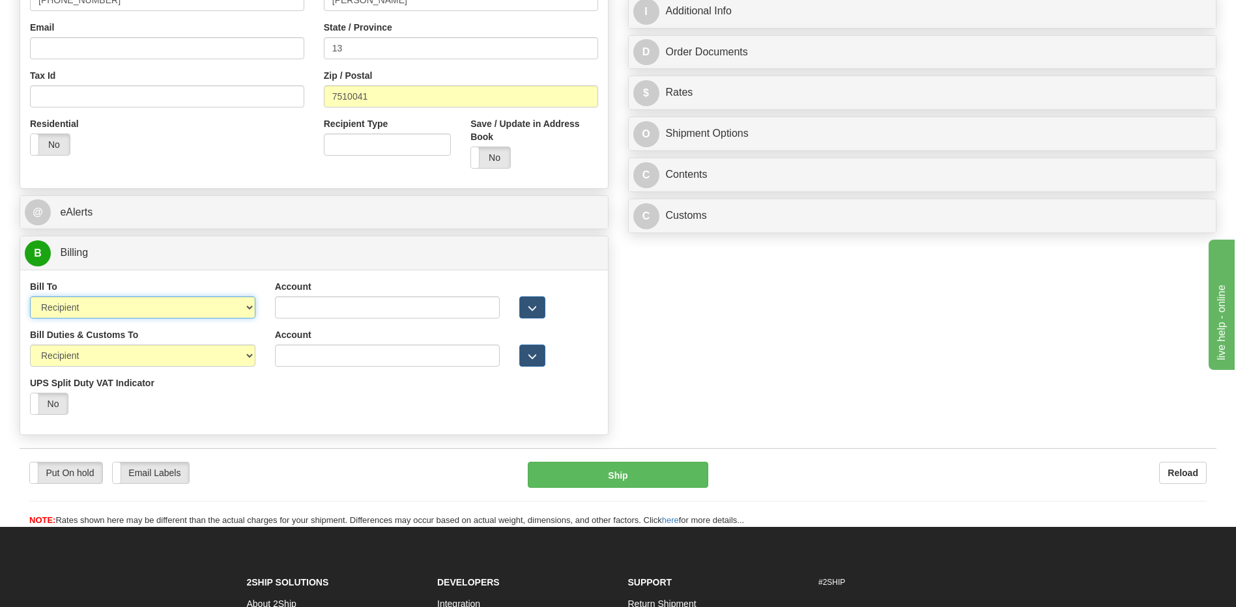
select select "1"
click at [30, 296] on select "Sender Recipient Third Party Collect" at bounding box center [142, 307] width 225 height 22
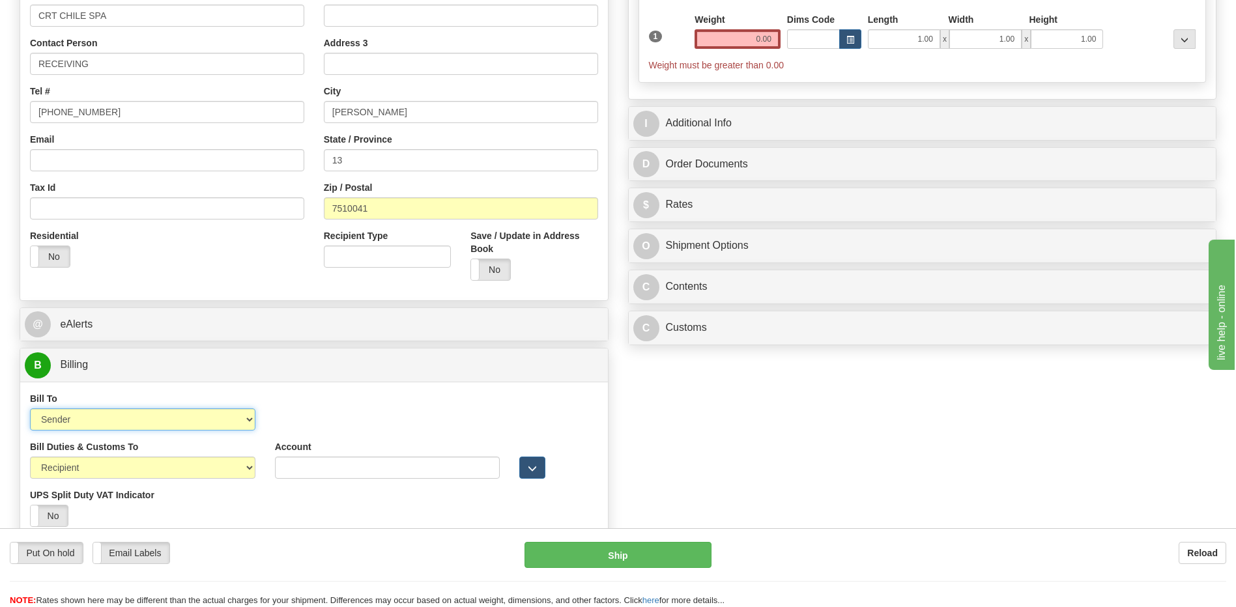
scroll to position [130, 0]
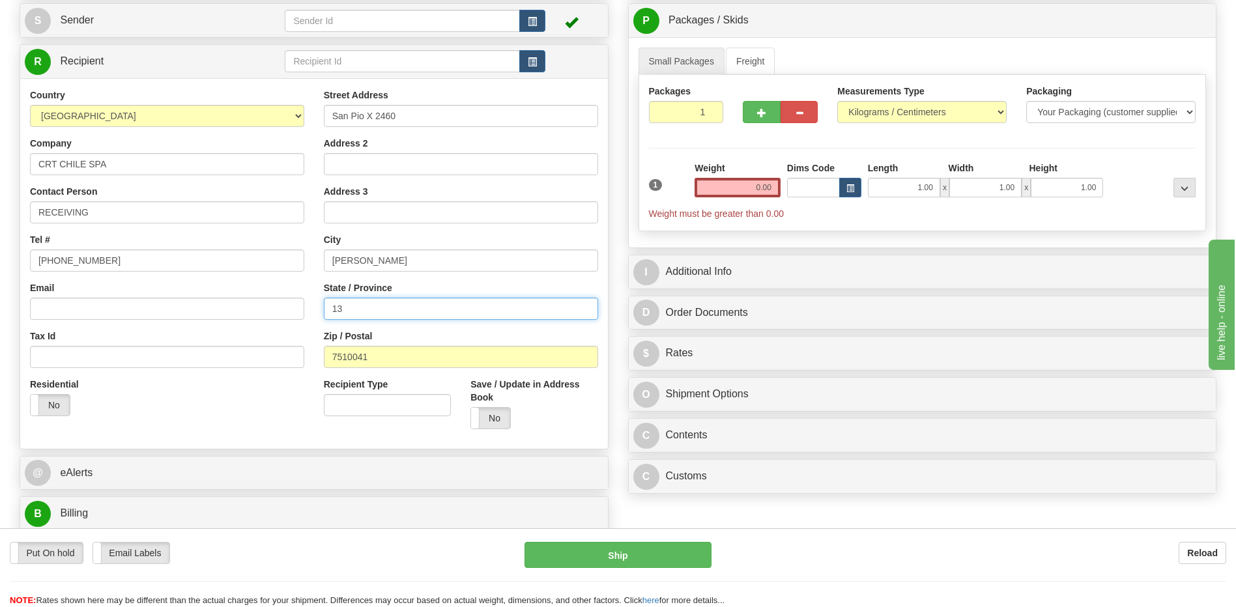
drag, startPoint x: 389, startPoint y: 316, endPoint x: 152, endPoint y: 307, distance: 237.4
click at [212, 309] on div "Country [GEOGRAPHIC_DATA] [GEOGRAPHIC_DATA] [GEOGRAPHIC_DATA] [GEOGRAPHIC_DATA]…" at bounding box center [314, 264] width 588 height 351
click at [748, 187] on input "0.00" at bounding box center [738, 188] width 86 height 20
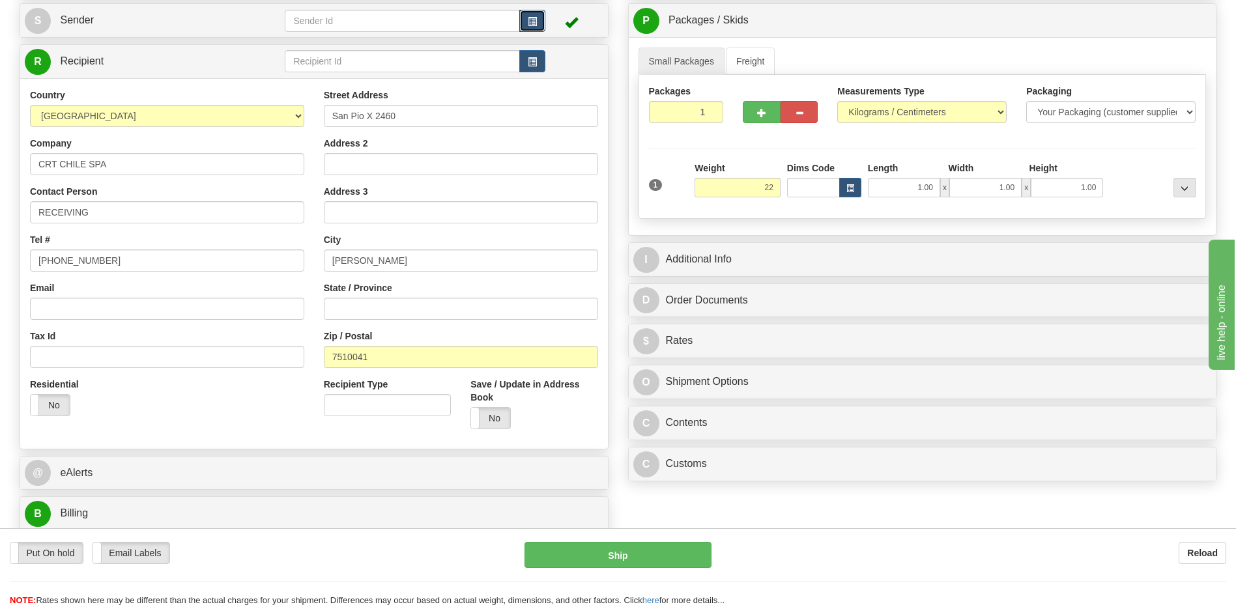
click at [529, 21] on span "button" at bounding box center [532, 22] width 9 height 8
type input "22.00"
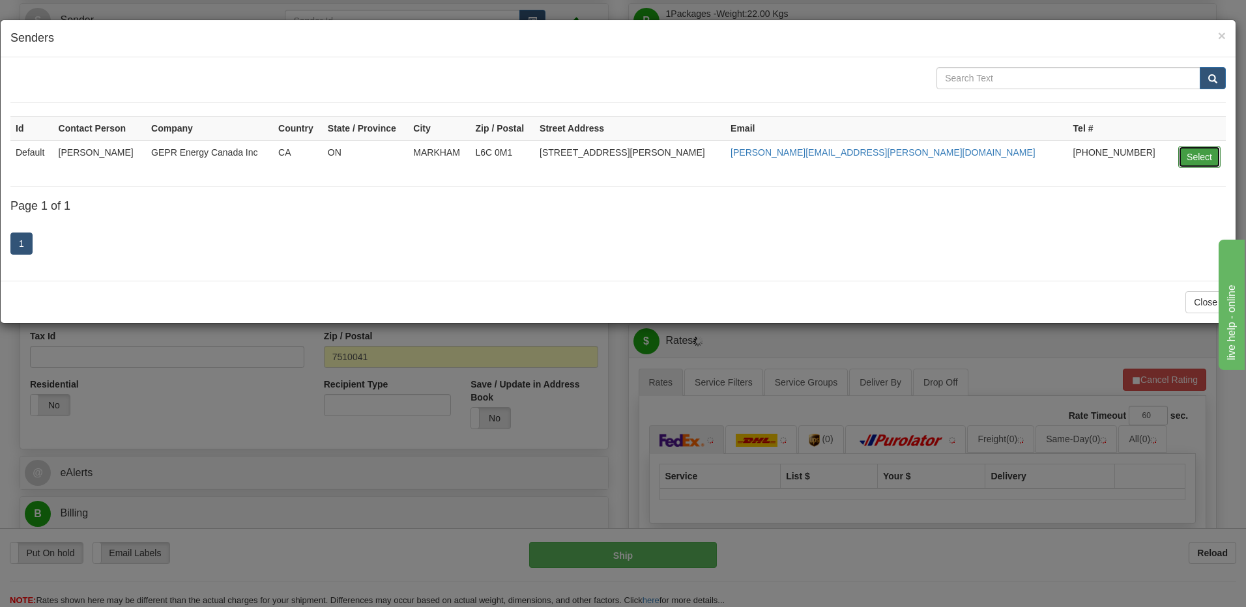
click at [1198, 151] on button "Select" at bounding box center [1199, 157] width 42 height 22
type input "Default"
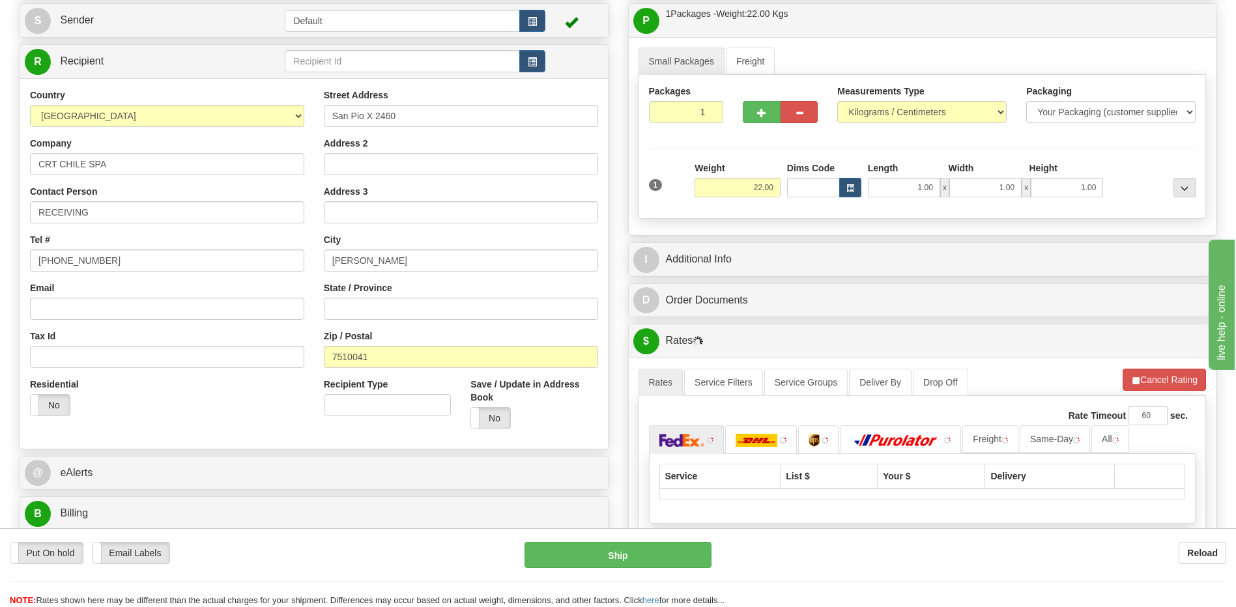
click at [912, 123] on div "Measurements Type Pounds / Inches Kilograms / Centimeters" at bounding box center [922, 109] width 189 height 48
click at [910, 111] on select "Pounds / Inches Kilograms / Centimeters" at bounding box center [921, 112] width 169 height 22
select select "0"
click at [837, 101] on select "Pounds / Inches Kilograms / Centimeters" at bounding box center [921, 112] width 169 height 22
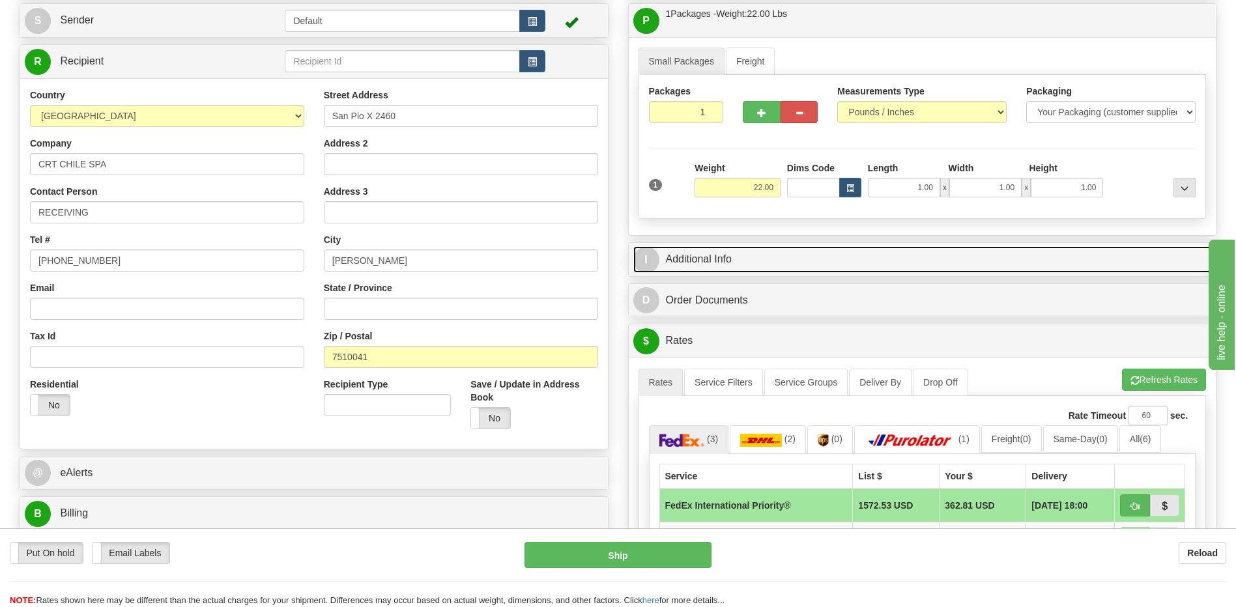
click at [785, 255] on link "I Additional Info" at bounding box center [922, 259] width 579 height 27
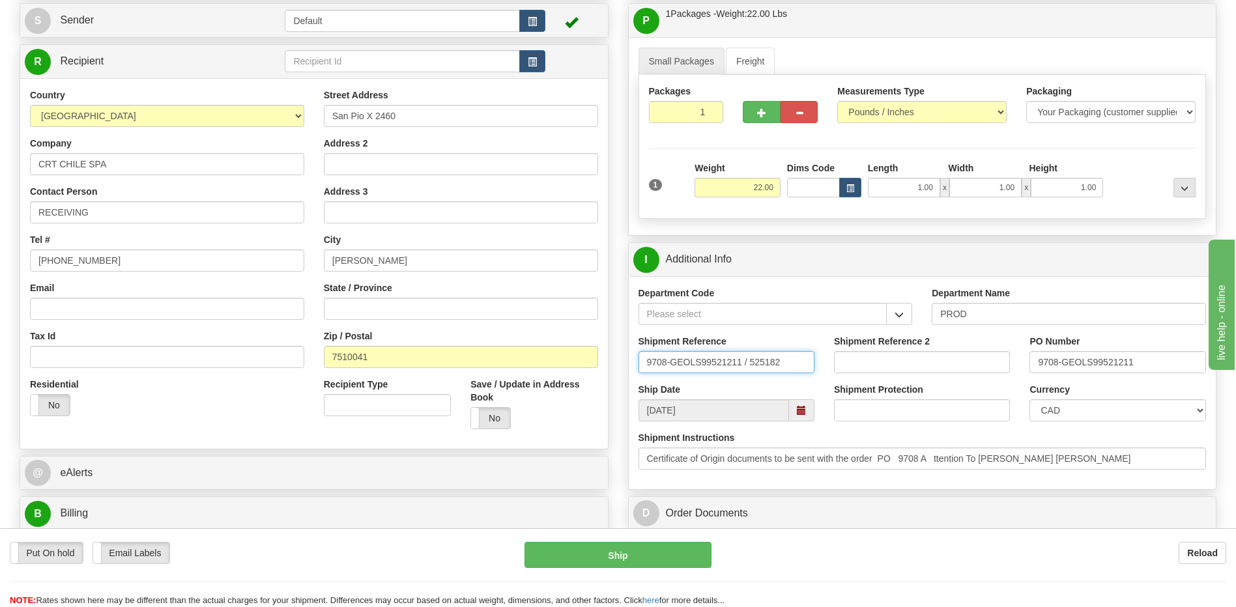
drag, startPoint x: 781, startPoint y: 358, endPoint x: 396, endPoint y: 361, distance: 385.1
type input "5399004540"
drag, startPoint x: 1153, startPoint y: 365, endPoint x: 882, endPoint y: 358, distance: 271.2
click at [882, 358] on div "Shipment Reference 5399004540 Shipment Reference 2 PO Number 9708-GEOLS99521211" at bounding box center [923, 359] width 588 height 48
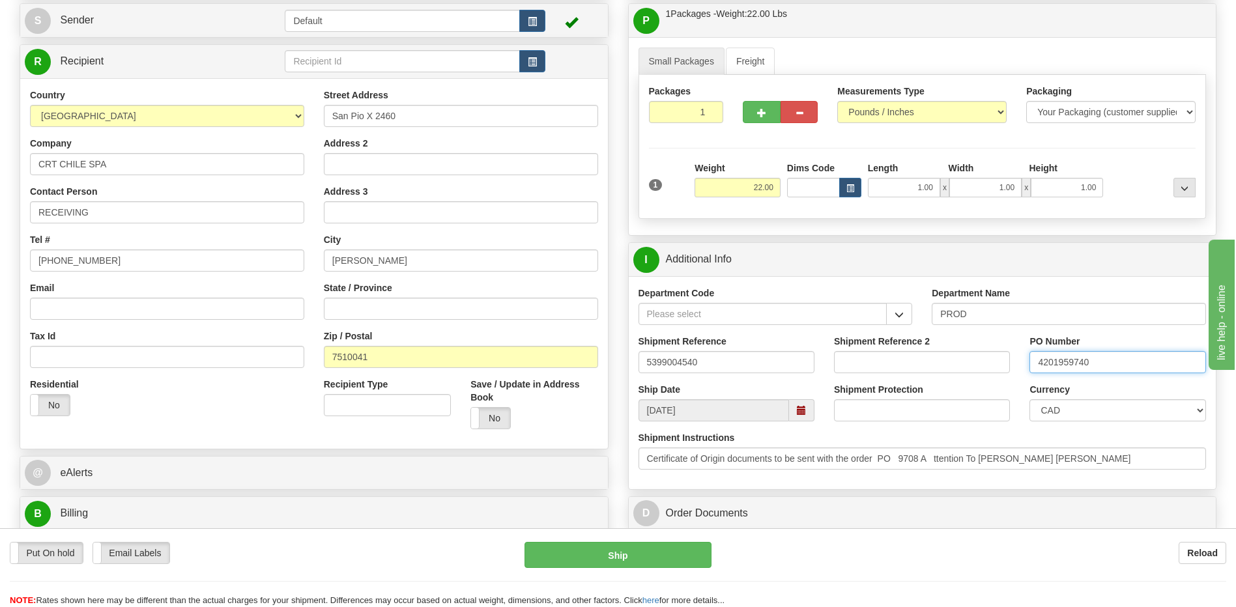
type input "4201959740"
click at [1053, 411] on select "CAD USD EUR ZAR RON ANG ARN AUD AUS AWG BBD BFR BGN BHD BMD BND BRC BRL CHP CKZ…" at bounding box center [1118, 410] width 176 height 22
select select "1"
click at [1030, 399] on select "CAD USD EUR ZAR RON ANG ARN AUD AUS AWG BBD BFR BGN BHD BMD BND BRC BRL CHP CKZ…" at bounding box center [1118, 410] width 176 height 22
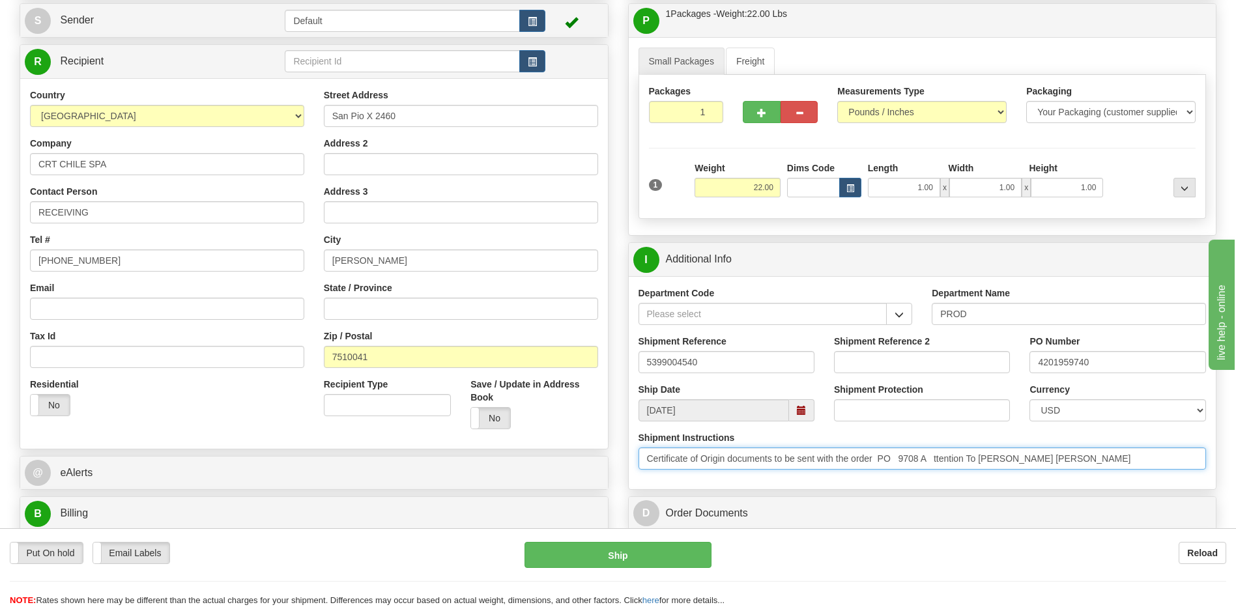
drag, startPoint x: 1103, startPoint y: 460, endPoint x: 931, endPoint y: 463, distance: 172.7
click at [930, 463] on input "Certificate of Origin documents to be sent with the order PO 9708 A ttention To…" at bounding box center [923, 459] width 568 height 22
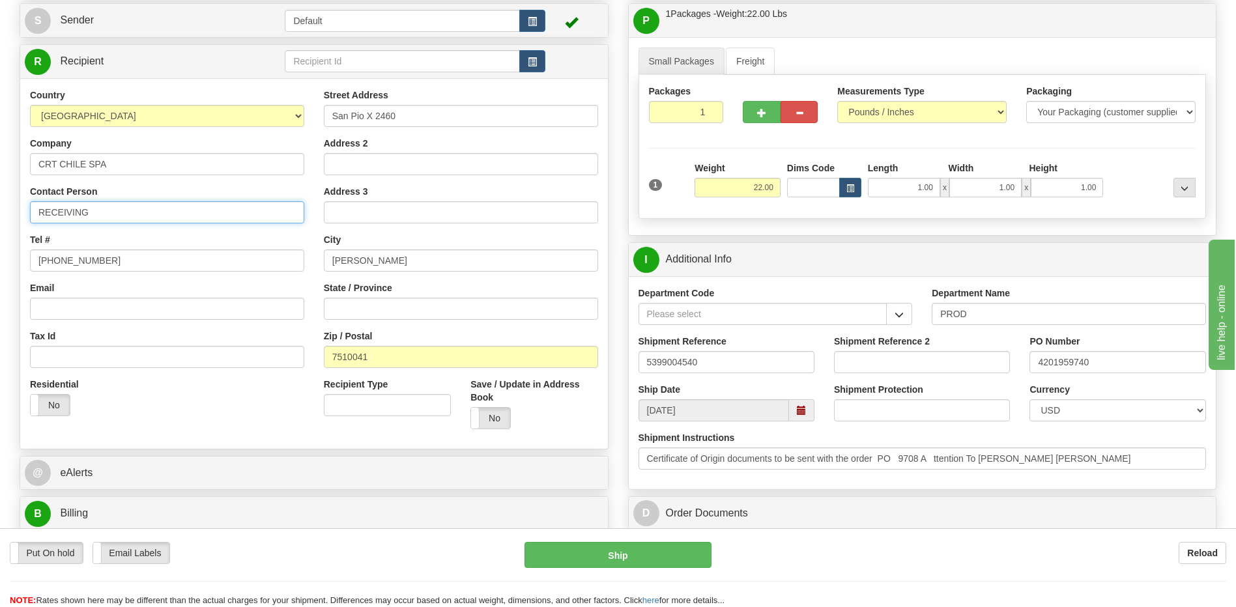
drag, startPoint x: 109, startPoint y: 212, endPoint x: 0, endPoint y: 209, distance: 108.9
click at [0, 208] on html "Training Course Close Toggle navigation Settings Shipping Preferences New Sende…" at bounding box center [618, 173] width 1236 height 607
paste input "A ttention To Maria Fernanda olivares"
click at [77, 211] on input "A ttention To Maria Fernanda olivares" at bounding box center [167, 212] width 274 height 22
click at [50, 218] on input "A ttn To Maria Fernanda olivares" at bounding box center [167, 212] width 274 height 22
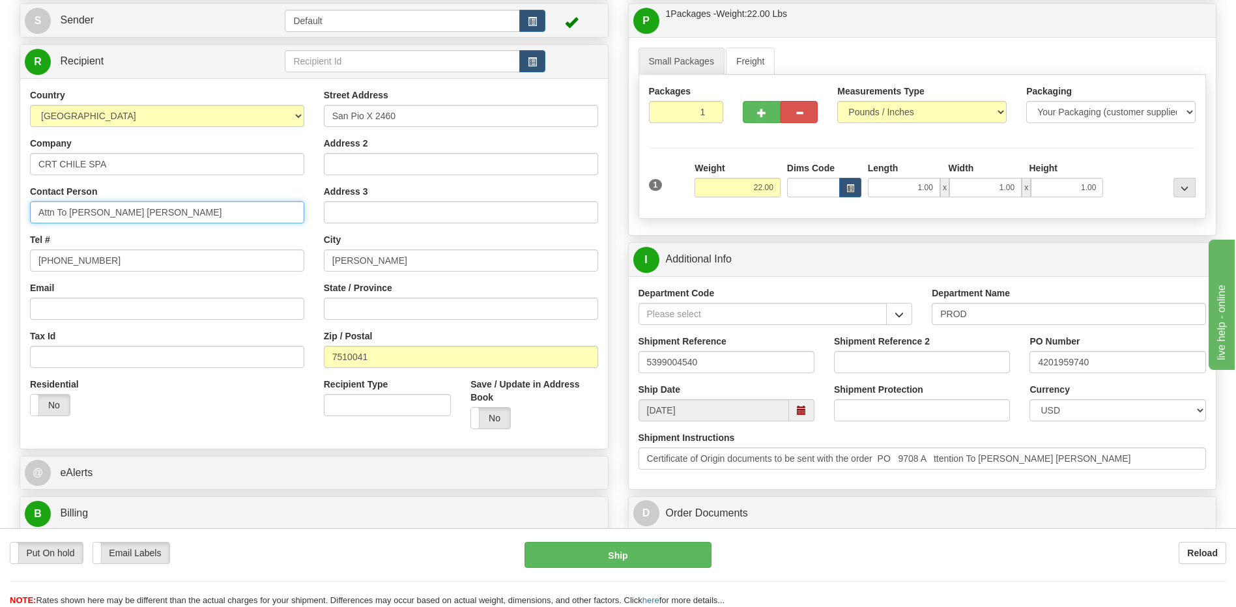
click at [67, 212] on input "Attn To Maria Fernanda olivares" at bounding box center [167, 212] width 274 height 22
click at [132, 213] on input "Attn: Maria Fernanda olivares" at bounding box center [167, 212] width 274 height 22
type input "Attn: Maria Fernanda Olivares"
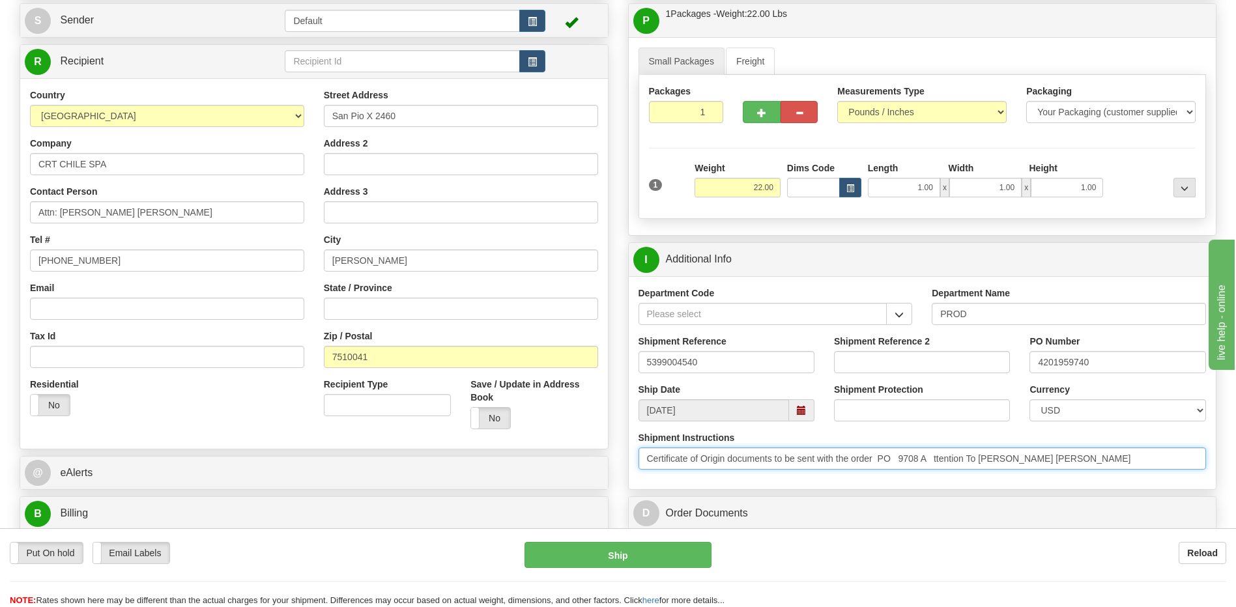
drag, startPoint x: 648, startPoint y: 466, endPoint x: 1357, endPoint y: 495, distance: 708.9
click at [1236, 477] on html "Training Course Close Toggle navigation Settings Shipping Preferences New Sende…" at bounding box center [618, 173] width 1236 height 607
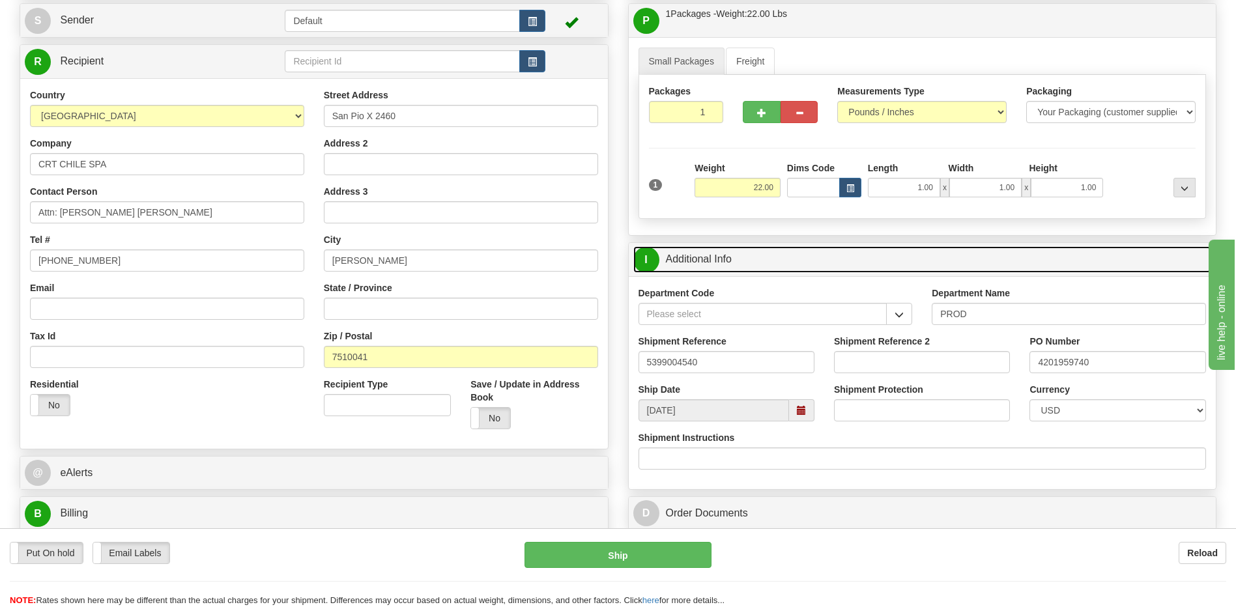
click at [759, 255] on link "I Additional Info" at bounding box center [922, 259] width 579 height 27
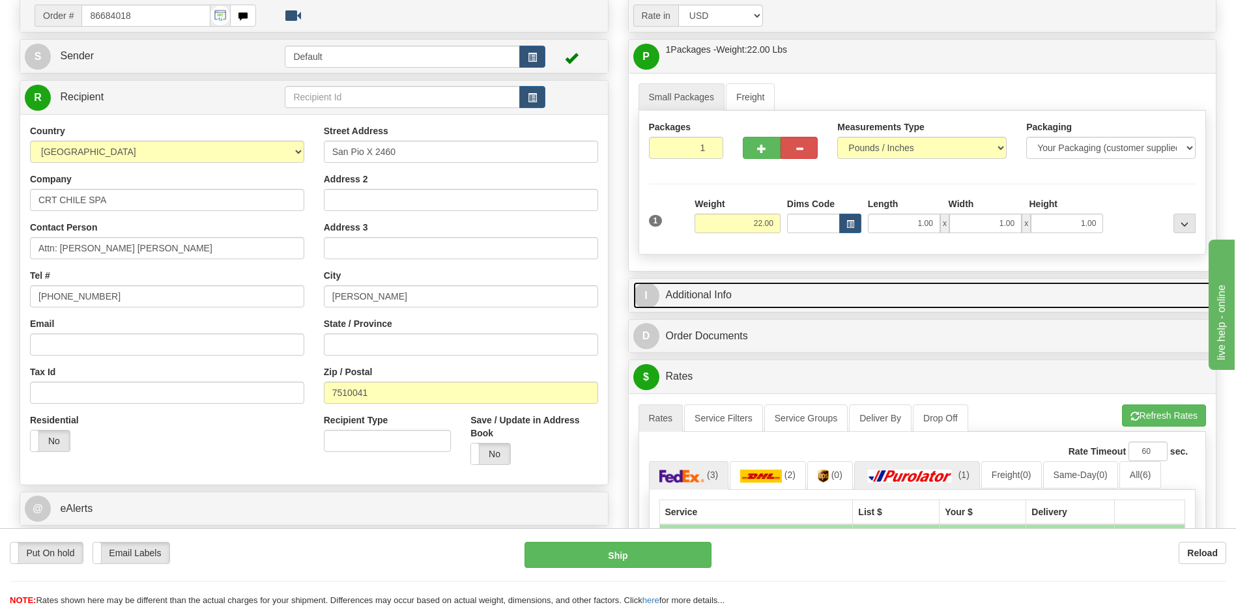
scroll to position [195, 0]
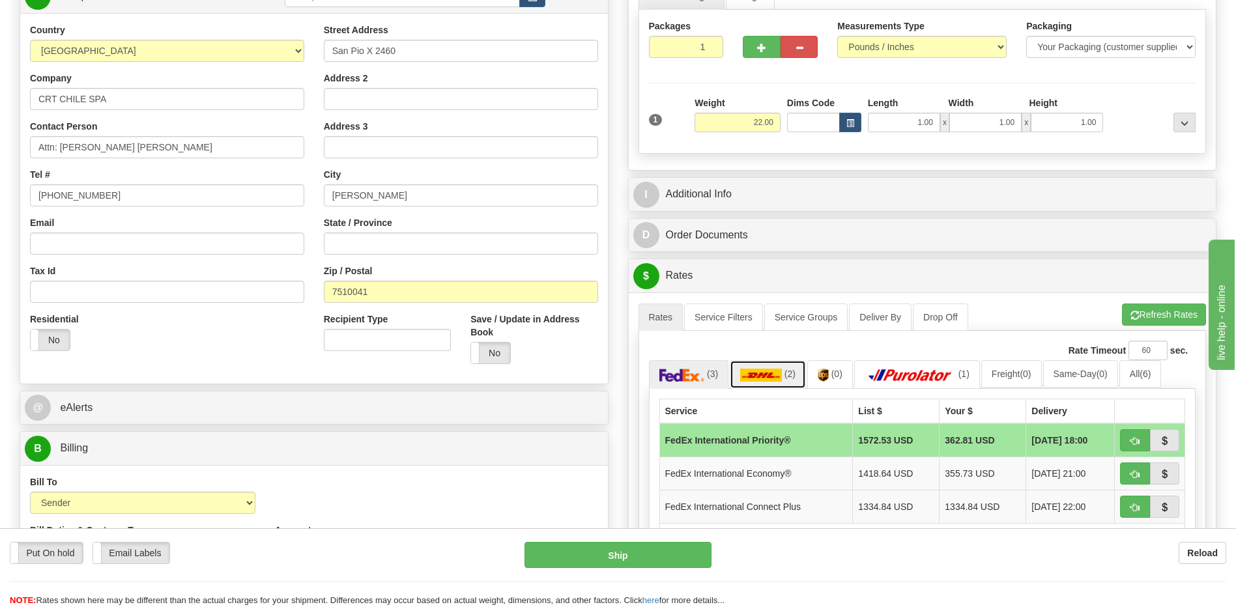
click at [790, 381] on link "(2)" at bounding box center [768, 374] width 76 height 28
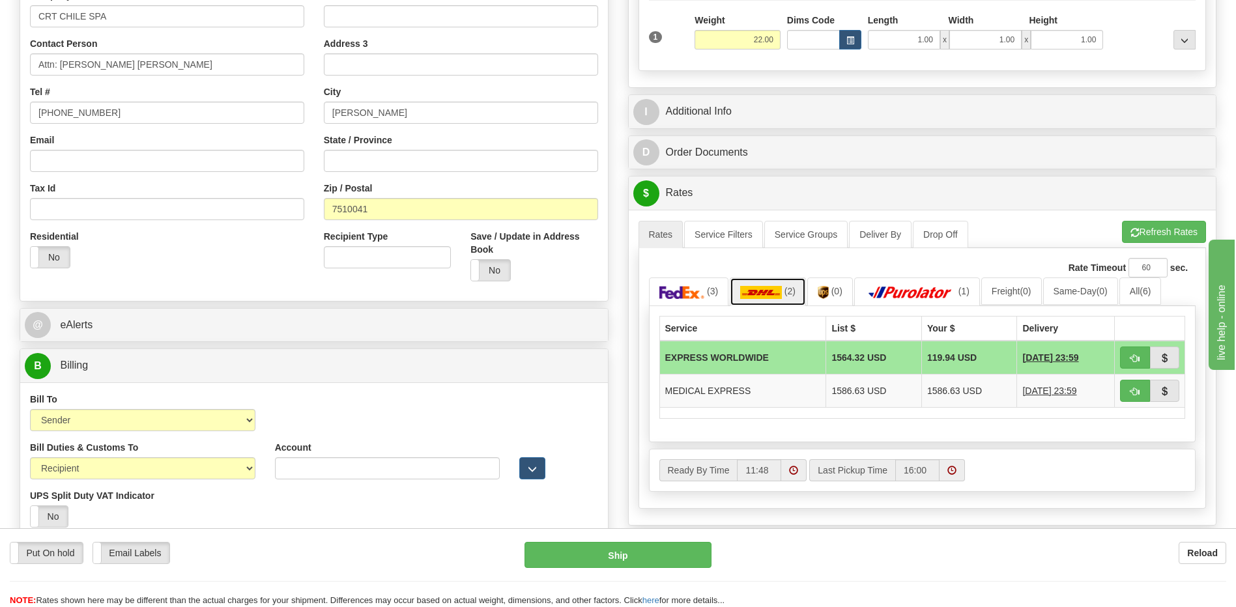
scroll to position [326, 0]
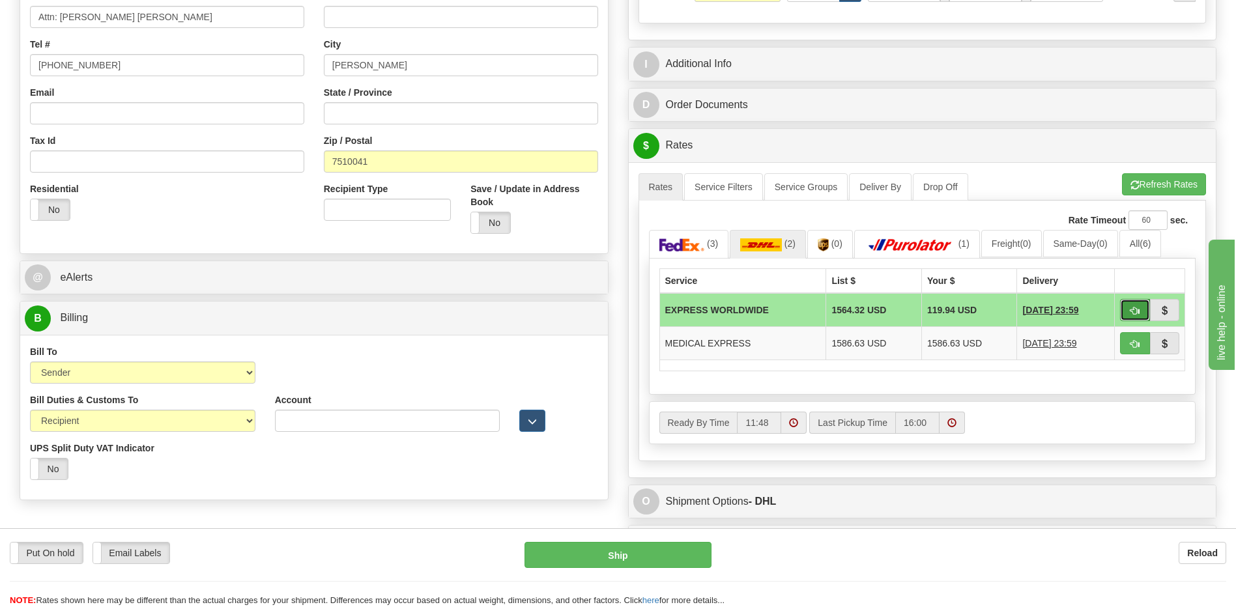
click at [1131, 315] on span "button" at bounding box center [1135, 311] width 9 height 8
type input "P"
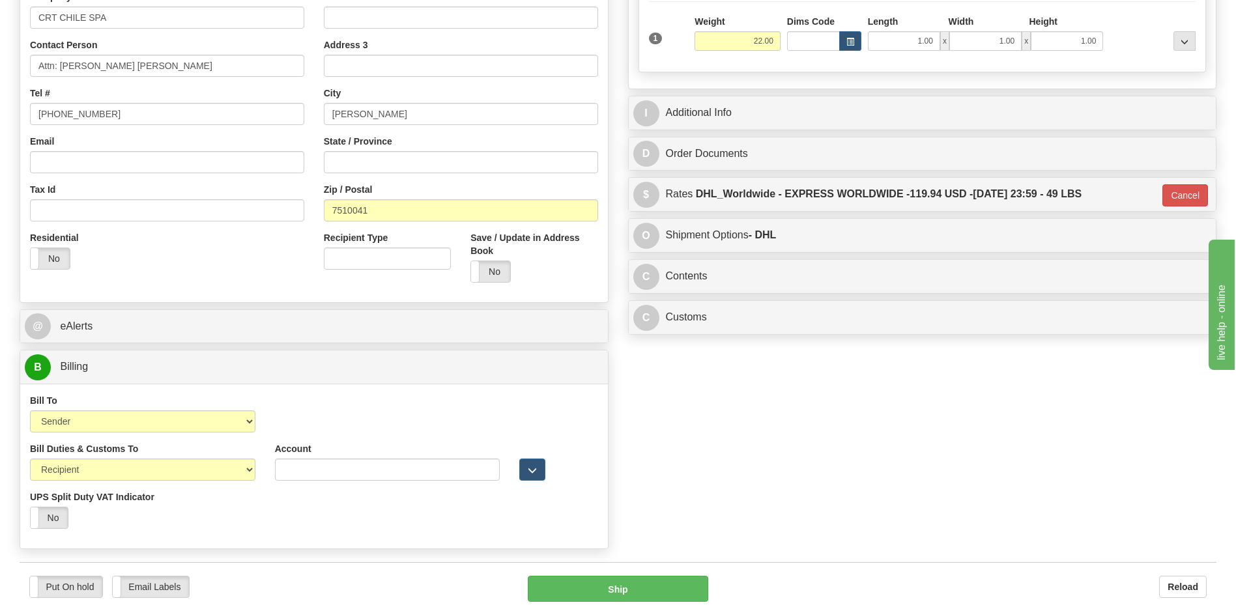
scroll to position [195, 0]
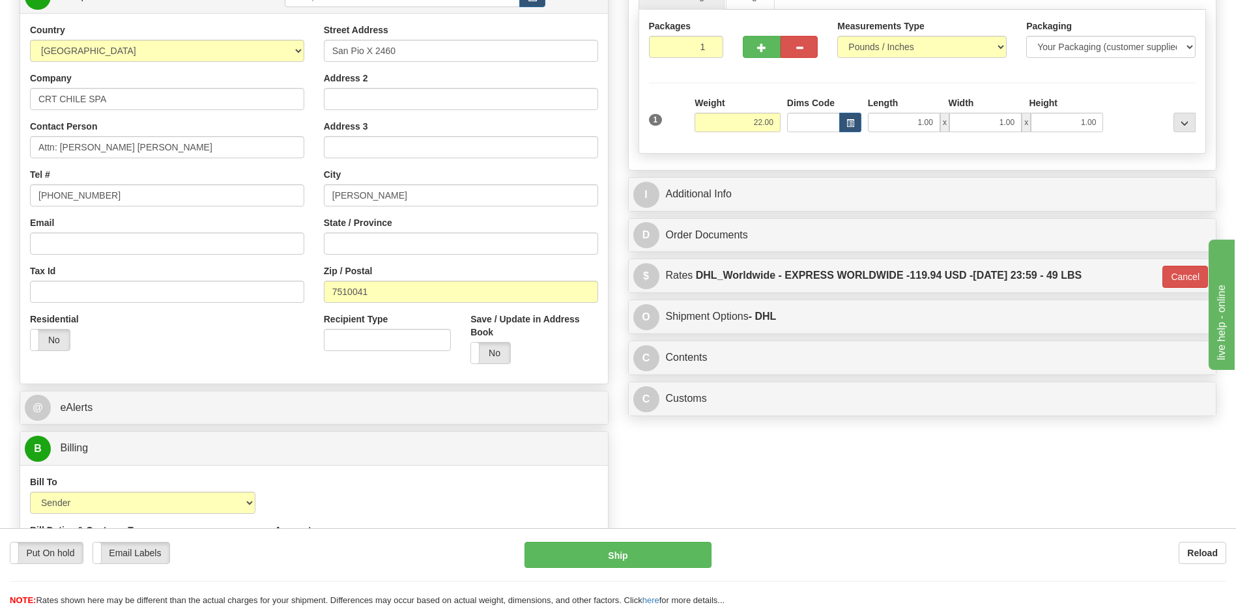
click at [167, 330] on div "Residential Yes No" at bounding box center [167, 337] width 294 height 48
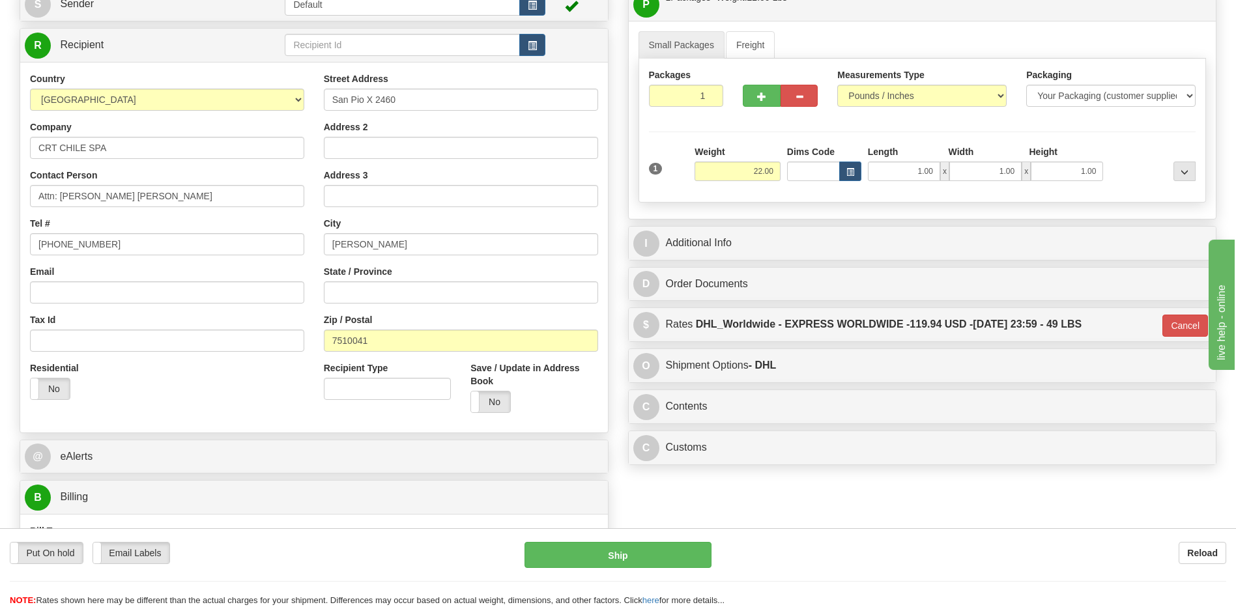
scroll to position [65, 0]
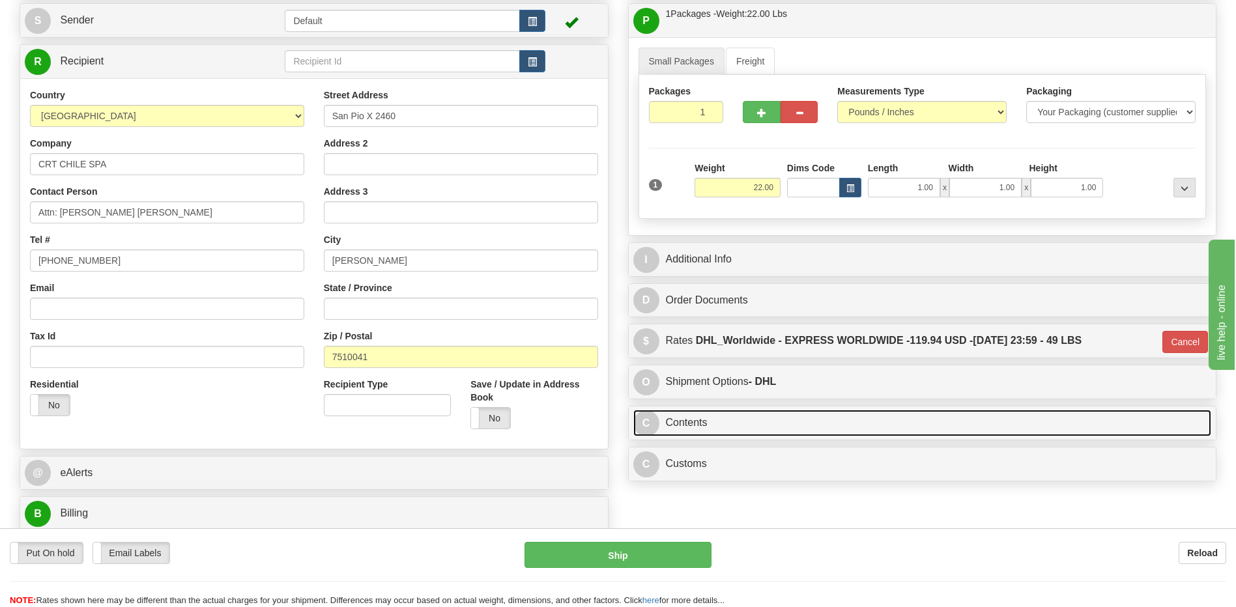
click at [815, 422] on link "C Contents" at bounding box center [922, 423] width 579 height 27
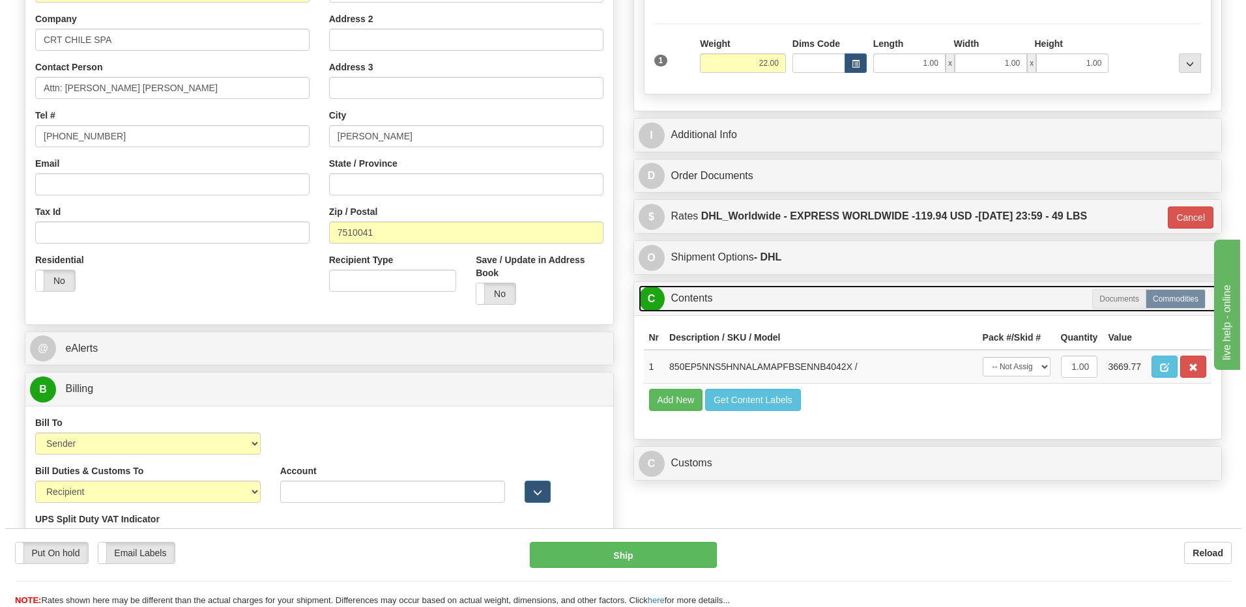
scroll to position [261, 0]
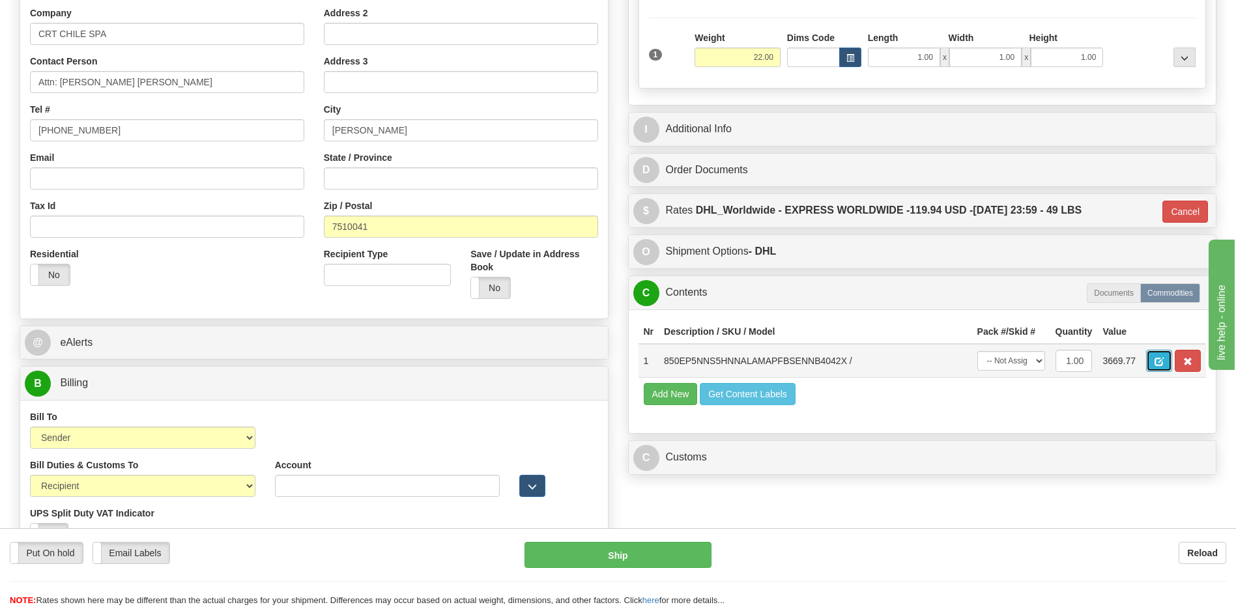
click at [1162, 367] on button "button" at bounding box center [1159, 361] width 26 height 22
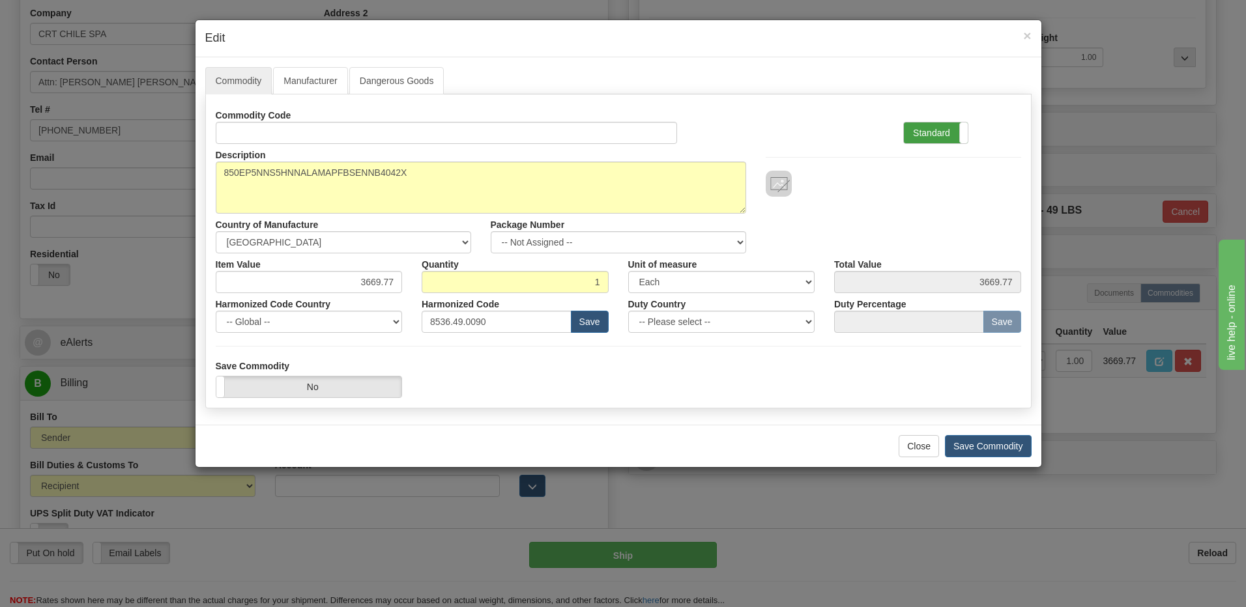
click at [927, 132] on label "Standard" at bounding box center [936, 133] width 64 height 21
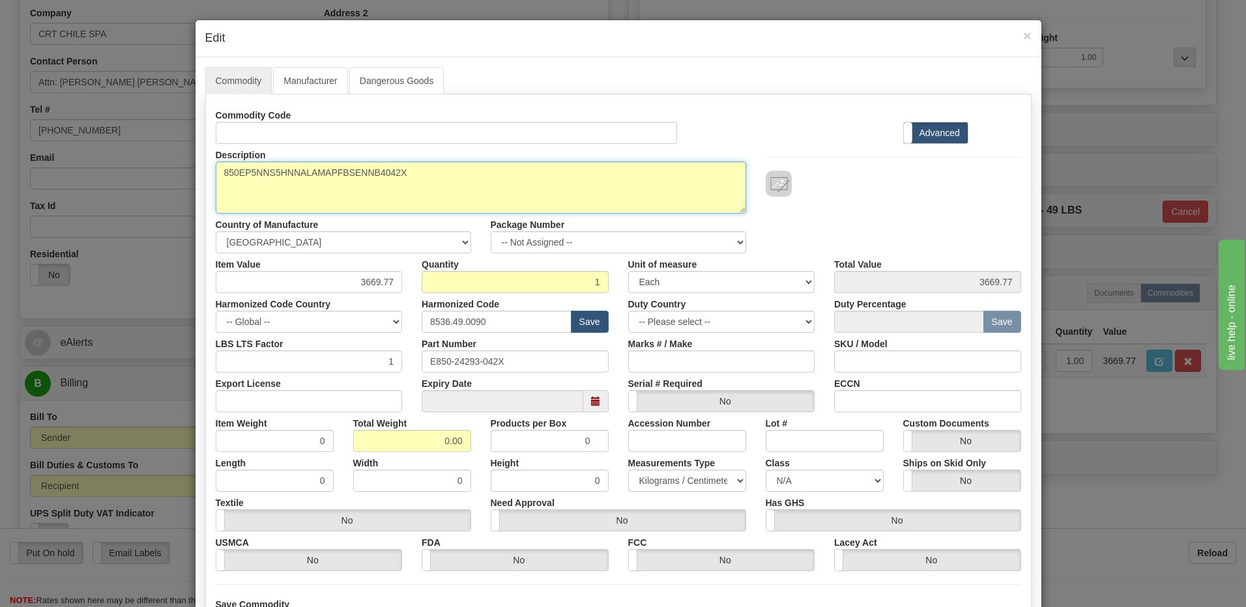
click at [216, 172] on textarea "850EP5NNS5HNNALAMAPFBSENNB4042X" at bounding box center [481, 188] width 530 height 52
paste textarea "Feeder Protection System"
type textarea "Feeder Protection System P/N 850EP5NNS5HNNALAMAPFBSENNB4042X"
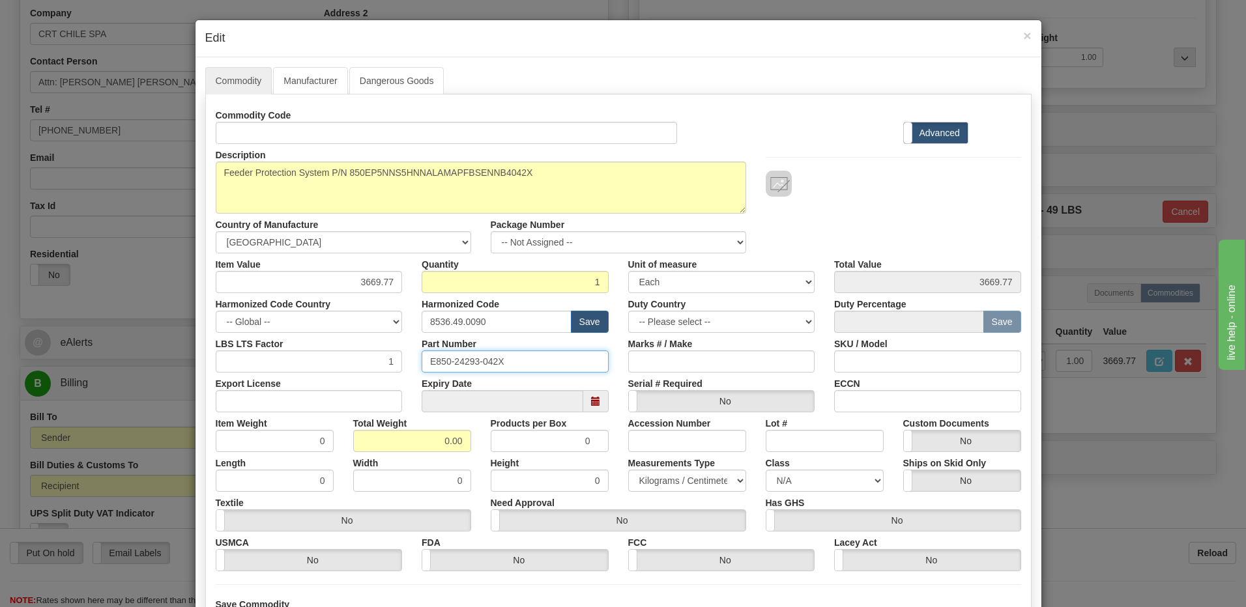
drag, startPoint x: 475, startPoint y: 360, endPoint x: 224, endPoint y: 359, distance: 251.5
click at [224, 359] on div "LBS LTS Factor 1 Part Number E850-24293-042X Marks # / Make SKU / Model" at bounding box center [618, 353] width 825 height 40
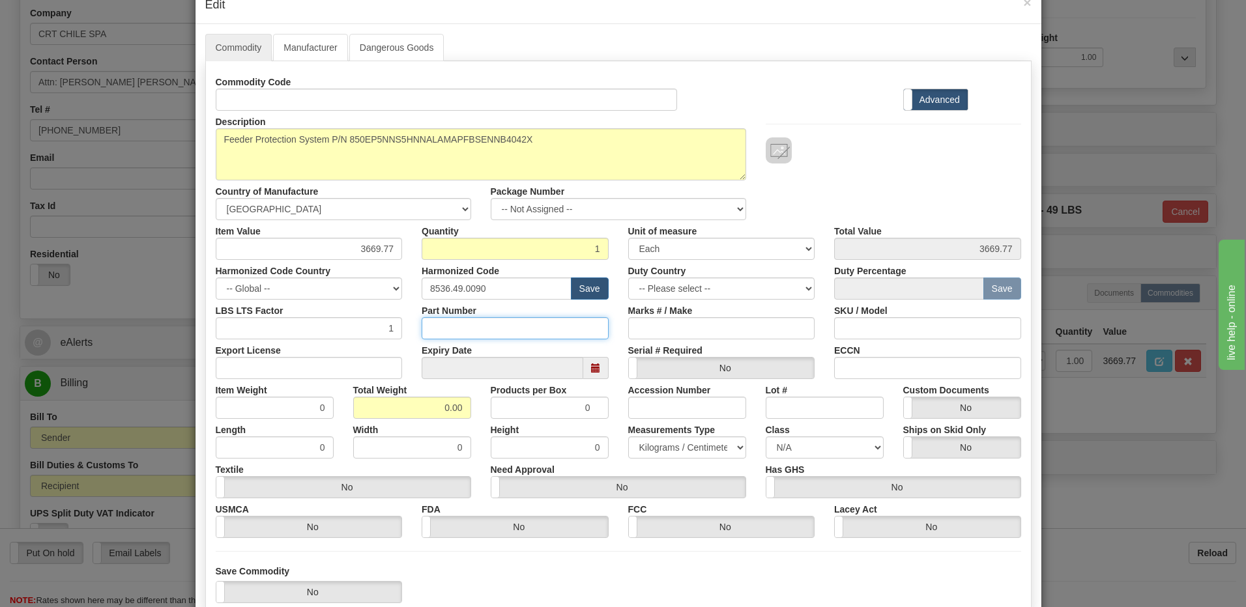
scroll to position [65, 0]
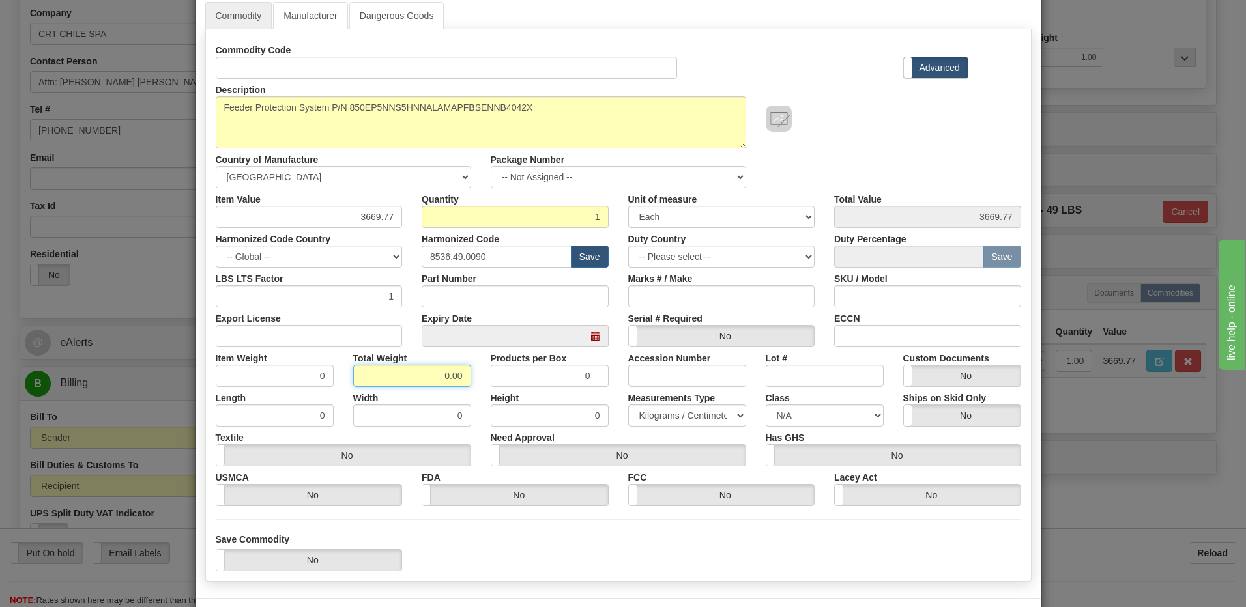
drag, startPoint x: 405, startPoint y: 377, endPoint x: 607, endPoint y: 375, distance: 202.0
click at [607, 375] on div "Item Weight 0 Total Weight 0.00 Products per Box 0 Accession Number Lot # Custo…" at bounding box center [618, 367] width 825 height 40
type input "1"
type input "1.0000"
click at [288, 373] on input "1.0000" at bounding box center [275, 376] width 118 height 22
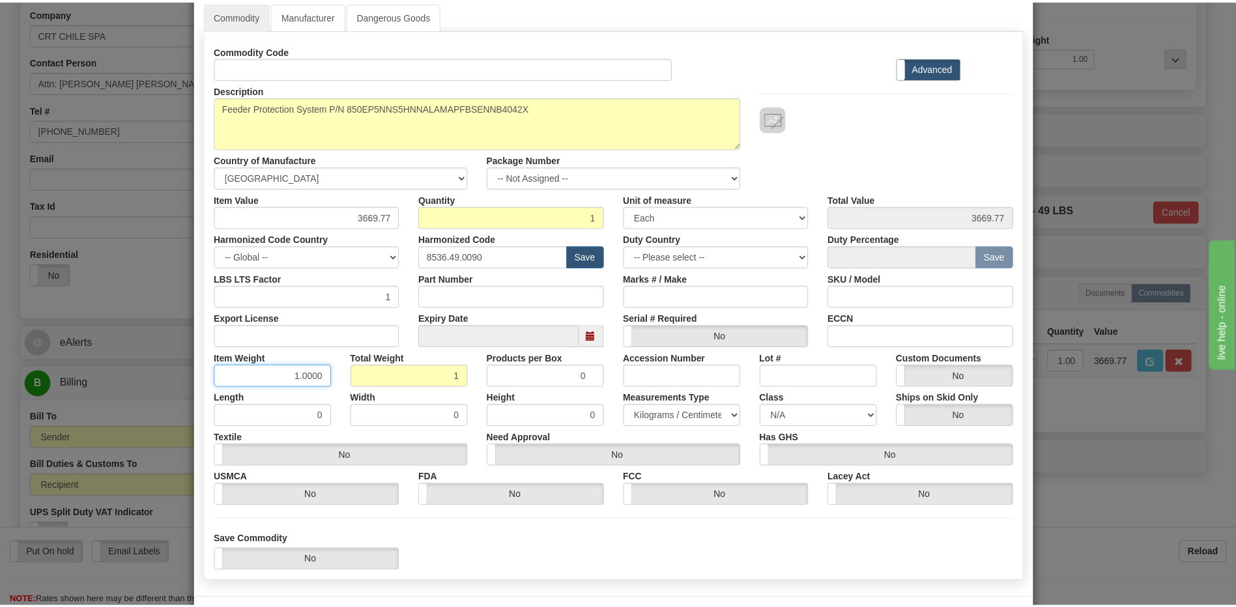
scroll to position [119, 0]
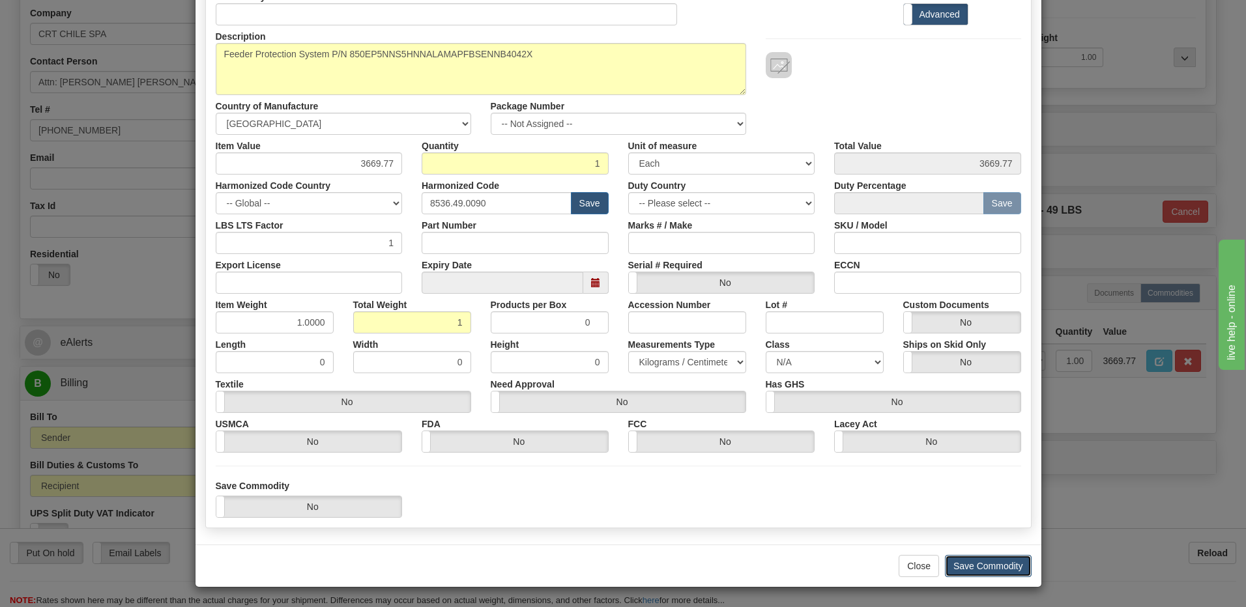
click at [1002, 570] on button "Save Commodity" at bounding box center [988, 566] width 87 height 22
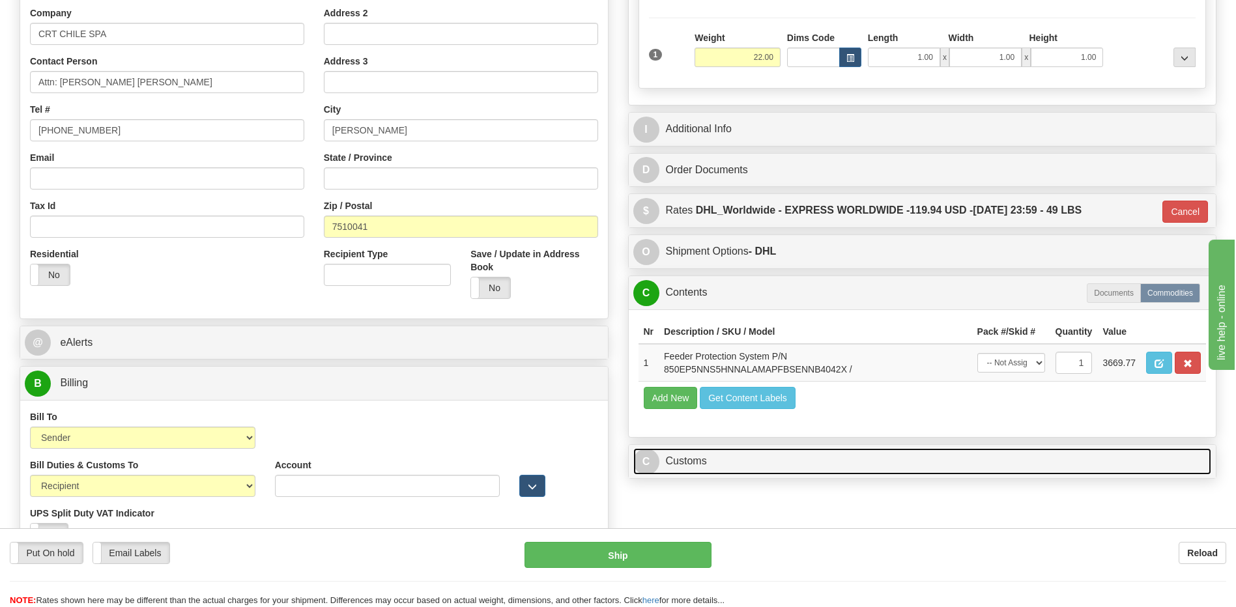
click at [726, 467] on link "C Customs" at bounding box center [922, 461] width 579 height 27
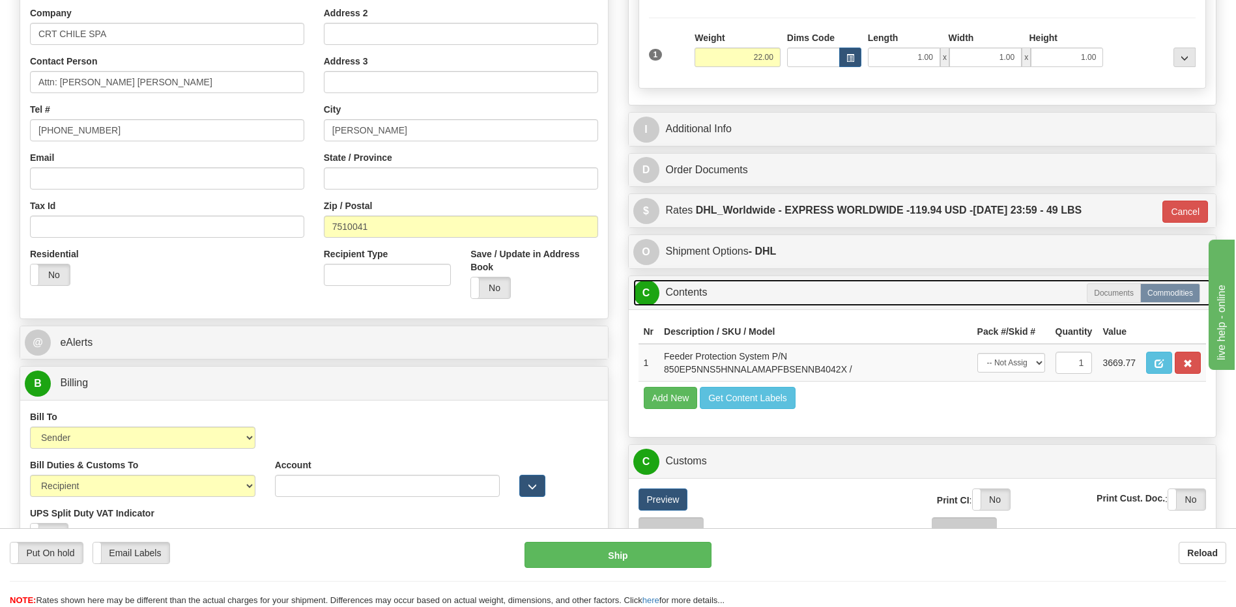
click at [721, 301] on link "C Contents" at bounding box center [922, 293] width 579 height 27
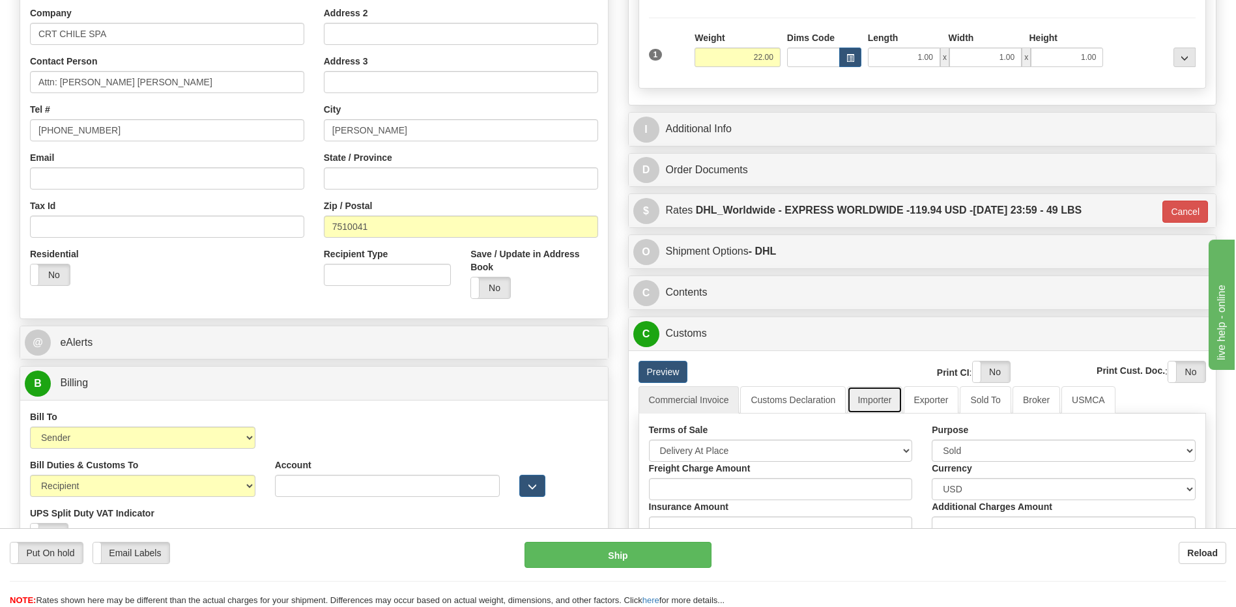
click at [882, 407] on link "Importer" at bounding box center [874, 399] width 55 height 27
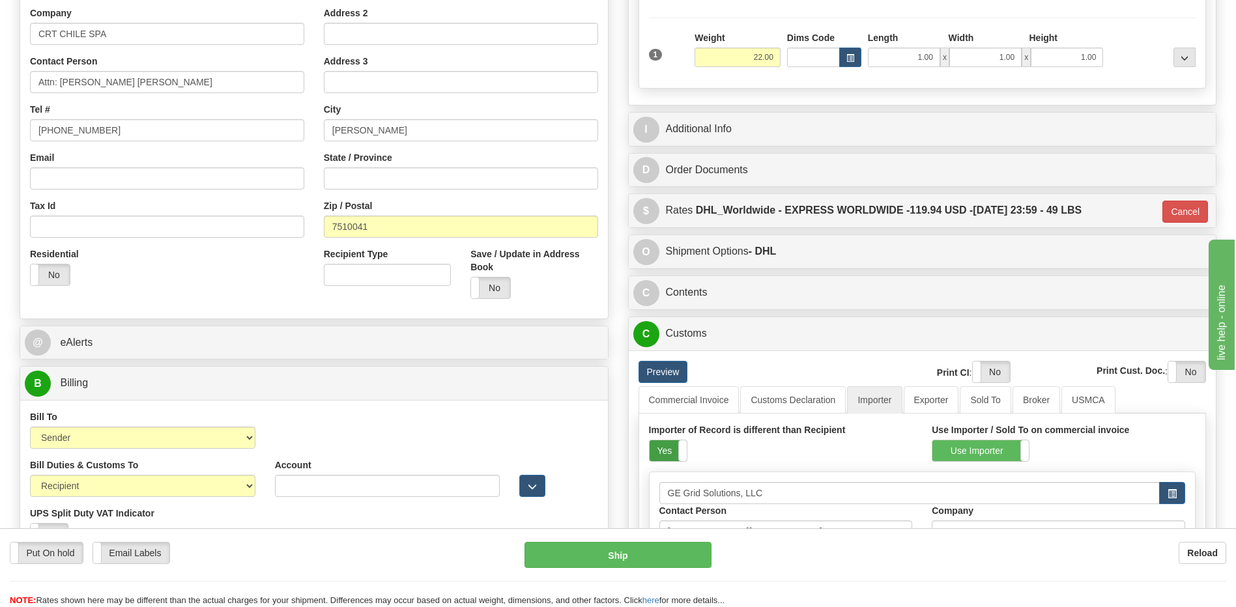
click at [667, 455] on label "Yes" at bounding box center [668, 451] width 37 height 21
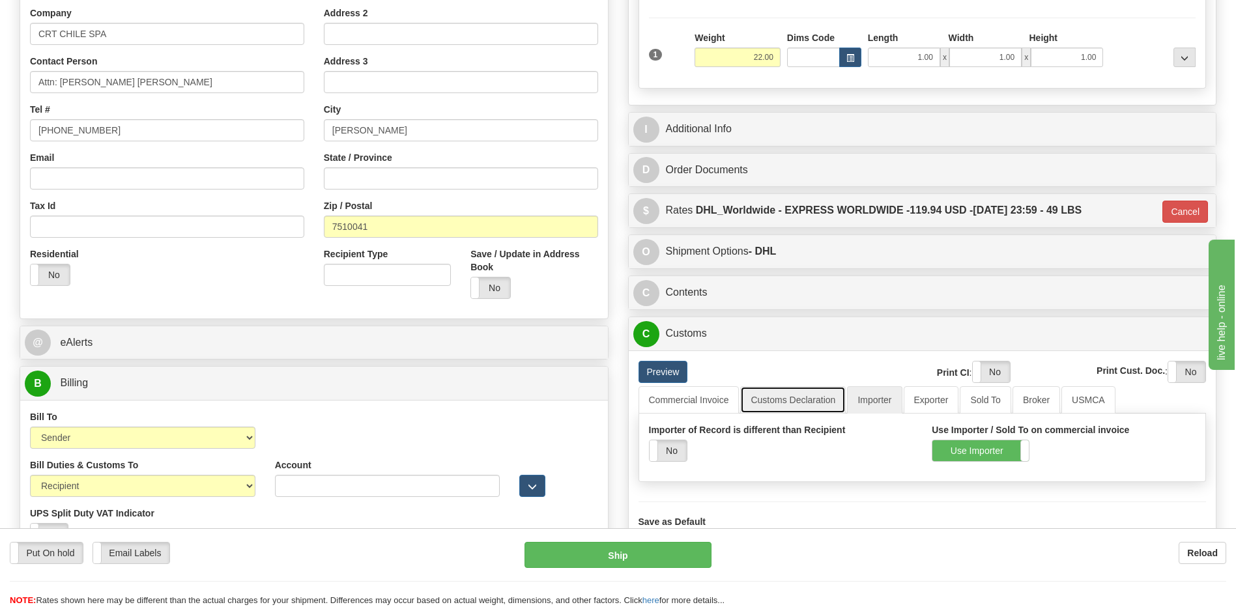
click at [783, 395] on link "Customs Declaration" at bounding box center [793, 399] width 106 height 27
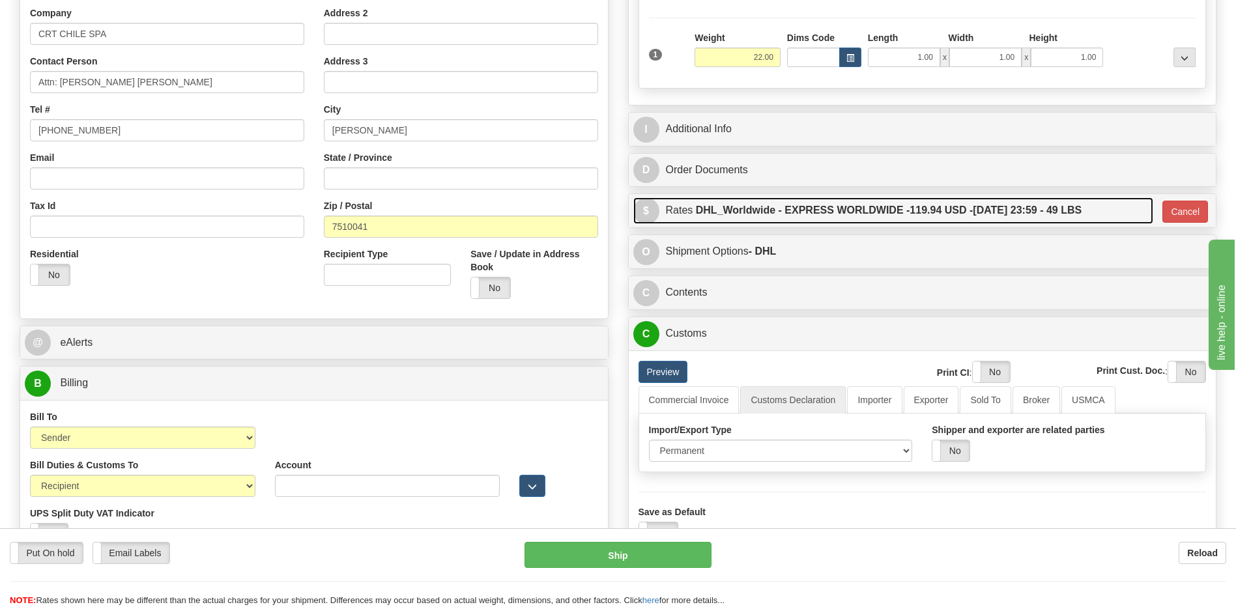
click at [877, 216] on label "DHL_Worldwide - EXPRESS WORLDWIDE - 119.94 USD - 08/28/2025 23:59 - 49 LBS" at bounding box center [889, 210] width 386 height 26
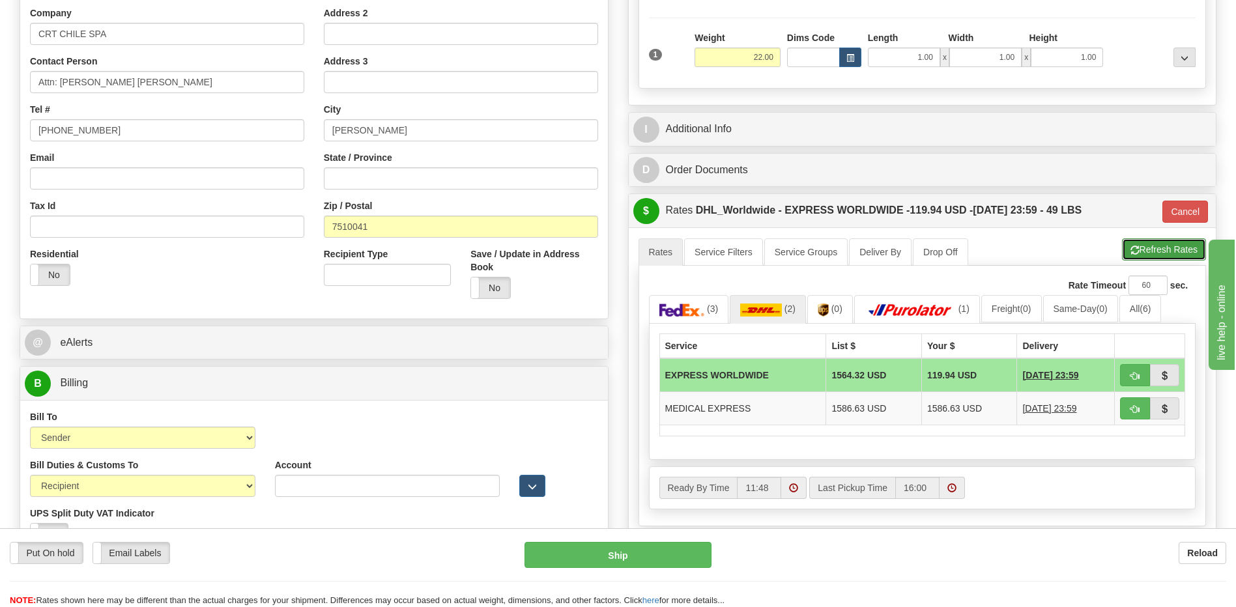
click at [1148, 254] on button "Refresh Rates" at bounding box center [1164, 250] width 84 height 22
type input "P"
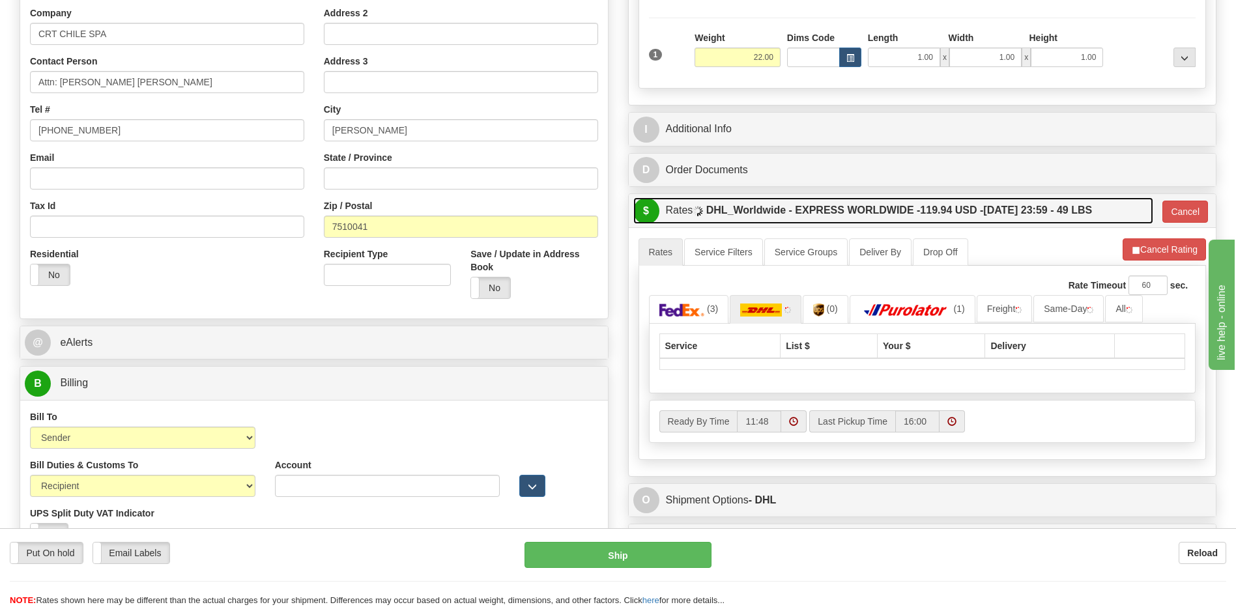
click at [1004, 216] on label "DHL_Worldwide - EXPRESS WORLDWIDE - 119.94 USD - 08/28/2025 23:59 - 49 LBS" at bounding box center [899, 210] width 386 height 26
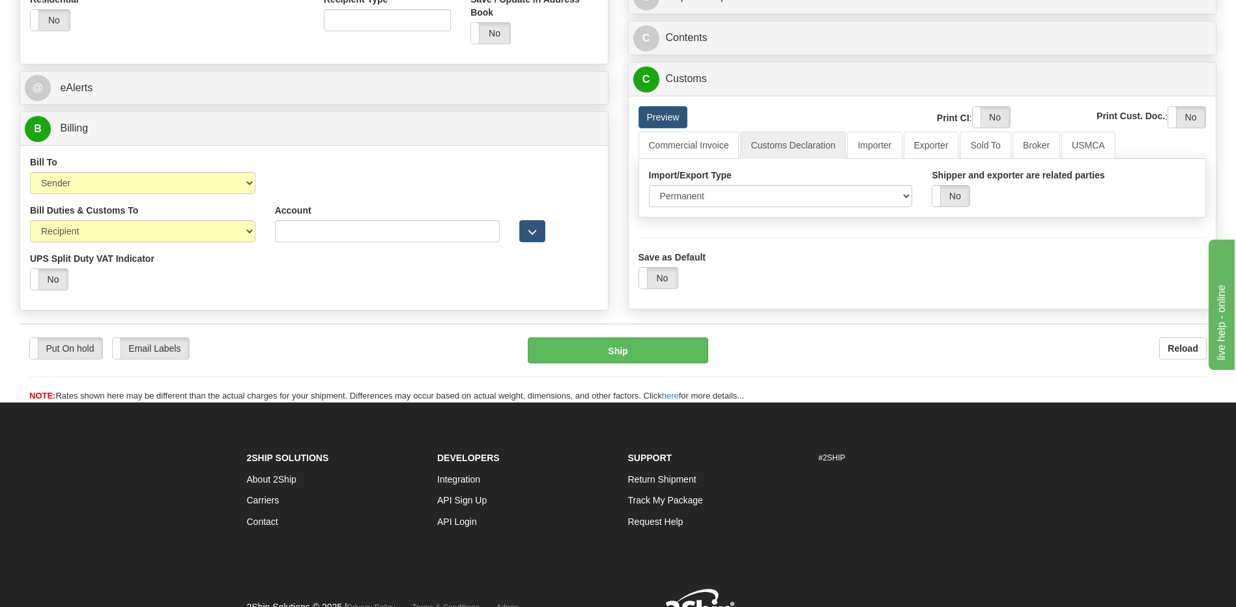
scroll to position [521, 0]
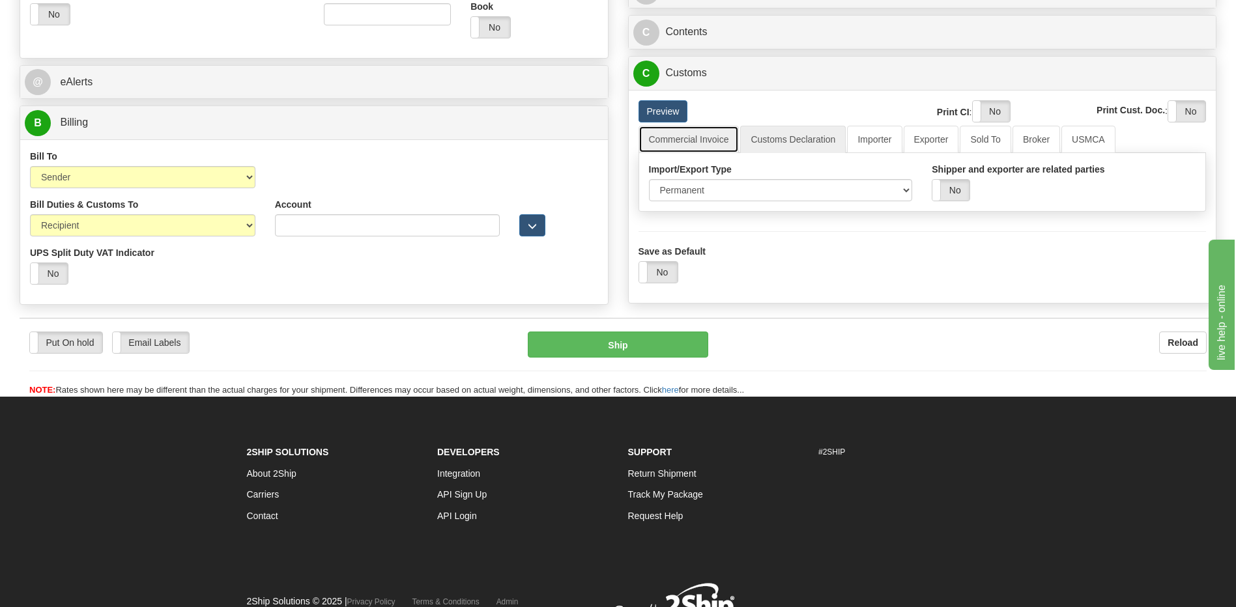
click at [711, 135] on link "Commercial Invoice" at bounding box center [689, 139] width 101 height 27
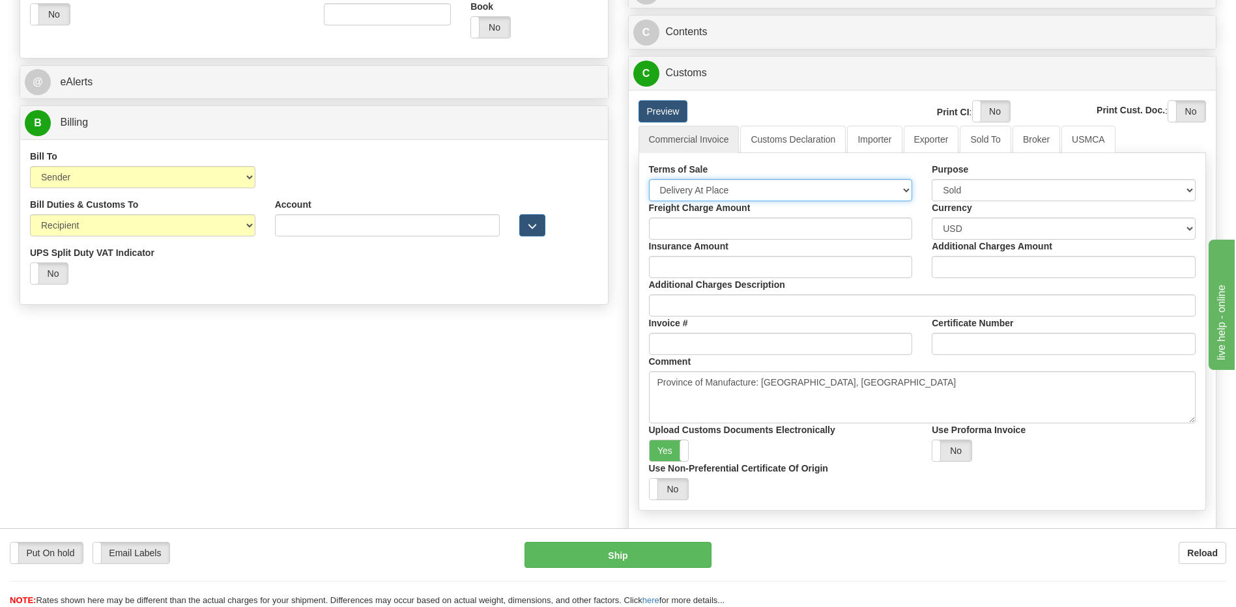
click at [706, 186] on select "Free Carrier Free On Board Ex Works Delivered Duty Unpaid Delivered Duty Paid C…" at bounding box center [781, 190] width 264 height 22
select select "7"
click at [649, 179] on select "Free Carrier Free On Board Ex Works Delivered Duty Unpaid Delivered Duty Paid C…" at bounding box center [781, 190] width 264 height 22
click at [673, 449] on label "Yes" at bounding box center [669, 451] width 39 height 21
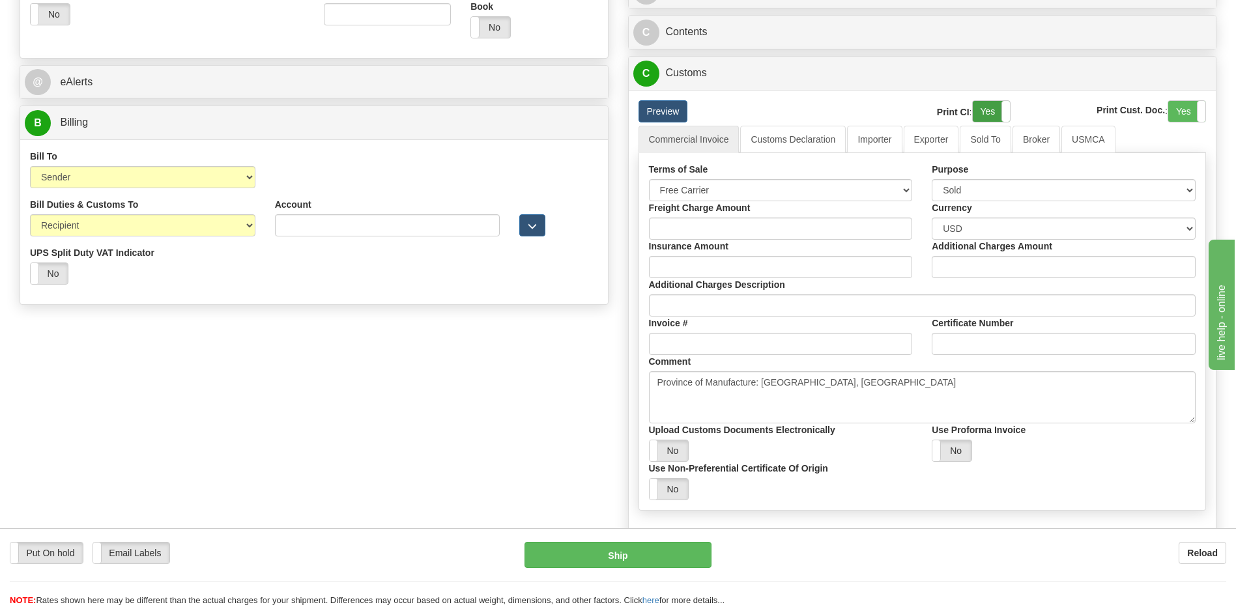
click at [986, 113] on label "Yes" at bounding box center [991, 111] width 37 height 21
click at [1174, 114] on label "Yes" at bounding box center [1186, 111] width 37 height 21
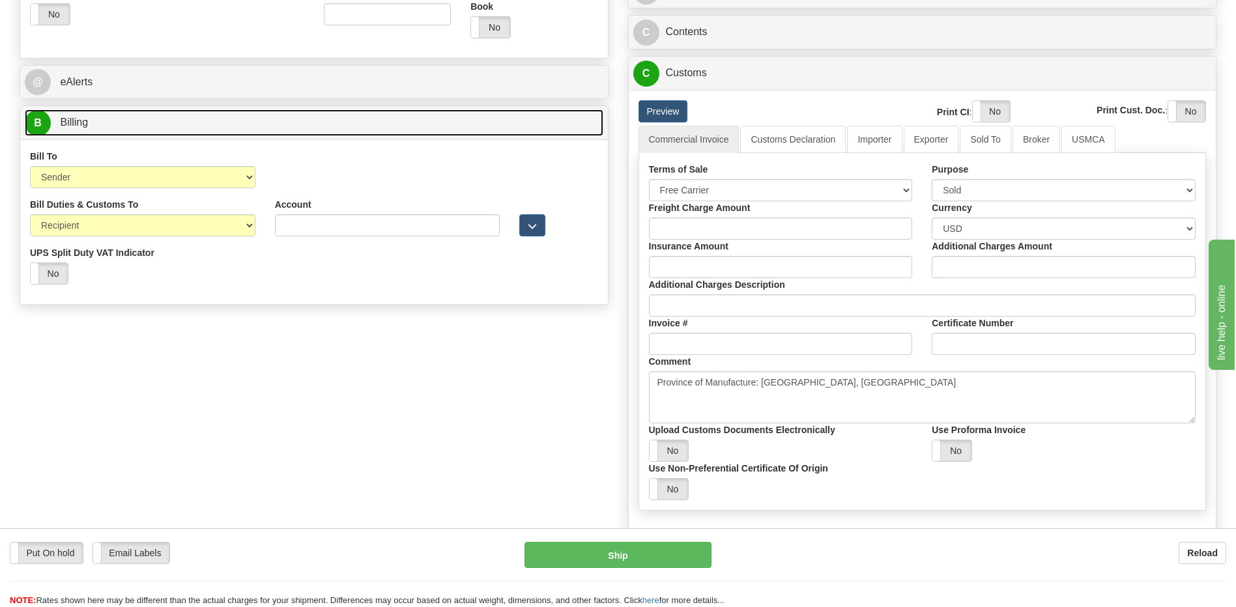
click at [154, 118] on link "B Billing" at bounding box center [314, 122] width 579 height 27
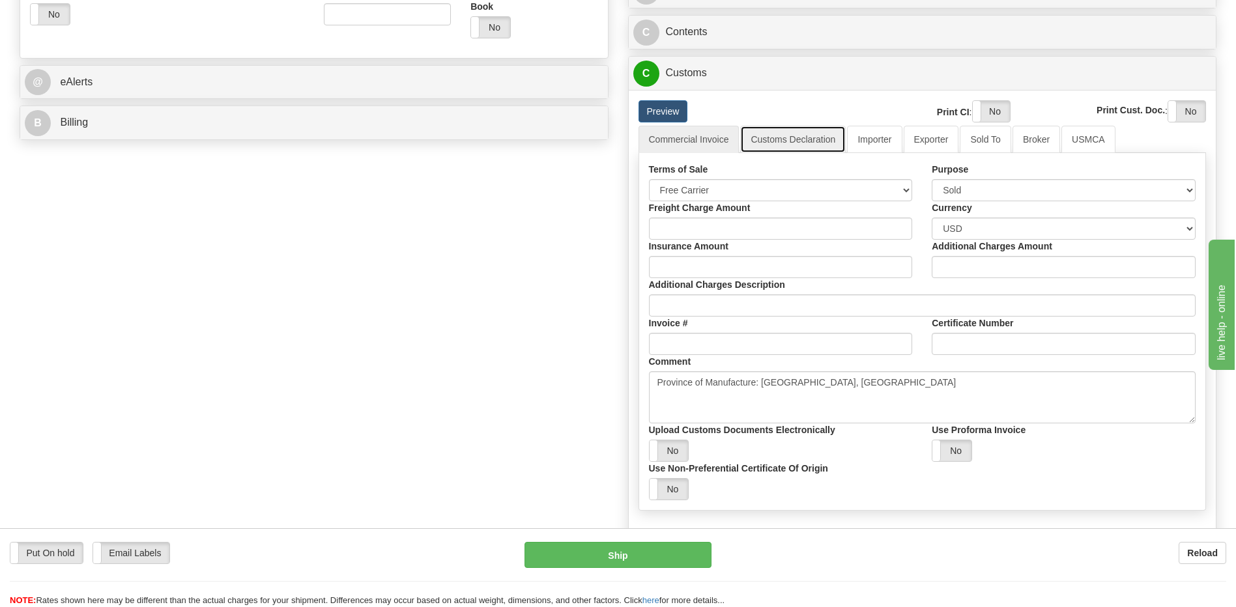
click at [787, 139] on link "Customs Declaration" at bounding box center [793, 139] width 106 height 27
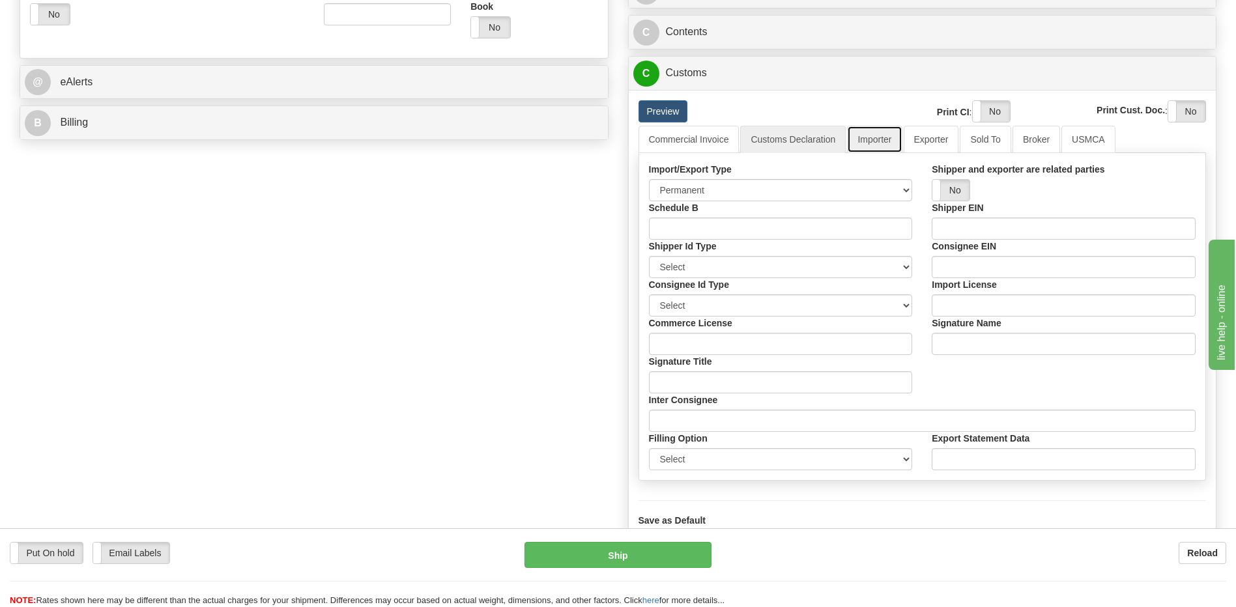
click at [877, 147] on link "Importer" at bounding box center [874, 139] width 55 height 27
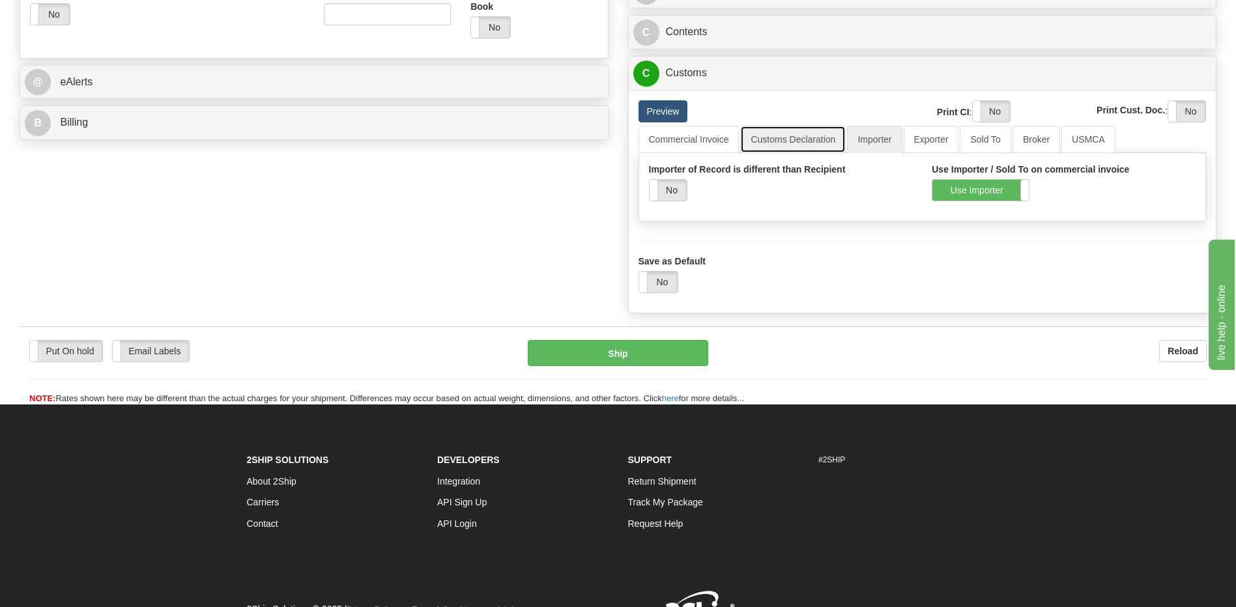
click at [802, 146] on link "Customs Declaration" at bounding box center [793, 139] width 106 height 27
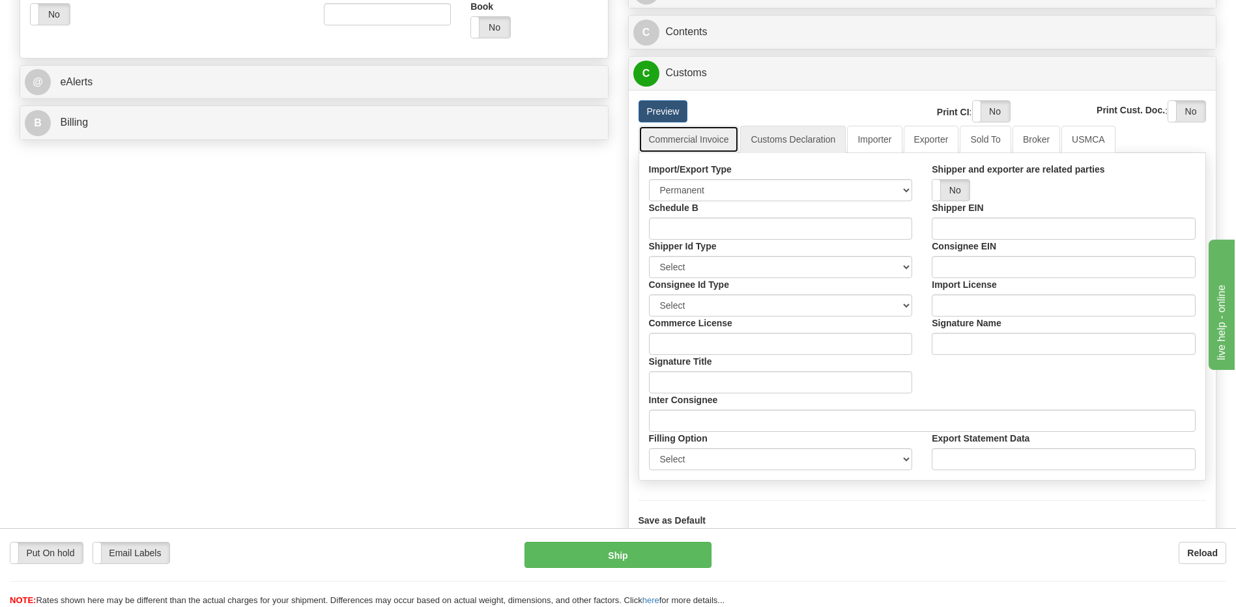
click at [708, 151] on link "Commercial Invoice" at bounding box center [689, 139] width 101 height 27
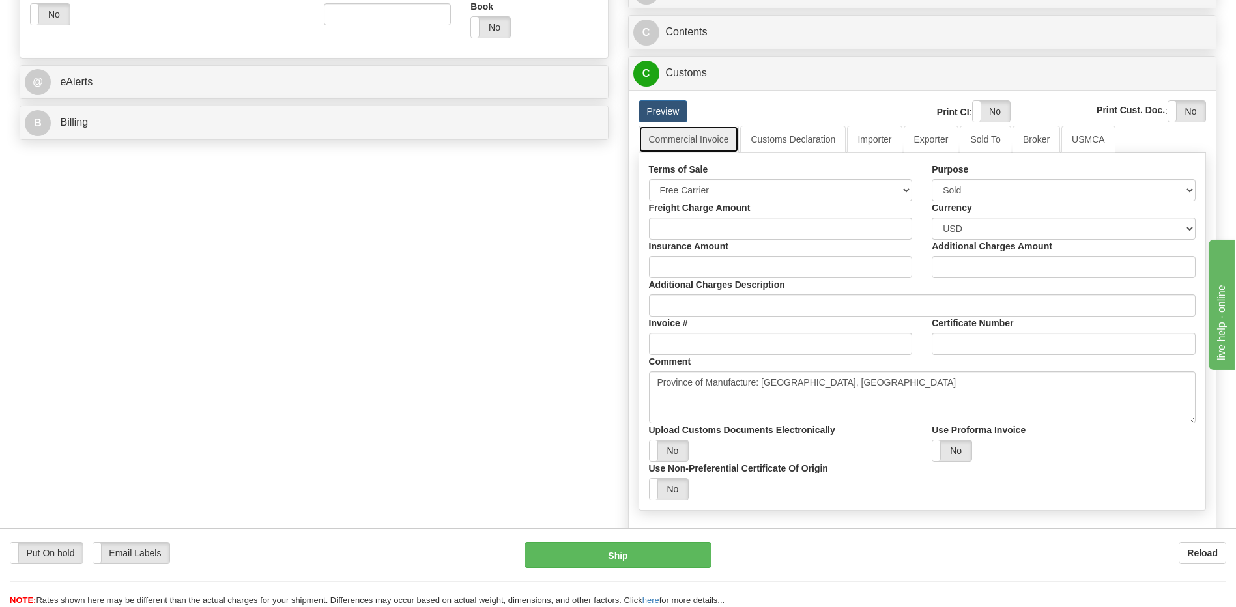
click at [712, 137] on link "Commercial Invoice" at bounding box center [689, 139] width 101 height 27
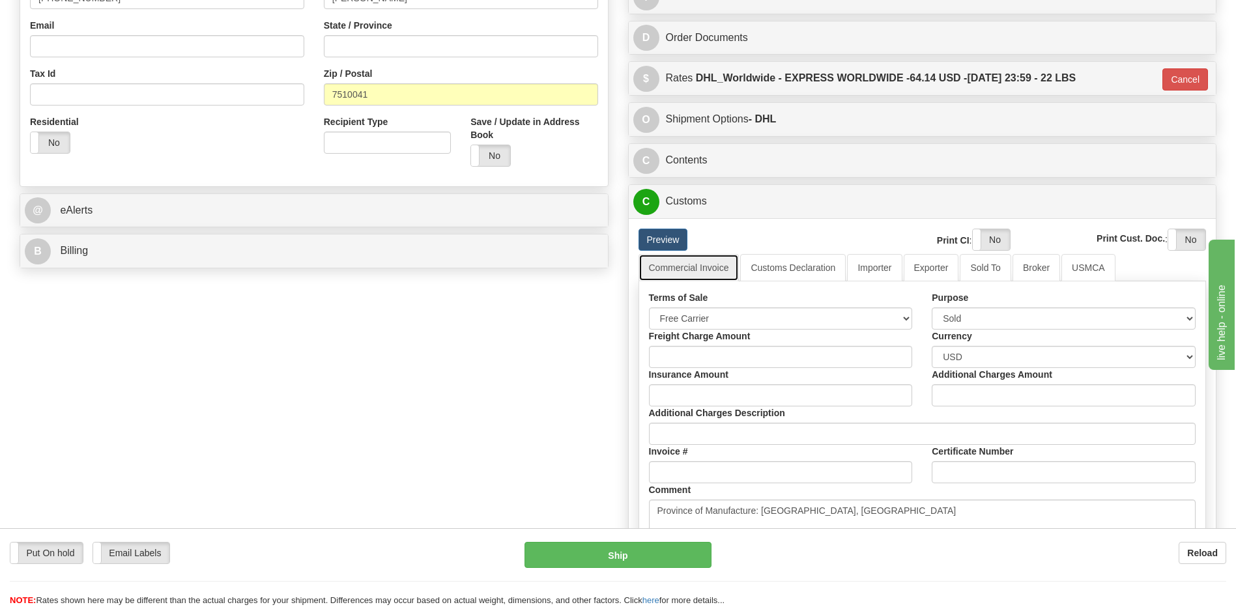
scroll to position [391, 0]
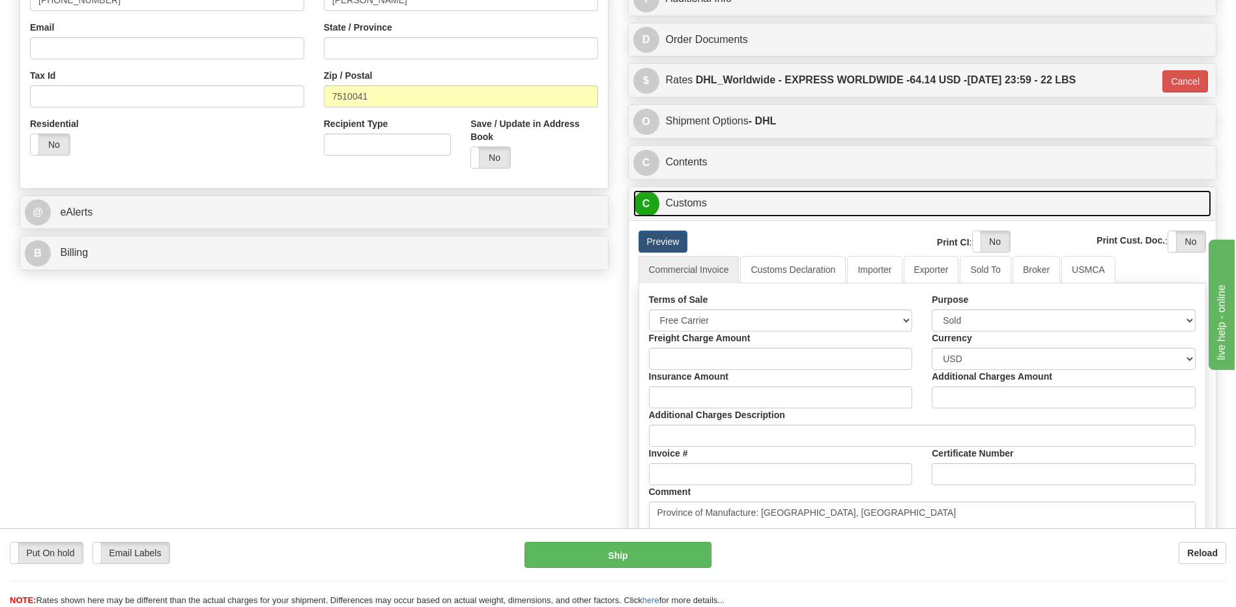
click at [691, 206] on link "C Customs" at bounding box center [922, 203] width 579 height 27
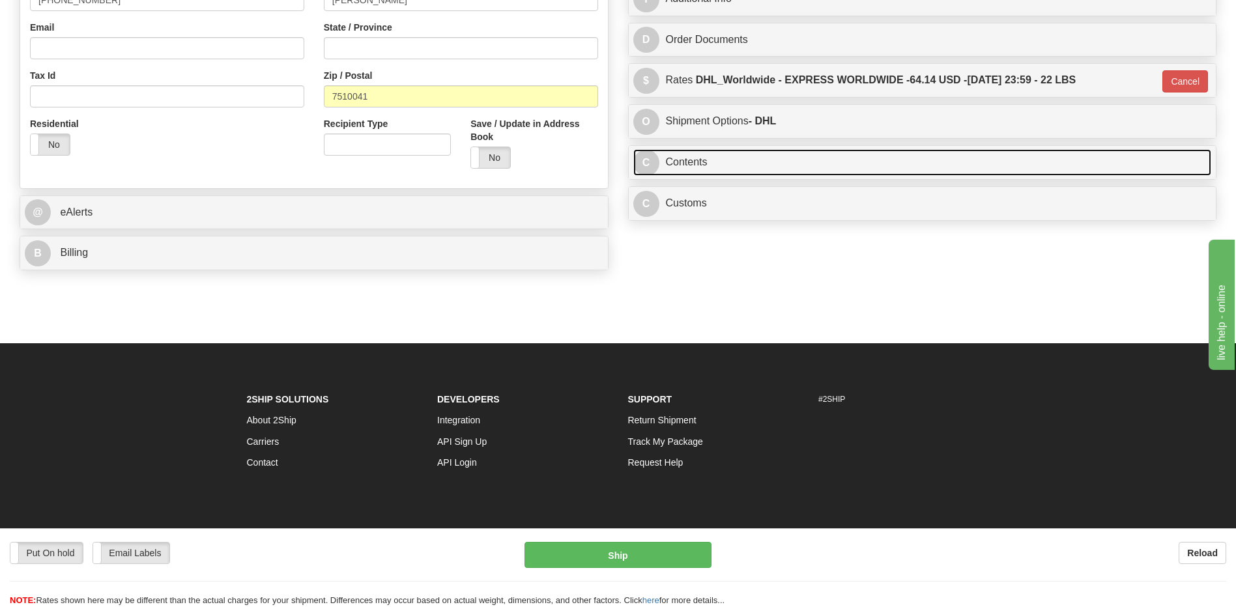
click at [704, 160] on link "C Contents" at bounding box center [922, 162] width 579 height 27
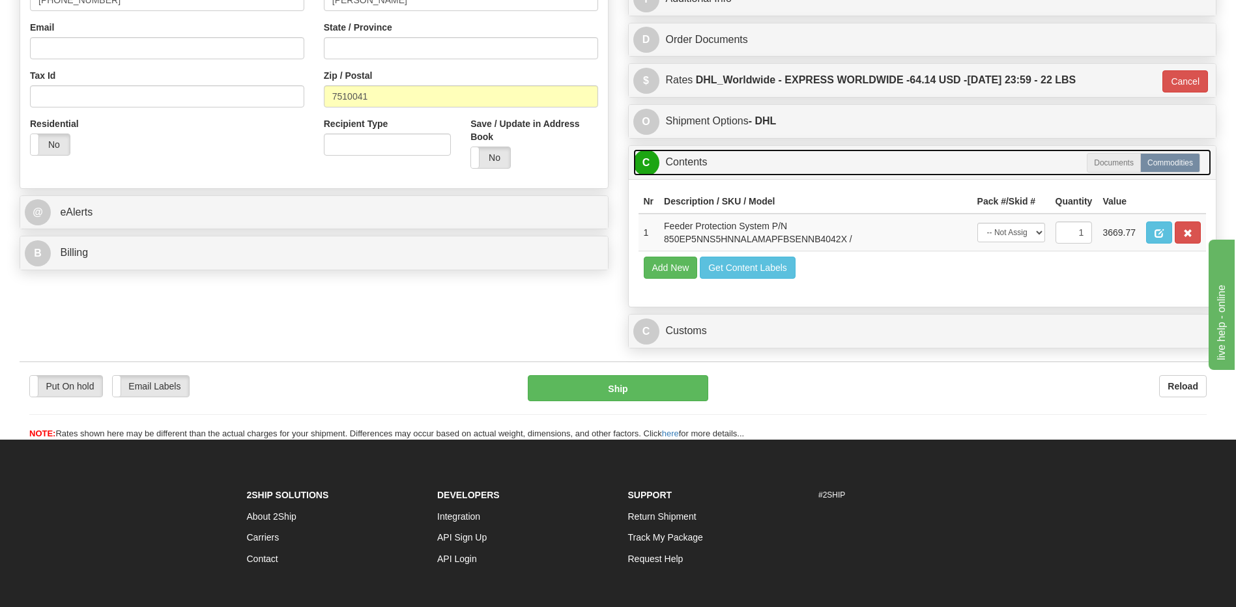
click at [704, 160] on link "C Contents" at bounding box center [922, 162] width 579 height 27
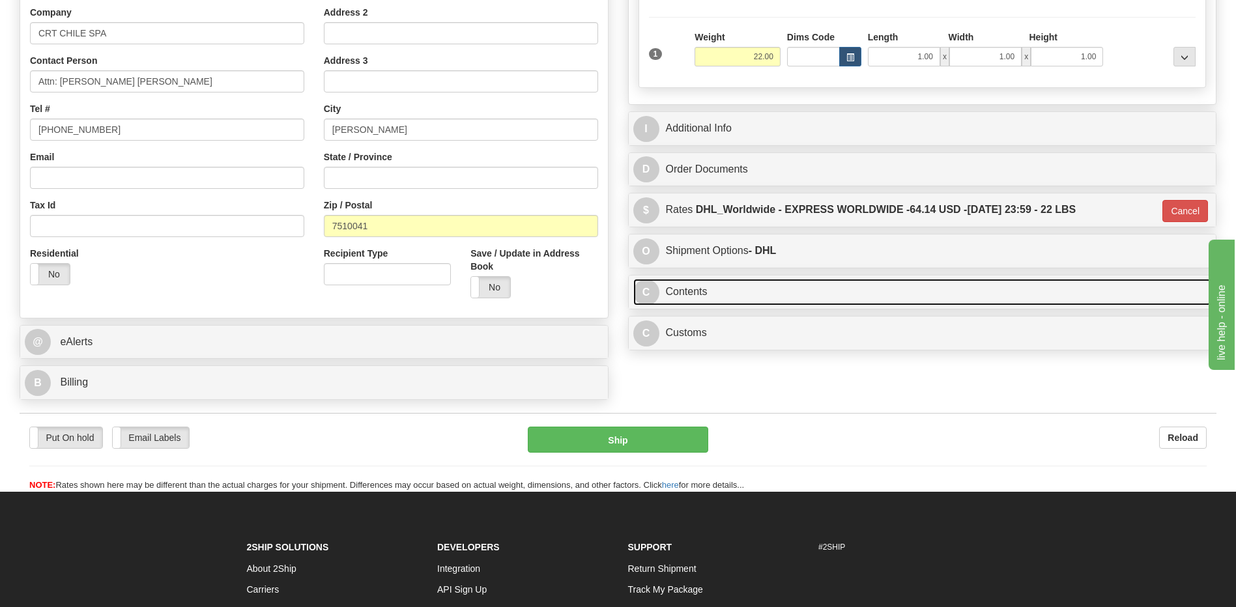
scroll to position [261, 0]
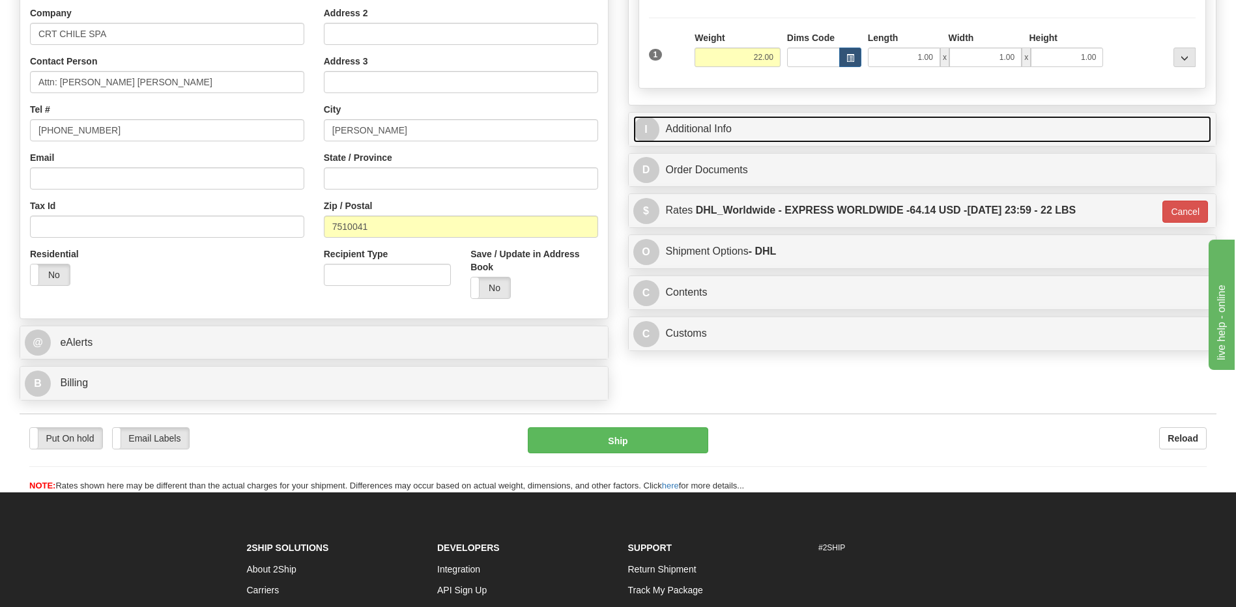
click at [713, 135] on link "I Additional Info" at bounding box center [922, 129] width 579 height 27
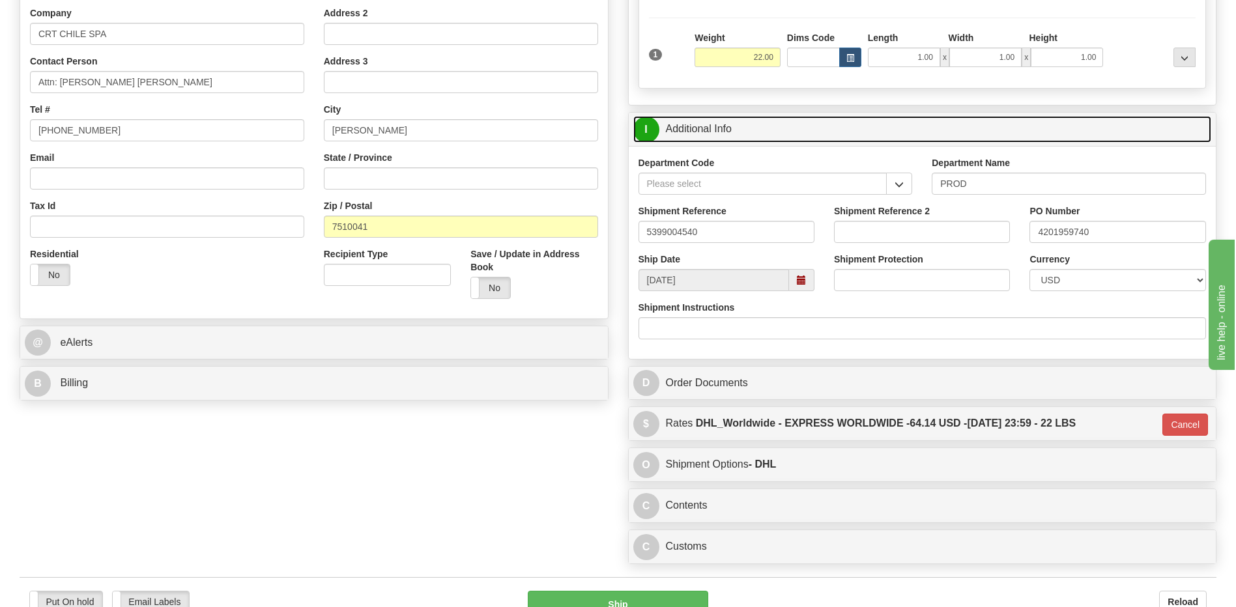
click at [713, 135] on link "I Additional Info" at bounding box center [922, 129] width 579 height 27
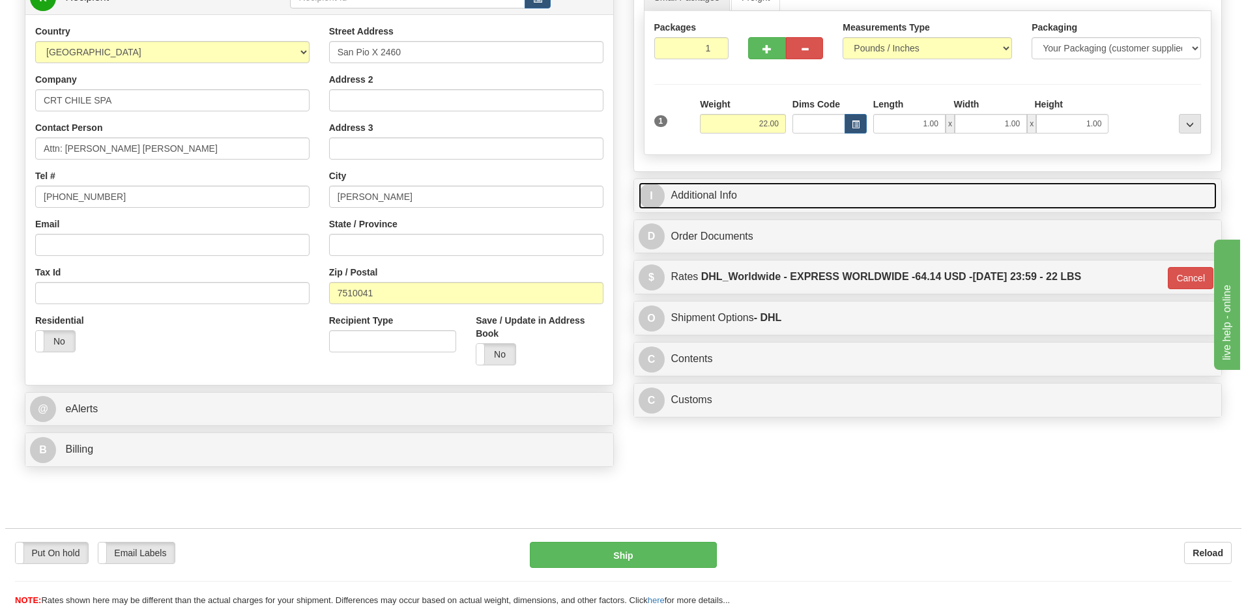
scroll to position [130, 0]
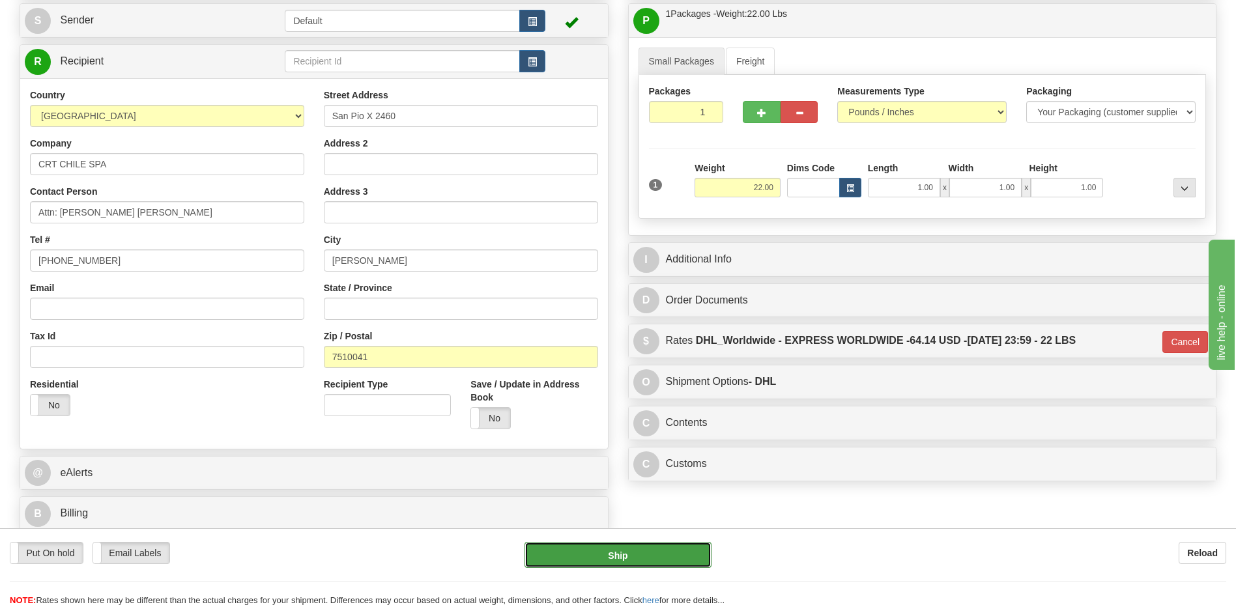
click at [643, 560] on button "Ship" at bounding box center [618, 555] width 186 height 26
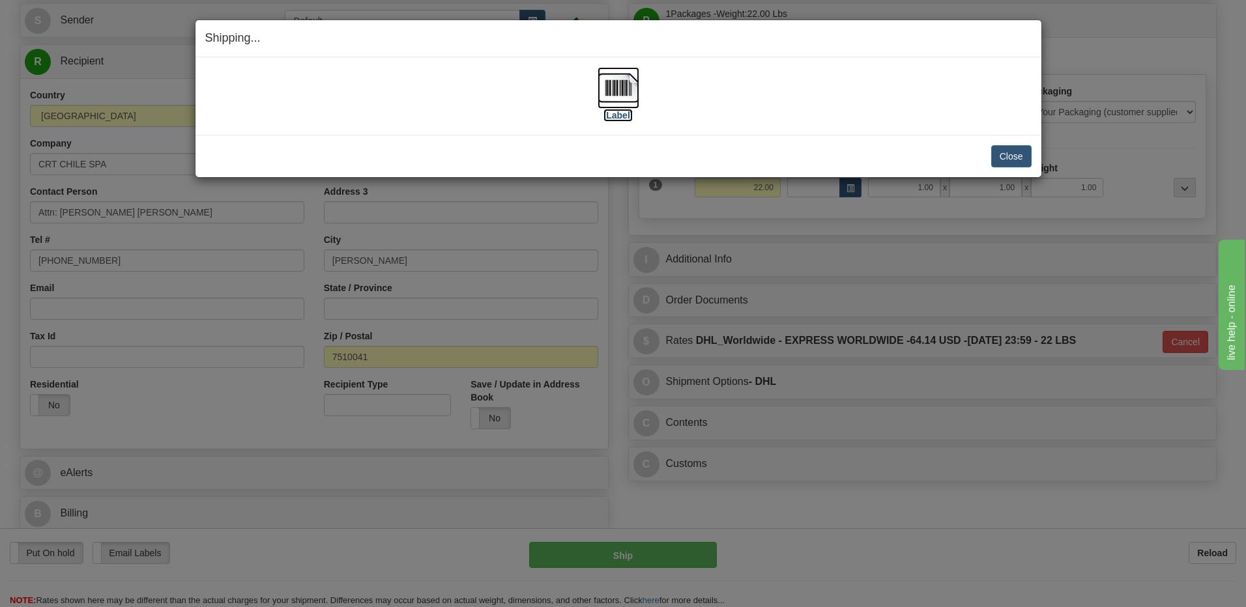
click at [614, 91] on img at bounding box center [619, 88] width 42 height 42
drag, startPoint x: 1005, startPoint y: 158, endPoint x: 989, endPoint y: 143, distance: 22.6
click at [1005, 158] on button "Close" at bounding box center [1011, 156] width 40 height 22
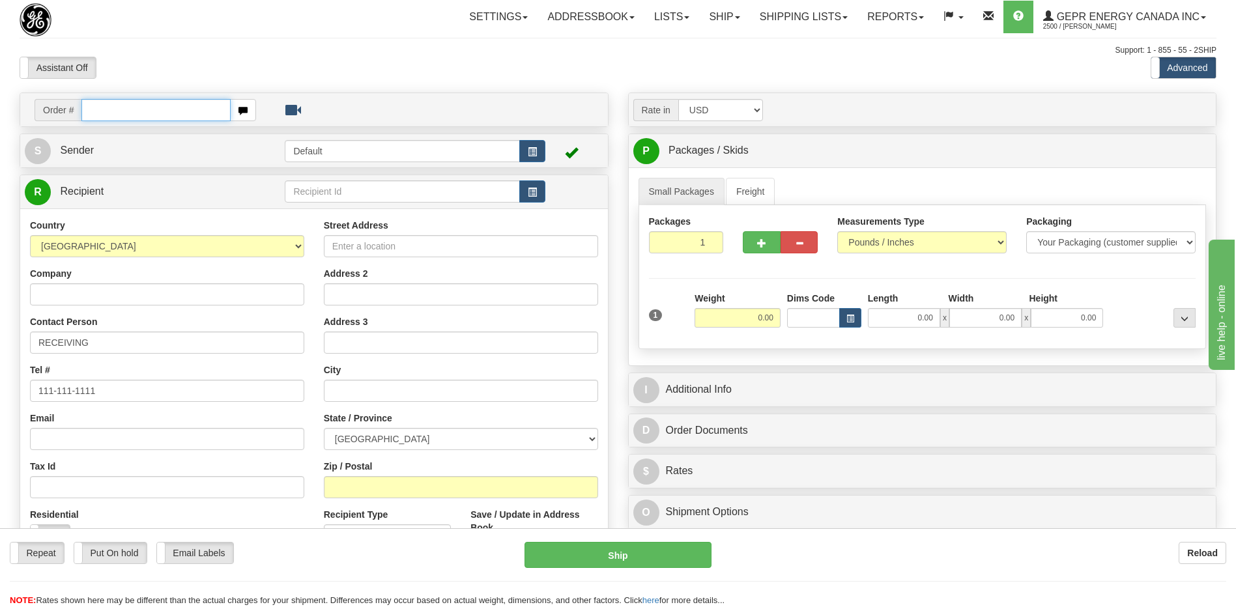
drag, startPoint x: 96, startPoint y: 115, endPoint x: 106, endPoint y: 133, distance: 20.4
click at [96, 115] on input "text" at bounding box center [155, 110] width 149 height 22
paste input "86683850"
type input "86683850"
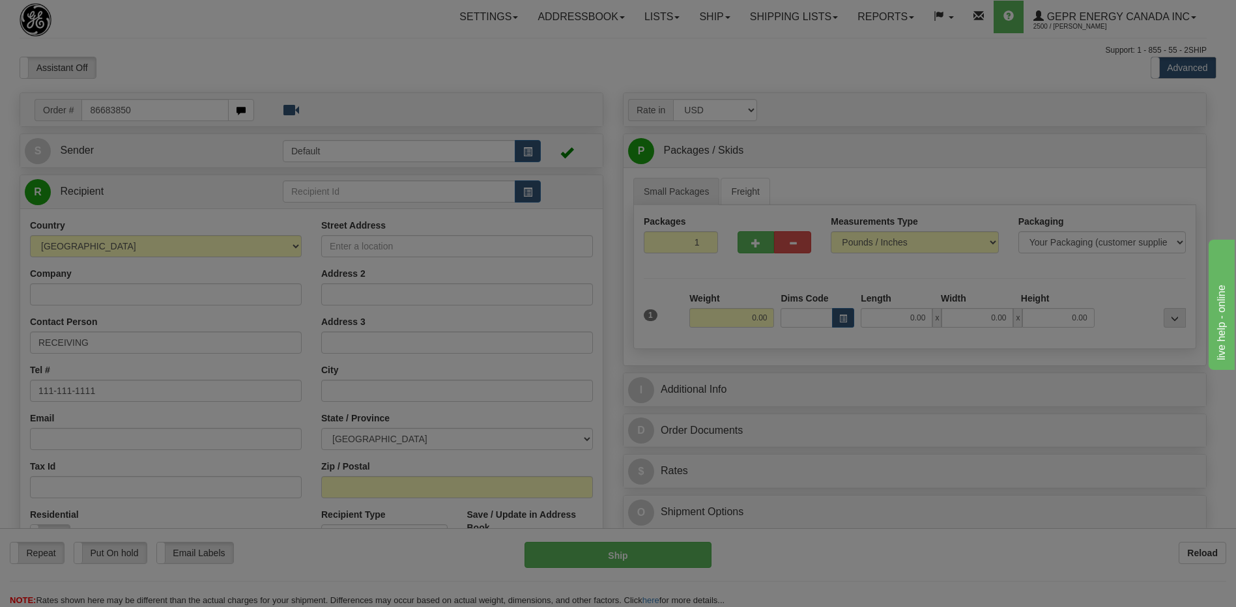
click at [147, 74] on body "Training Course Close Toggle navigation Settings Shipping Preferences New Recip…" at bounding box center [618, 303] width 1236 height 607
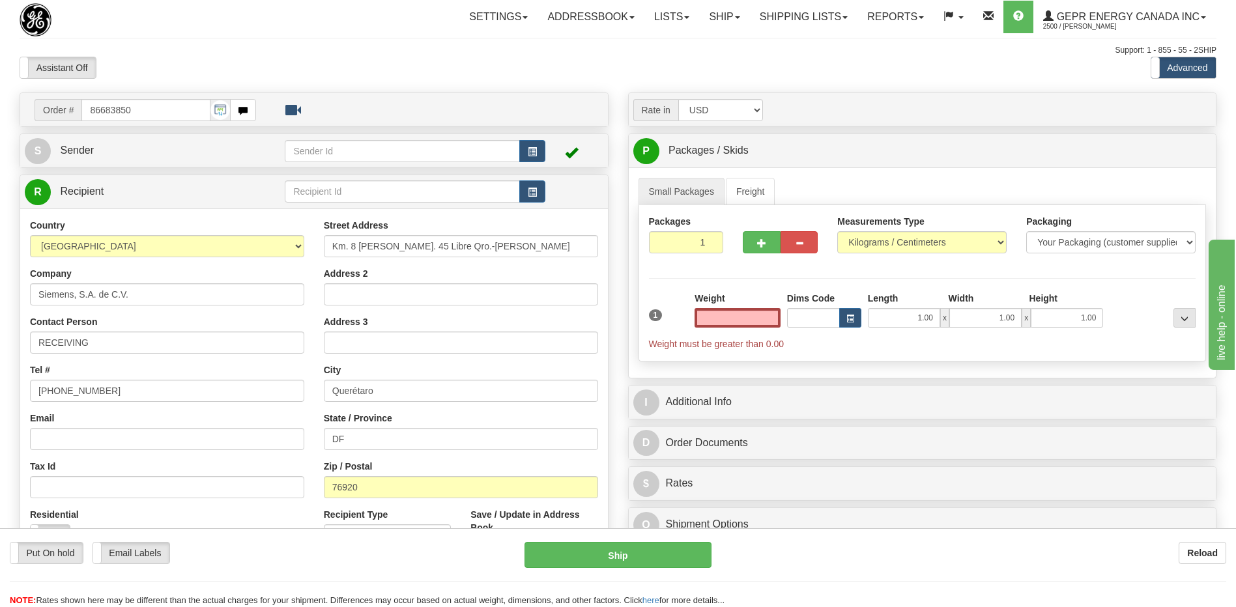
type input "0.00"
click at [0, 403] on html "Training Course Close Toggle navigation Settings Shipping Preferences New Sende…" at bounding box center [618, 303] width 1236 height 607
type input "111-111-1111"
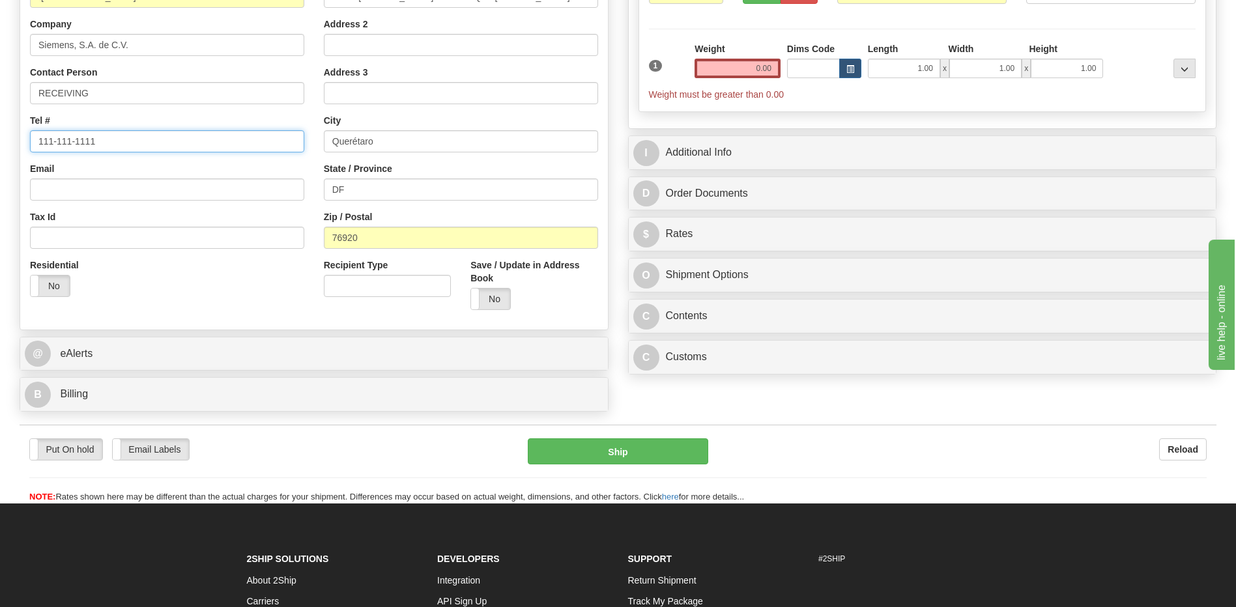
scroll to position [261, 0]
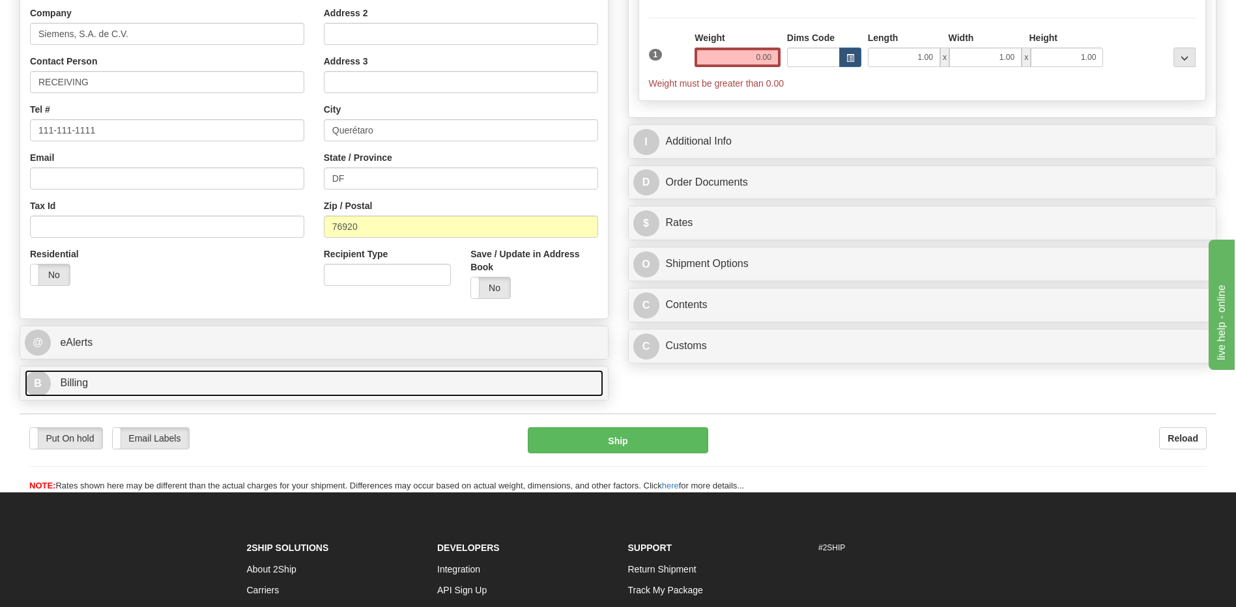
click at [219, 377] on link "B Billing" at bounding box center [314, 383] width 579 height 27
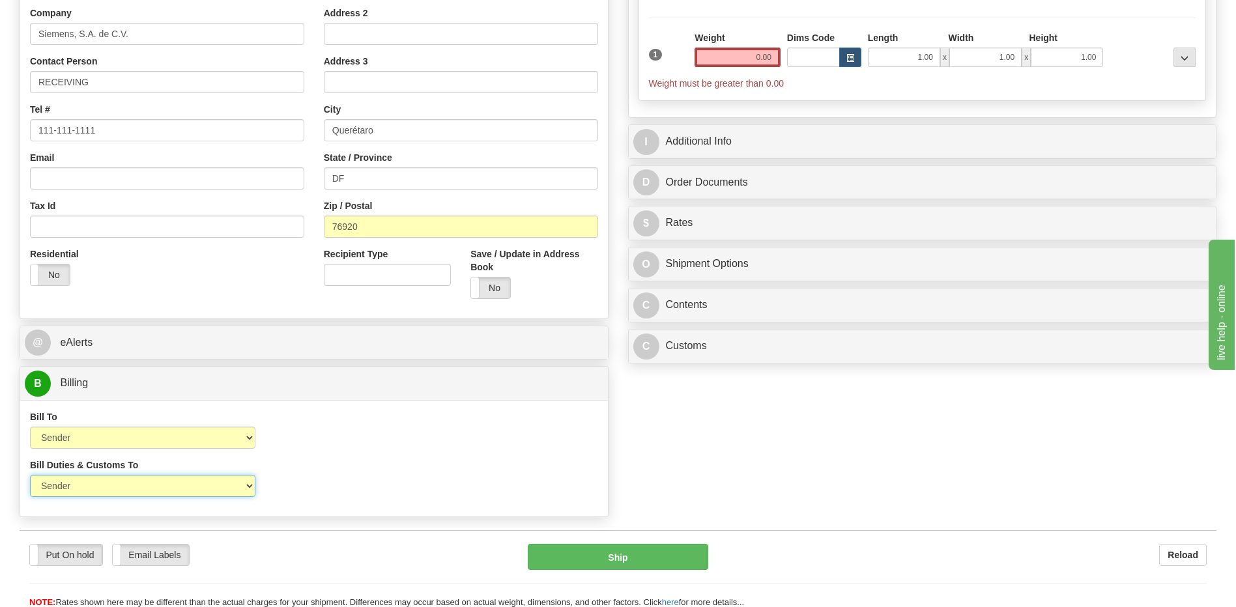
click at [127, 485] on select "Sender Recipient Third Party" at bounding box center [142, 486] width 225 height 22
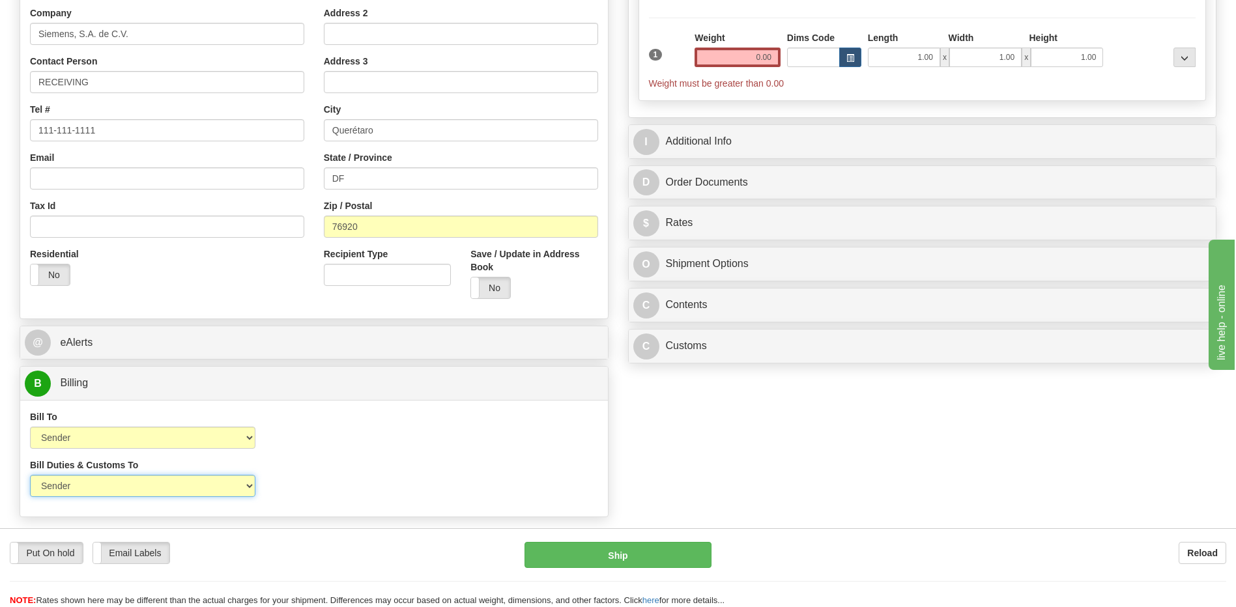
select select "2"
click at [30, 475] on select "Sender Recipient Third Party" at bounding box center [142, 486] width 225 height 22
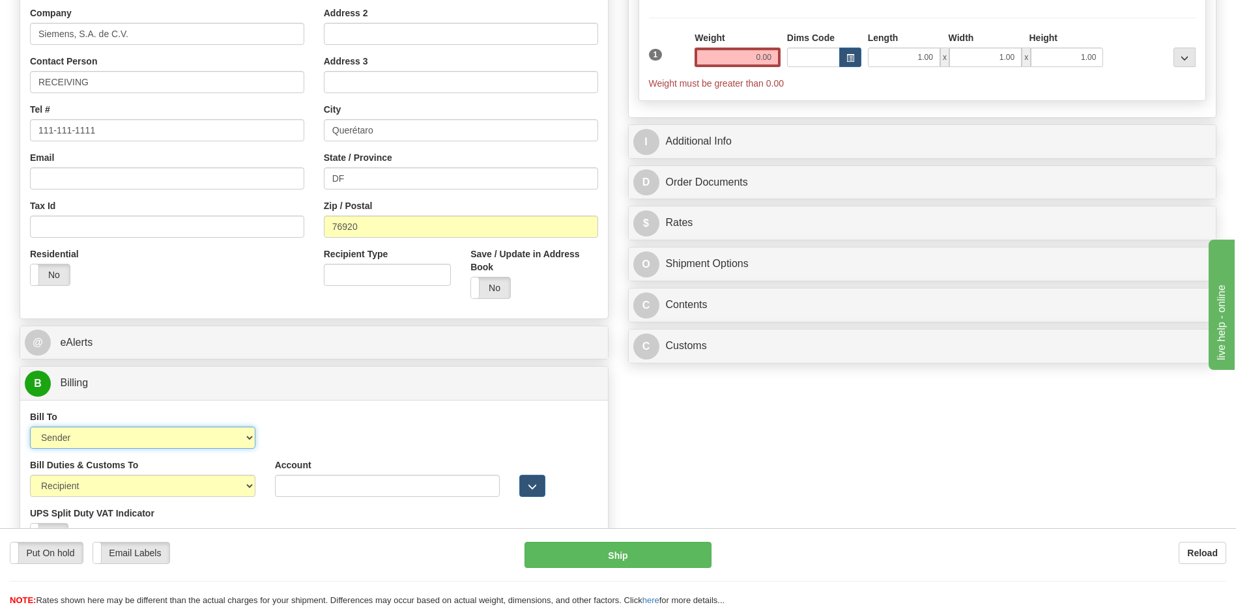
drag, startPoint x: 126, startPoint y: 437, endPoint x: 124, endPoint y: 451, distance: 14.5
click at [126, 437] on select "Sender Recipient Third Party Collect" at bounding box center [142, 438] width 225 height 22
select select "2"
click at [30, 427] on select "Sender Recipient Third Party Collect" at bounding box center [142, 438] width 225 height 22
click at [280, 438] on input "Account" at bounding box center [387, 438] width 225 height 22
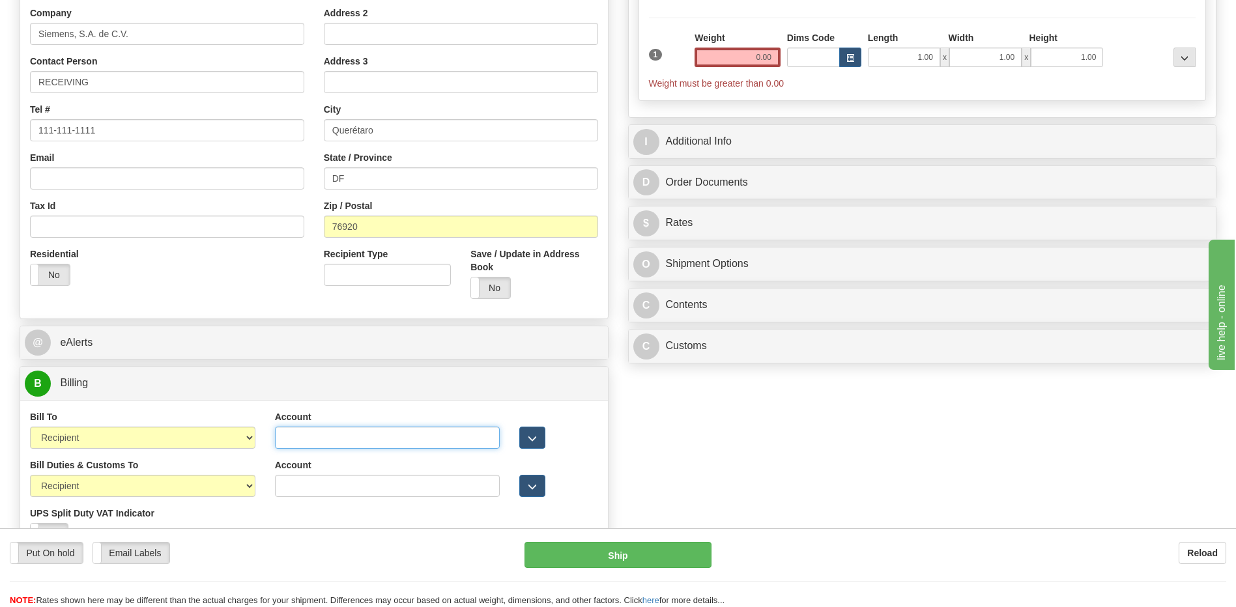
paste input "952593553"
type input "952593553"
click at [214, 285] on div "Residential Yes No" at bounding box center [167, 272] width 294 height 48
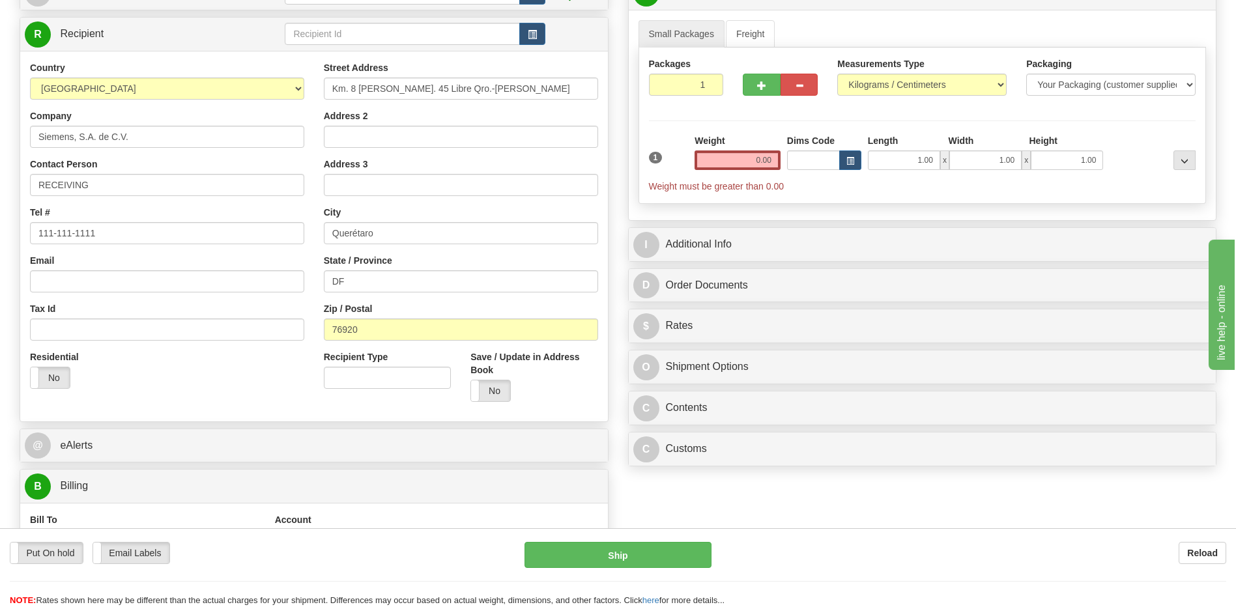
scroll to position [65, 0]
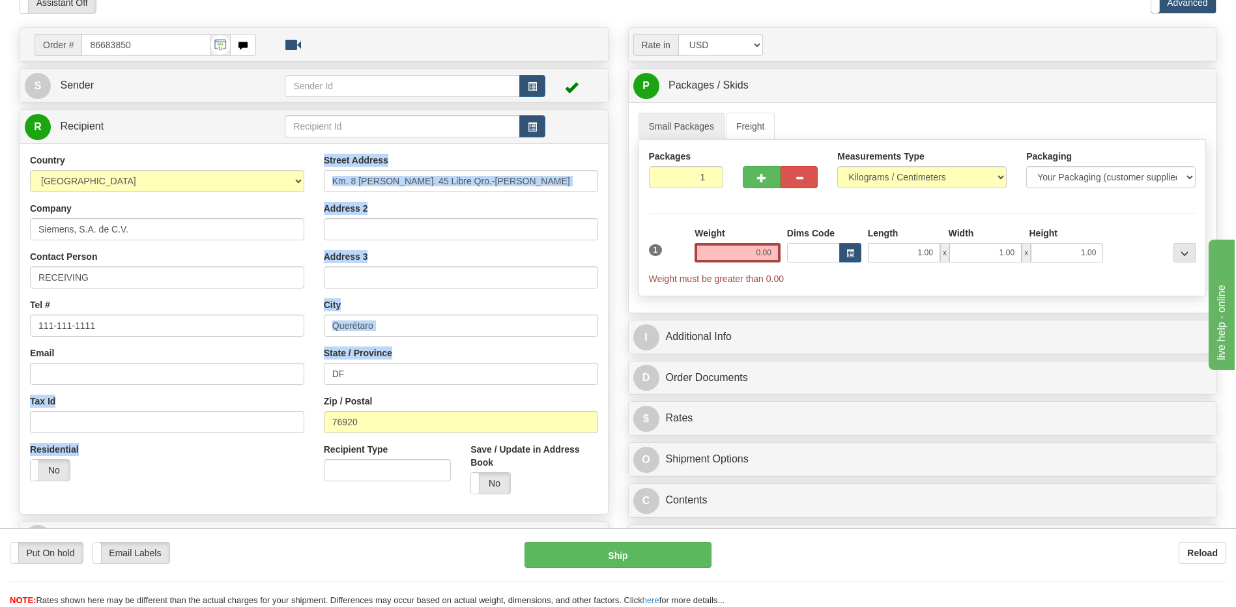
drag, startPoint x: 344, startPoint y: 371, endPoint x: 291, endPoint y: 375, distance: 53.6
click at [291, 375] on div "Country [GEOGRAPHIC_DATA] [GEOGRAPHIC_DATA] [GEOGRAPHIC_DATA] [GEOGRAPHIC_DATA]…" at bounding box center [314, 329] width 588 height 351
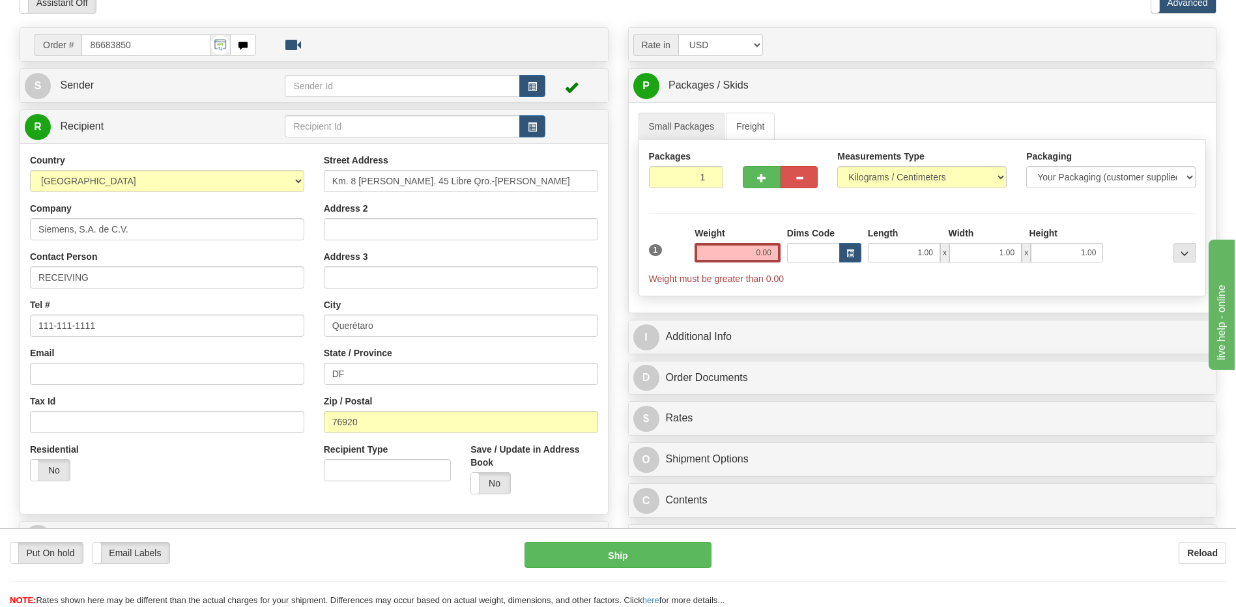
click at [448, 388] on div "Street Address Km. 8 [PERSON_NAME]. 45 Libre Qro.-[PERSON_NAME] Address 2 Addre…" at bounding box center [461, 329] width 294 height 351
drag, startPoint x: 268, startPoint y: 376, endPoint x: 202, endPoint y: 373, distance: 65.9
click at [234, 377] on div "Country [GEOGRAPHIC_DATA] [GEOGRAPHIC_DATA] [GEOGRAPHIC_DATA] [GEOGRAPHIC_DATA]…" at bounding box center [314, 329] width 588 height 351
click at [761, 252] on input "0.00" at bounding box center [738, 253] width 86 height 20
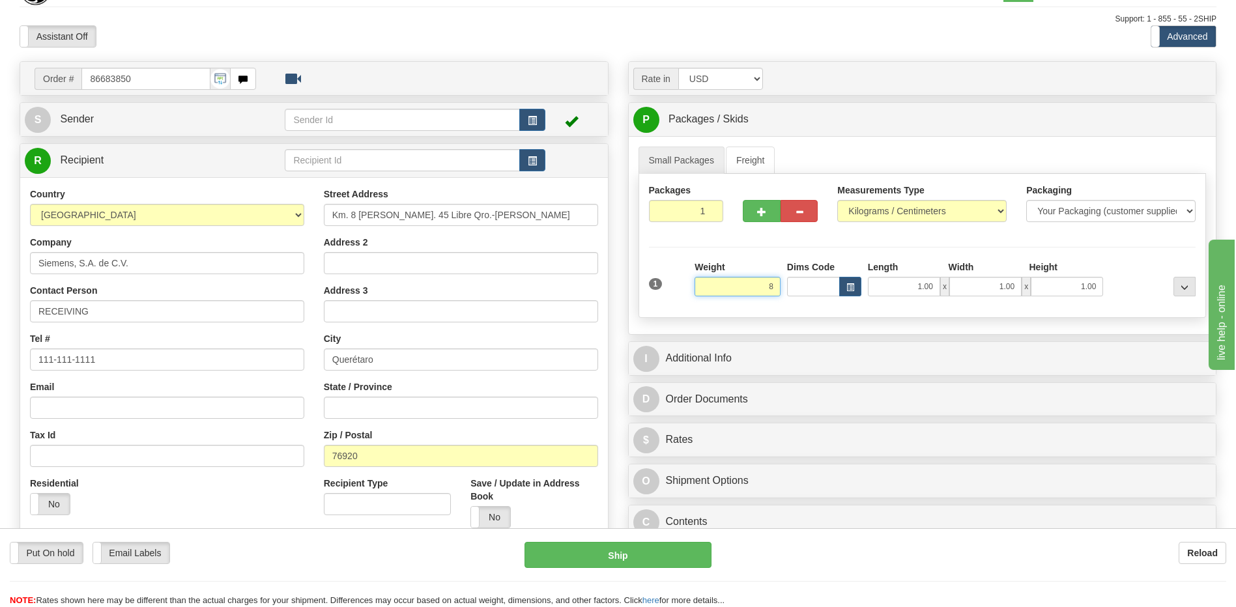
scroll to position [0, 0]
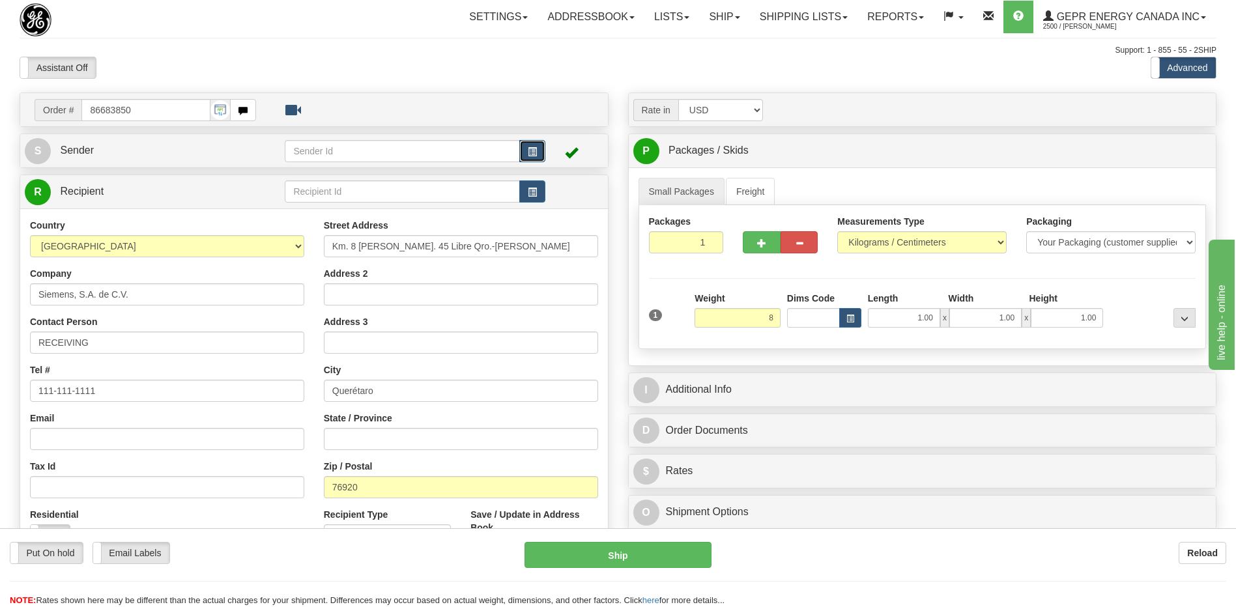
type input "8.00"
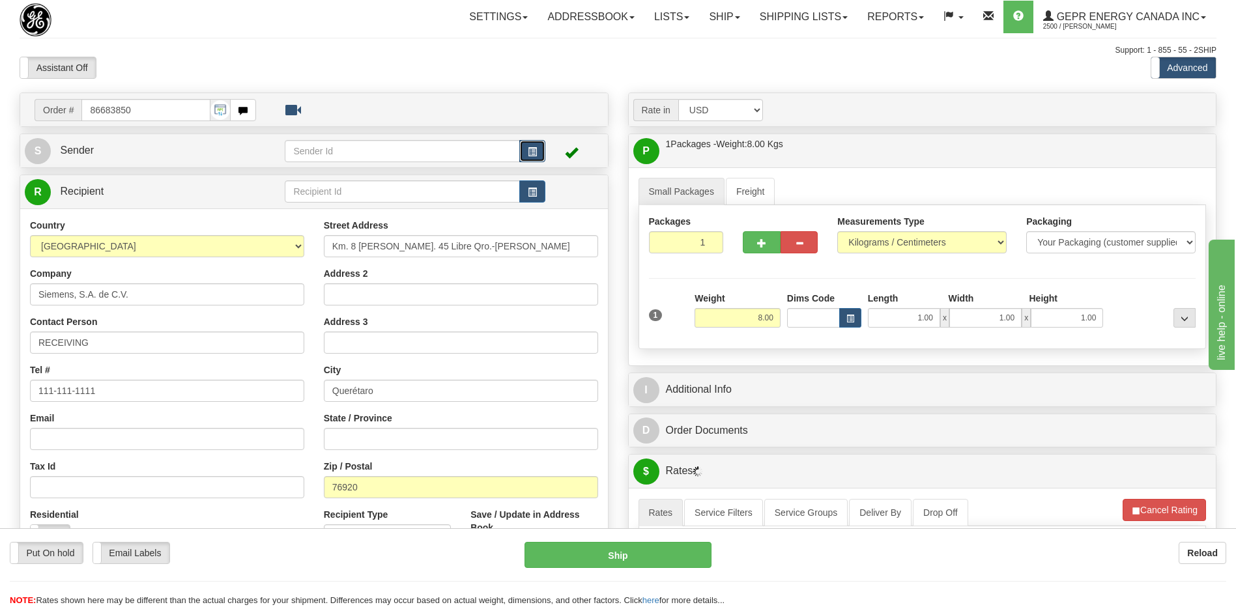
click at [538, 157] on button "button" at bounding box center [532, 151] width 26 height 22
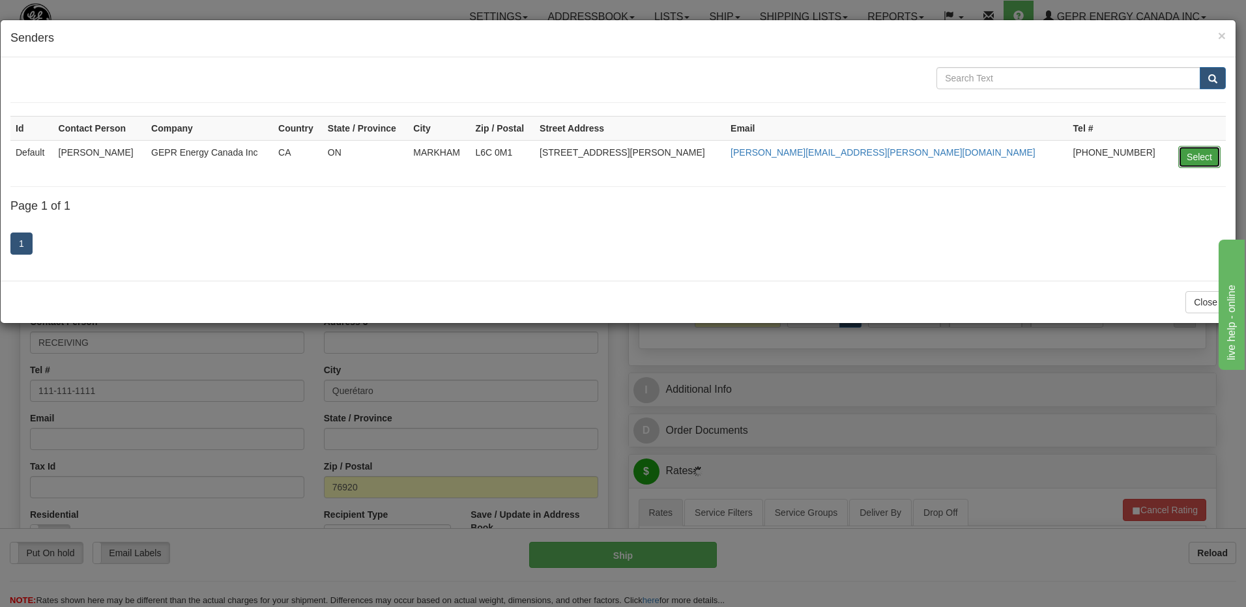
click at [1193, 153] on button "Select" at bounding box center [1199, 157] width 42 height 22
type input "Default"
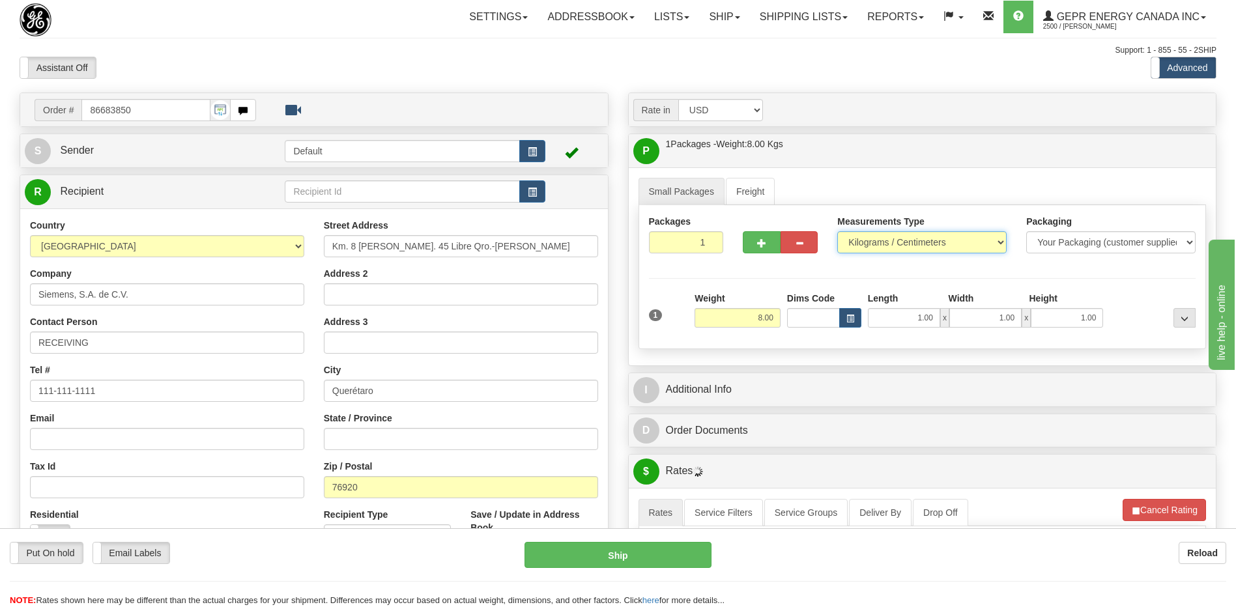
click at [895, 242] on select "Pounds / Inches Kilograms / Centimeters" at bounding box center [921, 242] width 169 height 22
select select "0"
click at [837, 231] on select "Pounds / Inches Kilograms / Centimeters" at bounding box center [921, 242] width 169 height 22
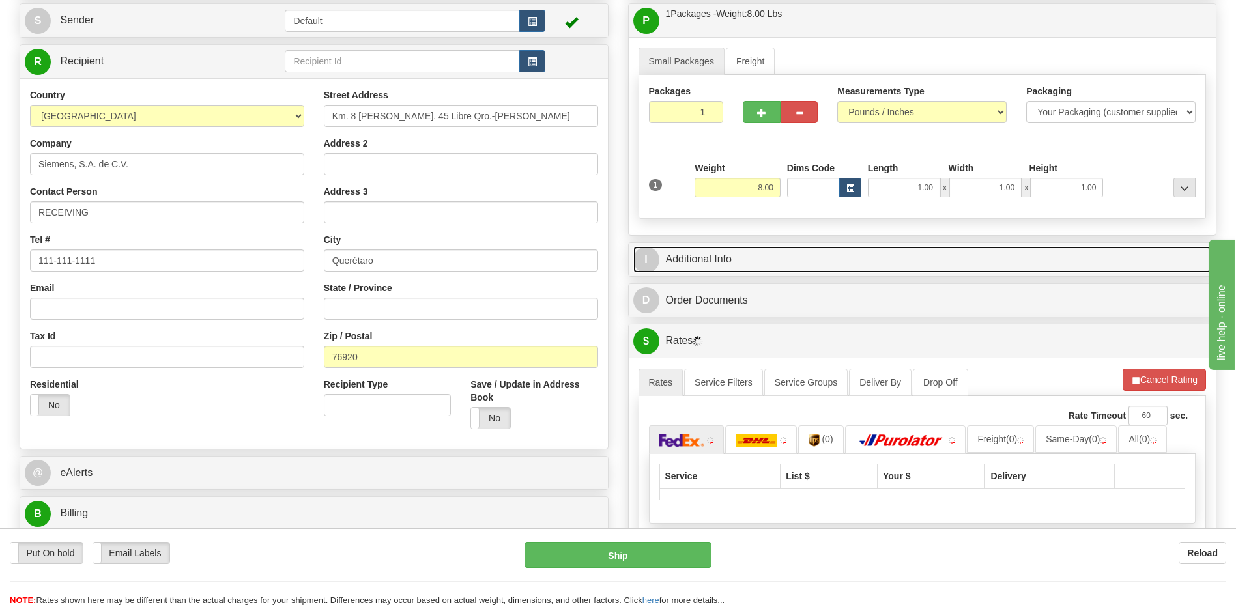
click at [858, 252] on link "I Additional Info" at bounding box center [922, 259] width 579 height 27
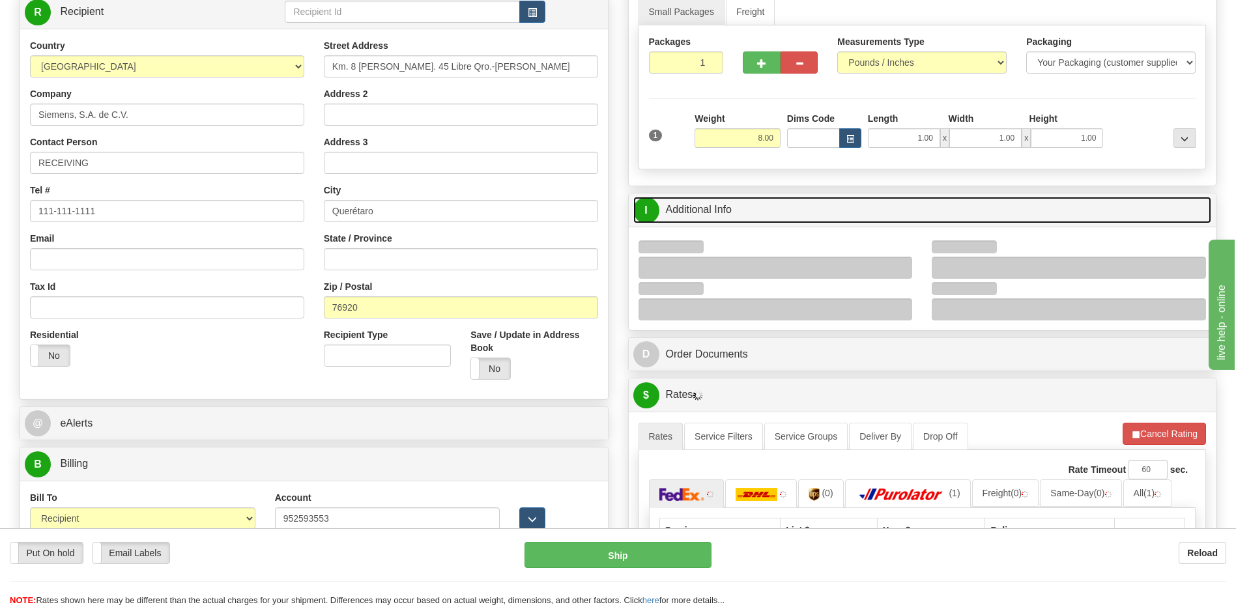
scroll to position [261, 0]
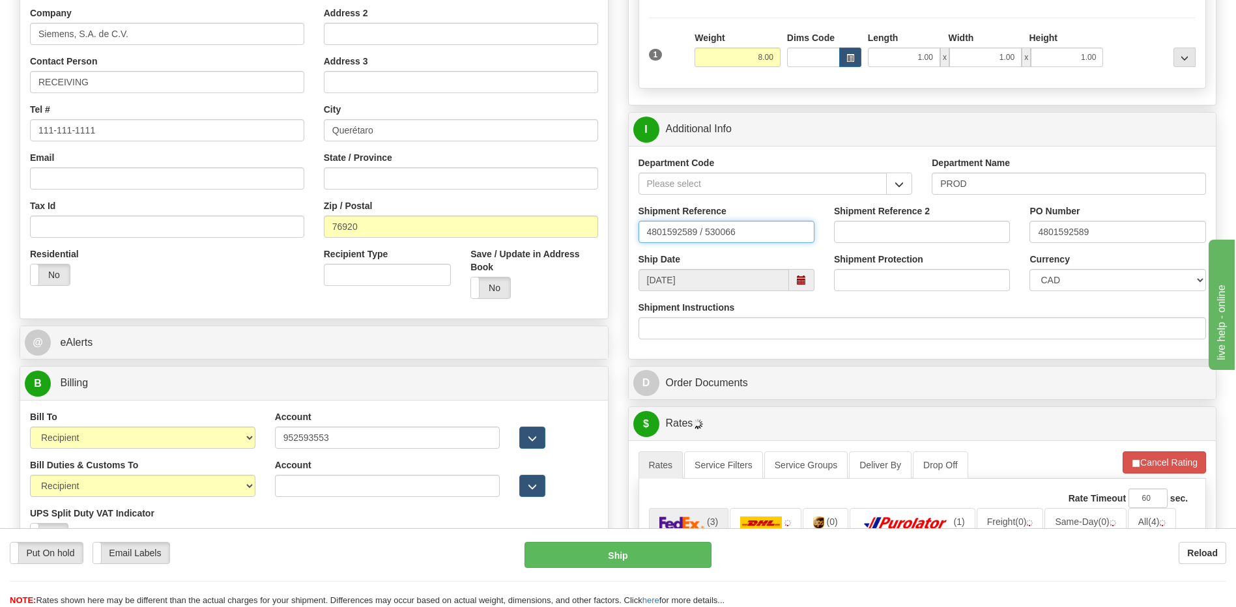
drag, startPoint x: 785, startPoint y: 229, endPoint x: 402, endPoint y: 242, distance: 382.7
type input "5399005386"
drag, startPoint x: 1106, startPoint y: 225, endPoint x: 940, endPoint y: 235, distance: 166.5
click at [942, 242] on div "Shipment Reference 5399005386 Shipment Reference 2 PO Number 4801592589" at bounding box center [923, 229] width 588 height 48
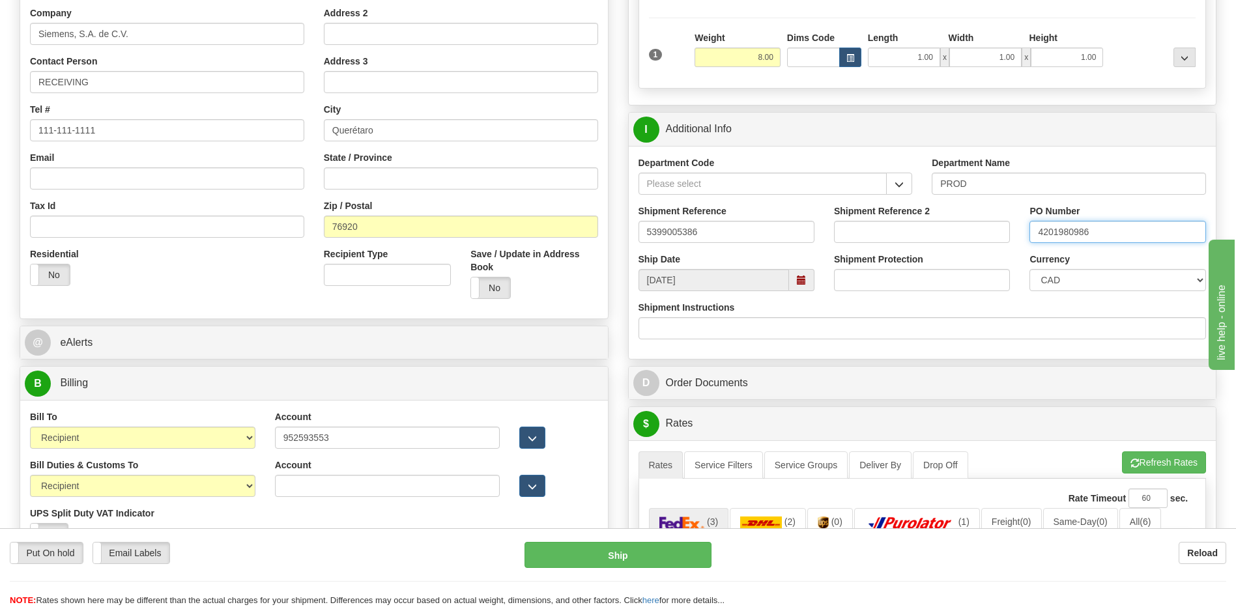
type input "4201980986"
click at [1053, 280] on select "CAD USD EUR ZAR RON ANG ARN AUD AUS AWG BBD BFR BGN BHD BMD BND BRC BRL CHP CKZ…" at bounding box center [1118, 280] width 176 height 22
select select "1"
click at [1030, 269] on select "CAD USD EUR ZAR RON ANG ARN AUD AUS AWG BBD BFR BGN BHD BMD BND BRC BRL CHP CKZ…" at bounding box center [1118, 280] width 176 height 22
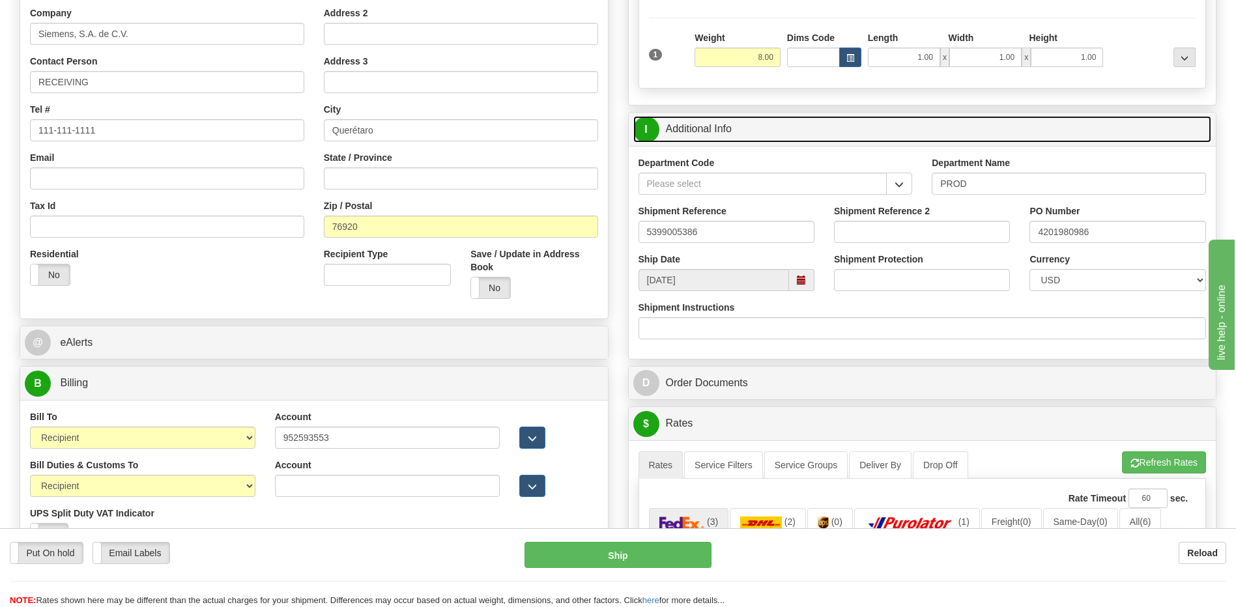
click at [721, 134] on link "I Additional Info" at bounding box center [922, 129] width 579 height 27
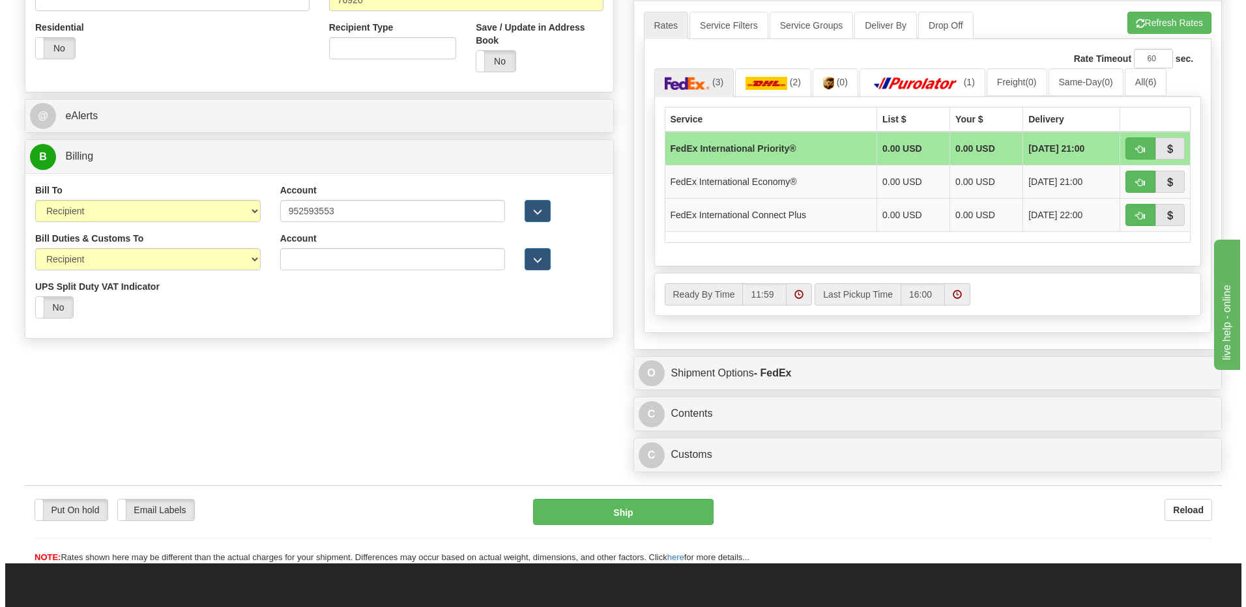
scroll to position [456, 0]
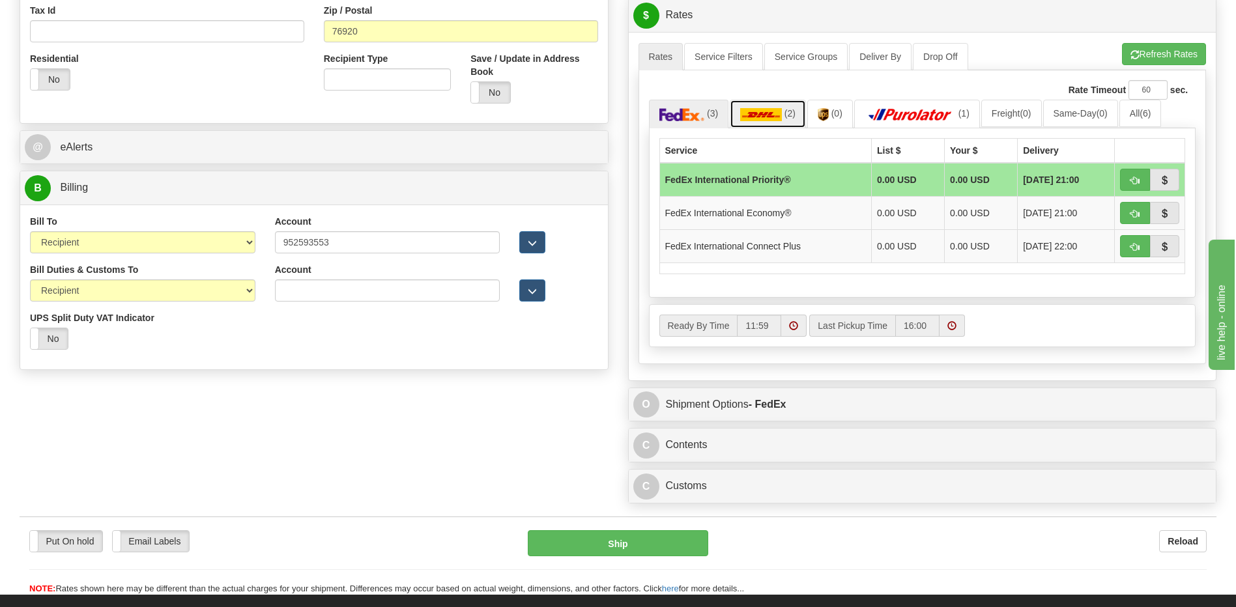
click at [773, 117] on img at bounding box center [761, 114] width 42 height 13
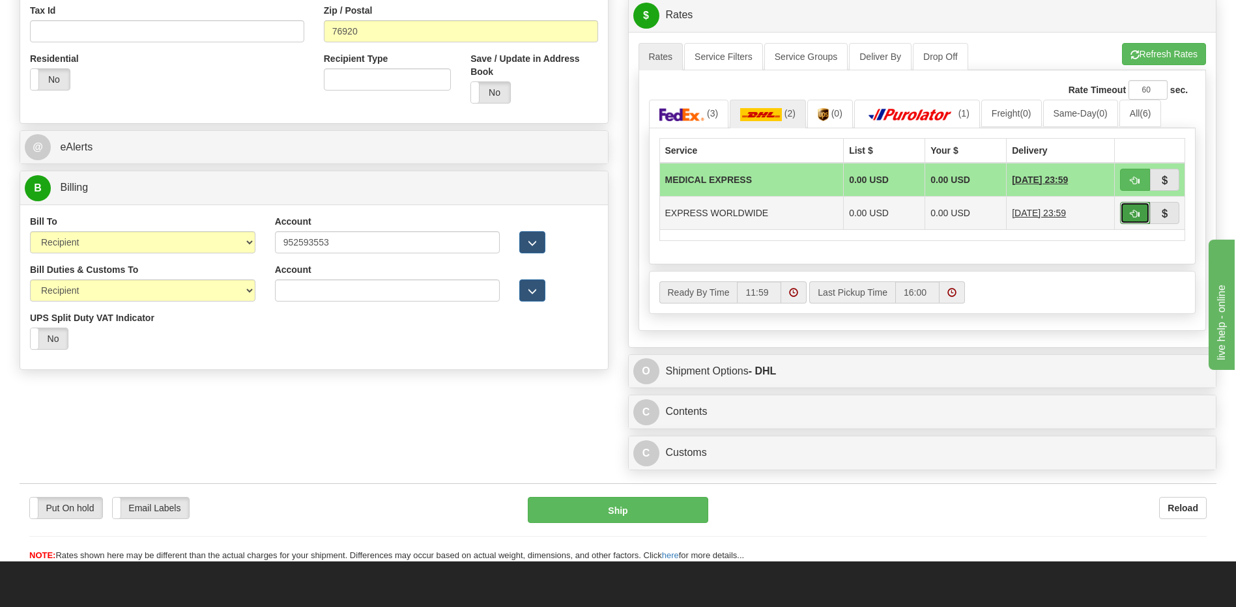
click at [1133, 218] on span "button" at bounding box center [1135, 214] width 9 height 8
type input "P"
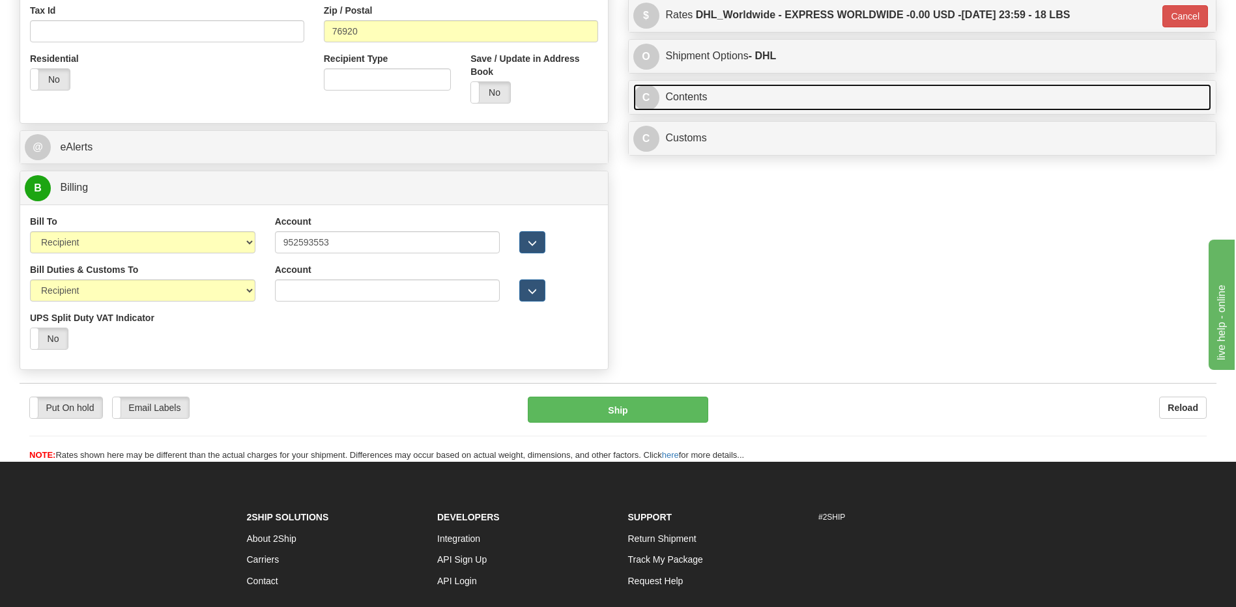
click at [782, 84] on link "C Contents" at bounding box center [922, 97] width 579 height 27
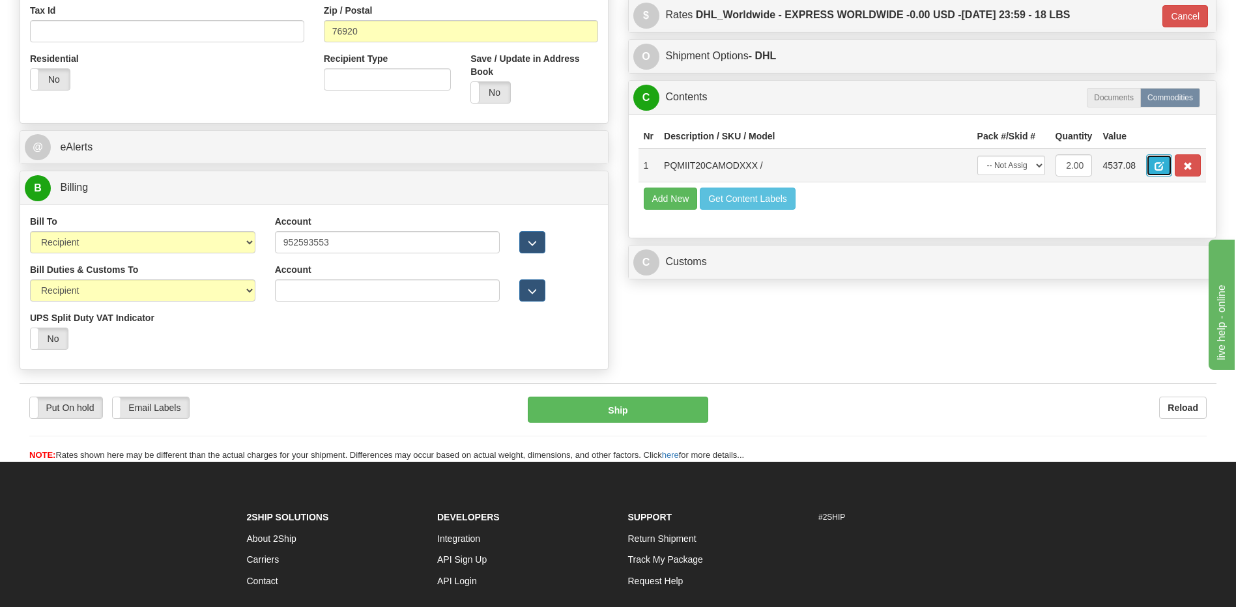
click at [1156, 166] on span "button" at bounding box center [1159, 166] width 9 height 8
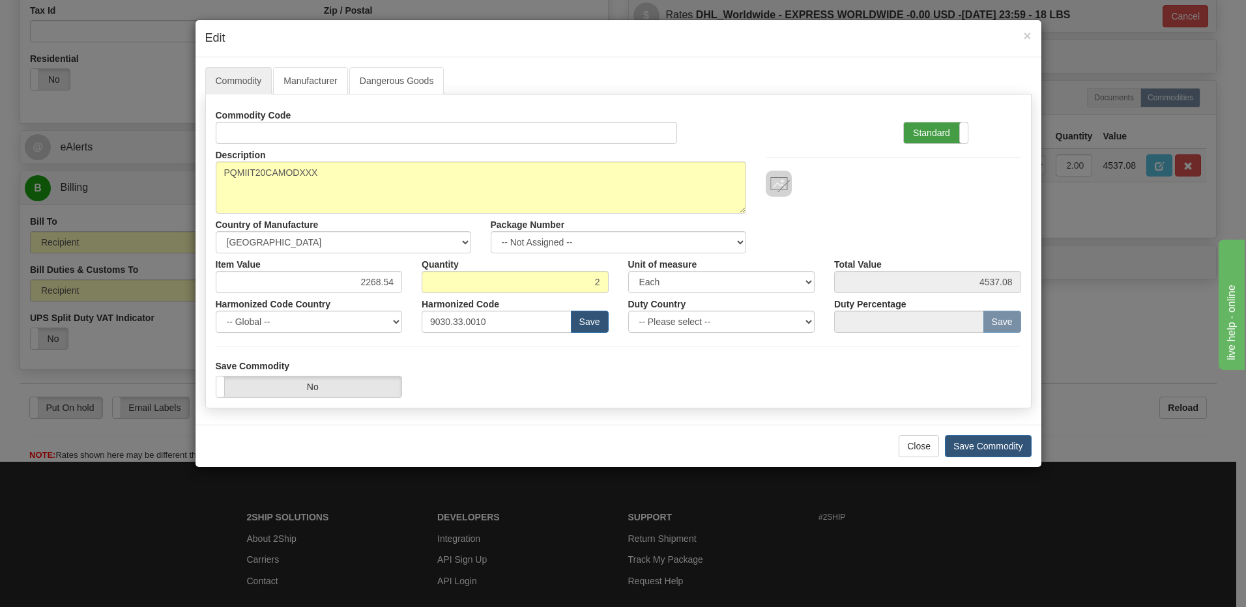
click at [924, 126] on label "Standard" at bounding box center [936, 133] width 64 height 21
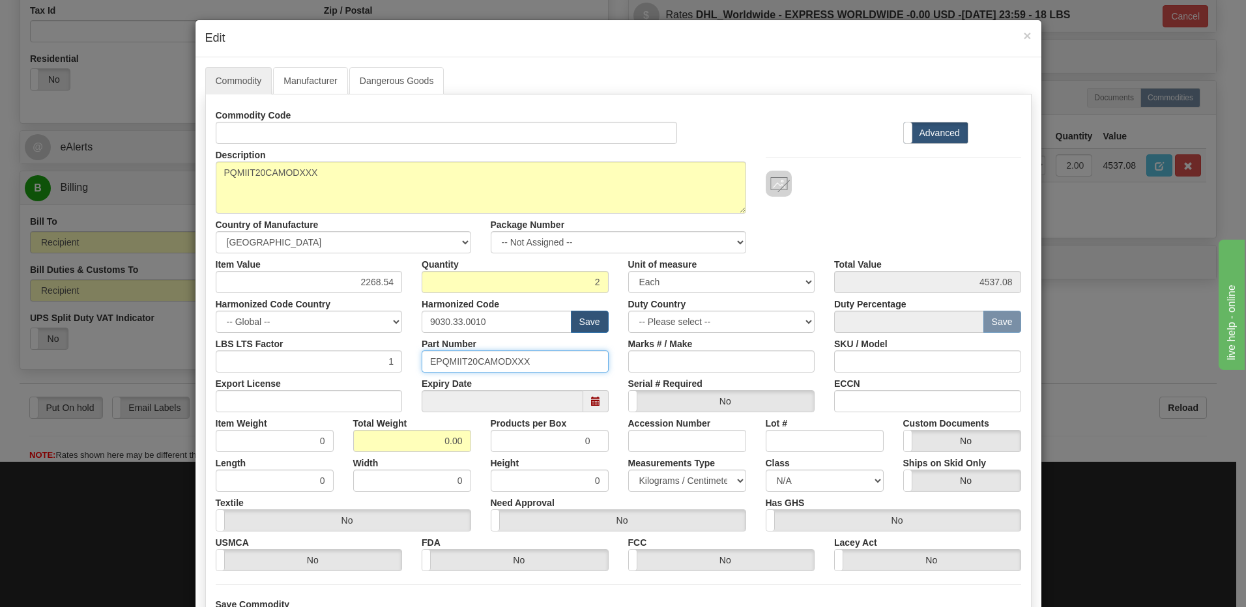
drag, startPoint x: 544, startPoint y: 363, endPoint x: 377, endPoint y: 361, distance: 166.8
click at [377, 361] on div "LBS LTS Factor 1 Part Number EPQMIIT20CAMODXXX Marks # / Make SKU / Model" at bounding box center [618, 353] width 825 height 40
drag, startPoint x: 411, startPoint y: 426, endPoint x: 414, endPoint y: 434, distance: 9.1
click at [420, 429] on div "Total Weight 0.00" at bounding box center [411, 432] width 137 height 40
drag, startPoint x: 411, startPoint y: 439, endPoint x: 686, endPoint y: 449, distance: 275.2
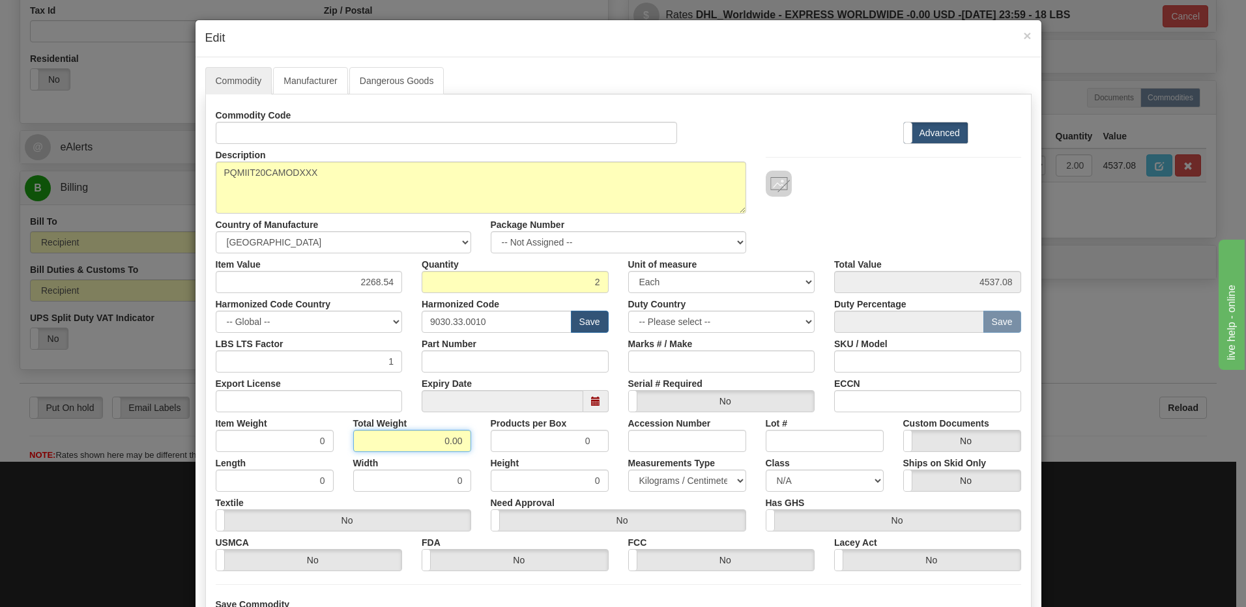
click at [686, 449] on div "Item Weight 0 Total Weight 0.00 Products per Box 0 Accession Number Lot # Custo…" at bounding box center [618, 432] width 825 height 40
type input "1"
type input "0.5000"
click at [293, 445] on input "0.5000" at bounding box center [275, 441] width 118 height 22
click at [443, 444] on input "1" at bounding box center [412, 441] width 118 height 22
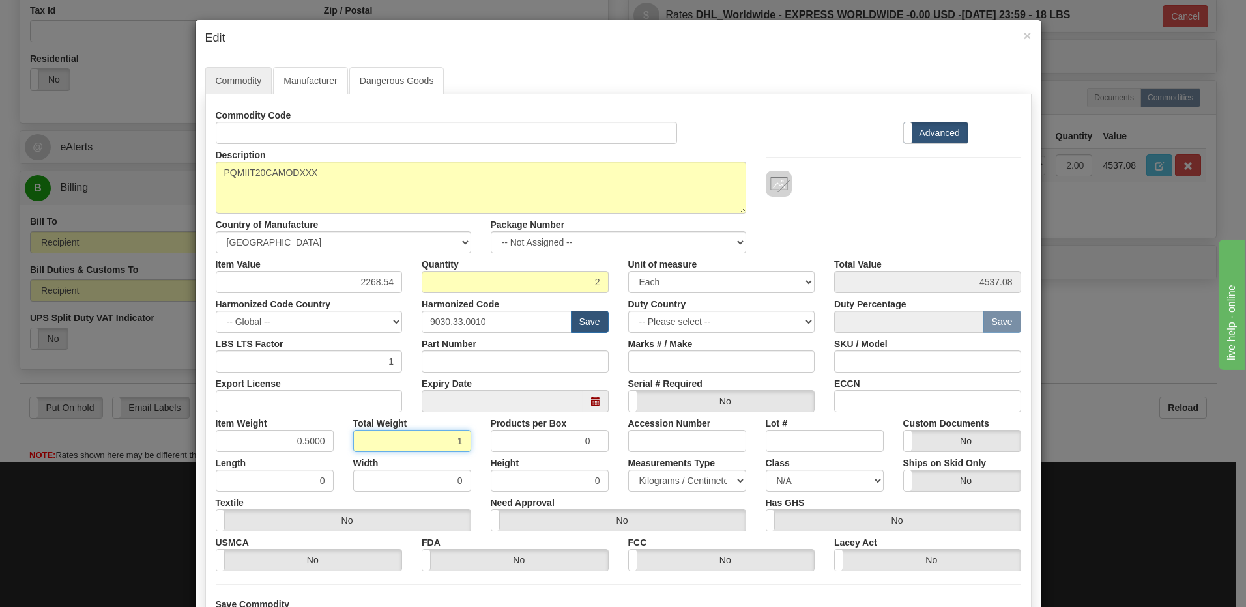
click at [443, 444] on input "1" at bounding box center [412, 441] width 118 height 22
type input "2"
type input "1.0000"
click at [246, 444] on input "1.0000" at bounding box center [275, 441] width 118 height 22
drag, startPoint x: 497, startPoint y: 325, endPoint x: 378, endPoint y: 323, distance: 118.6
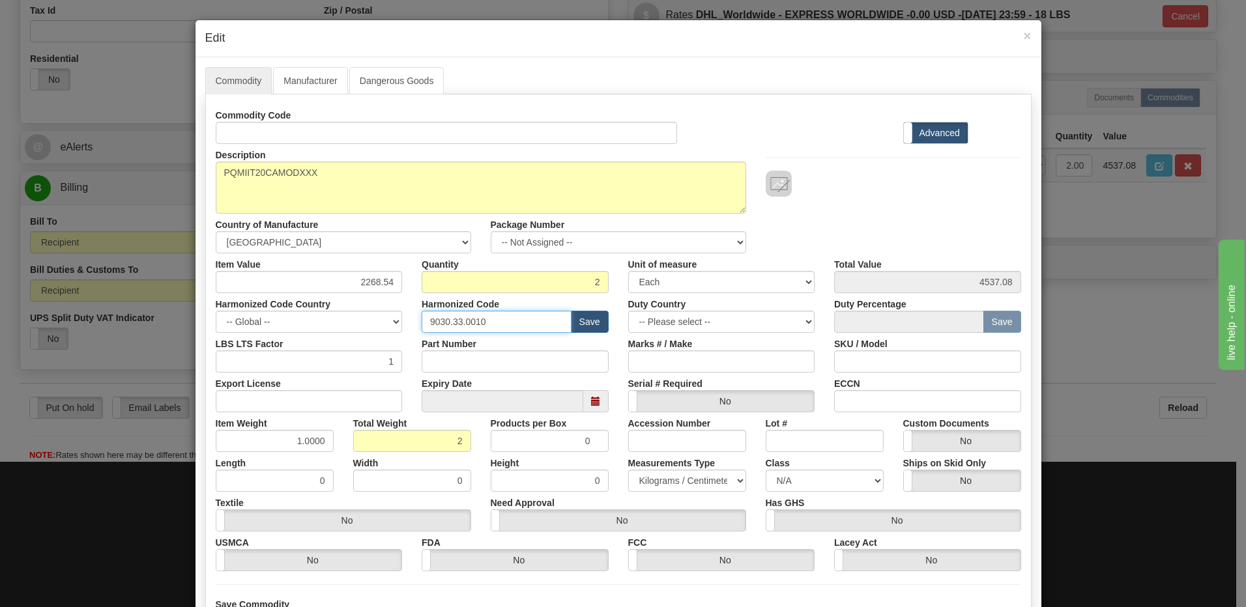
click at [378, 323] on div "Harmonized Code Country -- Global -- [GEOGRAPHIC_DATA] [GEOGRAPHIC_DATA] [GEOGR…" at bounding box center [618, 313] width 825 height 40
type input "9028.30.0000"
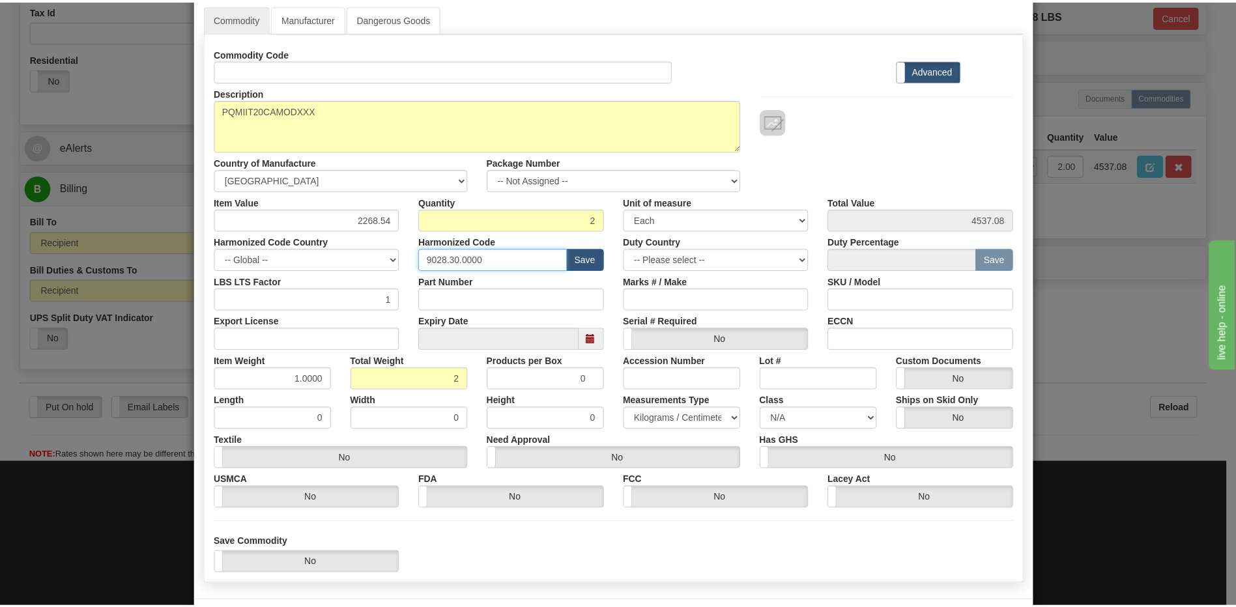
scroll to position [119, 0]
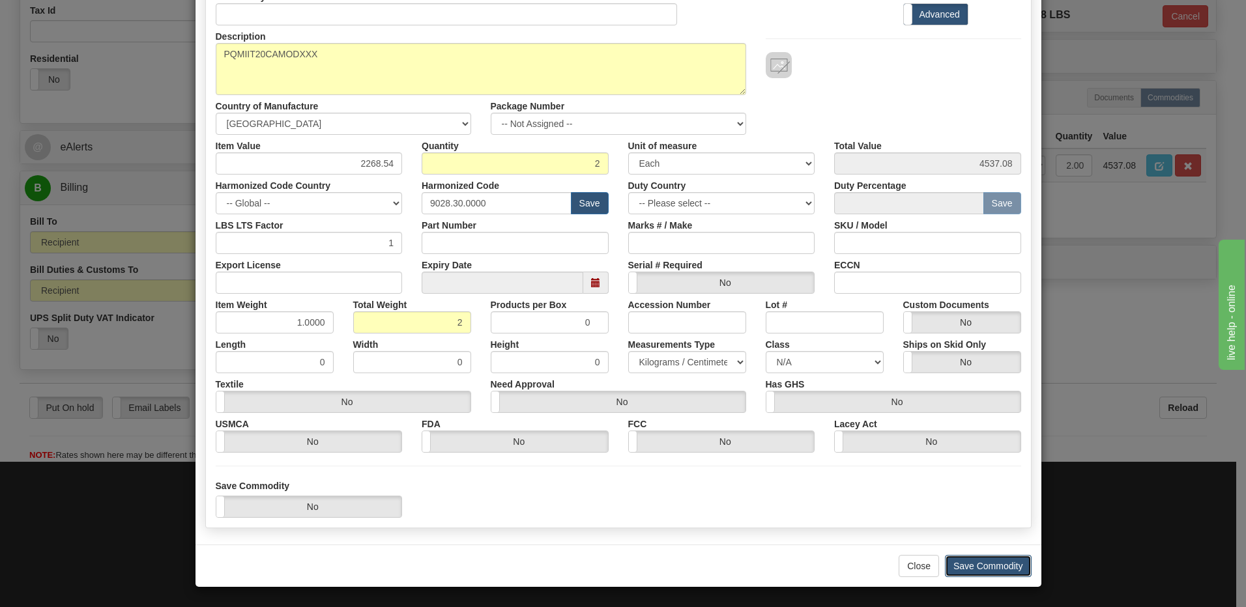
click at [992, 560] on button "Save Commodity" at bounding box center [988, 566] width 87 height 22
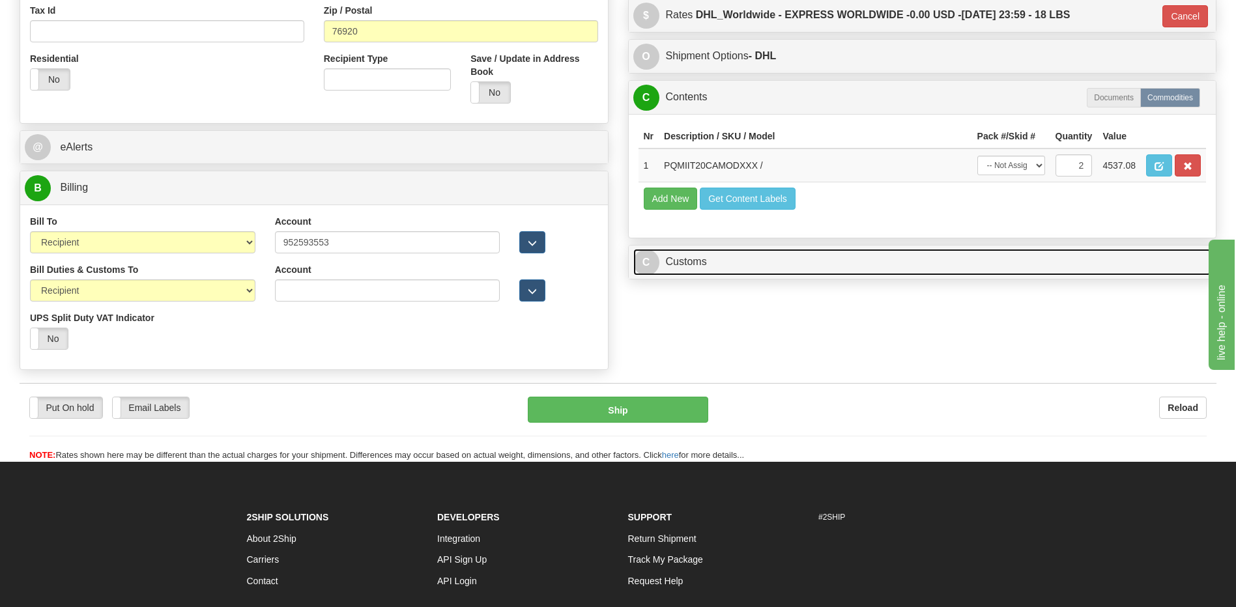
drag, startPoint x: 742, startPoint y: 265, endPoint x: 749, endPoint y: 223, distance: 42.2
click at [742, 265] on link "C Customs" at bounding box center [922, 262] width 579 height 27
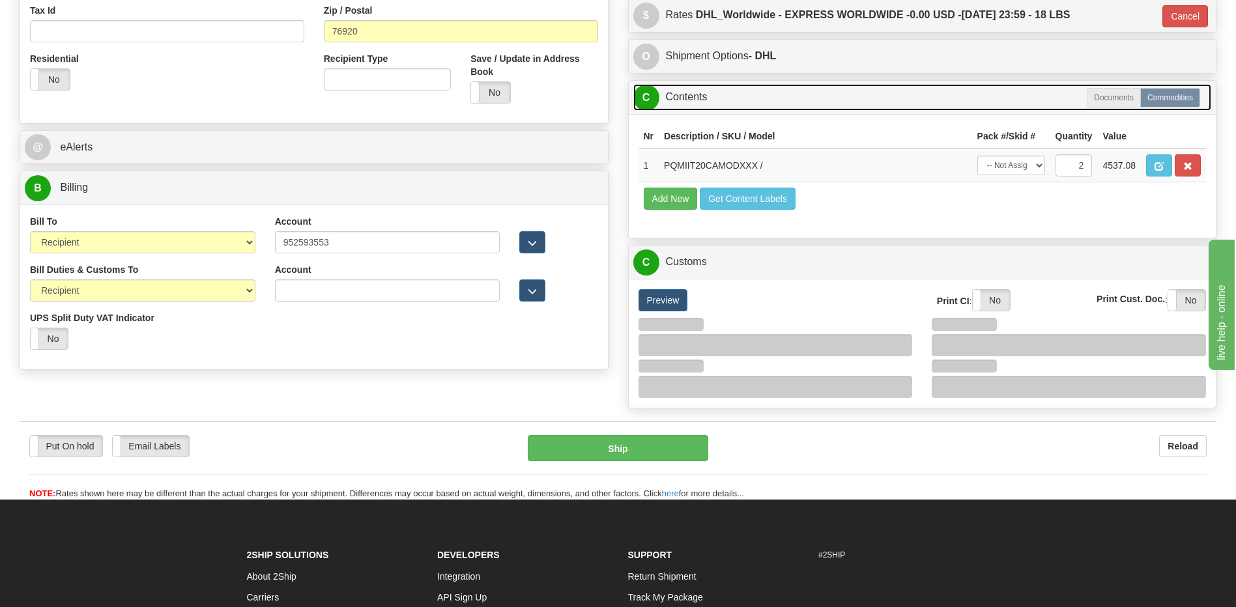
click at [714, 100] on link "C Contents" at bounding box center [922, 97] width 579 height 27
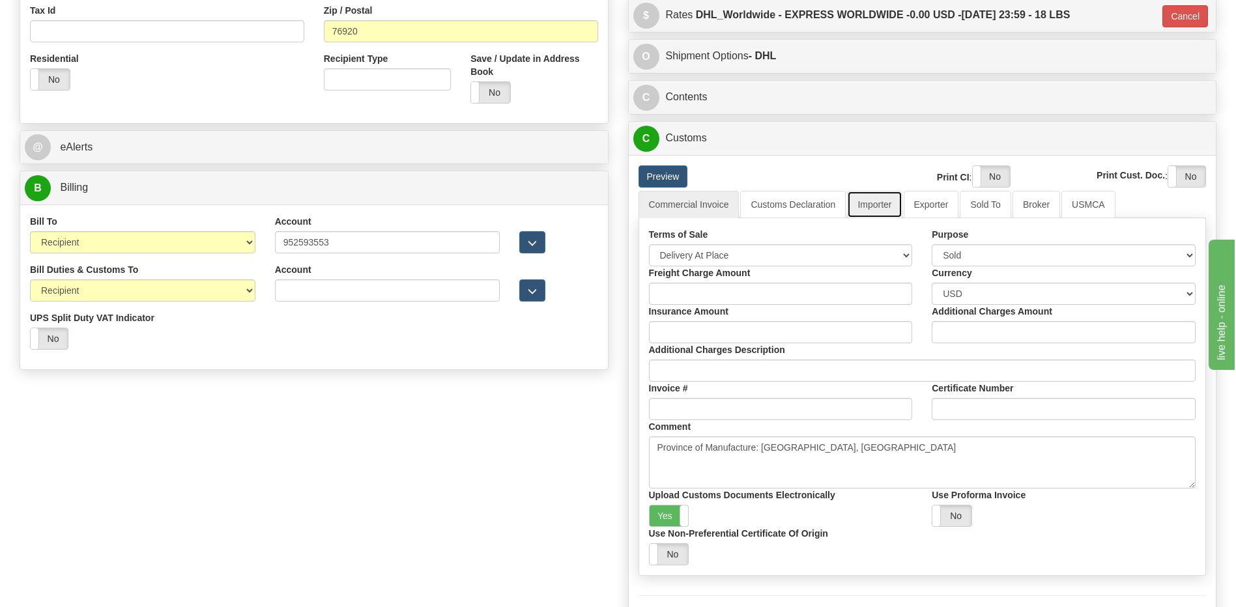
click at [868, 199] on link "Importer" at bounding box center [874, 204] width 55 height 27
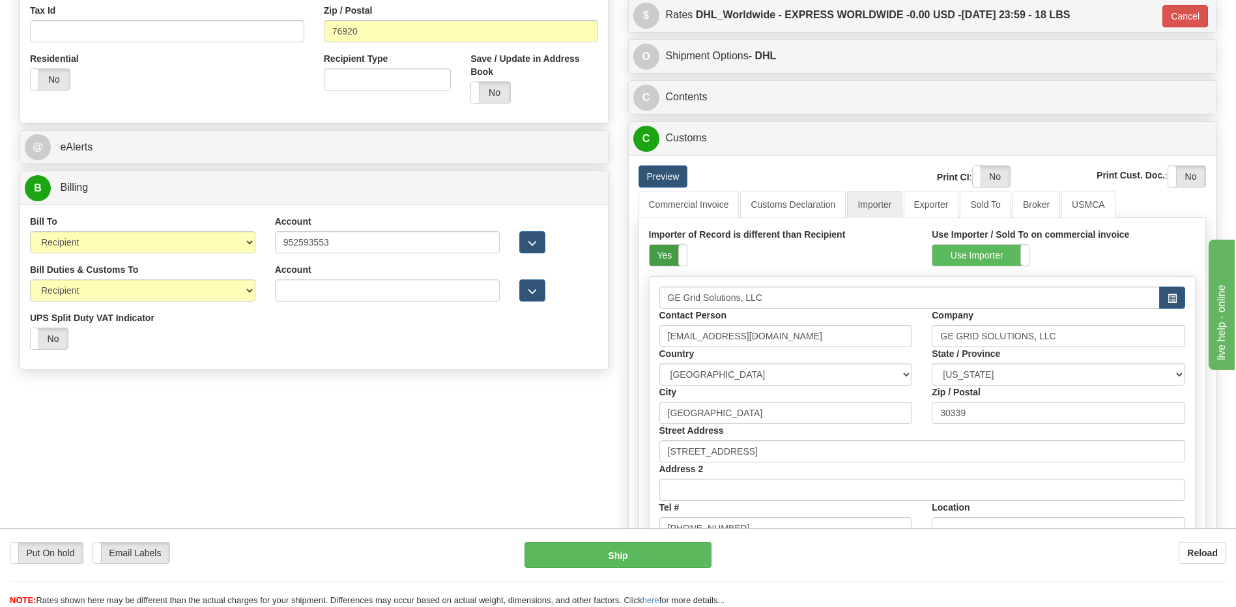
drag, startPoint x: 668, startPoint y: 257, endPoint x: 751, endPoint y: 242, distance: 84.6
click at [669, 257] on label "Yes" at bounding box center [668, 255] width 37 height 21
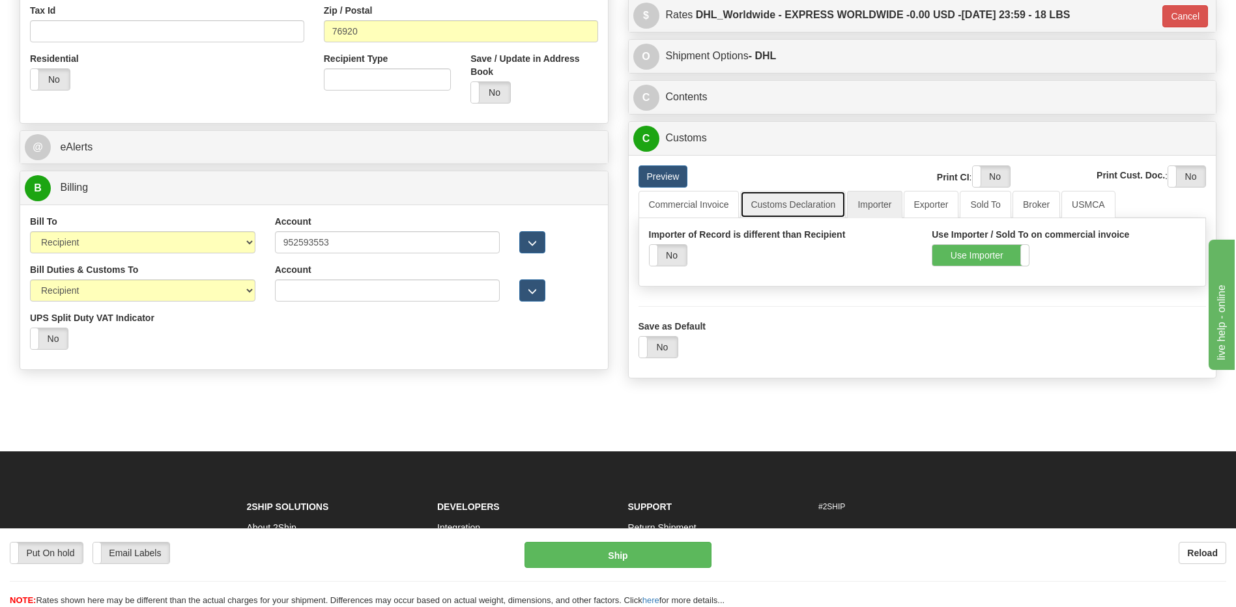
click at [782, 216] on link "Customs Declaration" at bounding box center [793, 204] width 106 height 27
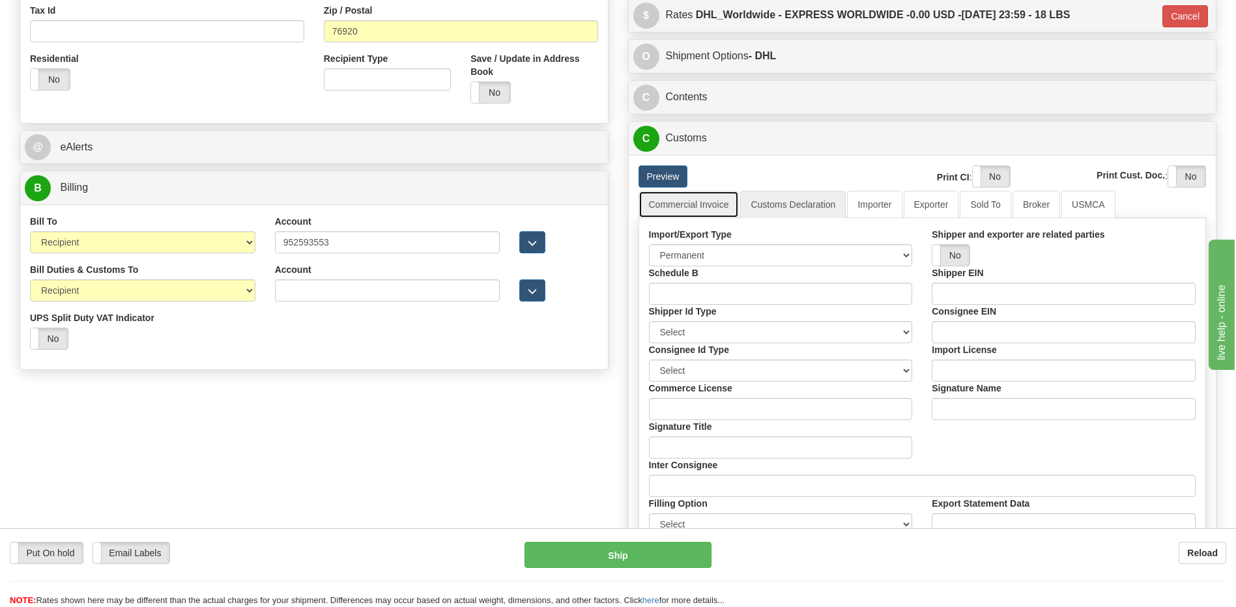
click at [700, 195] on link "Commercial Invoice" at bounding box center [689, 204] width 101 height 27
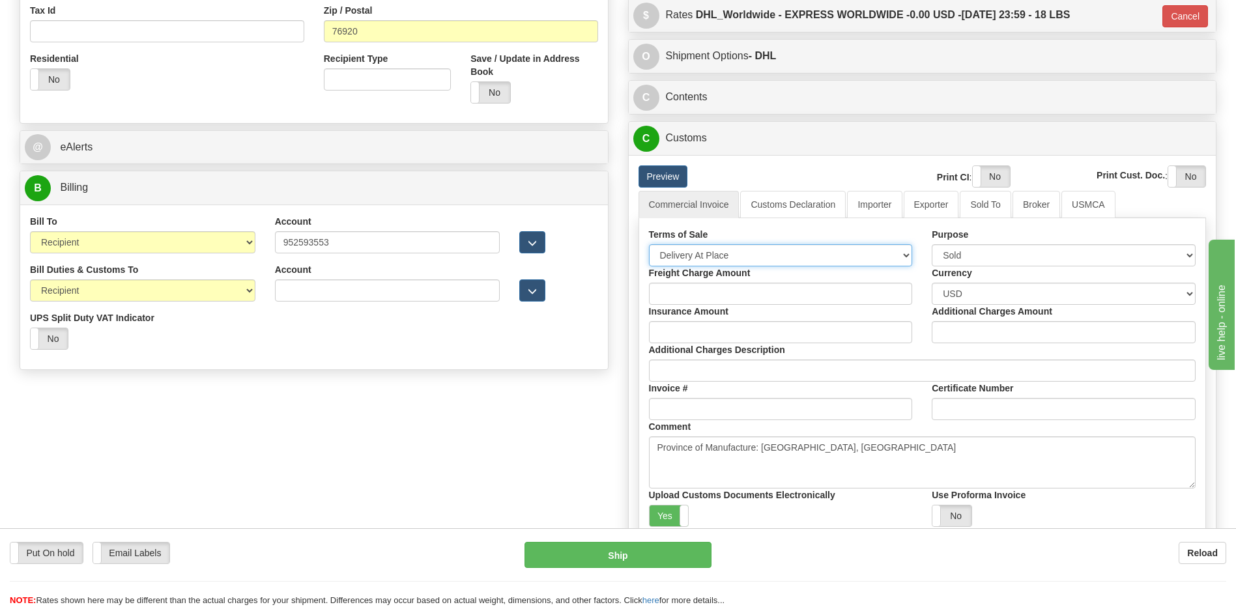
drag, startPoint x: 714, startPoint y: 258, endPoint x: 712, endPoint y: 266, distance: 7.9
click at [714, 258] on select "Free Carrier Free On Board Ex Works Delivered Duty Unpaid Delivered Duty Paid C…" at bounding box center [781, 255] width 264 height 22
select select "7"
click at [649, 244] on select "Free Carrier Free On Board Ex Works Delivered Duty Unpaid Delivered Duty Paid C…" at bounding box center [781, 255] width 264 height 22
click at [675, 514] on label "Yes" at bounding box center [669, 516] width 39 height 21
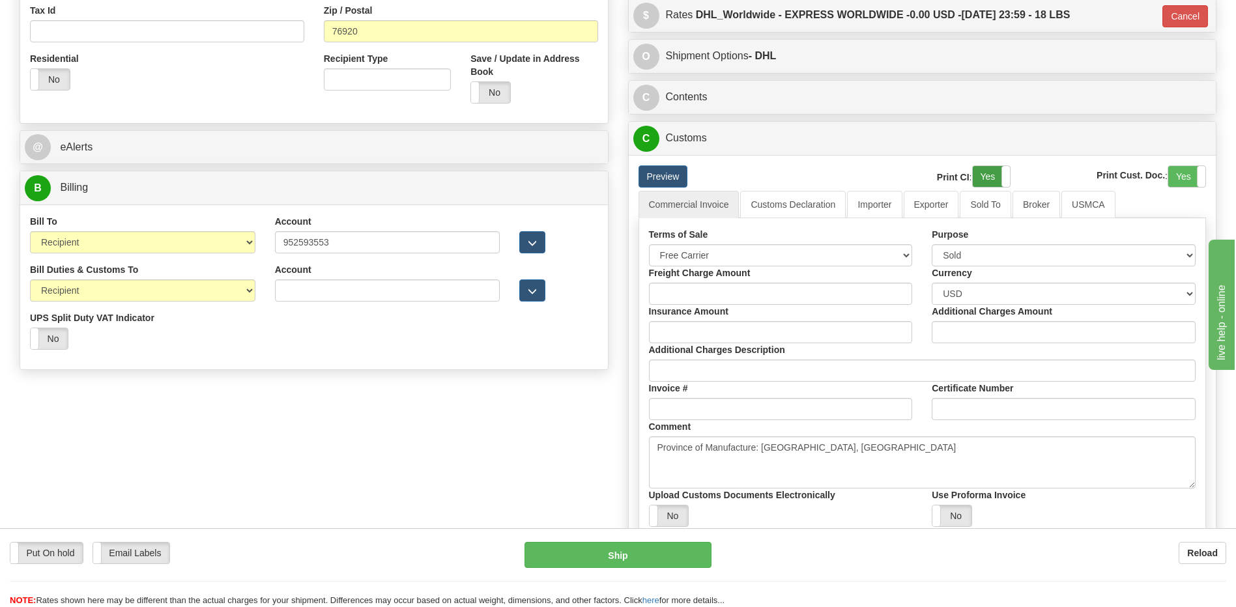
click at [985, 177] on label "Yes" at bounding box center [991, 176] width 37 height 21
click at [1168, 180] on label "Yes" at bounding box center [1186, 176] width 37 height 21
click at [878, 203] on link "Importer" at bounding box center [874, 204] width 55 height 27
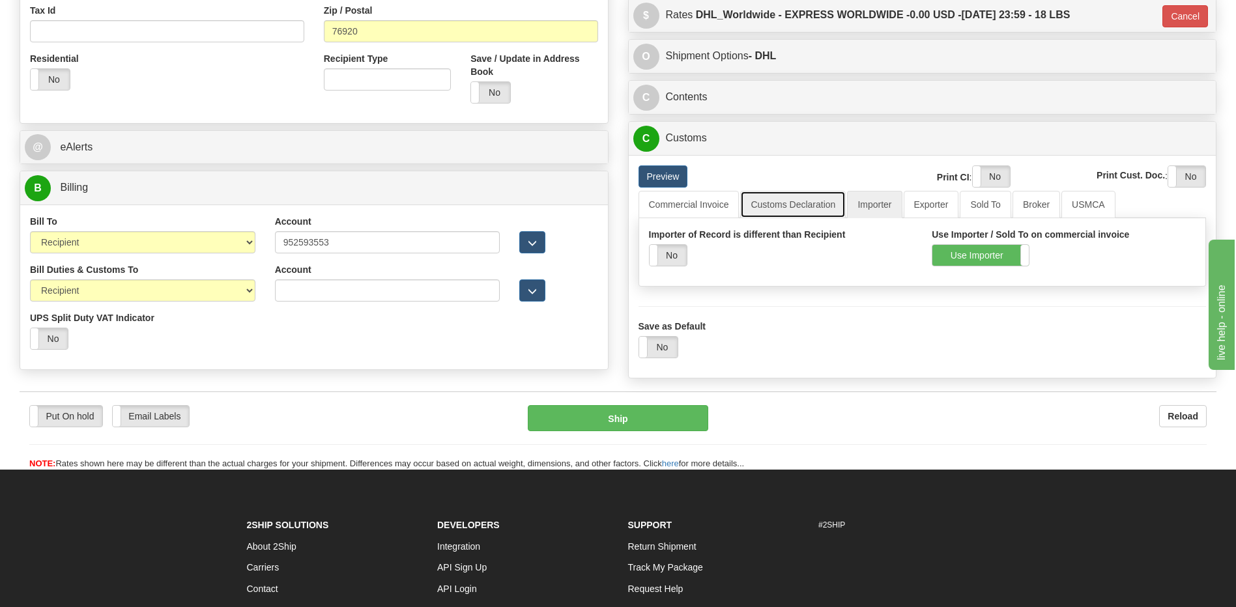
click at [817, 200] on link "Customs Declaration" at bounding box center [793, 204] width 106 height 27
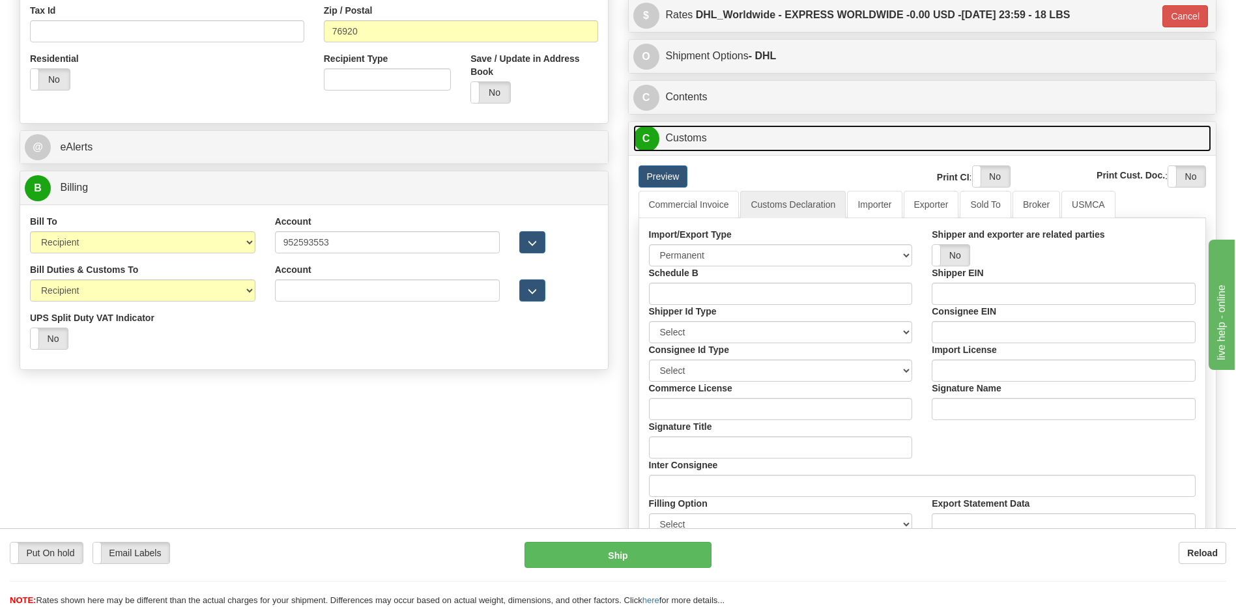
click at [729, 134] on link "C Customs" at bounding box center [922, 138] width 579 height 27
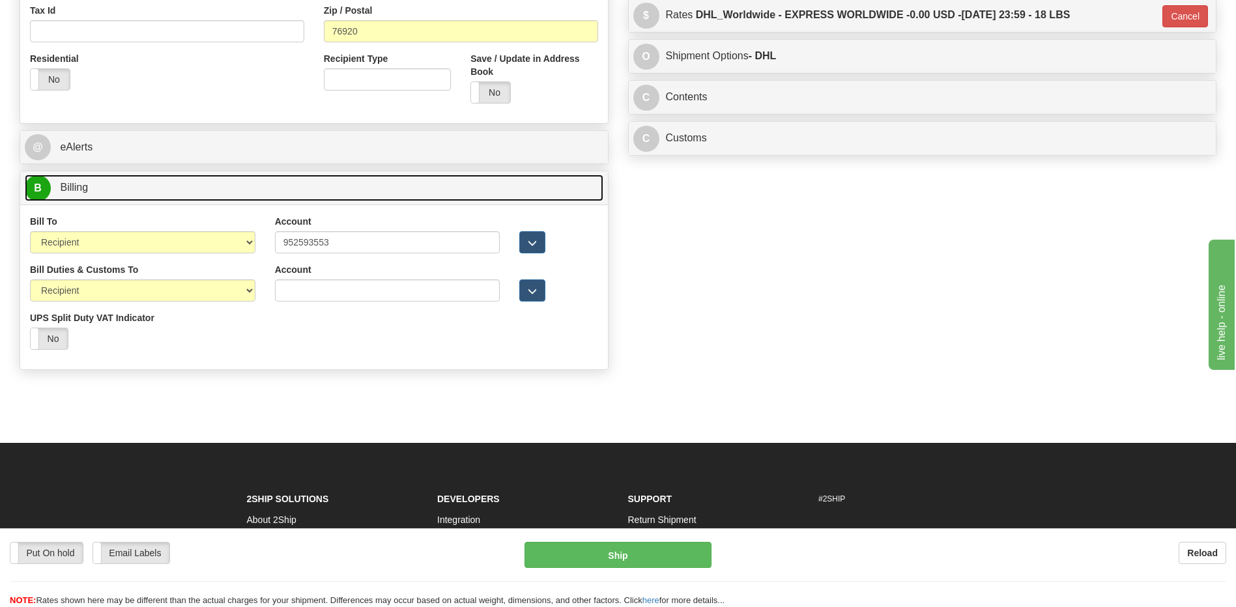
click at [261, 186] on link "B Billing" at bounding box center [314, 188] width 579 height 27
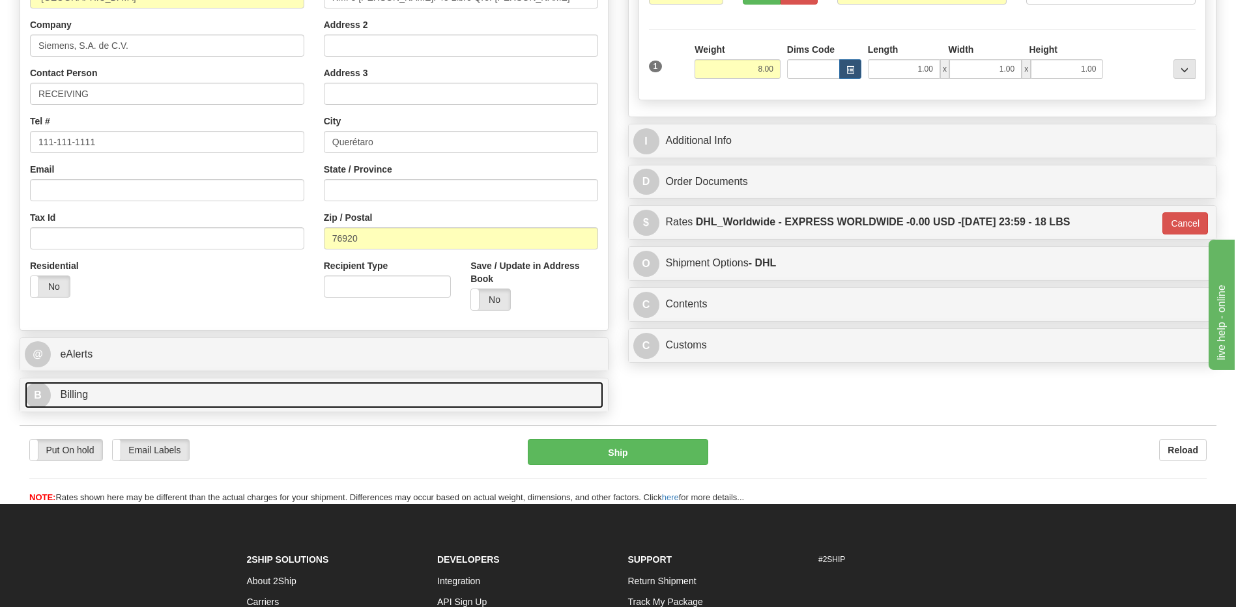
scroll to position [221, 0]
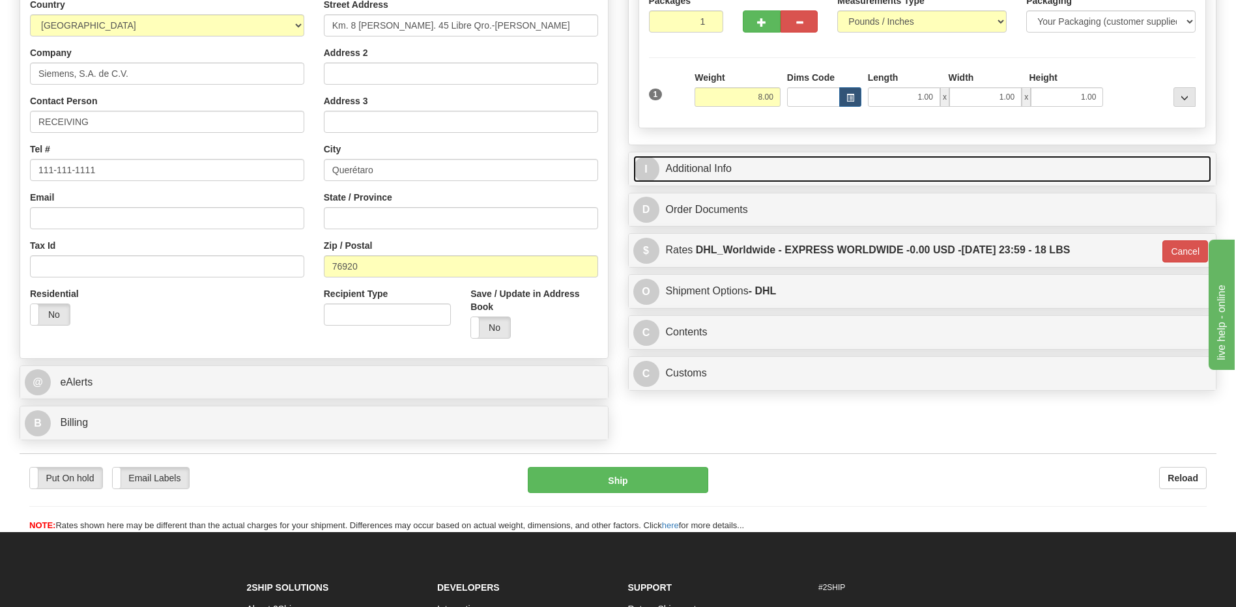
click at [719, 170] on link "I Additional Info" at bounding box center [922, 169] width 579 height 27
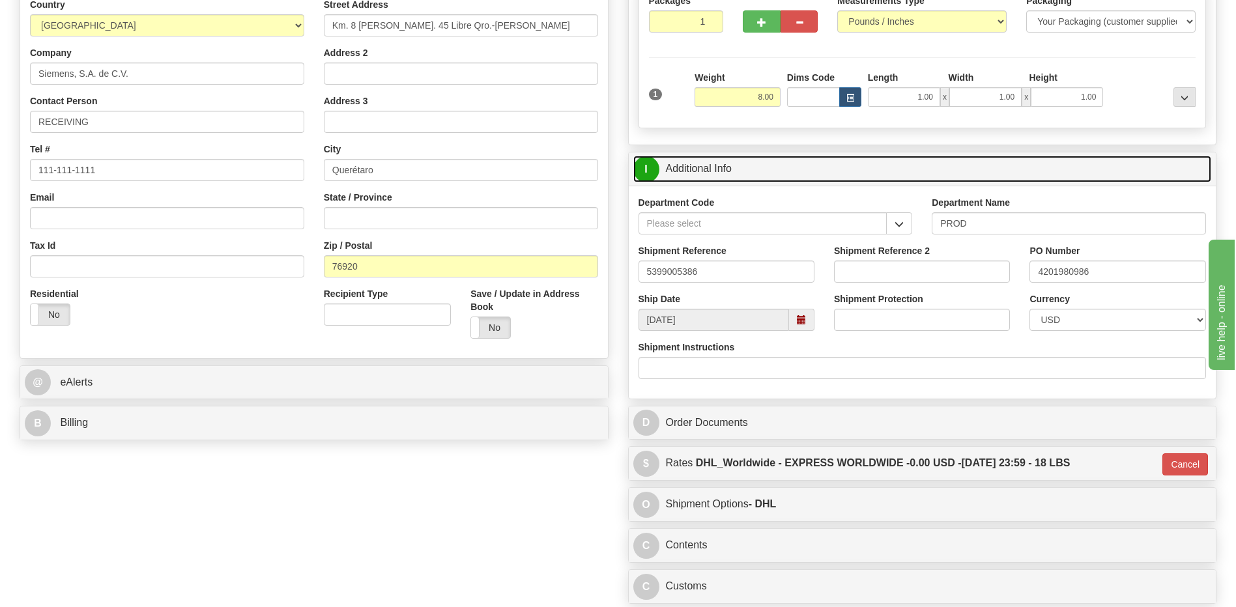
click at [719, 170] on link "I Additional Info" at bounding box center [922, 169] width 579 height 27
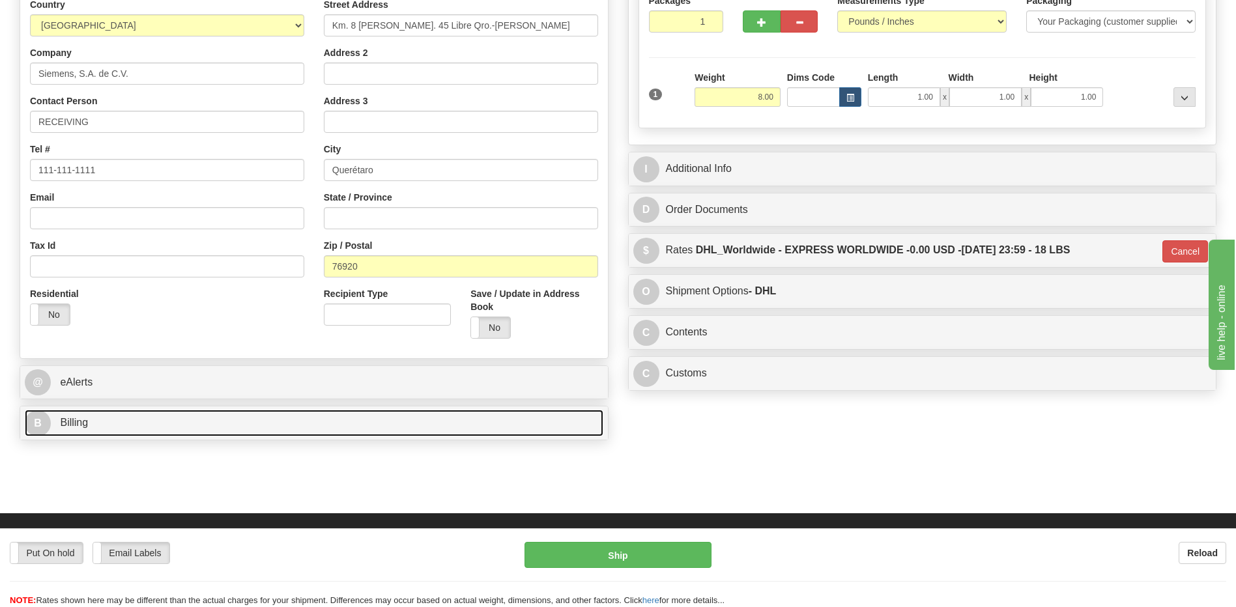
click at [164, 431] on link "B Billing" at bounding box center [314, 423] width 579 height 27
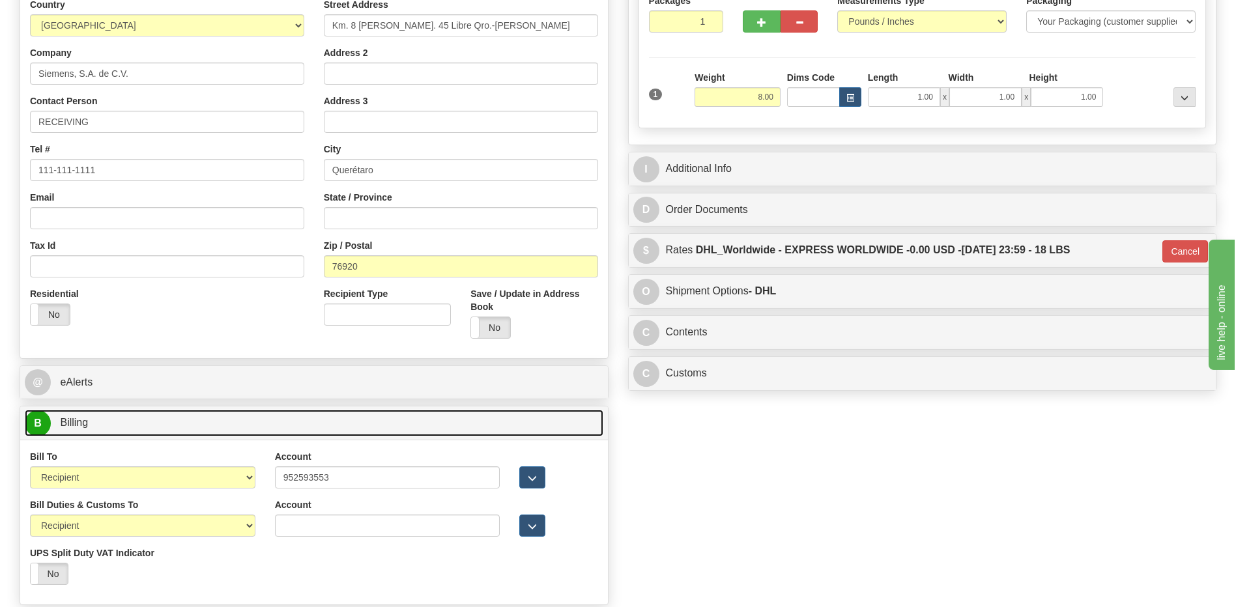
click at [164, 431] on link "B Billing" at bounding box center [314, 423] width 579 height 27
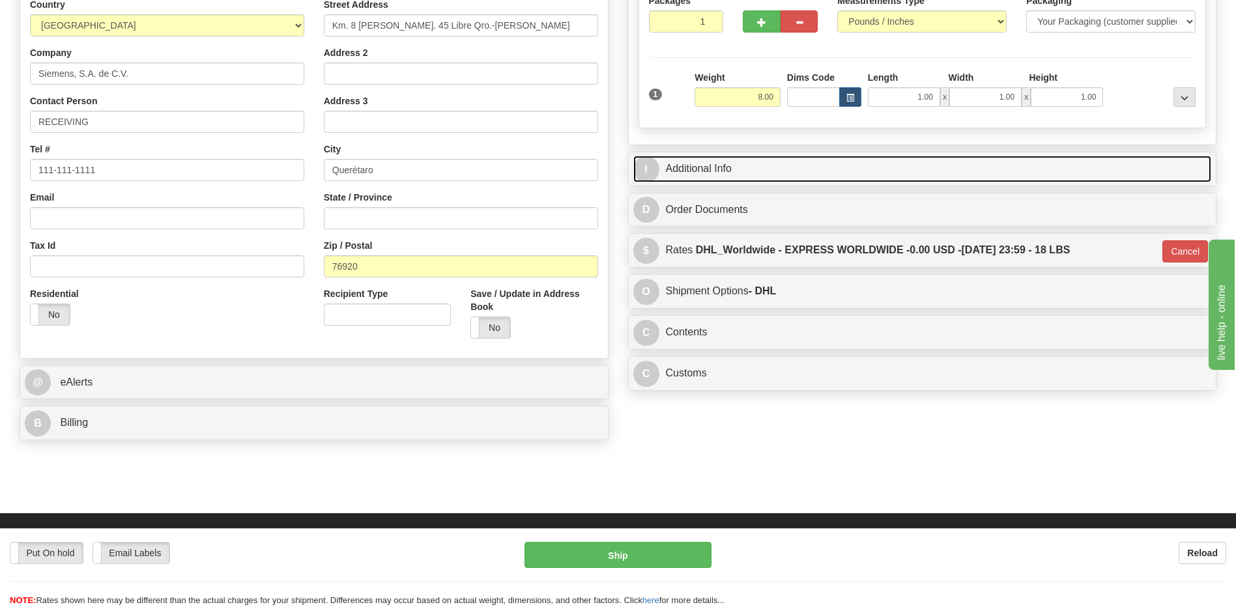
click at [710, 166] on link "I Additional Info" at bounding box center [922, 169] width 579 height 27
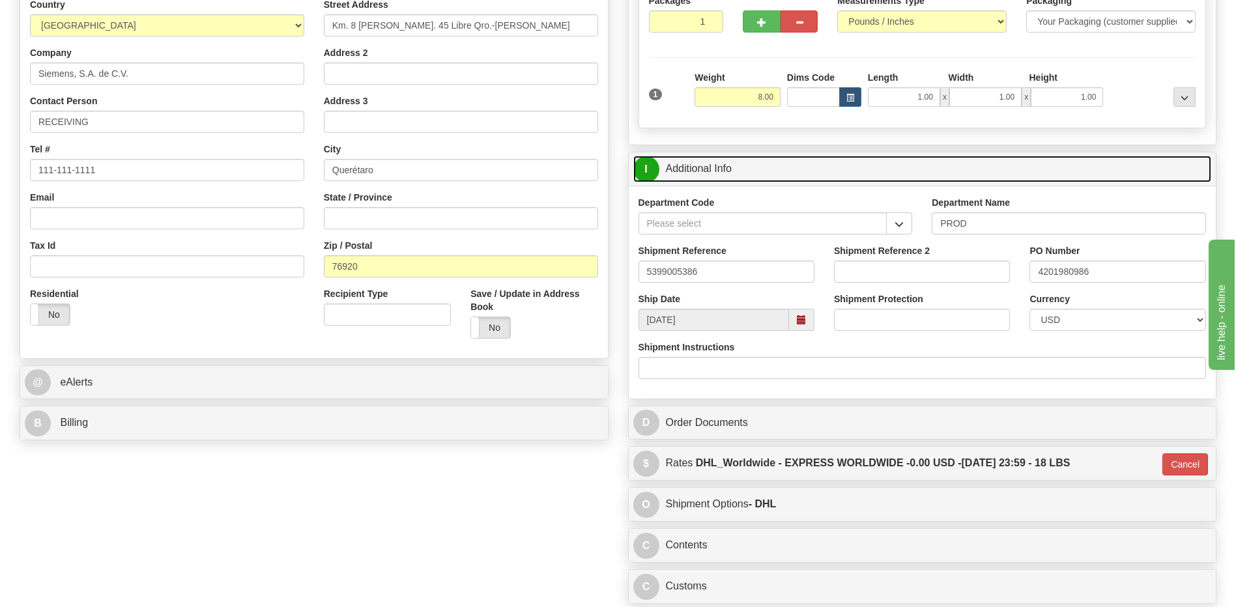
click at [710, 166] on link "I Additional Info" at bounding box center [922, 169] width 579 height 27
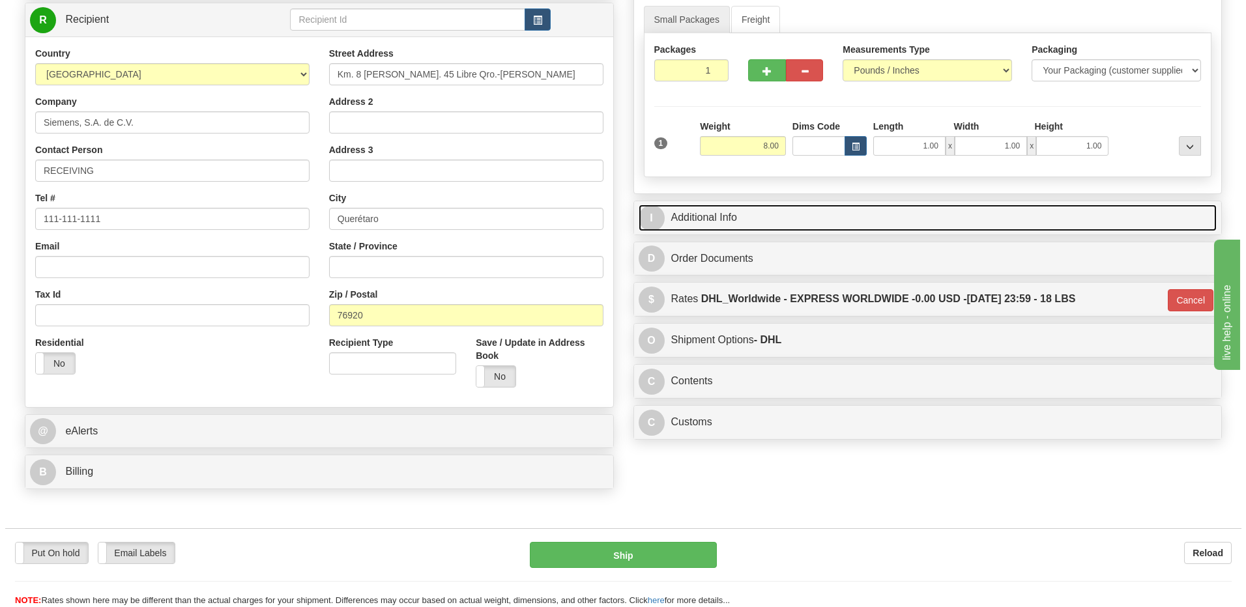
scroll to position [91, 0]
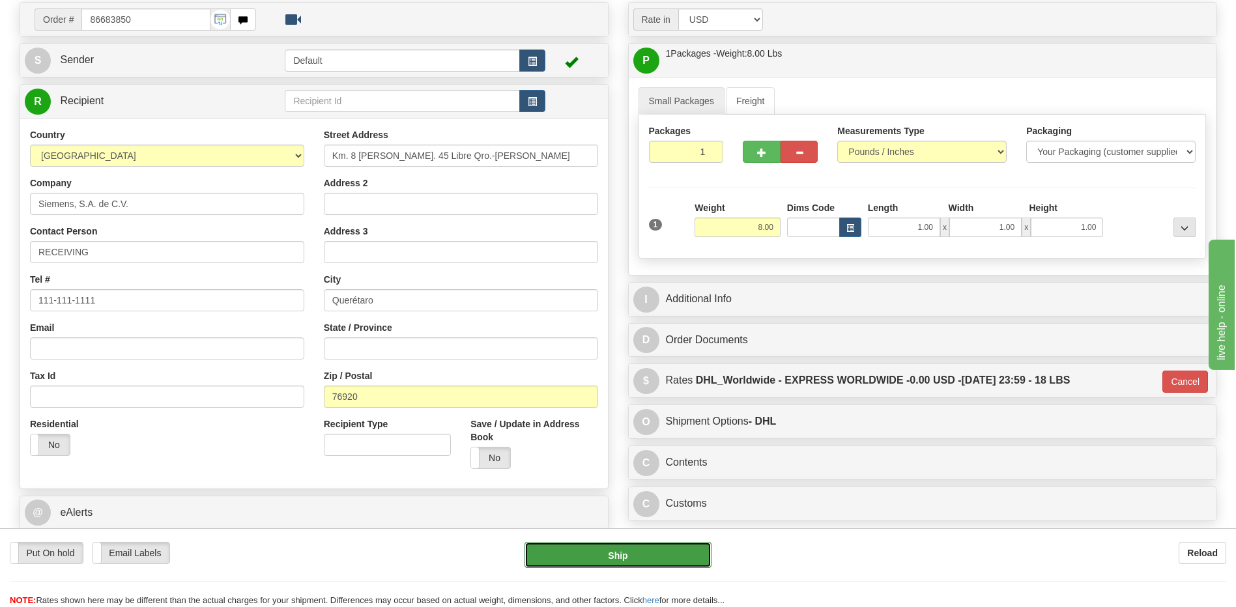
click at [614, 556] on button "Ship" at bounding box center [618, 555] width 186 height 26
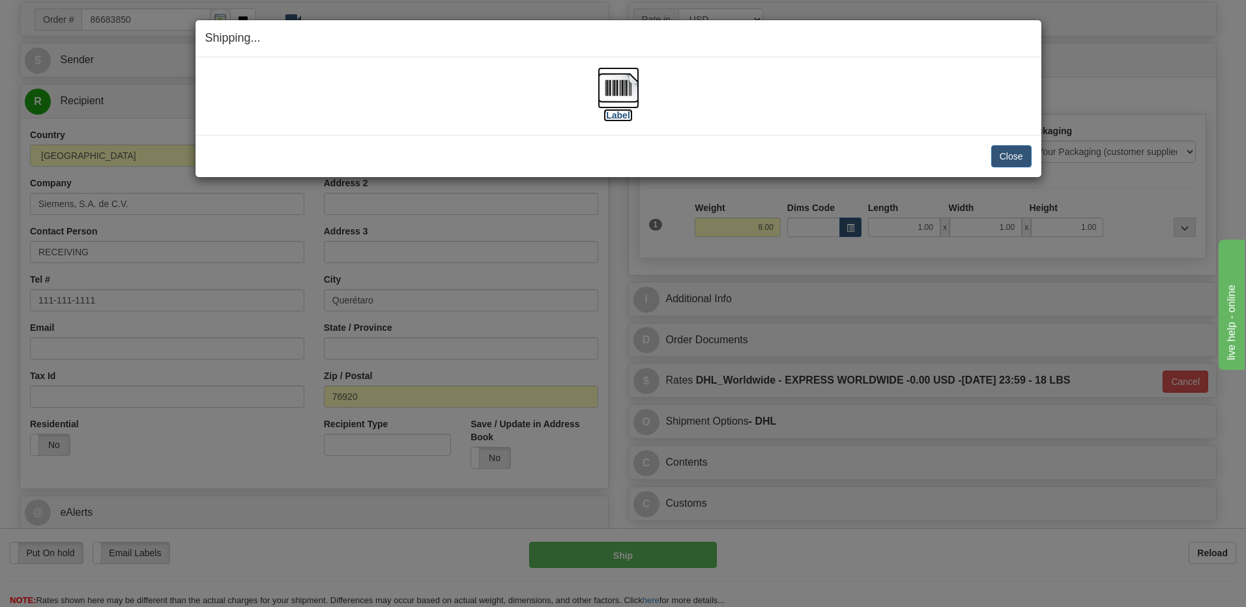
click at [618, 89] on img at bounding box center [619, 88] width 42 height 42
